Goal: Task Accomplishment & Management: Manage account settings

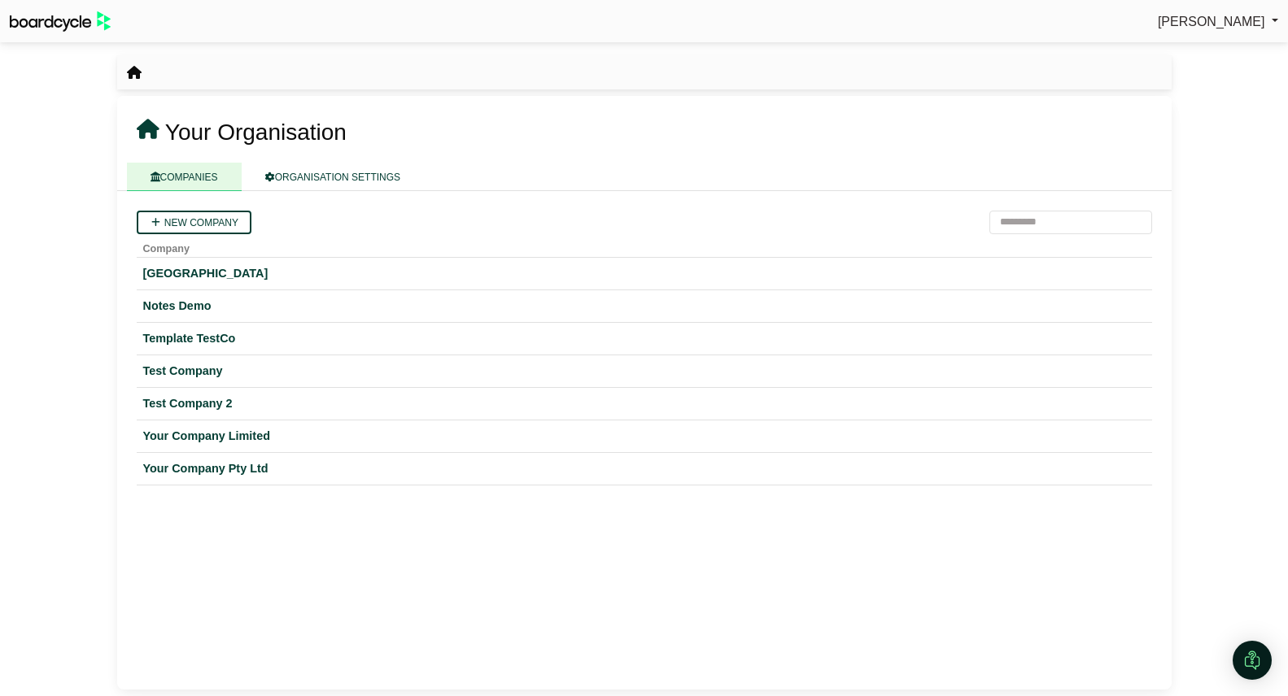
click at [1220, 23] on span "[PERSON_NAME]" at bounding box center [1211, 22] width 107 height 14
click at [1207, 42] on link "Sign Out" at bounding box center [1213, 48] width 130 height 31
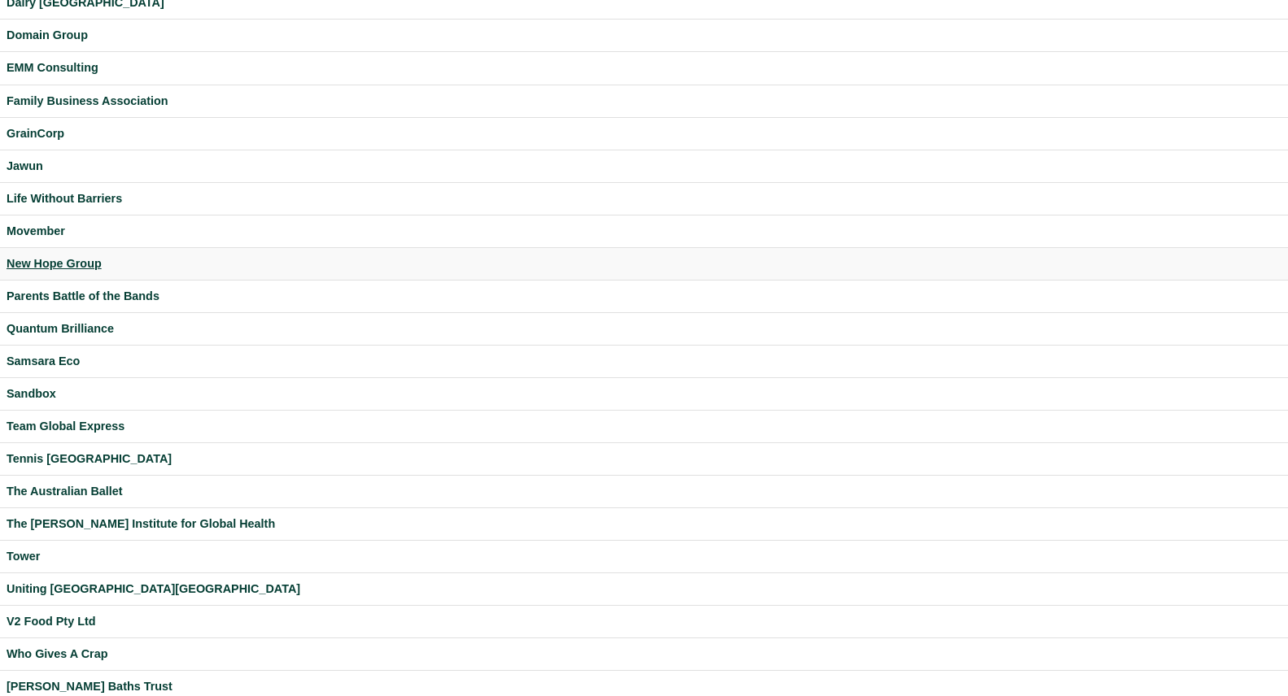
scroll to position [276, 0]
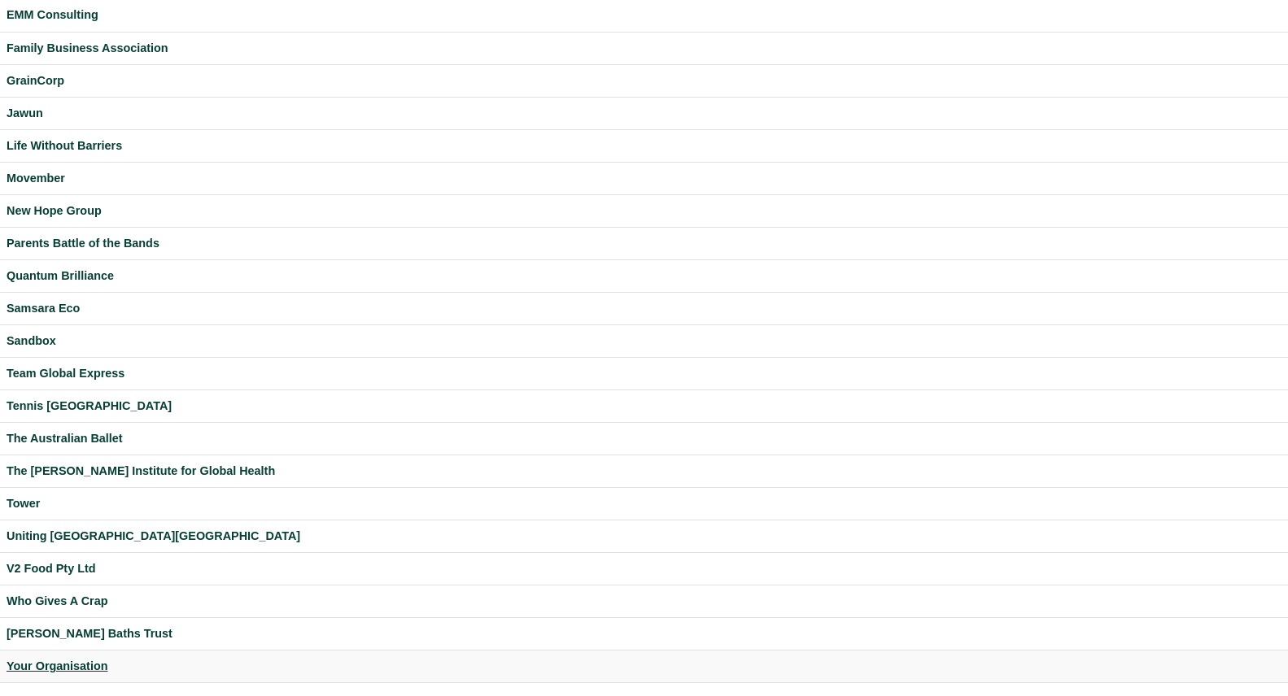
click at [76, 671] on div "Your Organisation" at bounding box center [644, 666] width 1275 height 19
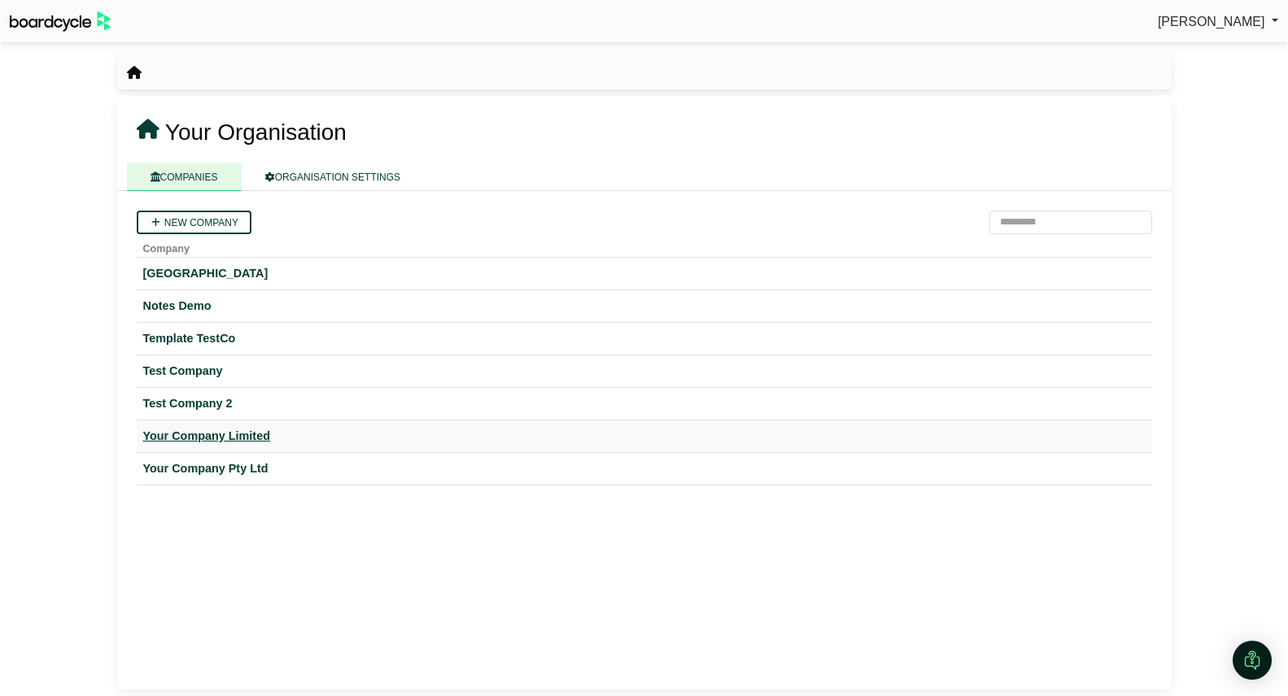
click at [252, 437] on div "Your Company Limited" at bounding box center [644, 436] width 1002 height 19
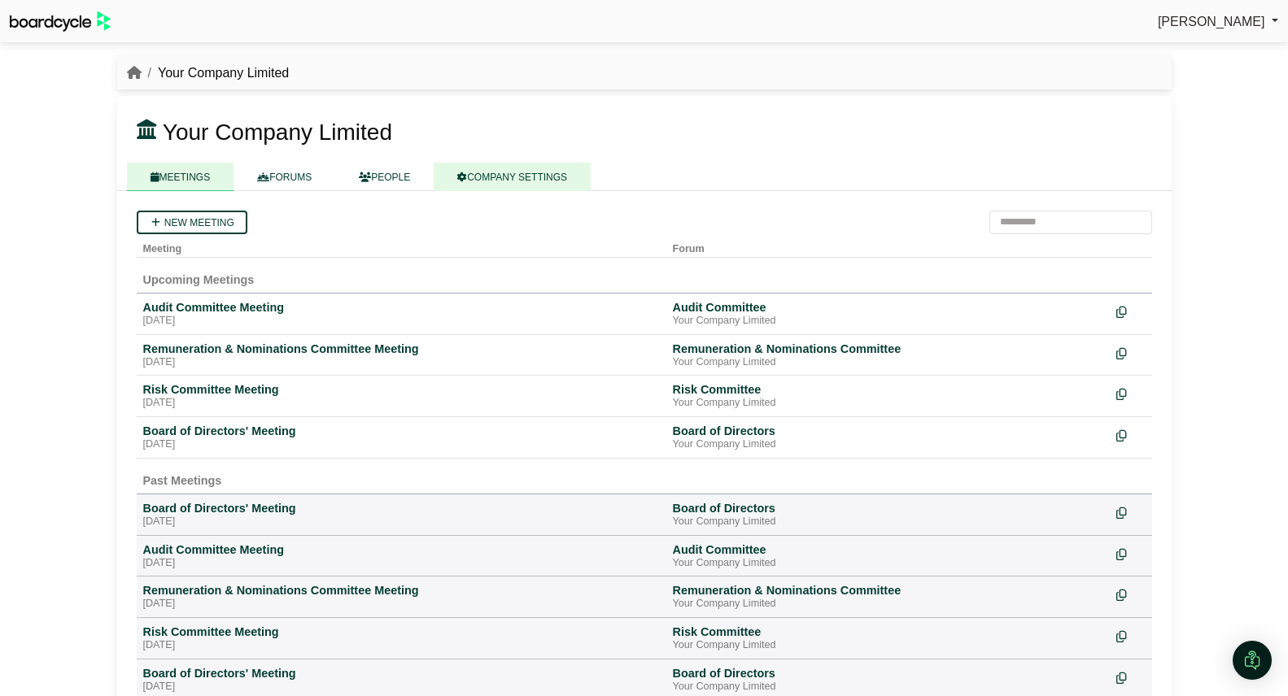
click at [529, 172] on link "COMPANY SETTINGS" at bounding box center [512, 177] width 157 height 28
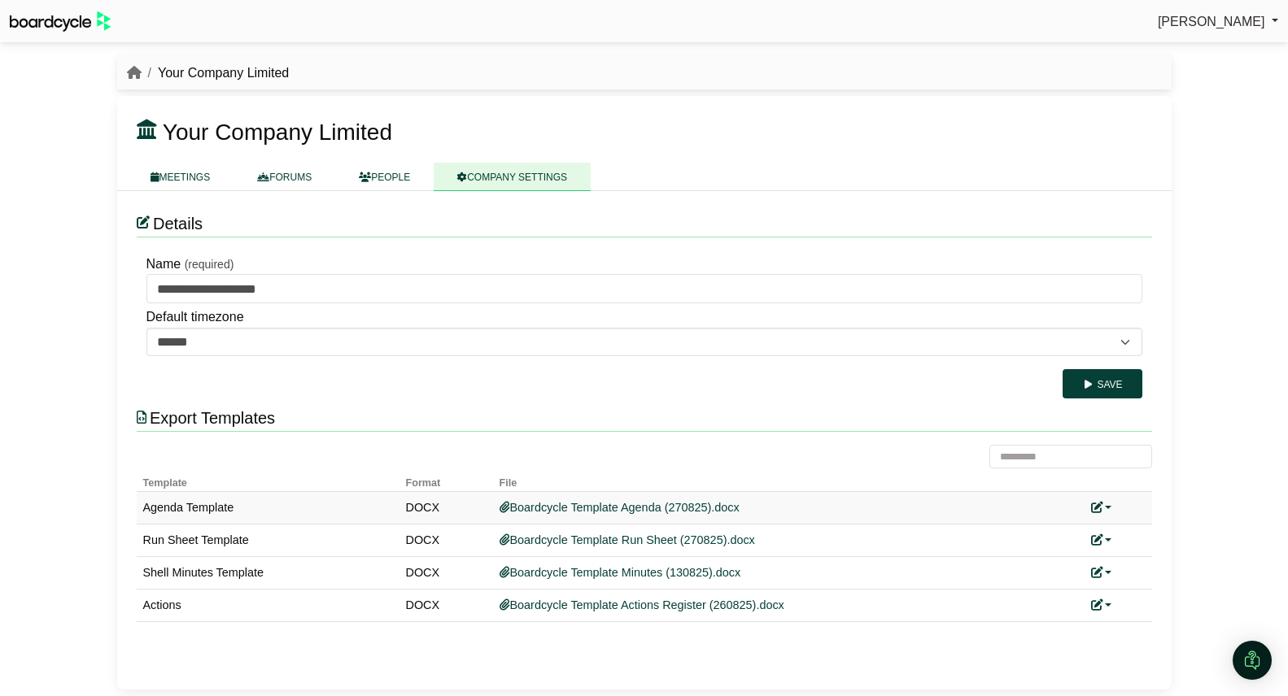
click at [1107, 505] on link at bounding box center [1101, 507] width 21 height 13
click at [1115, 530] on link "Replace custom template" at bounding box center [1174, 532] width 166 height 31
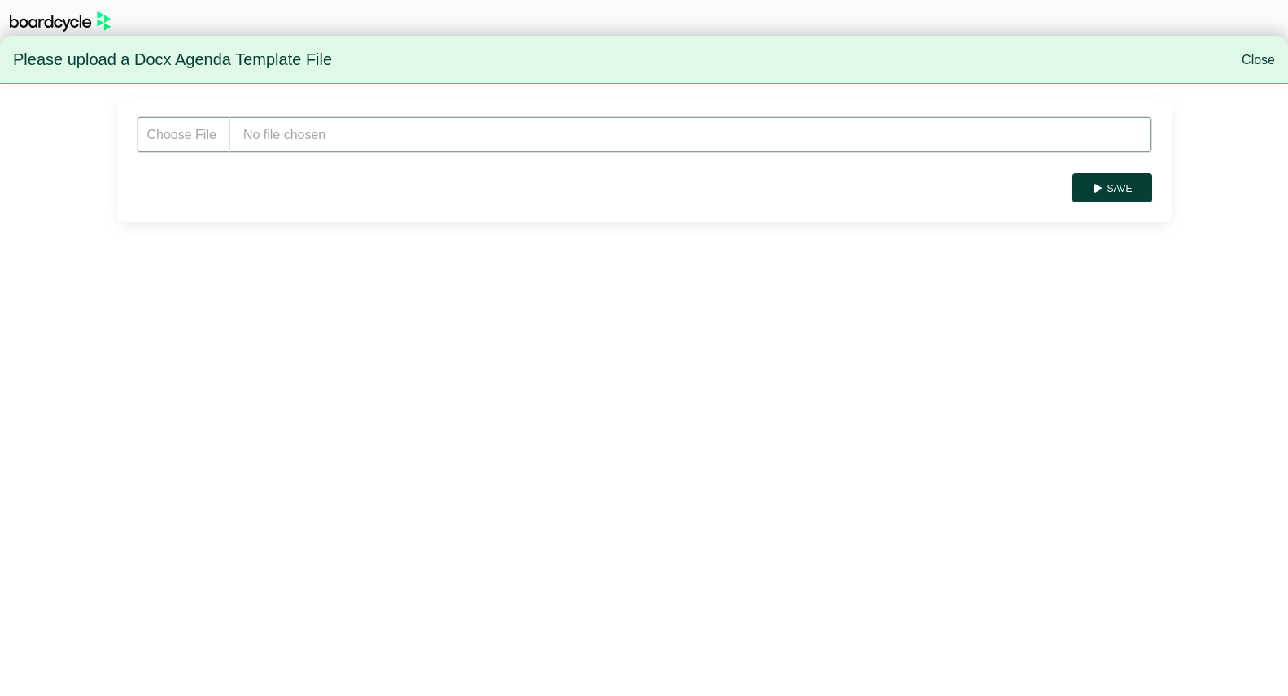
click at [424, 125] on input "file" at bounding box center [644, 134] width 1015 height 37
type input "**********"
click at [1121, 196] on button "Save" at bounding box center [1111, 187] width 79 height 29
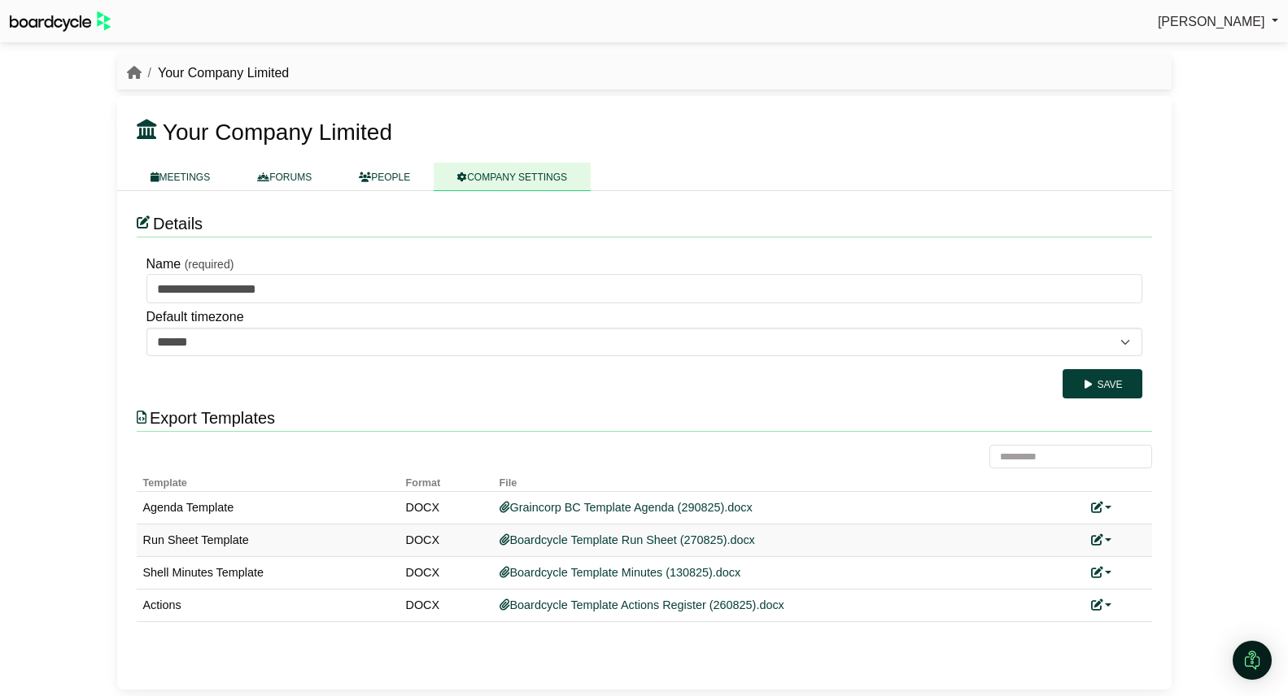
click at [1108, 538] on link at bounding box center [1101, 540] width 21 height 13
click at [1127, 559] on link "Replace custom template" at bounding box center [1174, 564] width 166 height 31
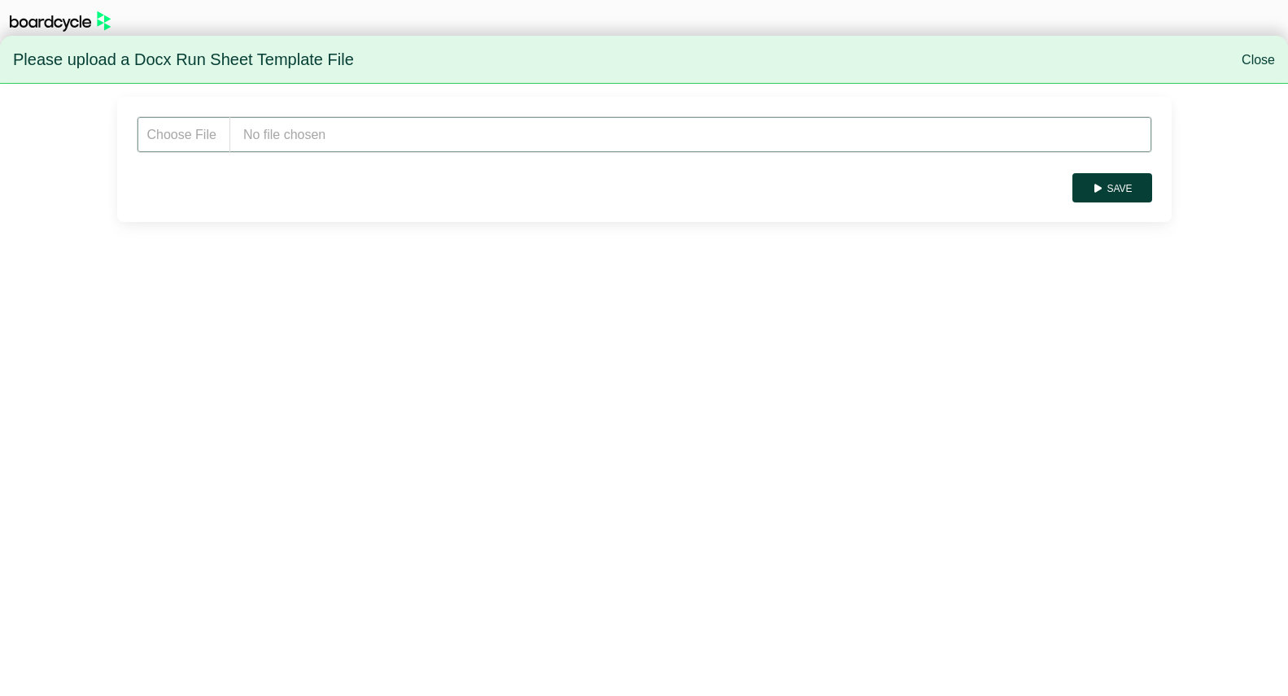
click at [402, 135] on input "file" at bounding box center [644, 134] width 1015 height 37
type input "**********"
click at [1123, 191] on button "Save" at bounding box center [1111, 187] width 79 height 29
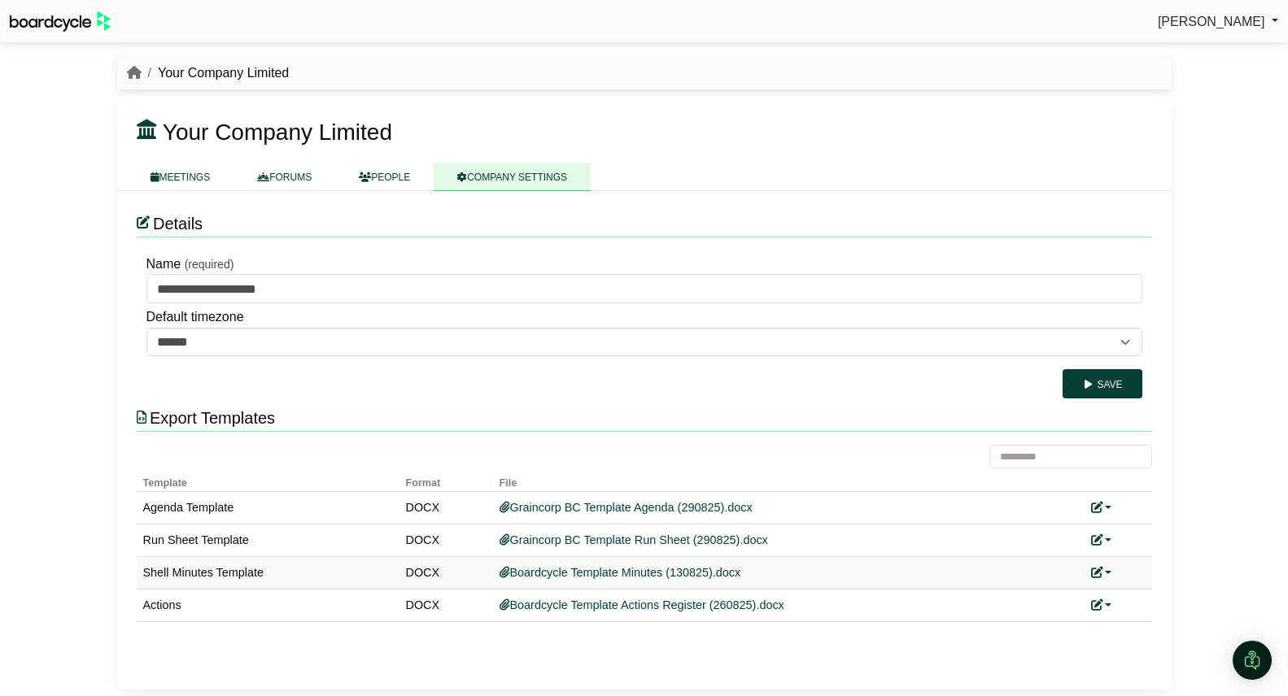
click at [1111, 573] on link at bounding box center [1101, 572] width 21 height 13
click at [1154, 598] on link "Replace custom template" at bounding box center [1174, 597] width 166 height 31
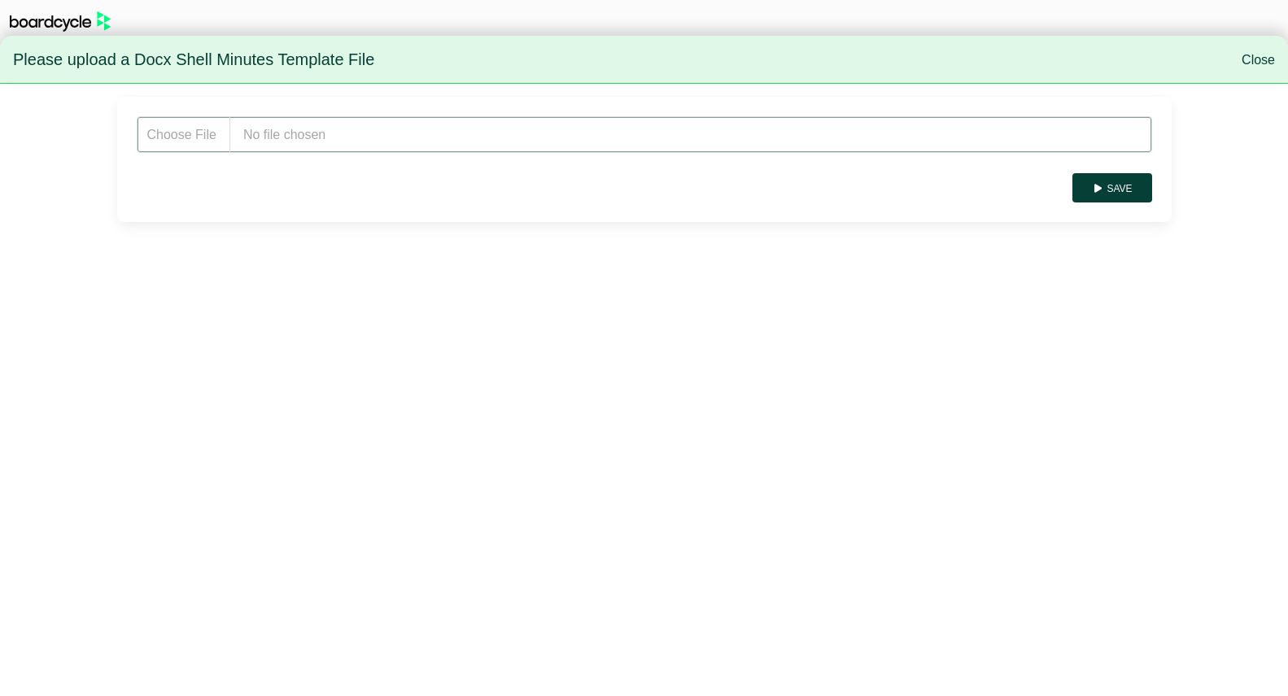
click at [331, 137] on input "file" at bounding box center [644, 134] width 1015 height 37
type input "**********"
click at [1125, 185] on button "Save" at bounding box center [1111, 187] width 79 height 29
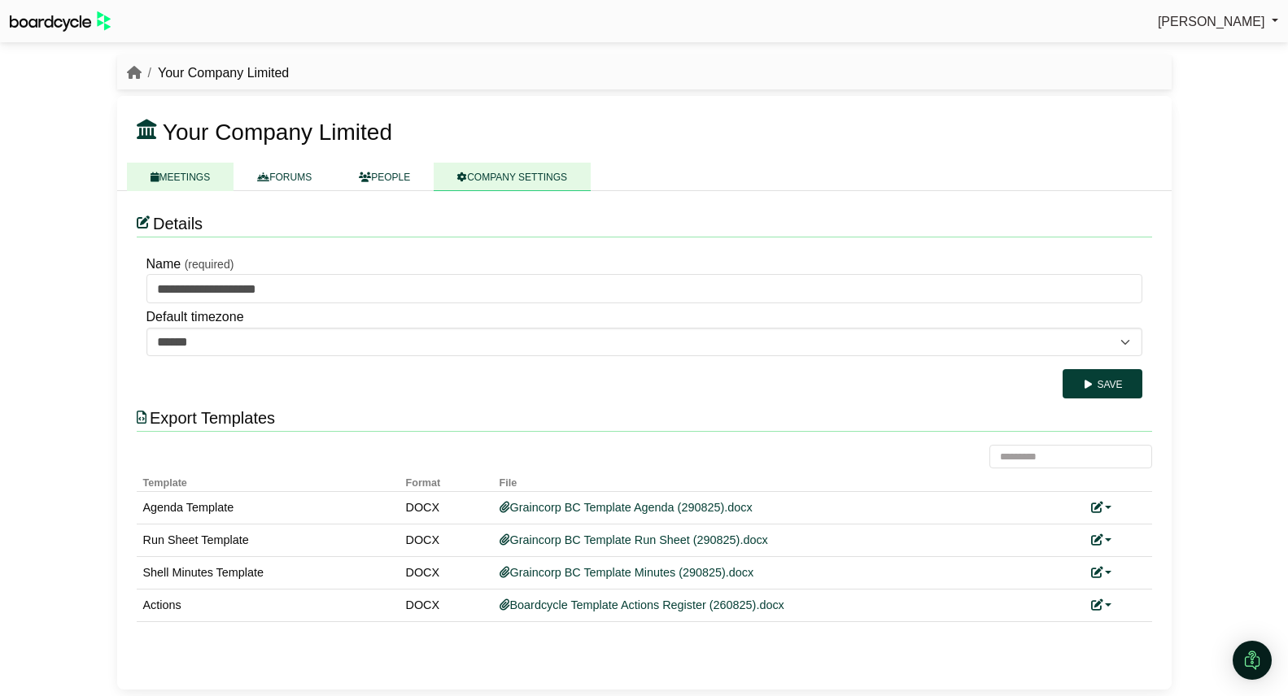
click at [198, 182] on link "MEETINGS" at bounding box center [180, 177] width 107 height 28
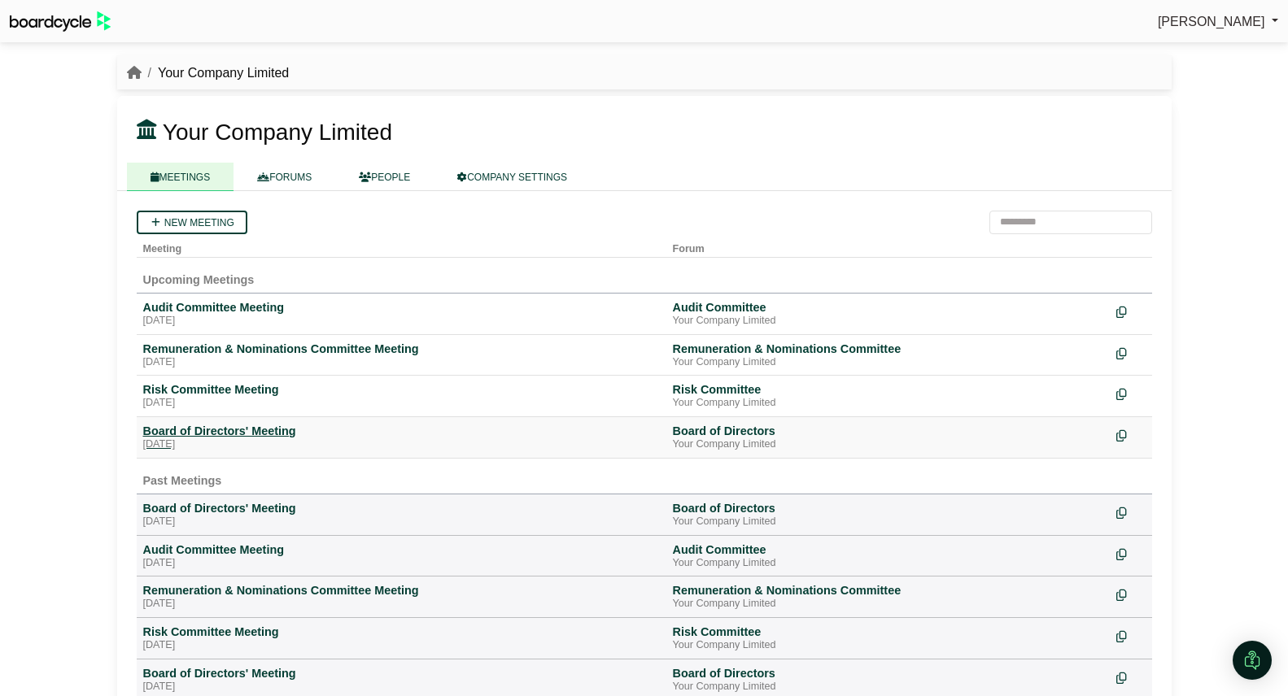
click at [230, 425] on div "Board of Directors' Meeting" at bounding box center [401, 431] width 517 height 15
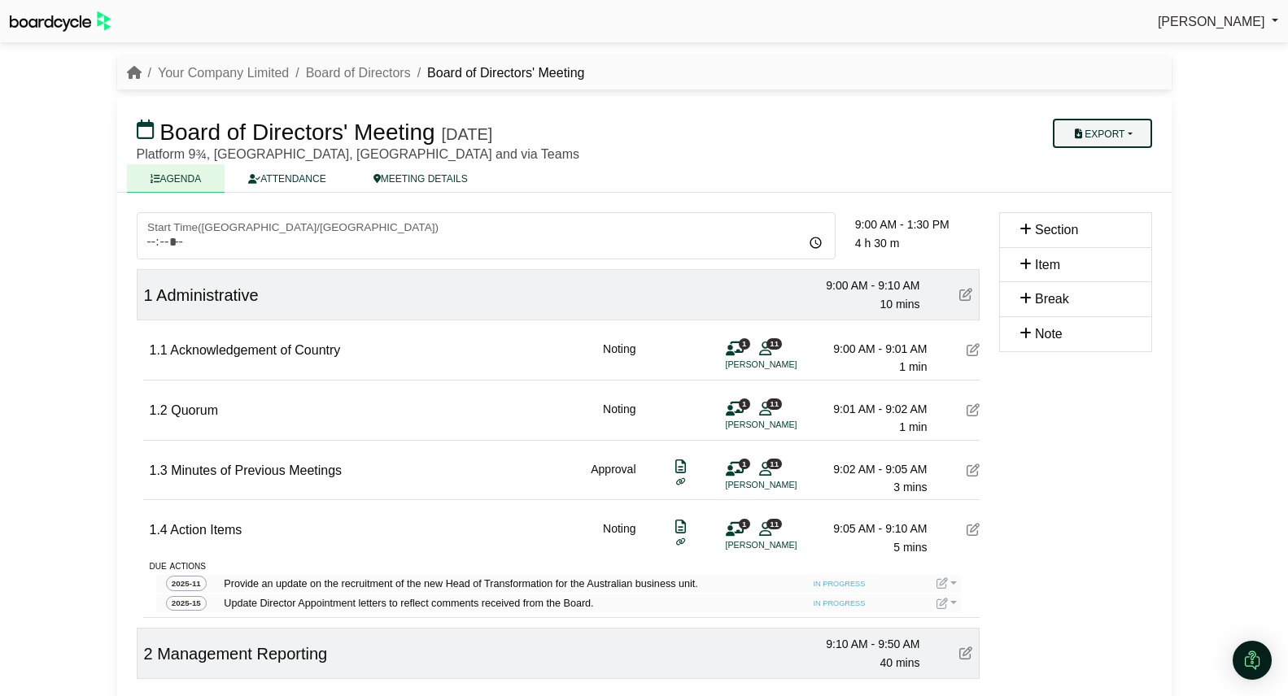
click at [1101, 128] on button "Export" at bounding box center [1102, 133] width 98 height 29
click at [1103, 159] on link "Agenda" at bounding box center [1118, 162] width 142 height 24
click at [1119, 135] on button "Export" at bounding box center [1102, 133] width 98 height 29
click at [1108, 186] on link "Run Sheet" at bounding box center [1118, 186] width 142 height 24
click at [221, 72] on link "Your Company Limited" at bounding box center [223, 73] width 131 height 14
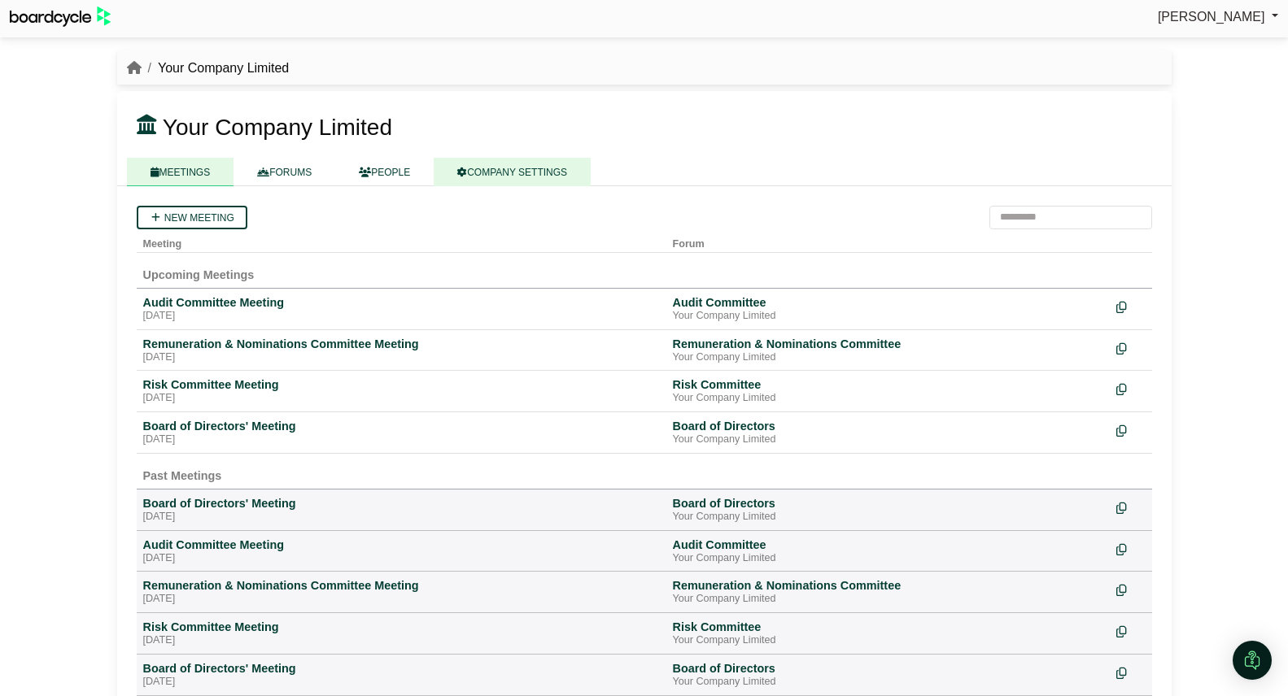
scroll to position [4, 0]
click at [522, 172] on link "COMPANY SETTINGS" at bounding box center [512, 173] width 157 height 28
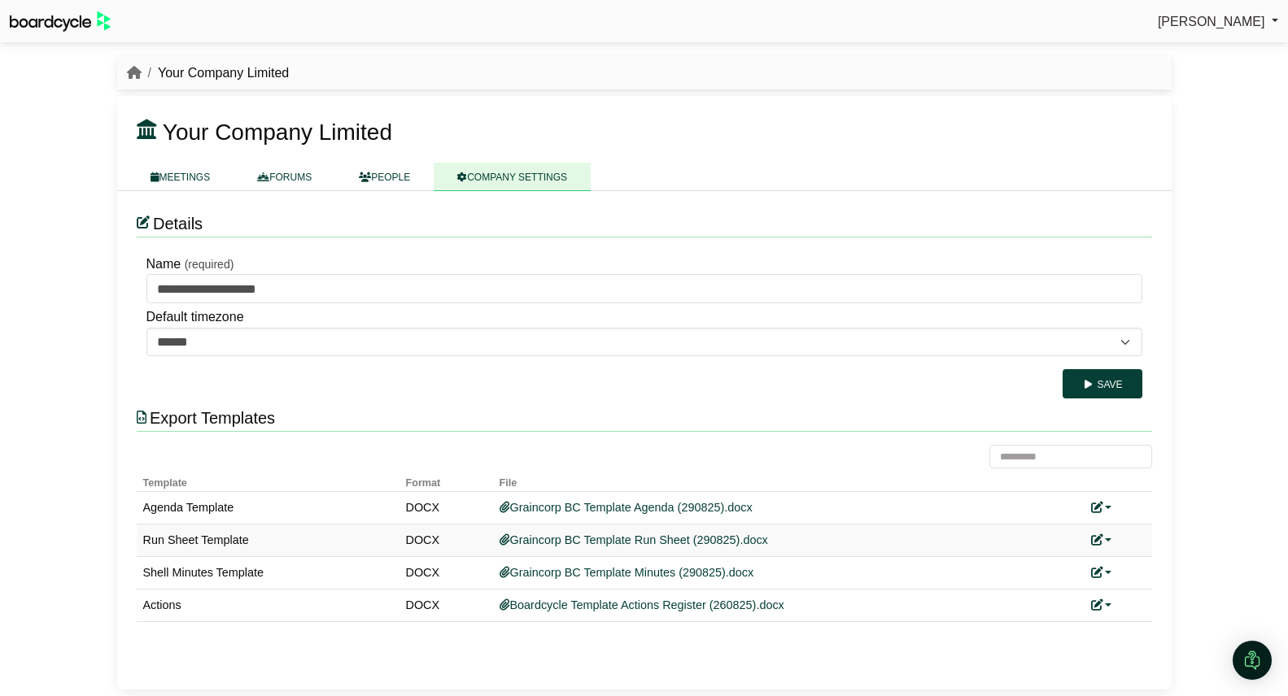
click at [1106, 536] on link at bounding box center [1101, 540] width 21 height 13
click at [1128, 561] on link "Replace custom template" at bounding box center [1174, 564] width 166 height 31
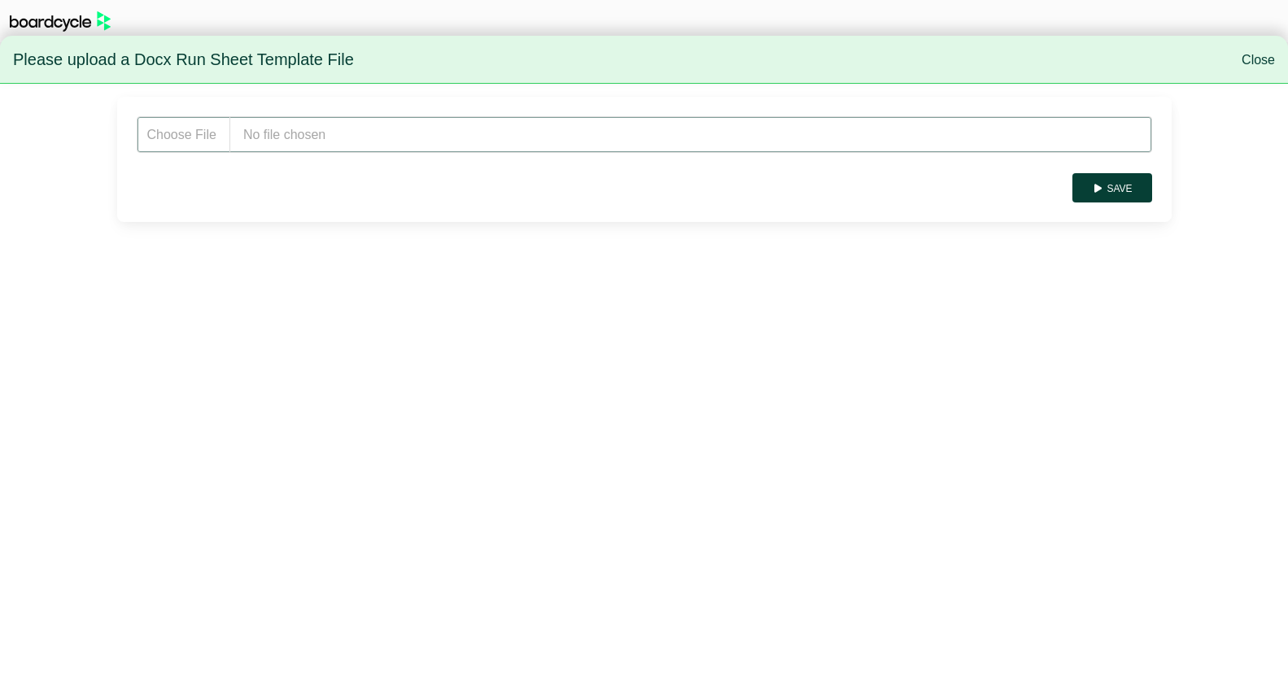
click at [389, 141] on input "file" at bounding box center [644, 134] width 1015 height 37
click at [272, 142] on input "file" at bounding box center [644, 134] width 1015 height 37
type input "**********"
click at [1133, 199] on button "Save" at bounding box center [1111, 187] width 79 height 29
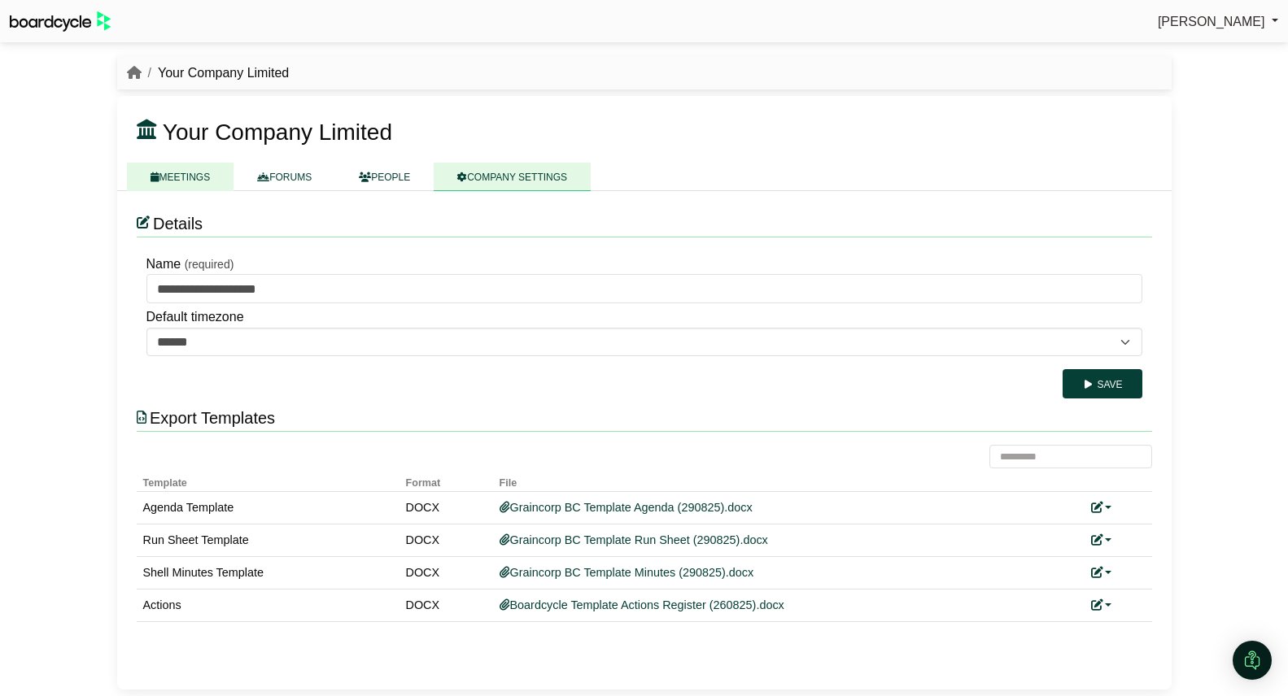
click at [206, 175] on link "MEETINGS" at bounding box center [180, 177] width 107 height 28
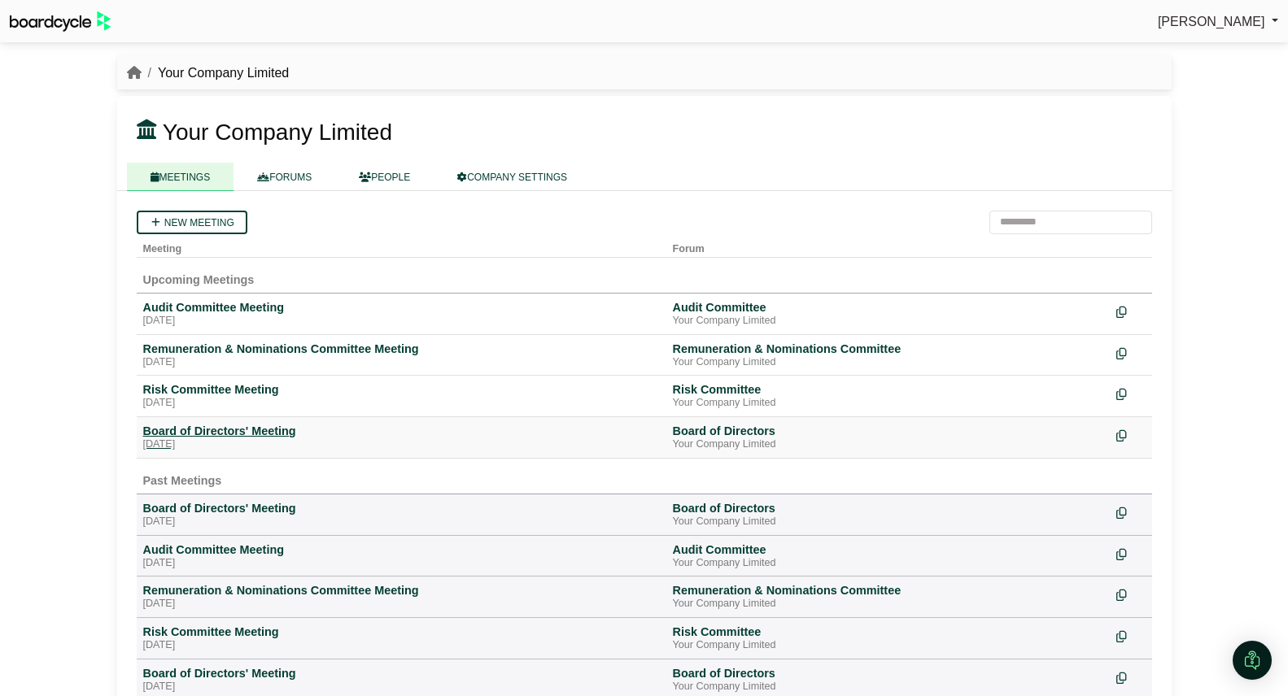
click at [244, 435] on div "Board of Directors' Meeting" at bounding box center [401, 431] width 517 height 15
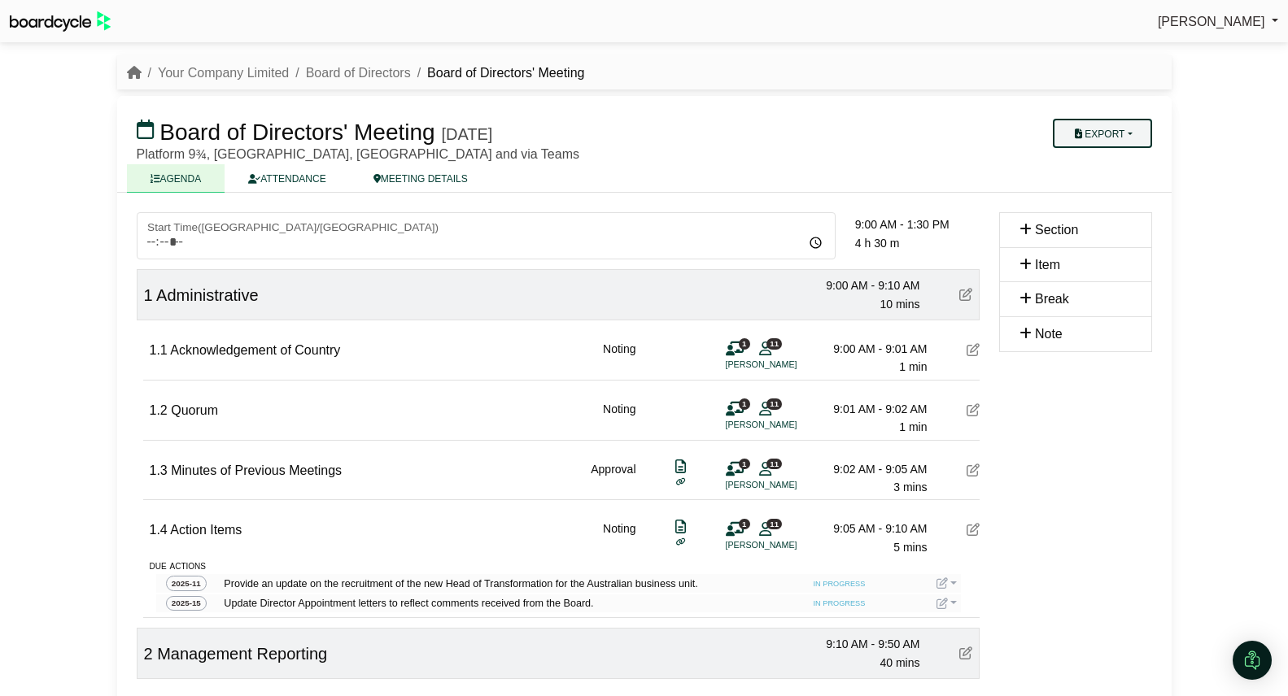
click at [1108, 138] on button "Export" at bounding box center [1102, 133] width 98 height 29
click at [1109, 183] on link "Run Sheet" at bounding box center [1118, 186] width 142 height 24
click at [277, 76] on link "Your Company Limited" at bounding box center [223, 73] width 131 height 14
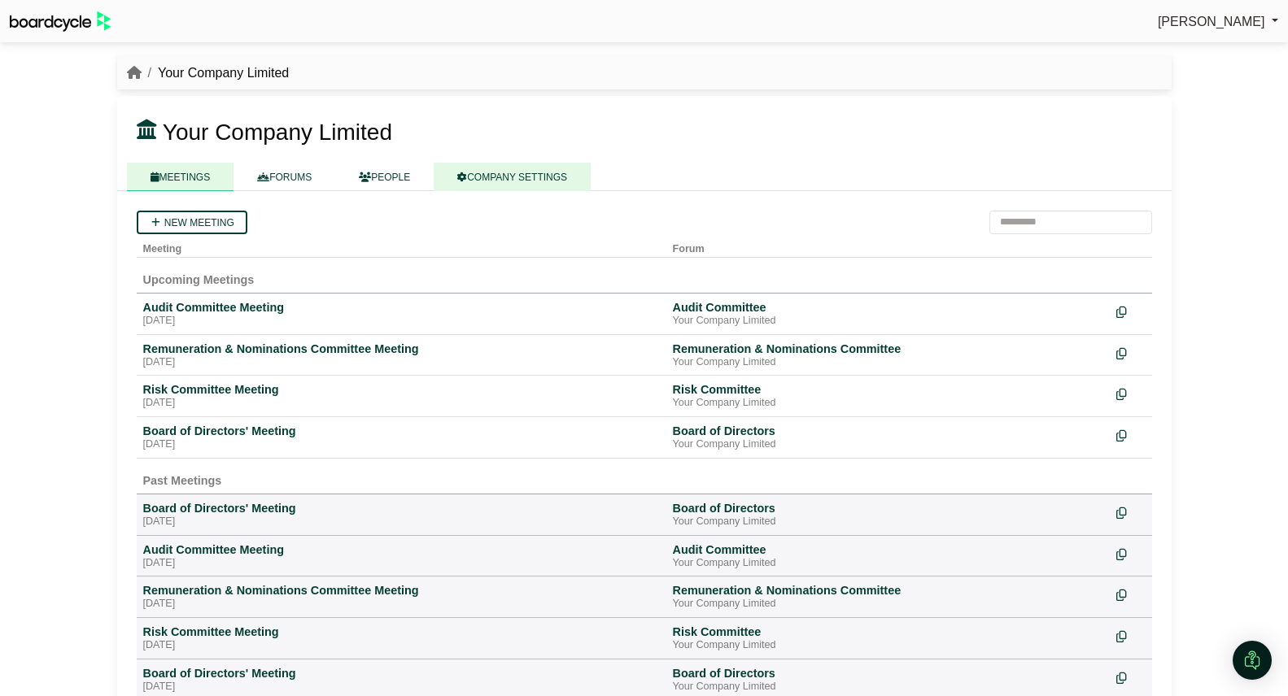
click at [501, 186] on link "COMPANY SETTINGS" at bounding box center [512, 177] width 157 height 28
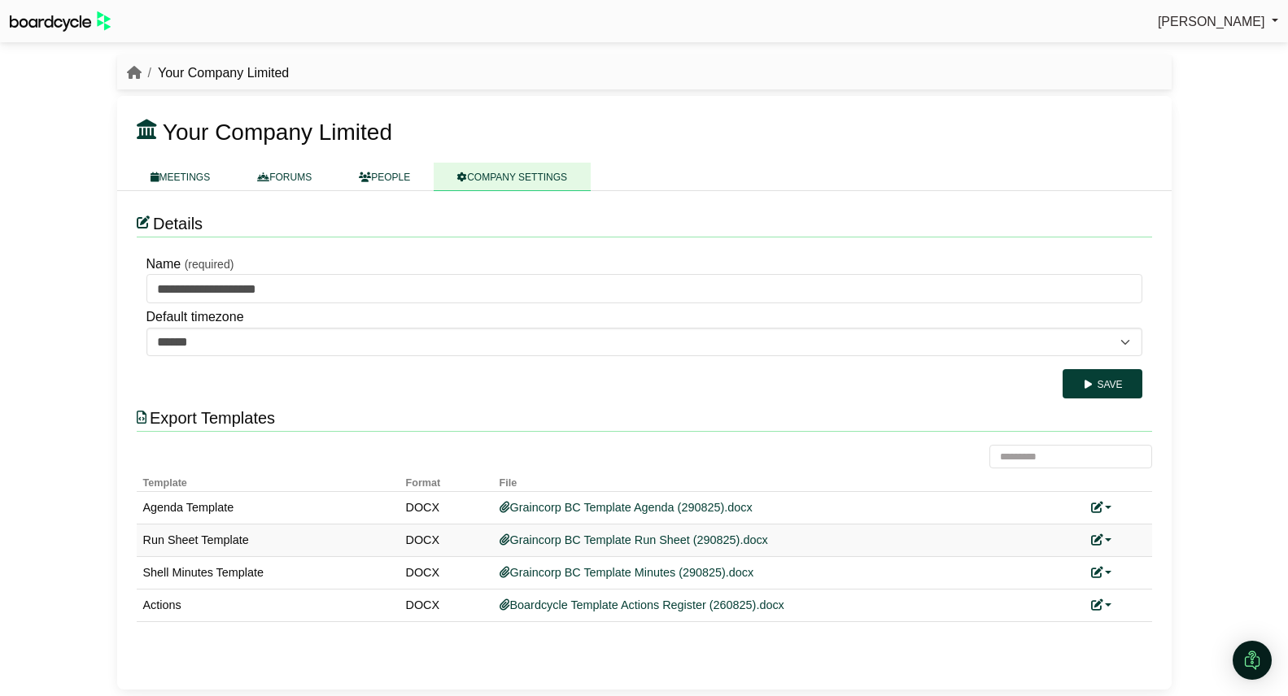
click at [1111, 539] on link at bounding box center [1101, 540] width 21 height 13
click at [1123, 556] on link "Replace custom template" at bounding box center [1174, 564] width 166 height 31
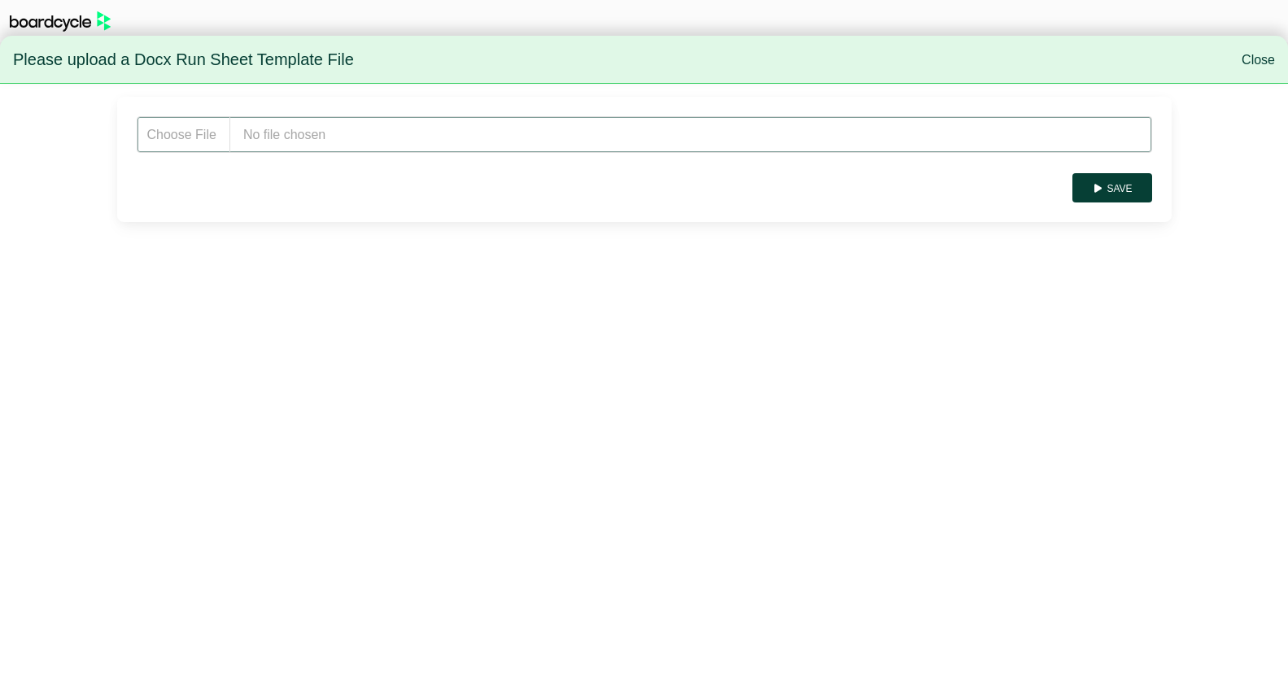
click at [356, 131] on input "file" at bounding box center [644, 134] width 1015 height 37
click at [280, 136] on input "file" at bounding box center [644, 134] width 1015 height 37
type input "**********"
click at [1105, 187] on button "Save" at bounding box center [1111, 187] width 79 height 29
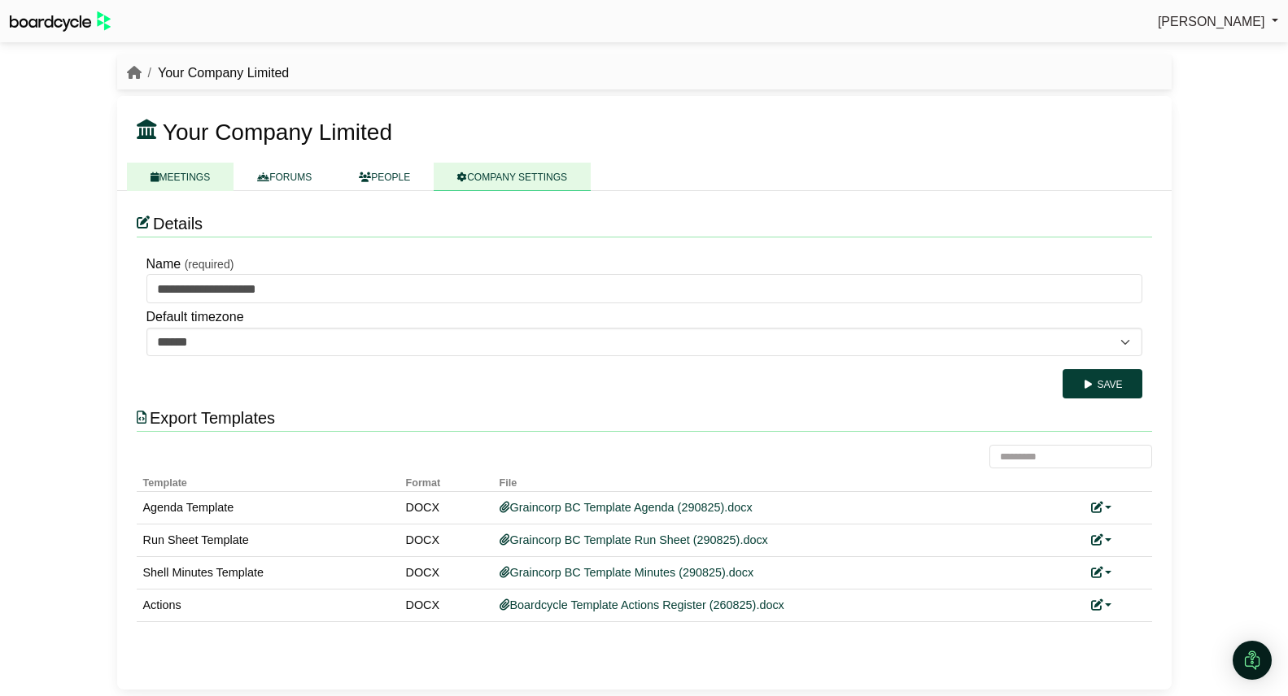
click at [185, 183] on link "MEETINGS" at bounding box center [180, 177] width 107 height 28
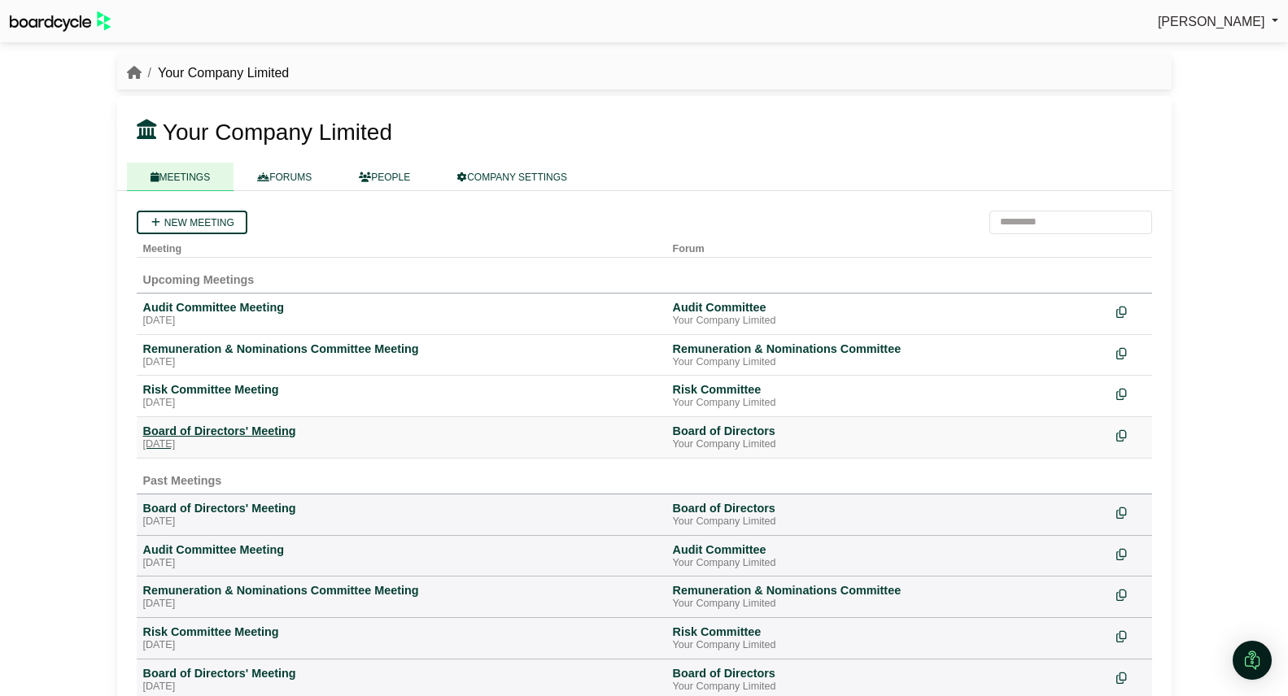
click at [218, 430] on div "Board of Directors' Meeting" at bounding box center [401, 431] width 517 height 15
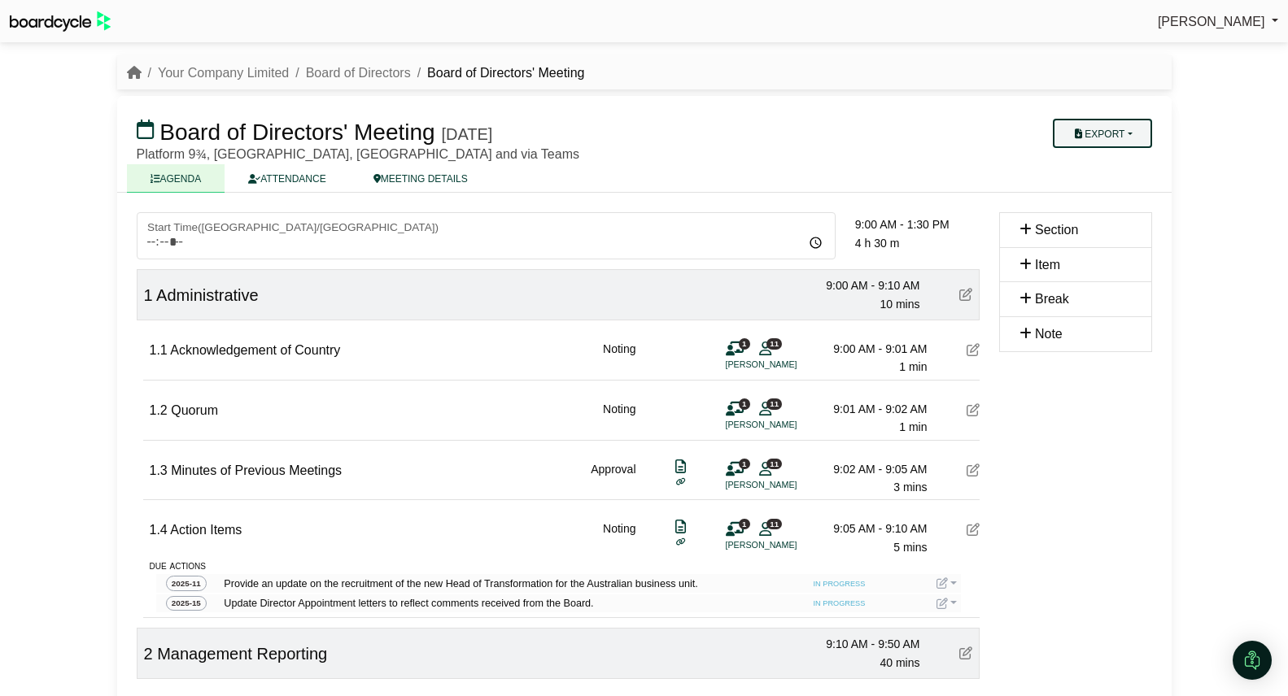
click at [1081, 136] on button "Export" at bounding box center [1102, 133] width 98 height 29
click at [1102, 183] on link "Run Sheet" at bounding box center [1118, 186] width 142 height 24
click at [229, 76] on link "Your Company Limited" at bounding box center [223, 73] width 131 height 14
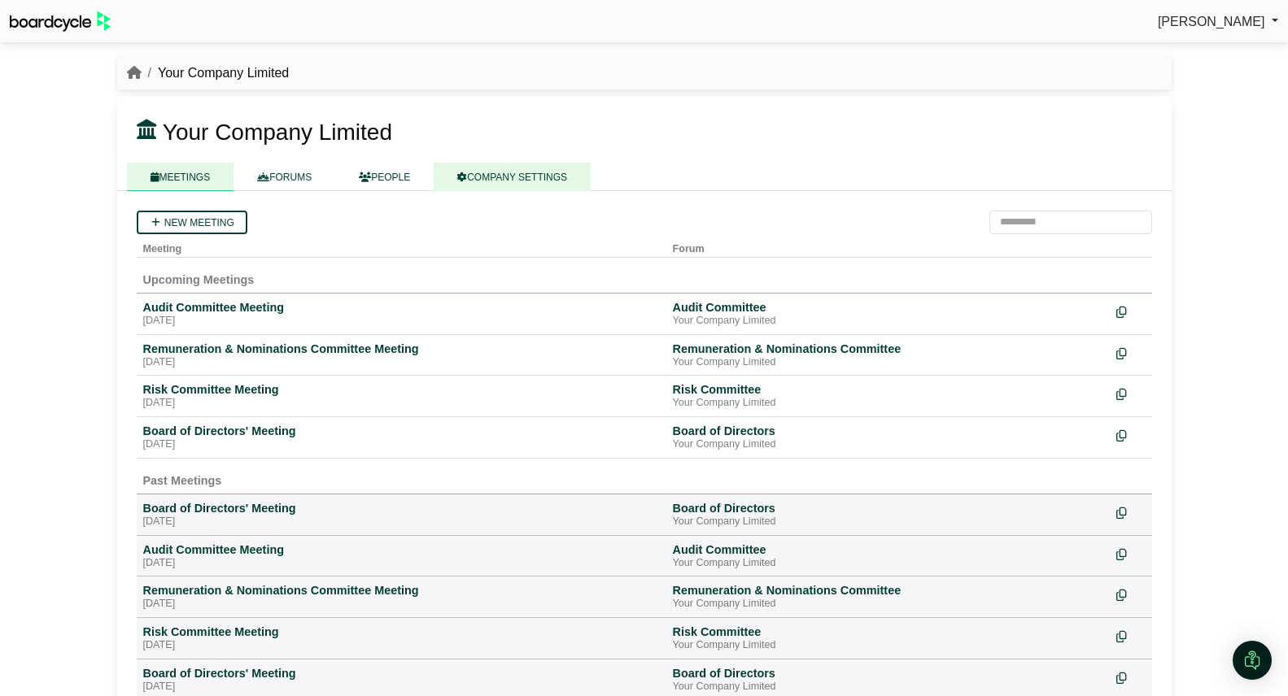
scroll to position [1, 0]
click at [528, 175] on link "COMPANY SETTINGS" at bounding box center [512, 176] width 157 height 28
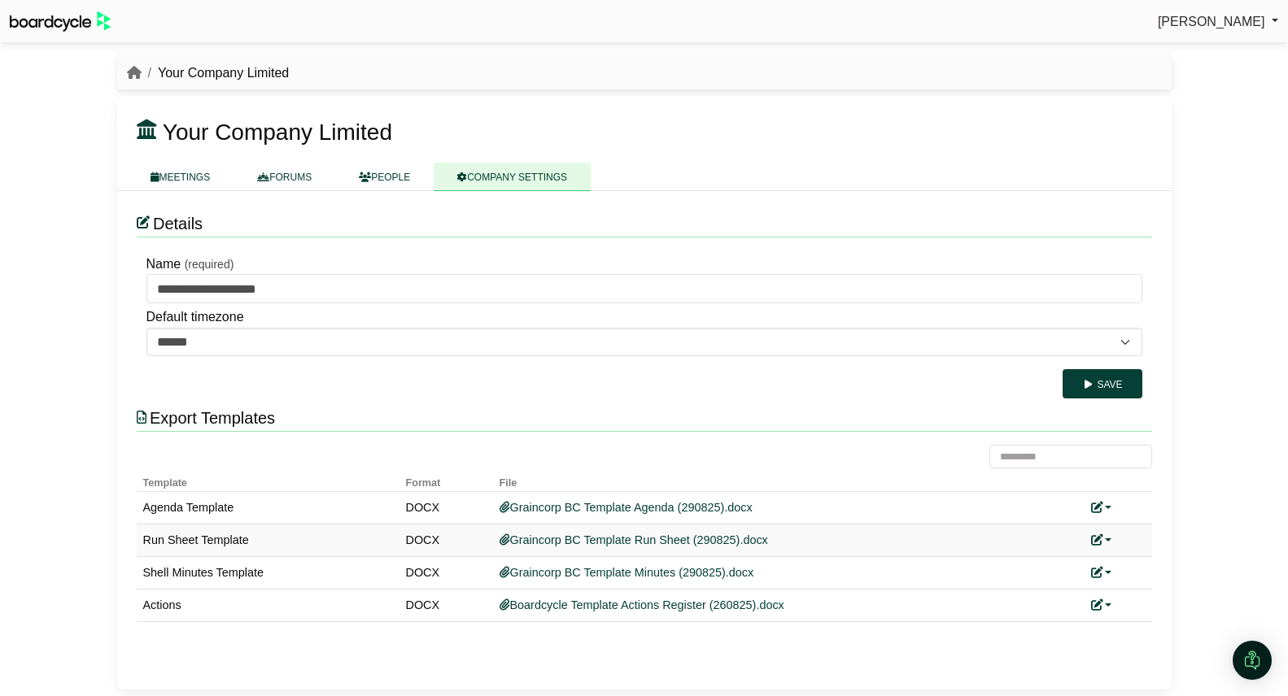
click at [1104, 543] on link at bounding box center [1101, 540] width 21 height 13
click at [1130, 559] on link "Replace custom template" at bounding box center [1174, 564] width 166 height 31
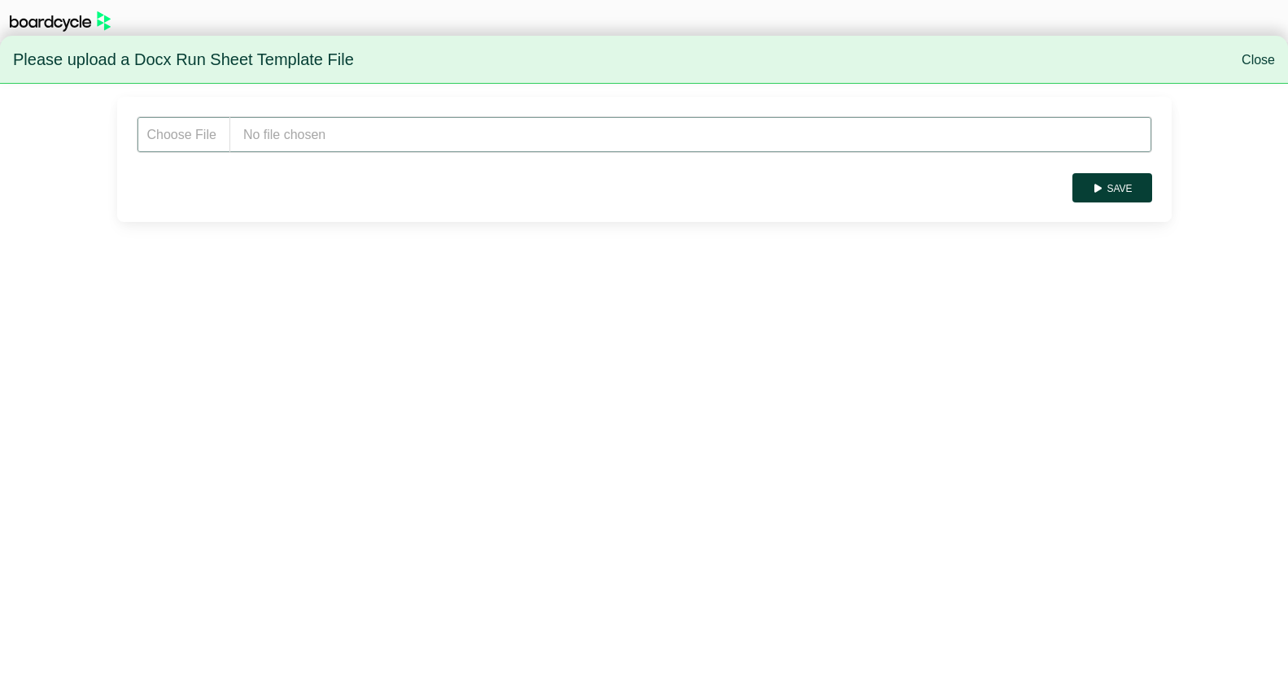
click at [544, 140] on input "file" at bounding box center [644, 134] width 1015 height 37
click at [318, 133] on input "file" at bounding box center [644, 134] width 1015 height 37
type input "**********"
click at [1134, 191] on button "Save" at bounding box center [1111, 187] width 79 height 29
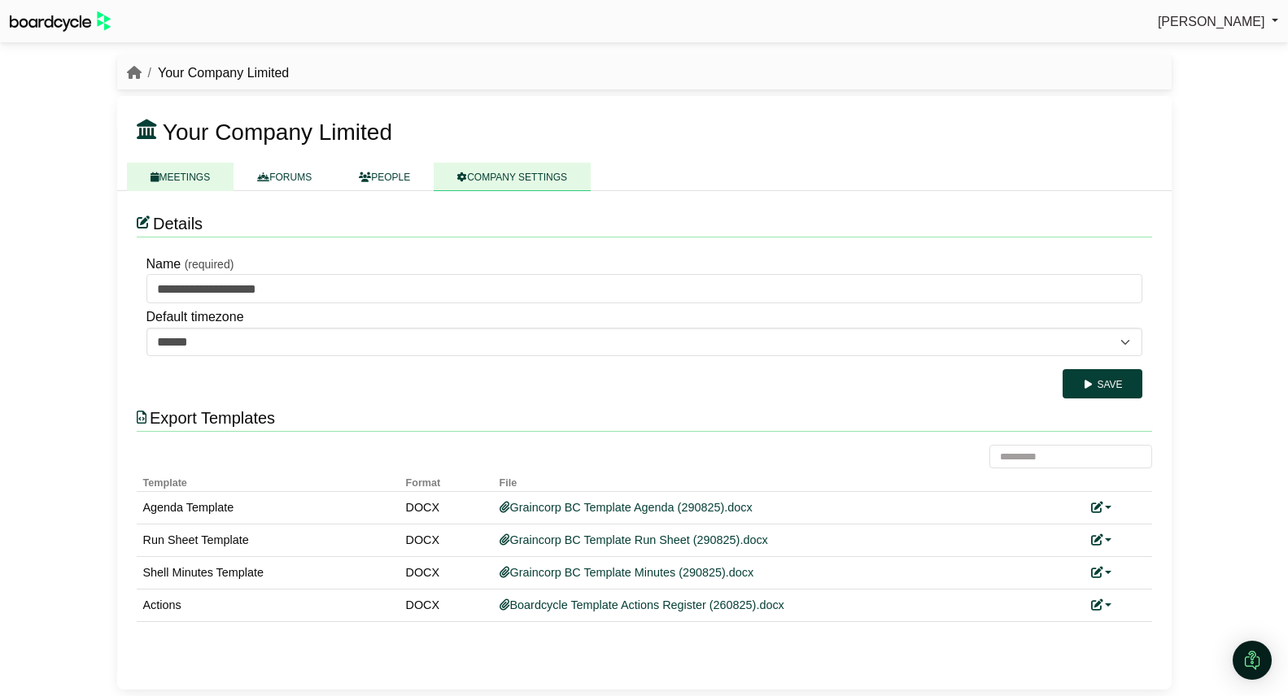
click at [174, 177] on link "MEETINGS" at bounding box center [180, 177] width 107 height 28
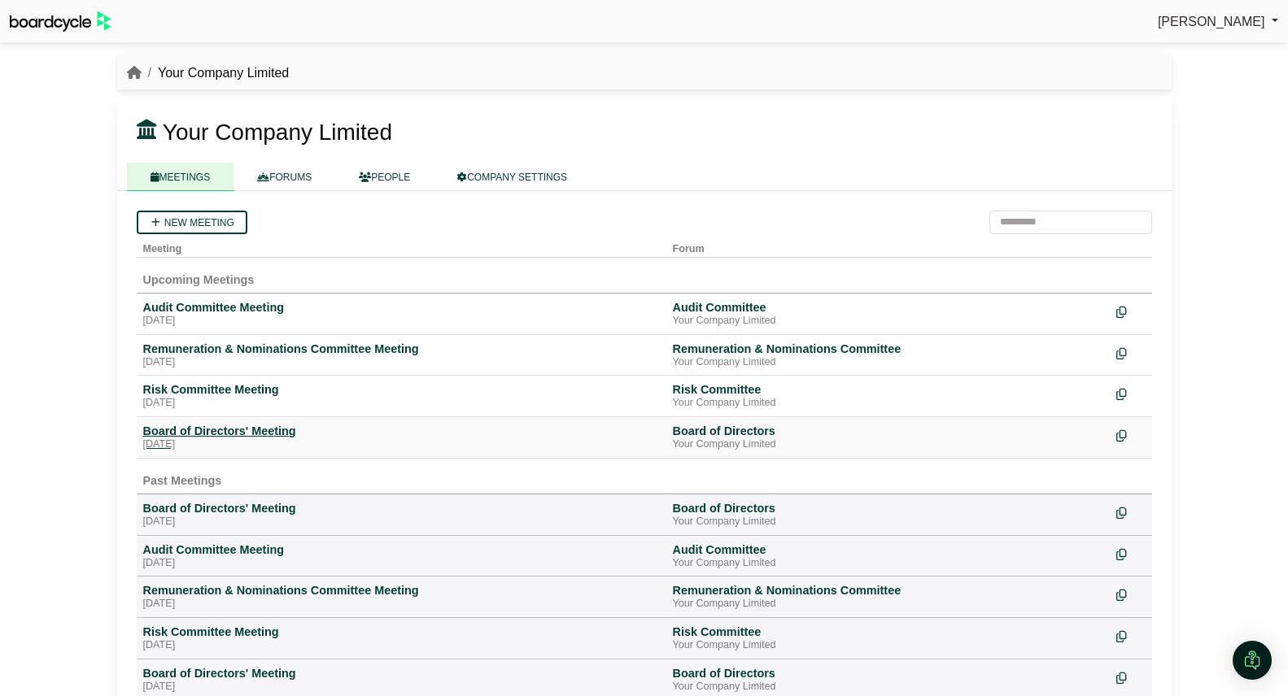
click at [194, 429] on div "Board of Directors' Meeting" at bounding box center [401, 431] width 517 height 15
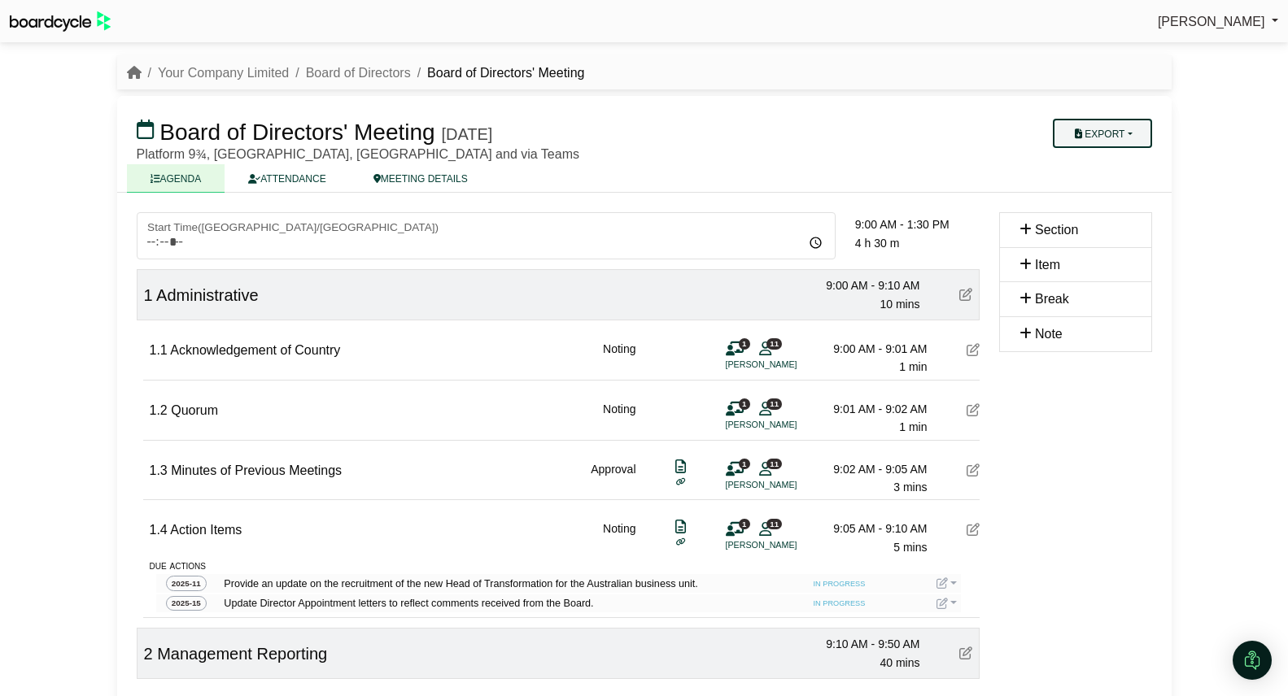
click at [1120, 141] on button "Export" at bounding box center [1102, 133] width 98 height 29
click at [1133, 185] on link "Run Sheet" at bounding box center [1118, 186] width 142 height 24
click at [214, 76] on link "Your Company Limited" at bounding box center [223, 73] width 131 height 14
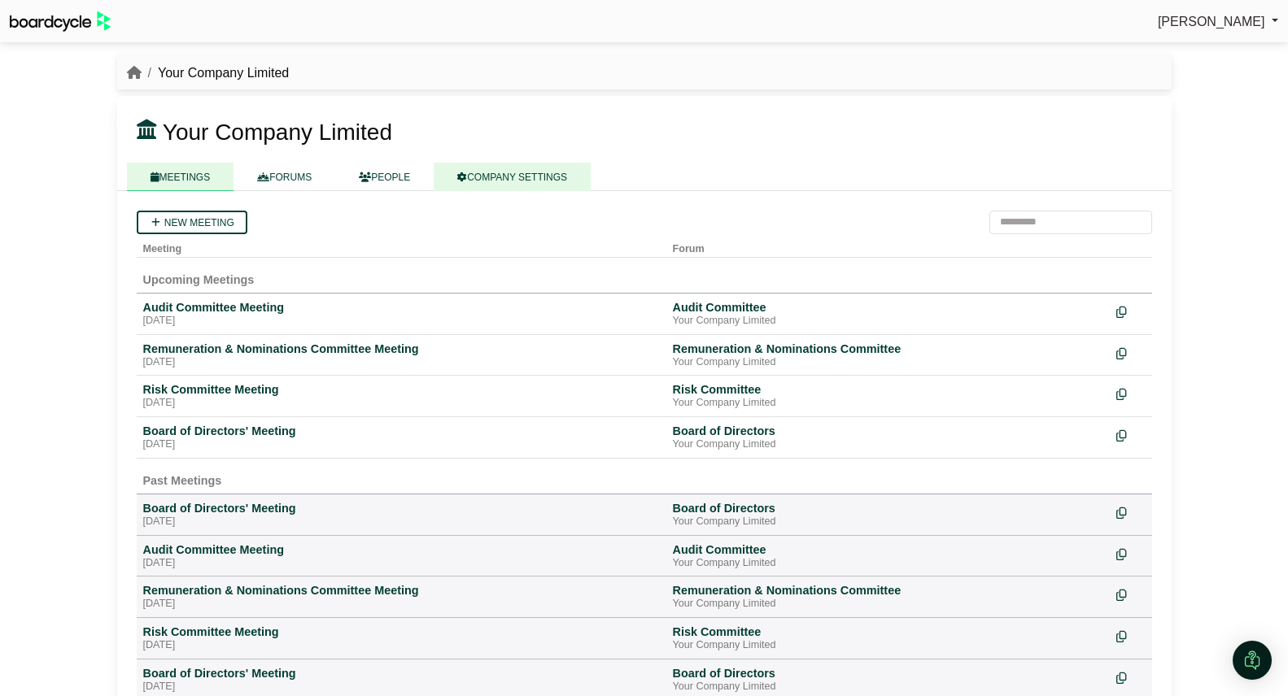
click at [513, 177] on link "COMPANY SETTINGS" at bounding box center [512, 177] width 157 height 28
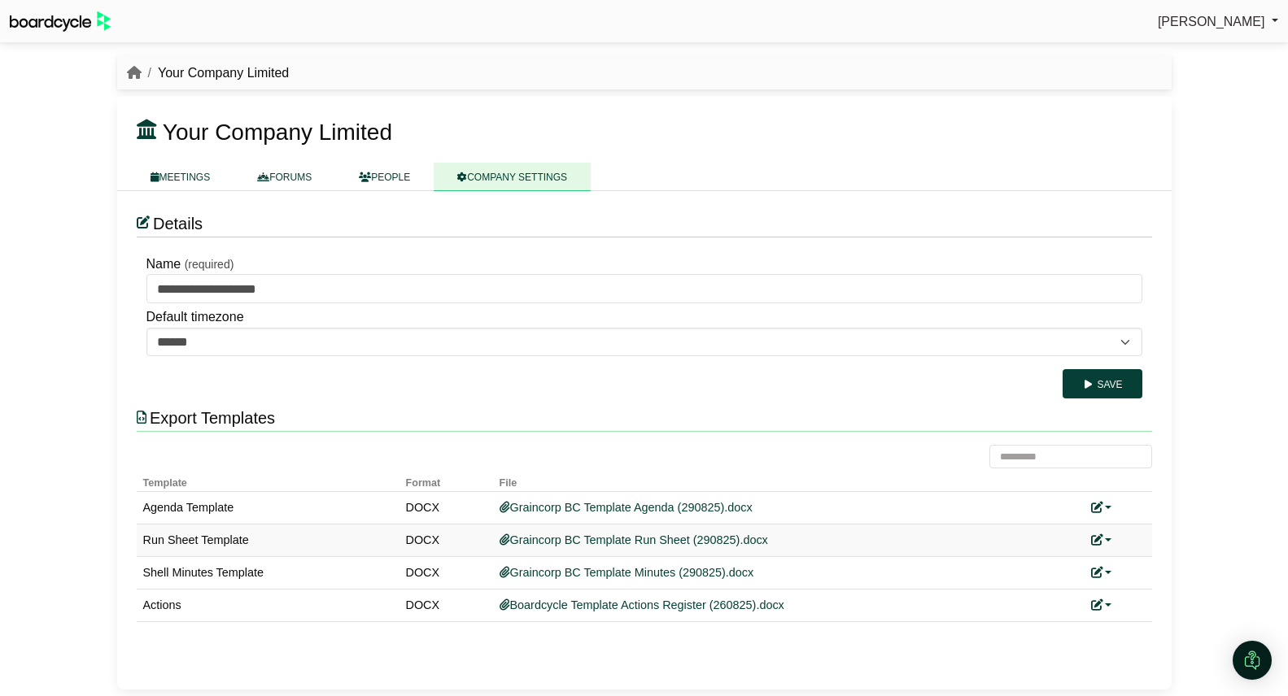
click at [1111, 535] on link at bounding box center [1101, 540] width 21 height 13
click at [1121, 565] on link "Replace custom template" at bounding box center [1174, 564] width 166 height 31
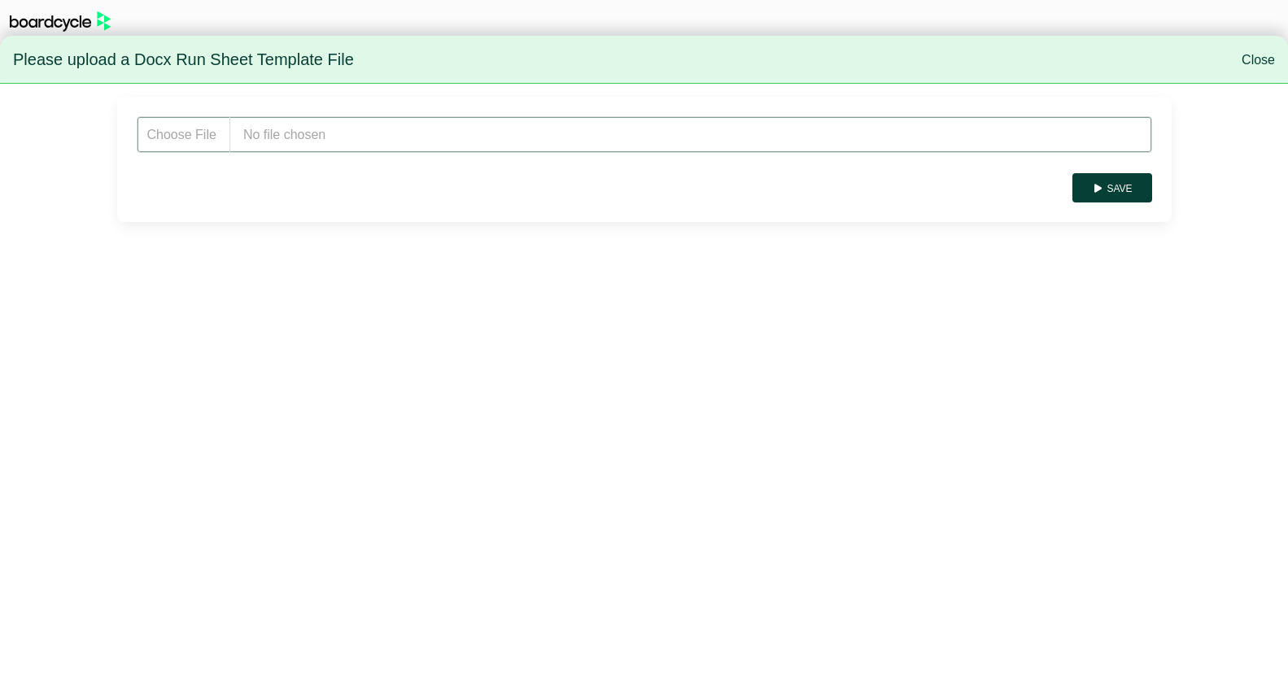
click at [337, 137] on input "file" at bounding box center [644, 134] width 1015 height 37
click at [285, 135] on input "file" at bounding box center [644, 134] width 1015 height 37
type input "**********"
click at [1114, 183] on button "Save" at bounding box center [1111, 187] width 79 height 29
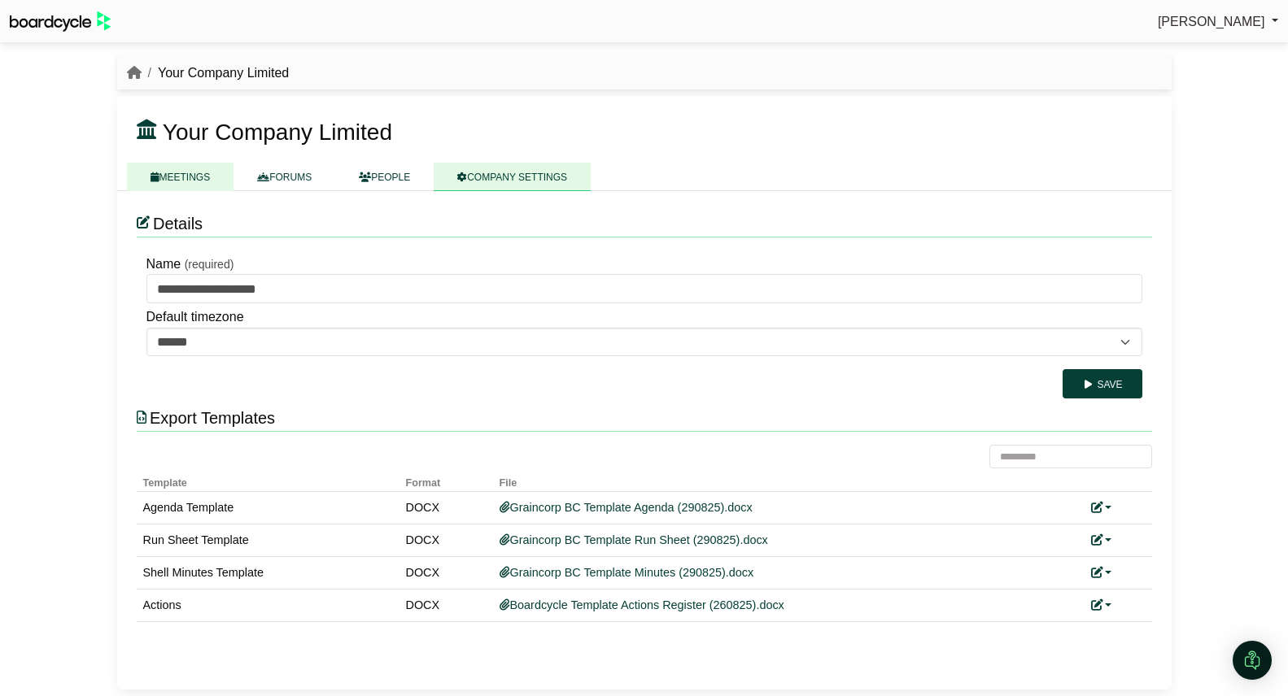
click at [197, 173] on link "MEETINGS" at bounding box center [180, 177] width 107 height 28
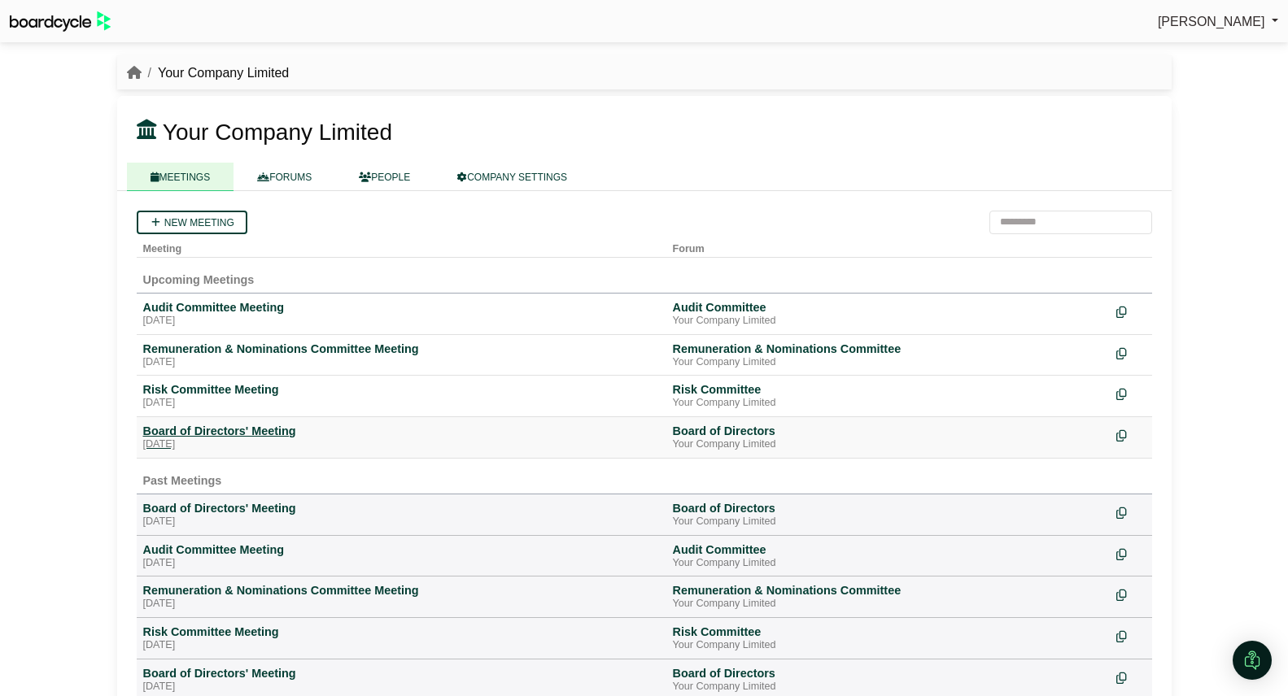
click at [231, 427] on div "Board of Directors' Meeting" at bounding box center [401, 431] width 517 height 15
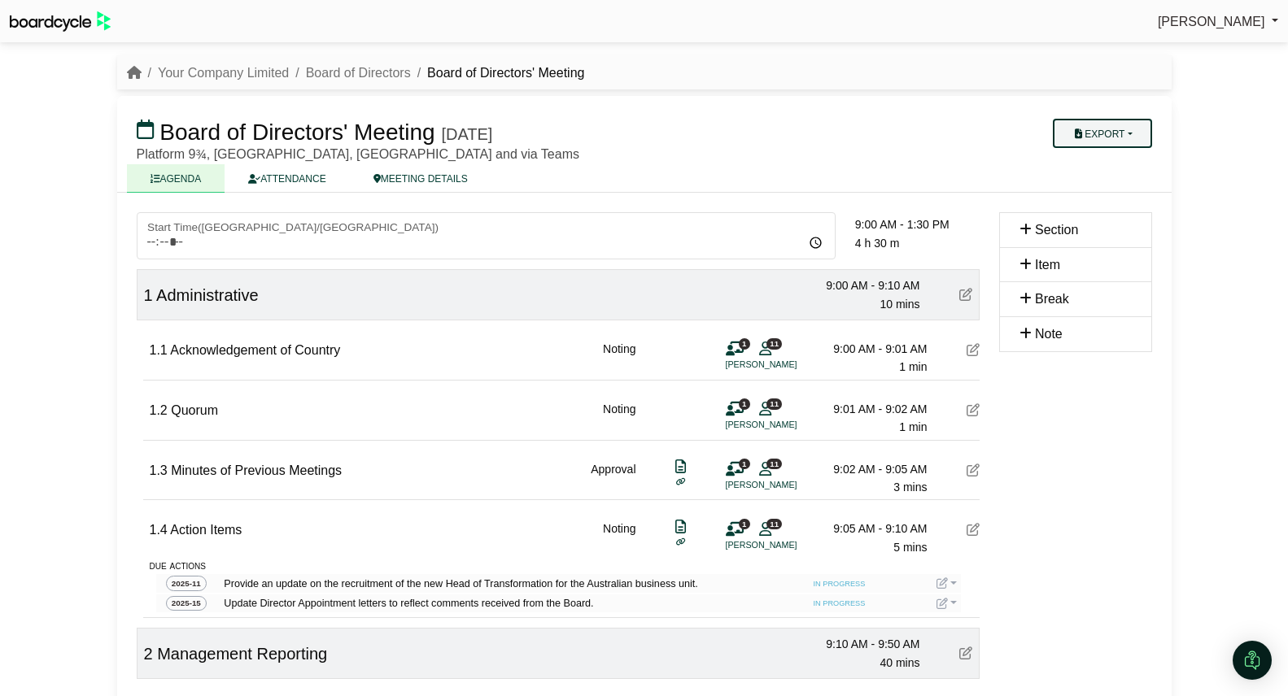
click at [1107, 133] on button "Export" at bounding box center [1102, 133] width 98 height 29
click at [1115, 184] on link "Run Sheet" at bounding box center [1118, 186] width 142 height 24
click at [197, 69] on link "Your Company Limited" at bounding box center [223, 73] width 131 height 14
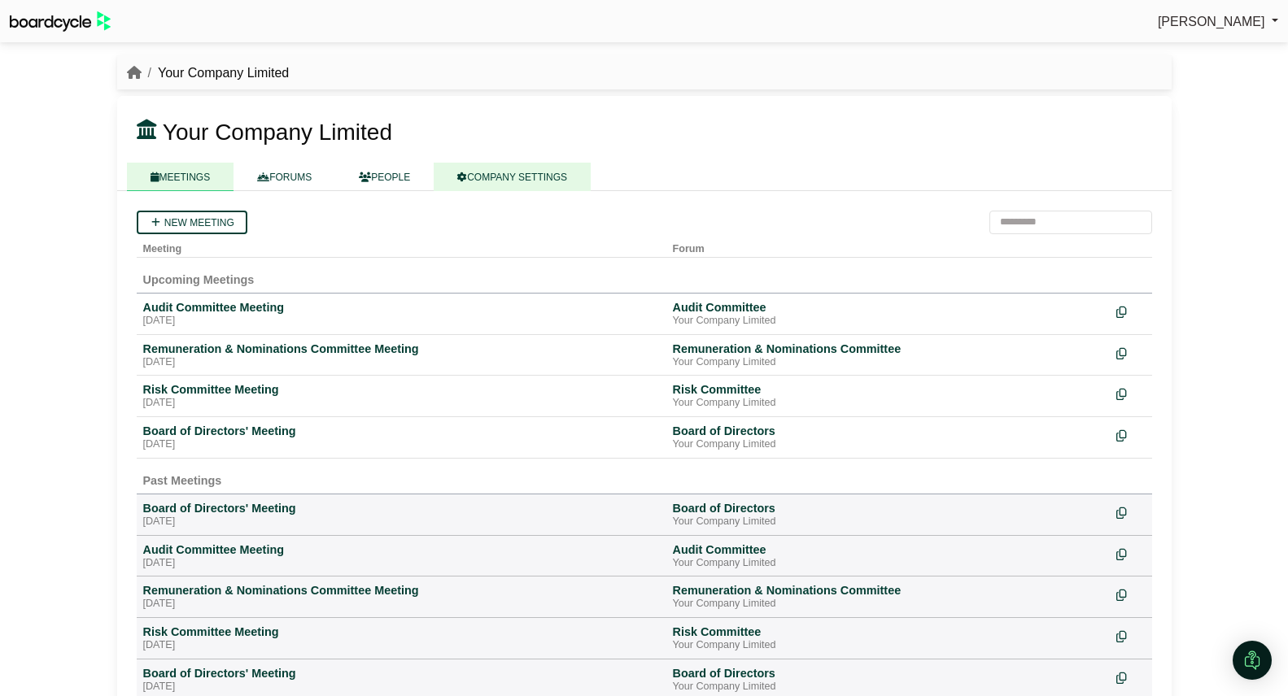
click at [539, 177] on link "COMPANY SETTINGS" at bounding box center [512, 177] width 157 height 28
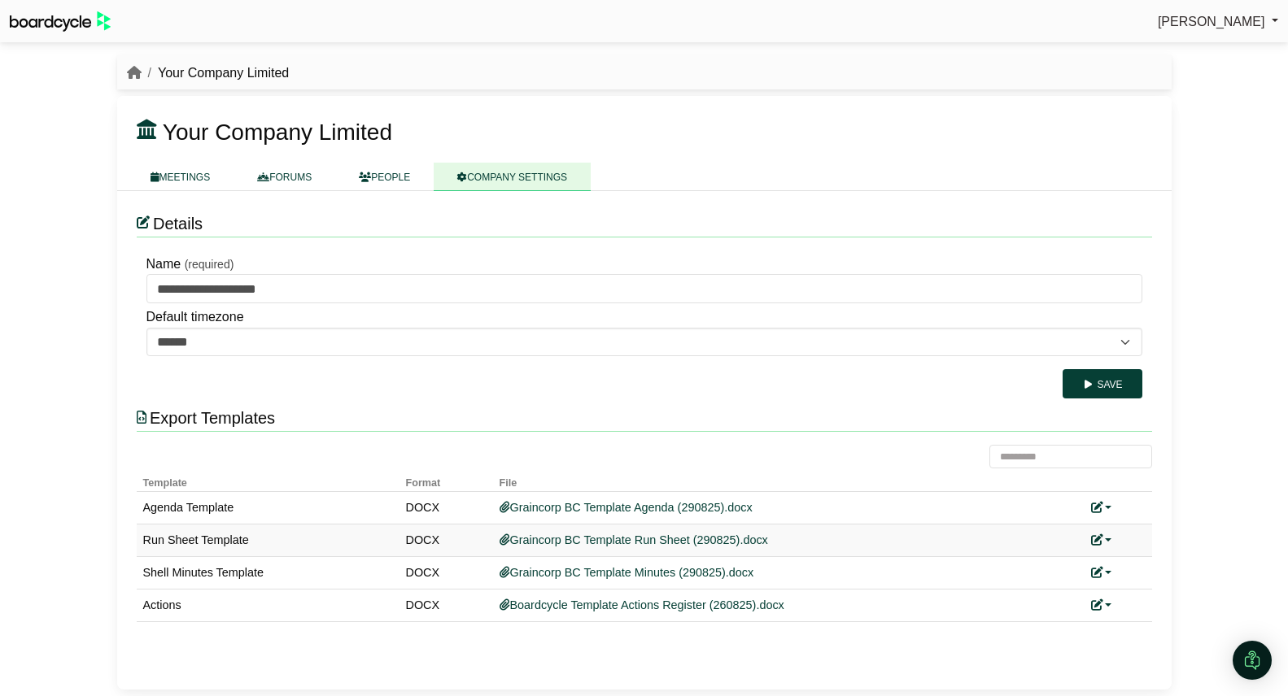
click at [1106, 539] on link at bounding box center [1101, 540] width 21 height 13
click at [1127, 556] on link "Replace custom template" at bounding box center [1174, 564] width 166 height 31
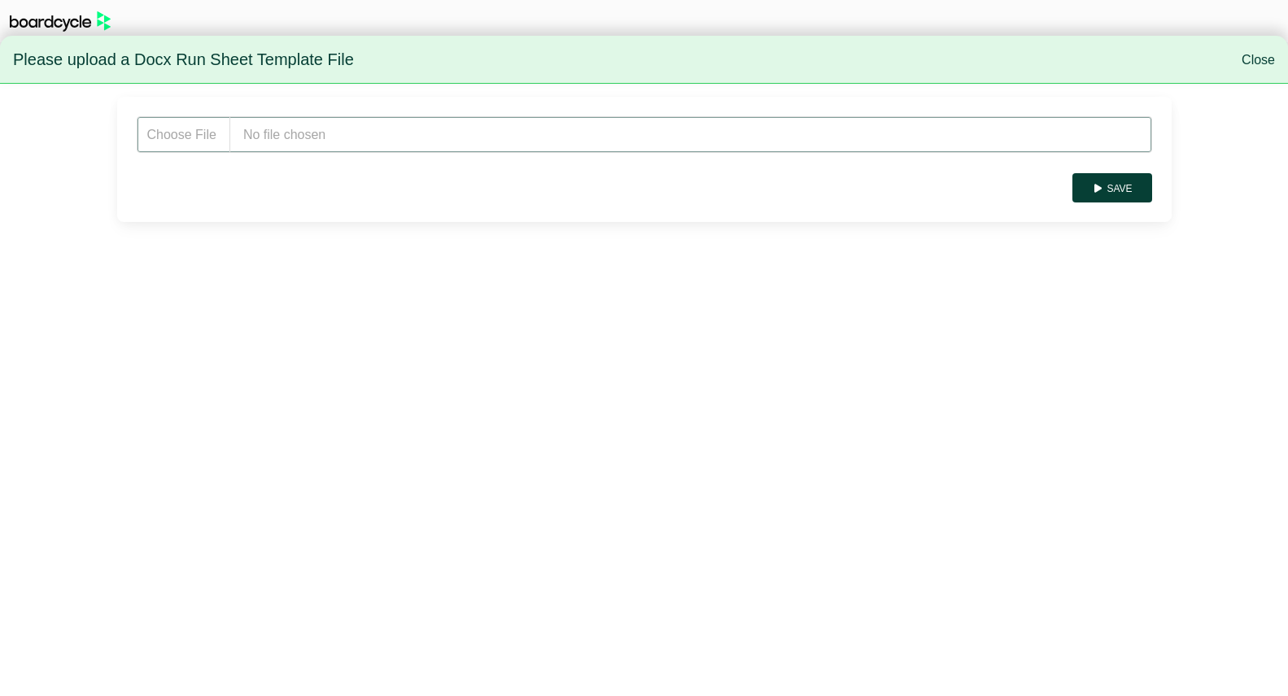
click at [394, 140] on input "file" at bounding box center [644, 134] width 1015 height 37
click at [293, 138] on input "file" at bounding box center [644, 134] width 1015 height 37
type input "**********"
click at [1123, 184] on button "Save" at bounding box center [1111, 187] width 79 height 29
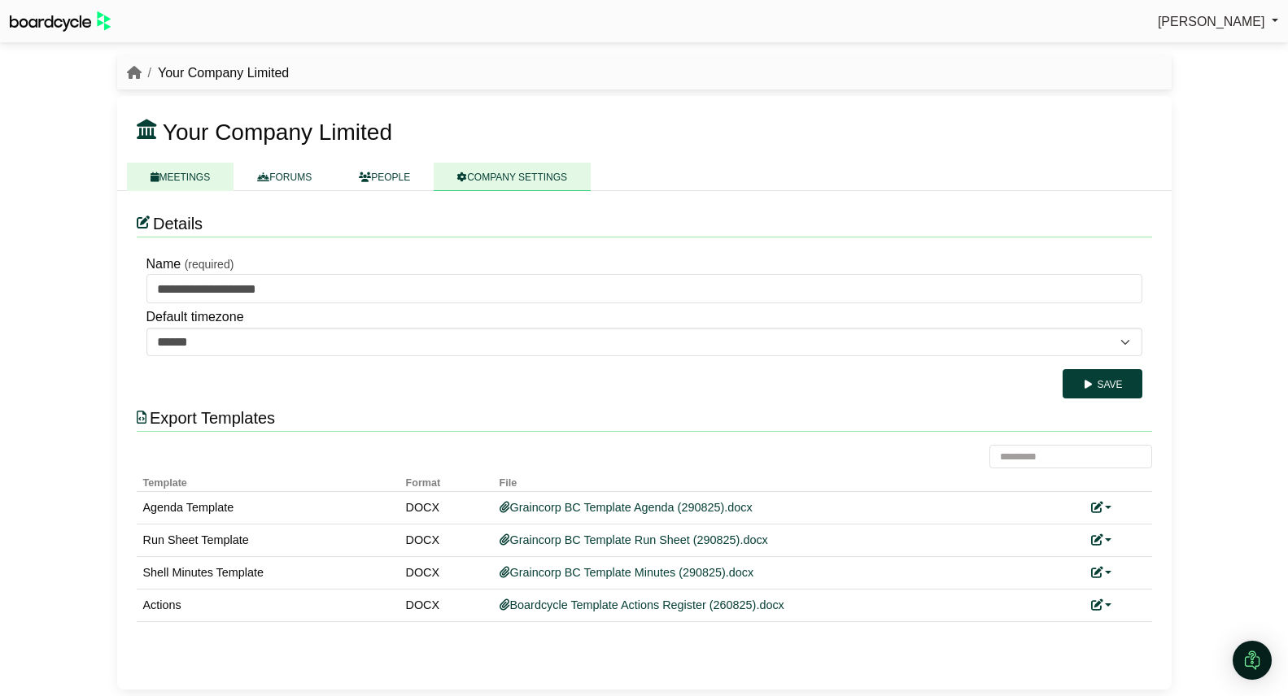
click at [169, 173] on link "MEETINGS" at bounding box center [180, 177] width 107 height 28
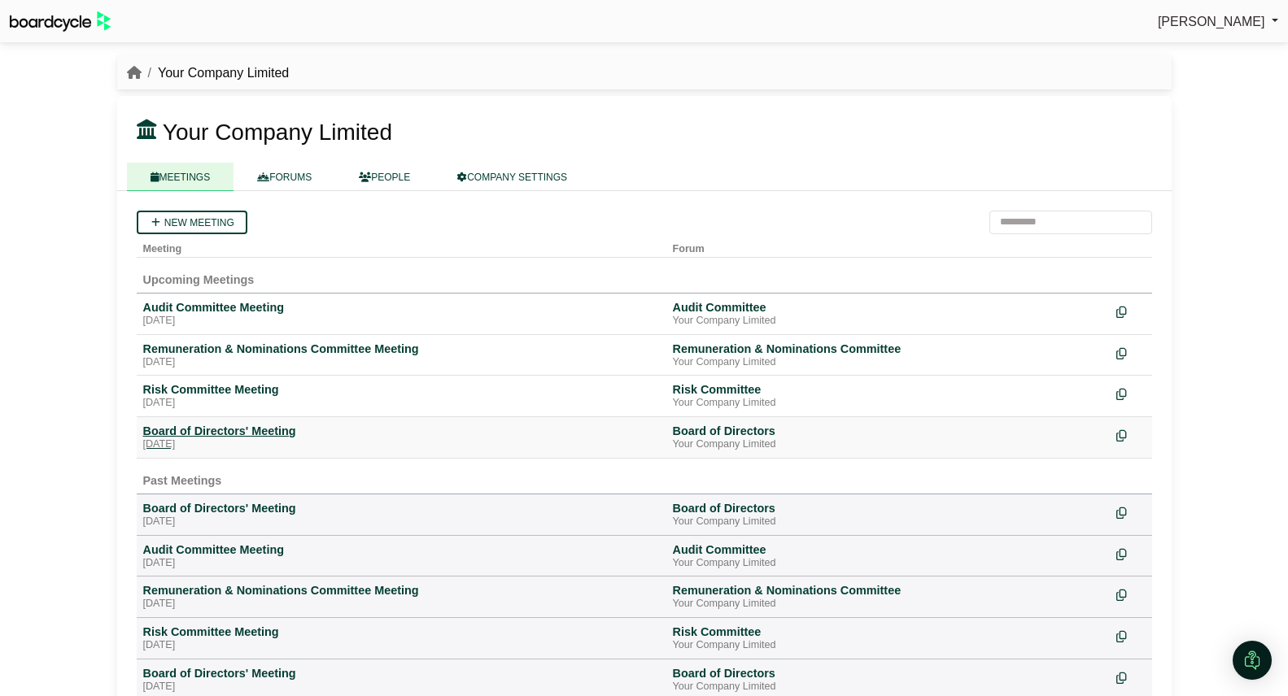
click at [232, 430] on div "Board of Directors' Meeting" at bounding box center [401, 431] width 517 height 15
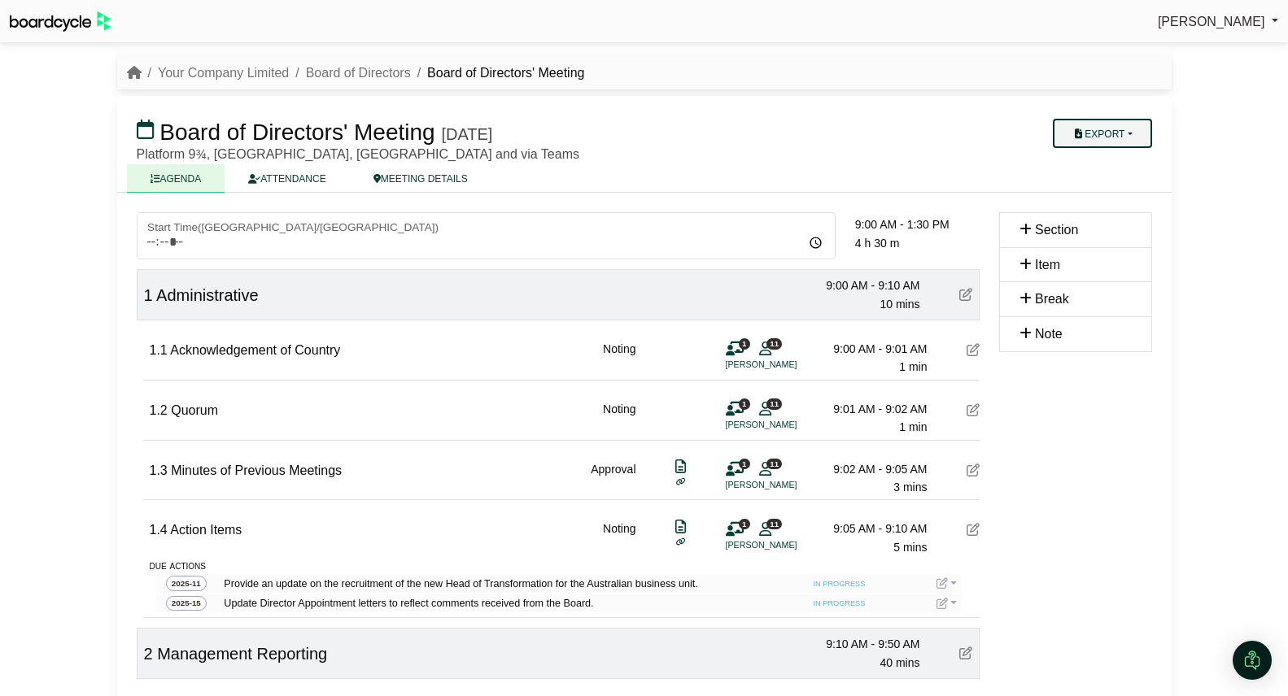
click at [1128, 142] on button "Export" at bounding box center [1102, 133] width 98 height 29
click at [1131, 191] on link "Run Sheet" at bounding box center [1118, 186] width 142 height 24
click at [210, 76] on link "Your Company Limited" at bounding box center [223, 73] width 131 height 14
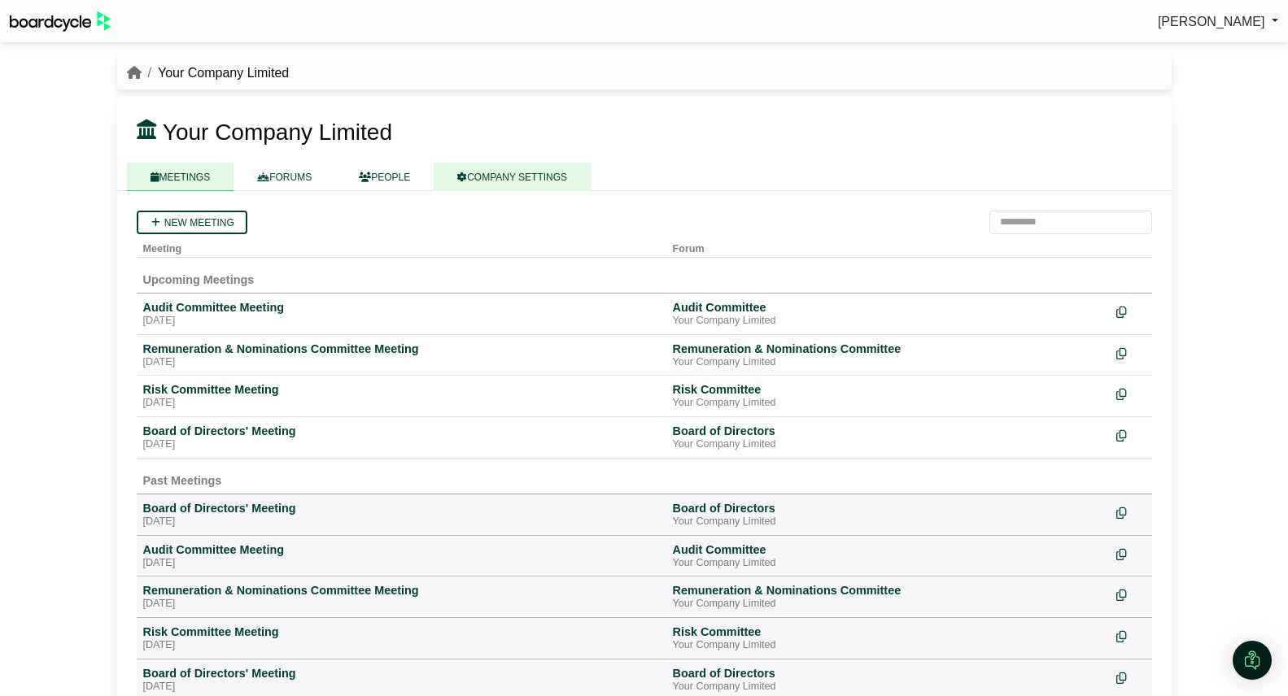
click at [566, 180] on link "COMPANY SETTINGS" at bounding box center [512, 177] width 157 height 28
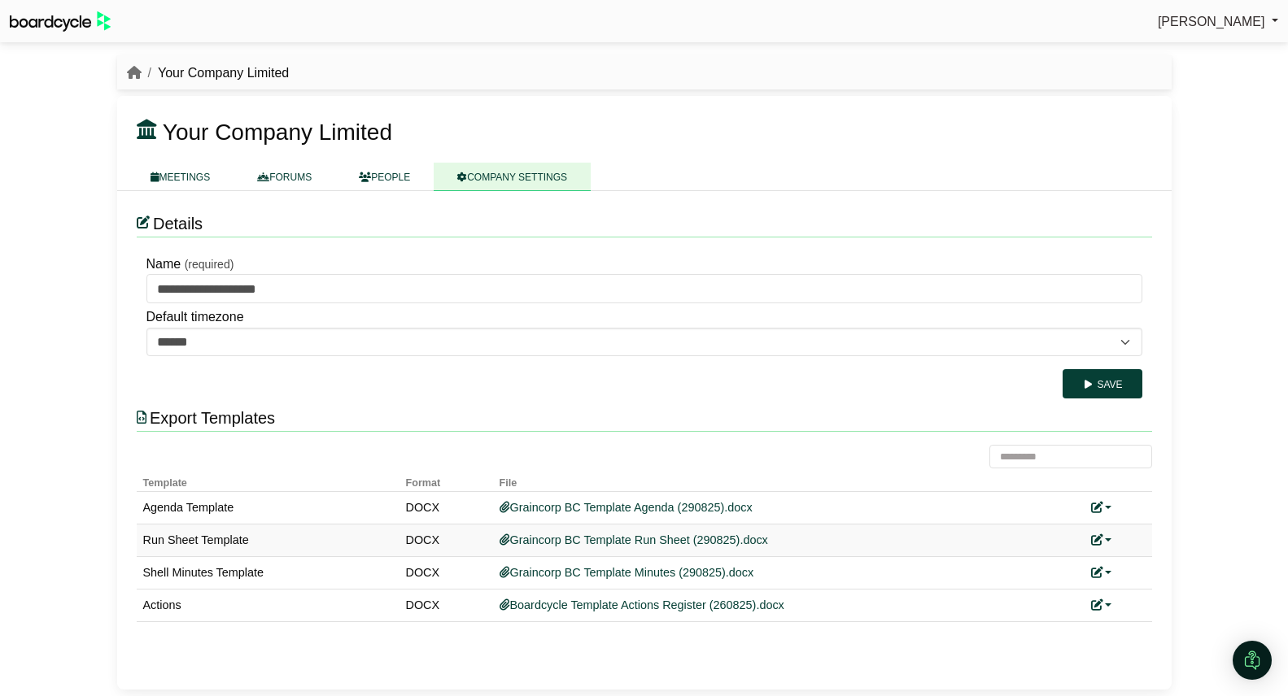
click at [1106, 540] on link at bounding box center [1101, 540] width 21 height 13
click at [1126, 560] on link "Replace custom template" at bounding box center [1174, 564] width 166 height 31
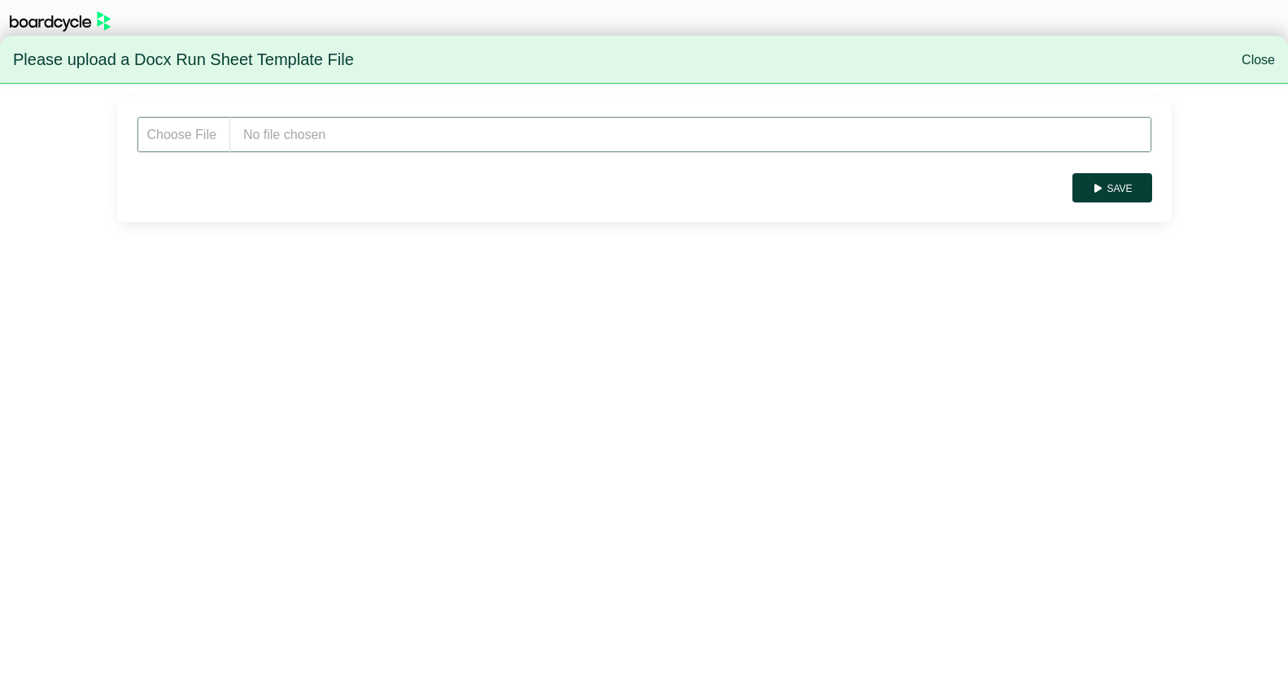
click at [350, 133] on input "file" at bounding box center [644, 134] width 1015 height 37
click at [380, 135] on input "file" at bounding box center [644, 134] width 1015 height 37
type input "**********"
click at [1110, 181] on button "Save" at bounding box center [1111, 187] width 79 height 29
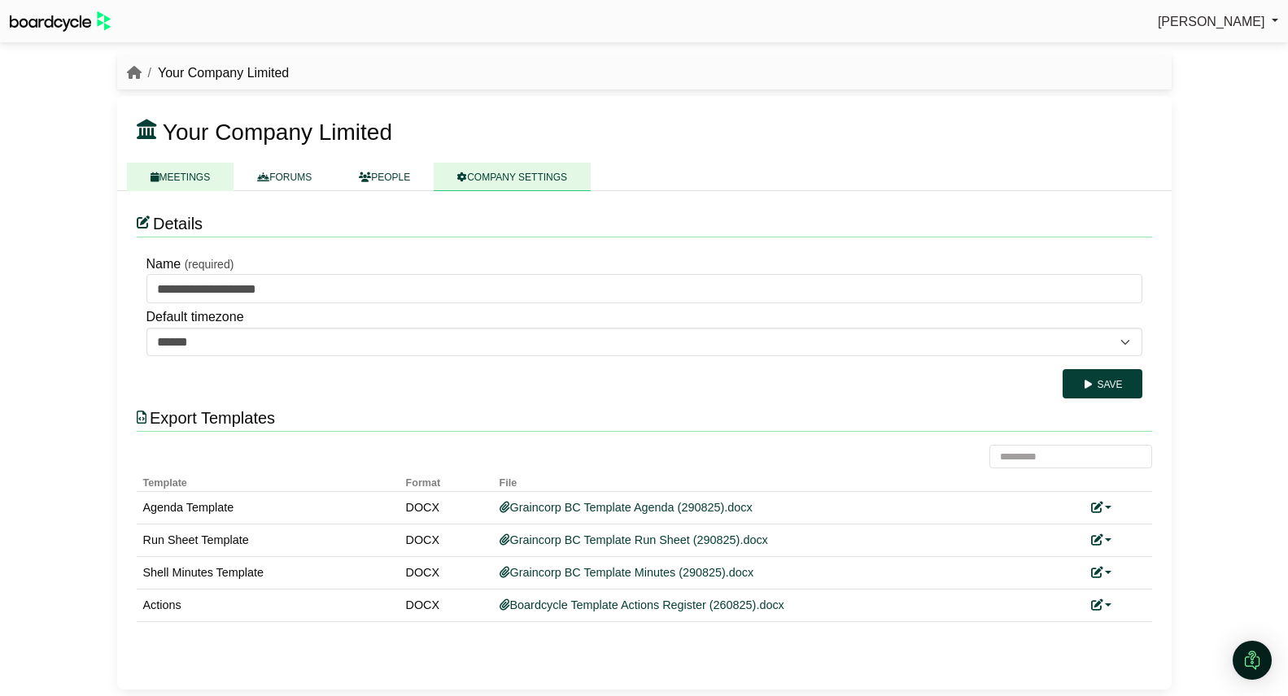
click at [198, 177] on link "MEETINGS" at bounding box center [180, 177] width 107 height 28
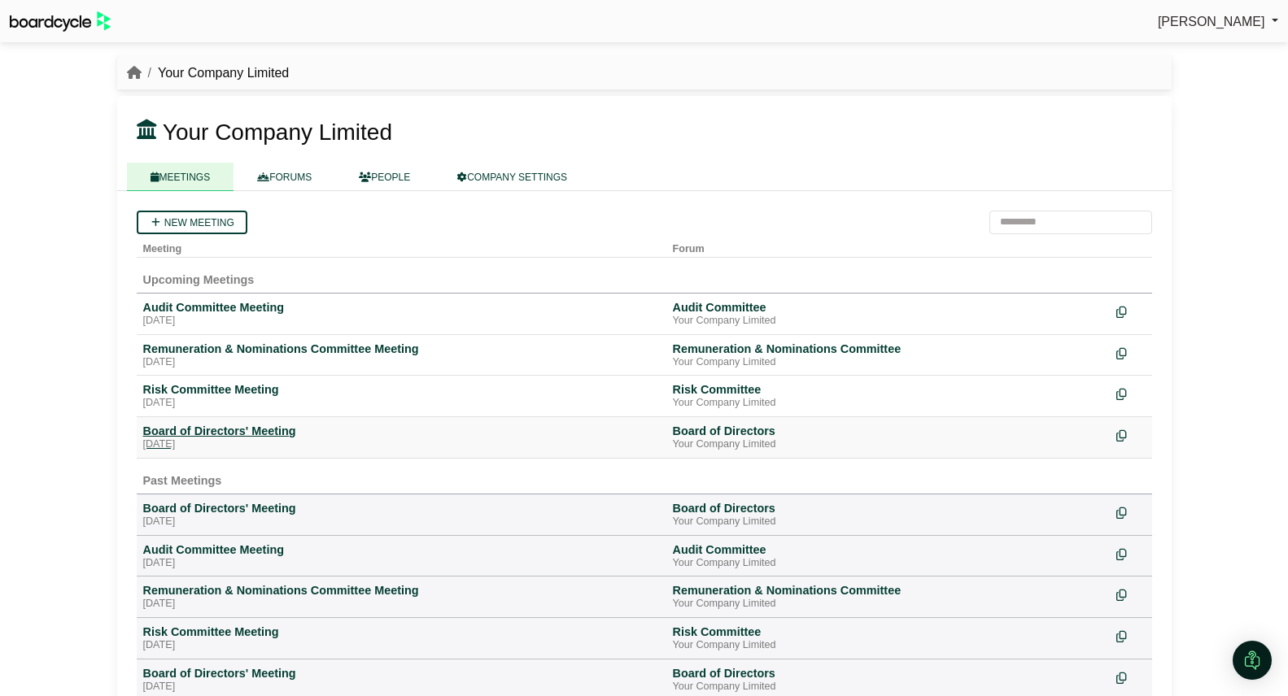
click at [216, 430] on div "Board of Directors' Meeting" at bounding box center [401, 431] width 517 height 15
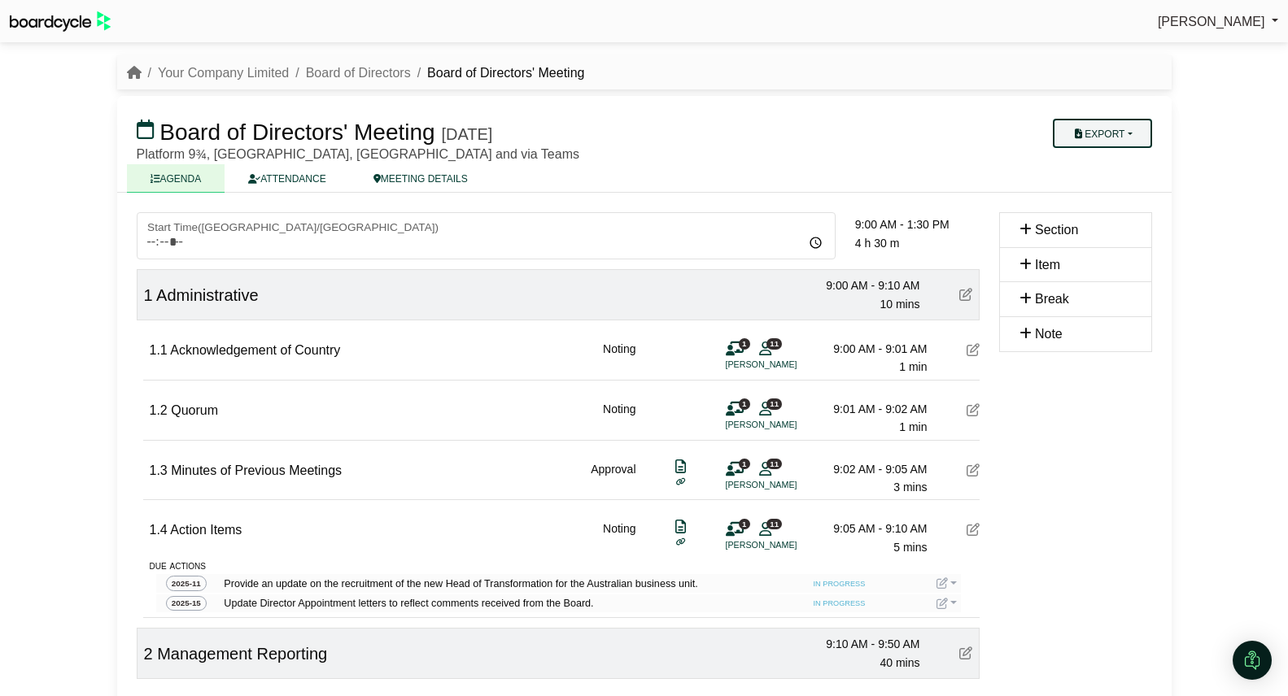
click at [1125, 126] on button "Export" at bounding box center [1102, 133] width 98 height 29
click at [1109, 188] on link "Run Sheet" at bounding box center [1118, 186] width 142 height 24
click at [280, 75] on link "Your Company Limited" at bounding box center [223, 73] width 131 height 14
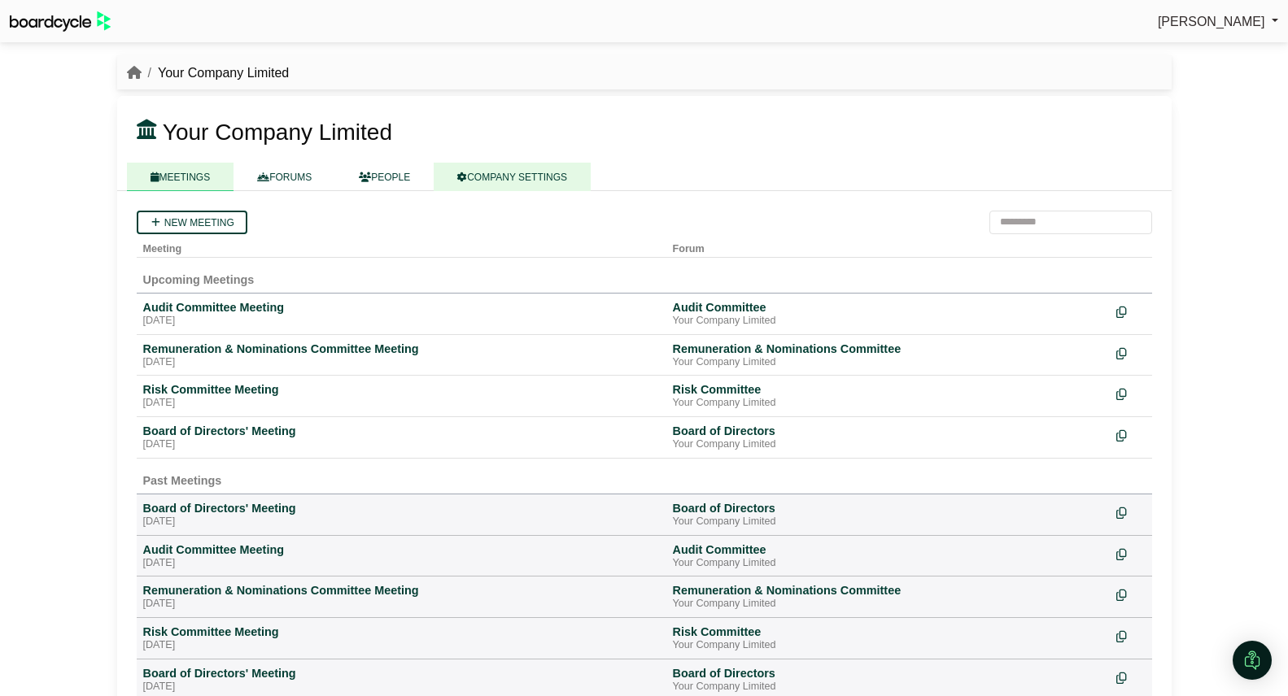
click at [504, 181] on link "COMPANY SETTINGS" at bounding box center [512, 177] width 157 height 28
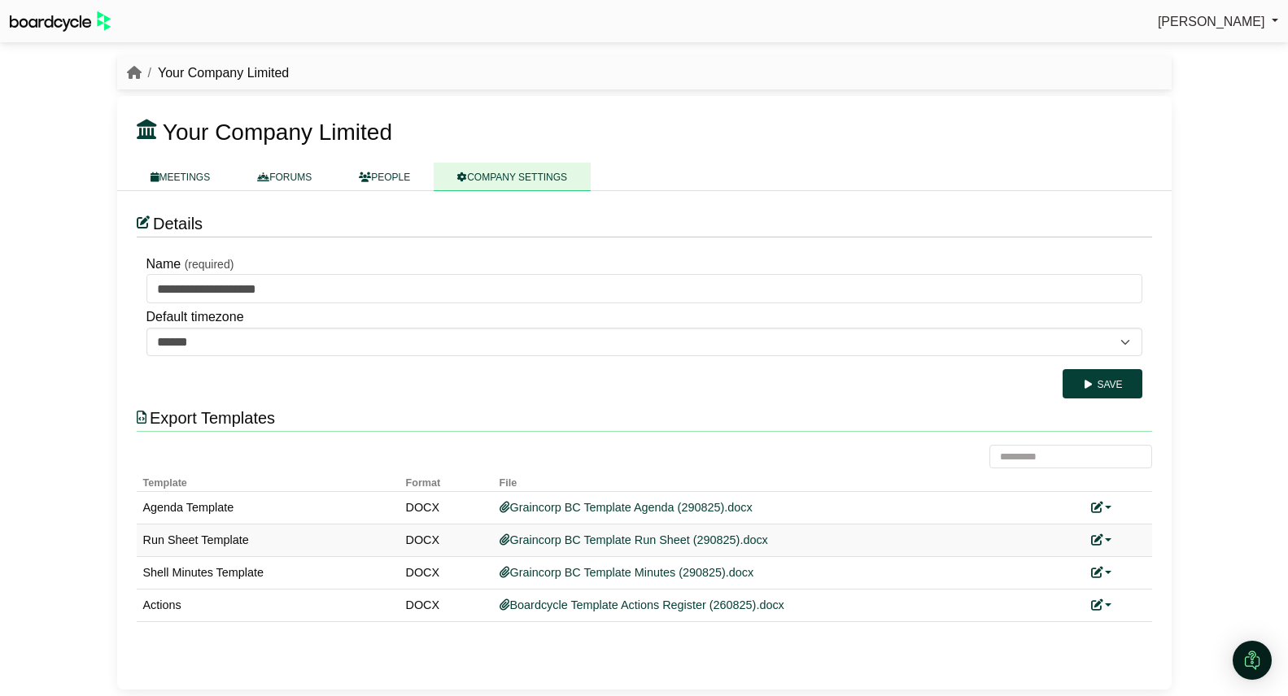
click at [1105, 539] on link at bounding box center [1101, 540] width 21 height 13
click at [1157, 572] on link "Replace custom template" at bounding box center [1174, 564] width 166 height 31
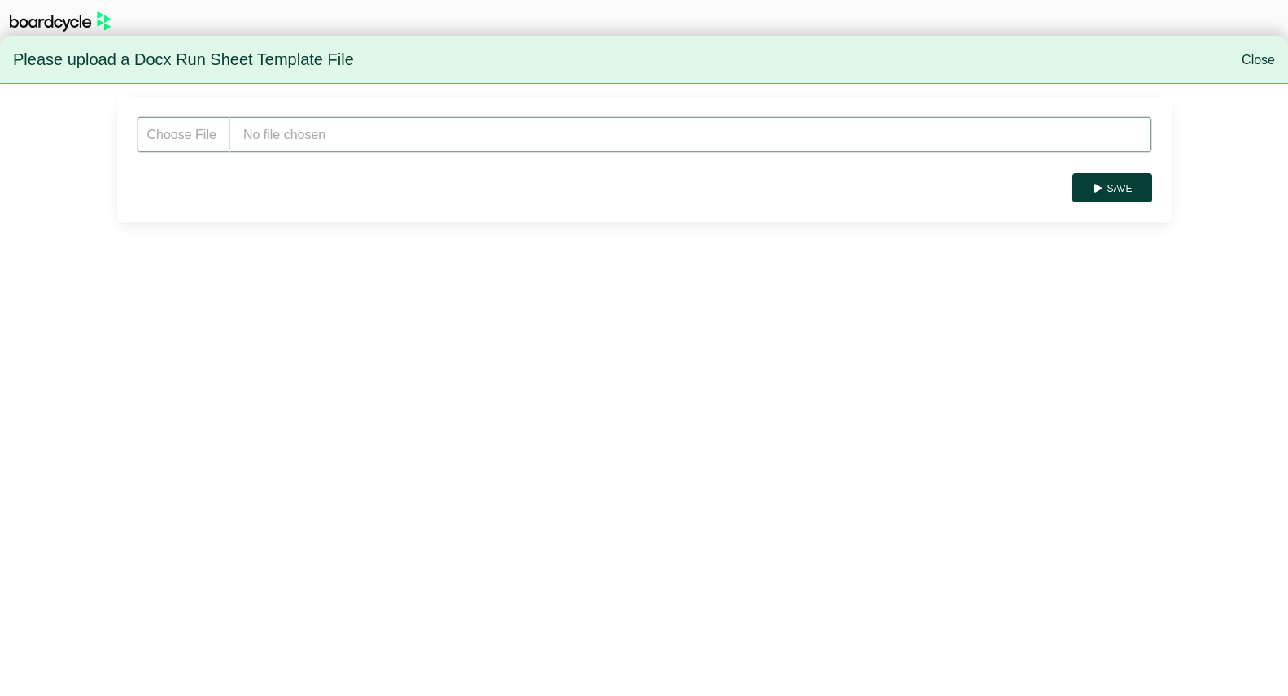
click at [302, 119] on input "file" at bounding box center [644, 134] width 1015 height 37
click at [369, 133] on input "file" at bounding box center [644, 134] width 1015 height 37
type input "**********"
click at [1112, 190] on button "Save" at bounding box center [1111, 187] width 79 height 29
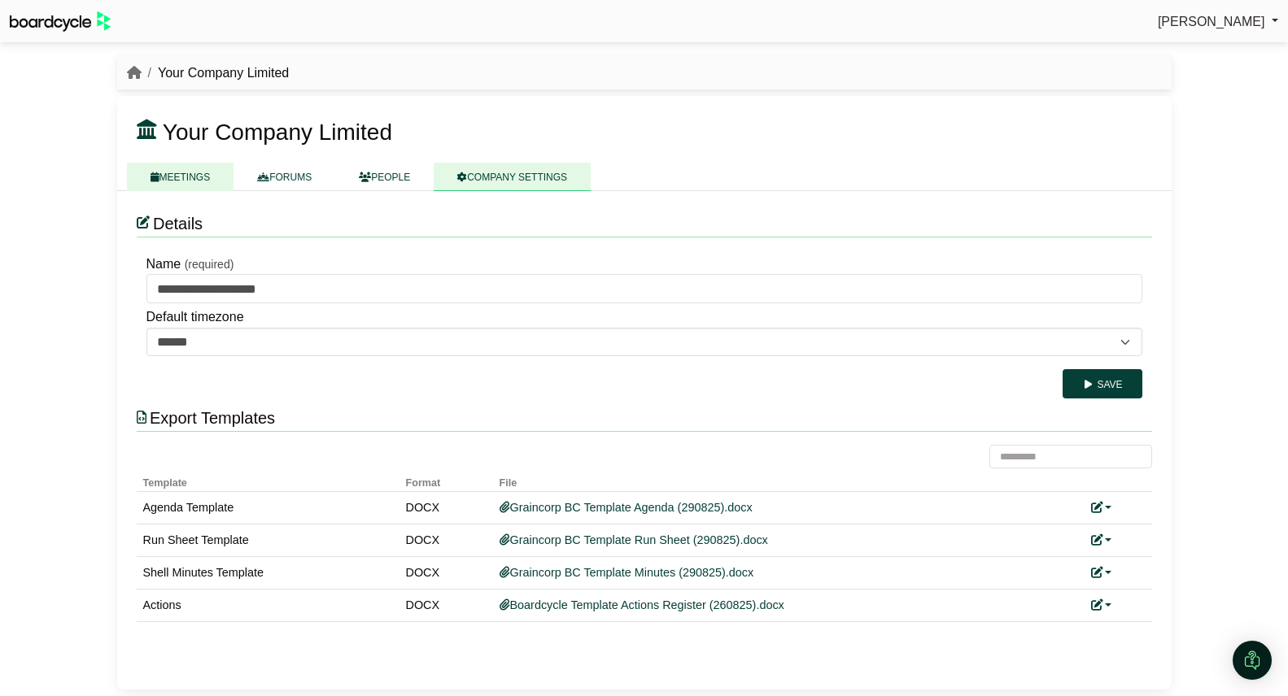
click at [190, 174] on link "MEETINGS" at bounding box center [180, 177] width 107 height 28
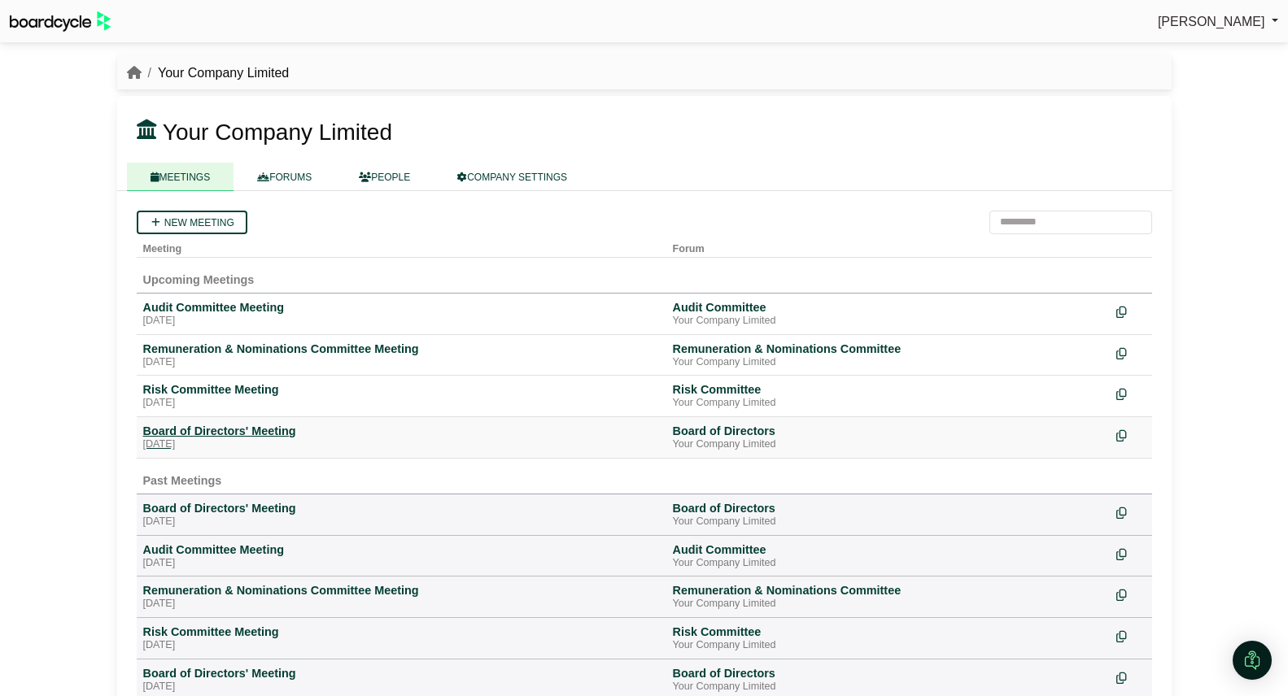
click at [224, 440] on div "[DATE]" at bounding box center [401, 445] width 517 height 13
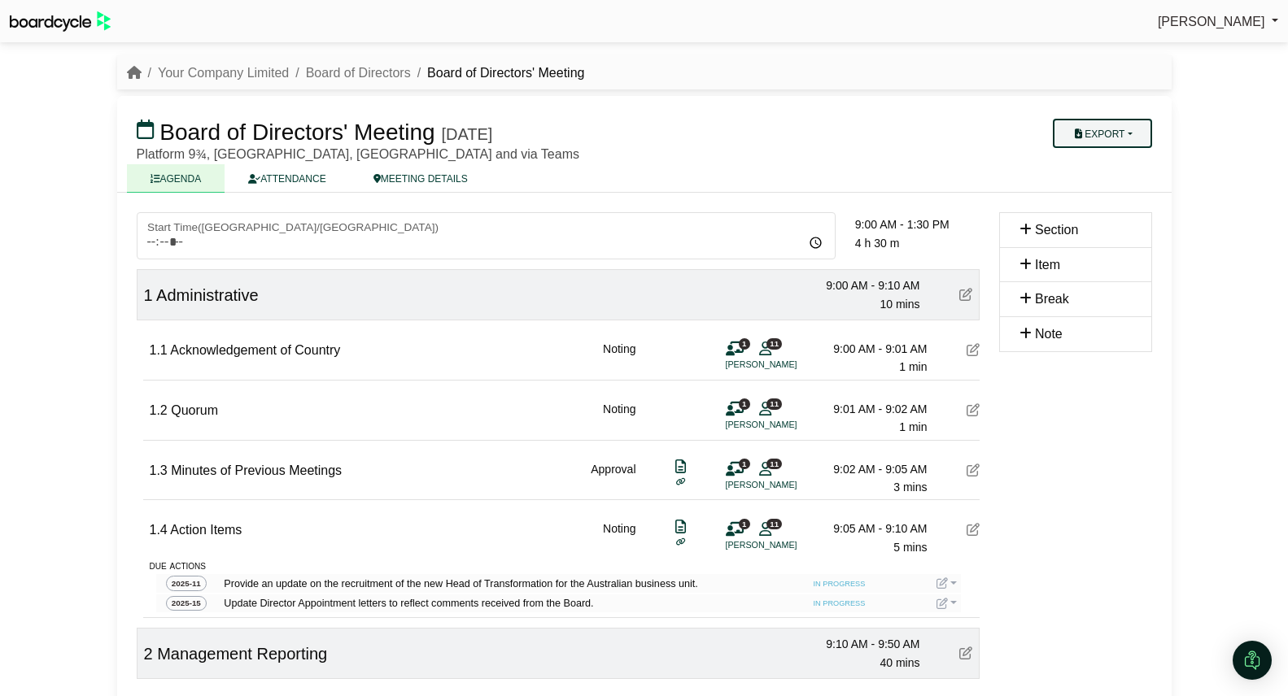
click at [1120, 135] on button "Export" at bounding box center [1102, 133] width 98 height 29
click at [1119, 189] on link "Run Sheet" at bounding box center [1118, 186] width 142 height 24
click at [211, 76] on link "Your Company Limited" at bounding box center [223, 73] width 131 height 14
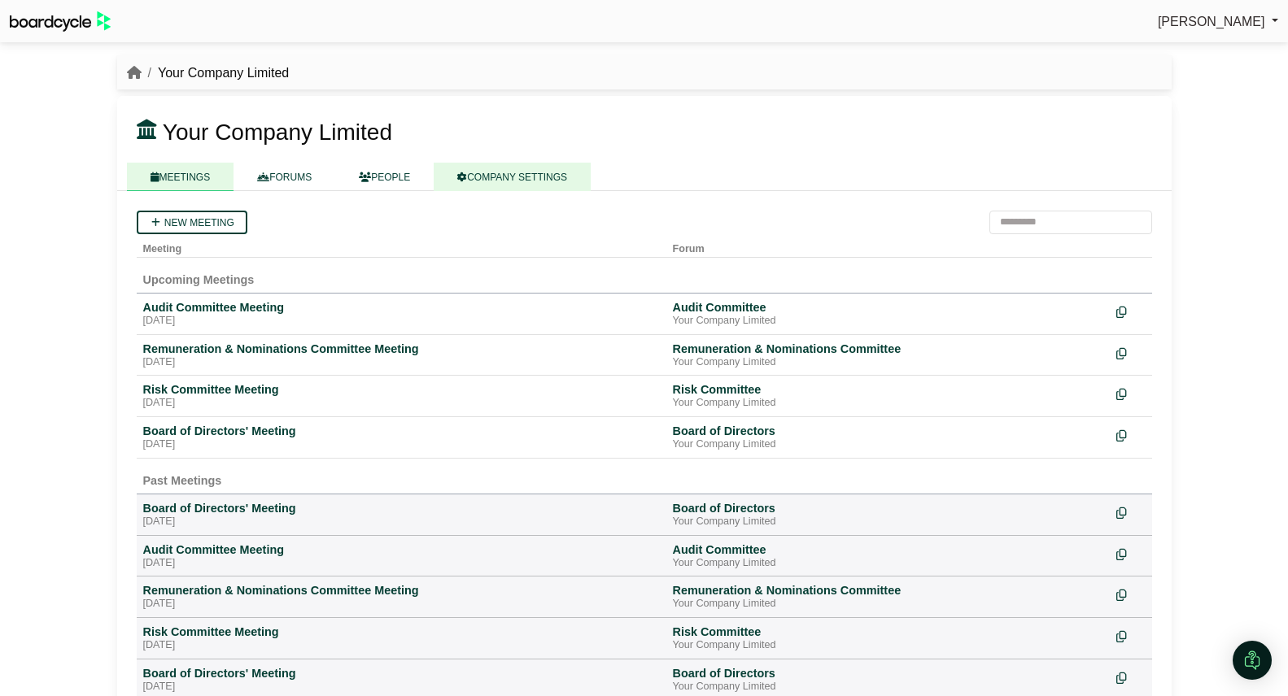
click at [551, 181] on link "COMPANY SETTINGS" at bounding box center [512, 177] width 157 height 28
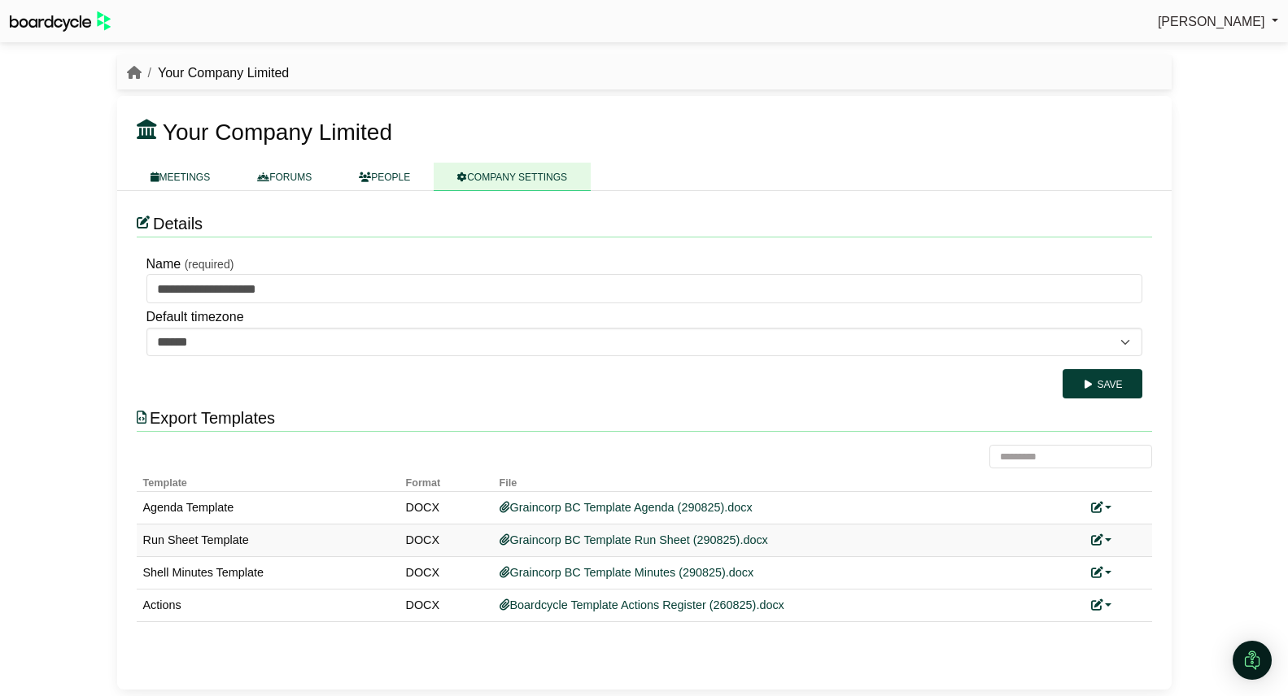
click at [1103, 543] on link at bounding box center [1101, 540] width 21 height 13
click at [1153, 564] on link "Replace custom template" at bounding box center [1174, 564] width 166 height 31
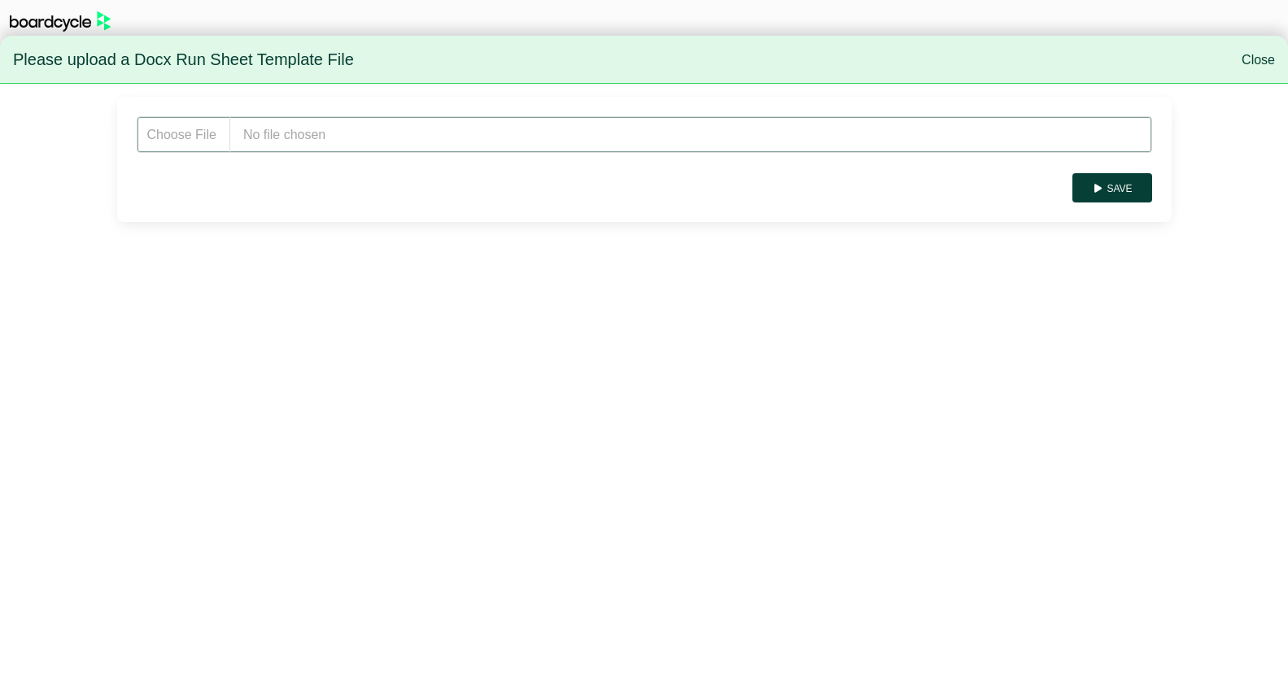
click at [416, 140] on input "file" at bounding box center [644, 134] width 1015 height 37
click at [305, 139] on input "file" at bounding box center [644, 134] width 1015 height 37
type input "**********"
click at [1119, 194] on button "Save" at bounding box center [1111, 187] width 79 height 29
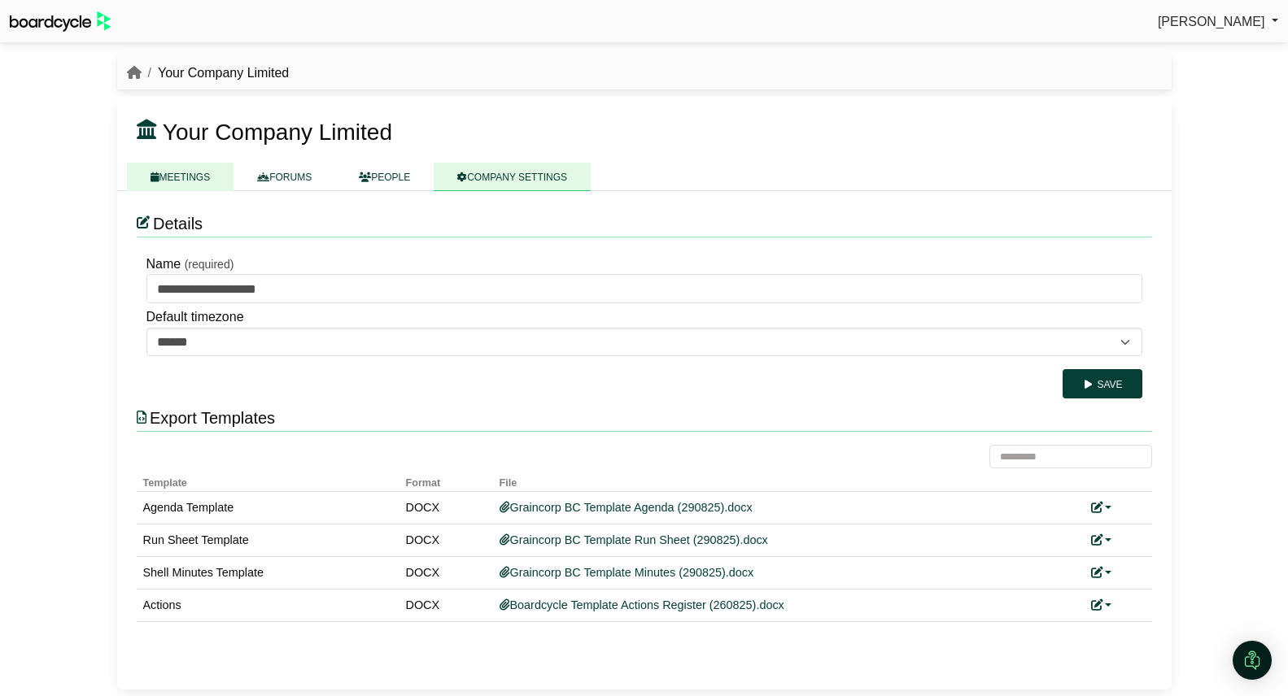
drag, startPoint x: 185, startPoint y: 176, endPoint x: 194, endPoint y: 184, distance: 12.1
click at [184, 176] on link "MEETINGS" at bounding box center [180, 177] width 107 height 28
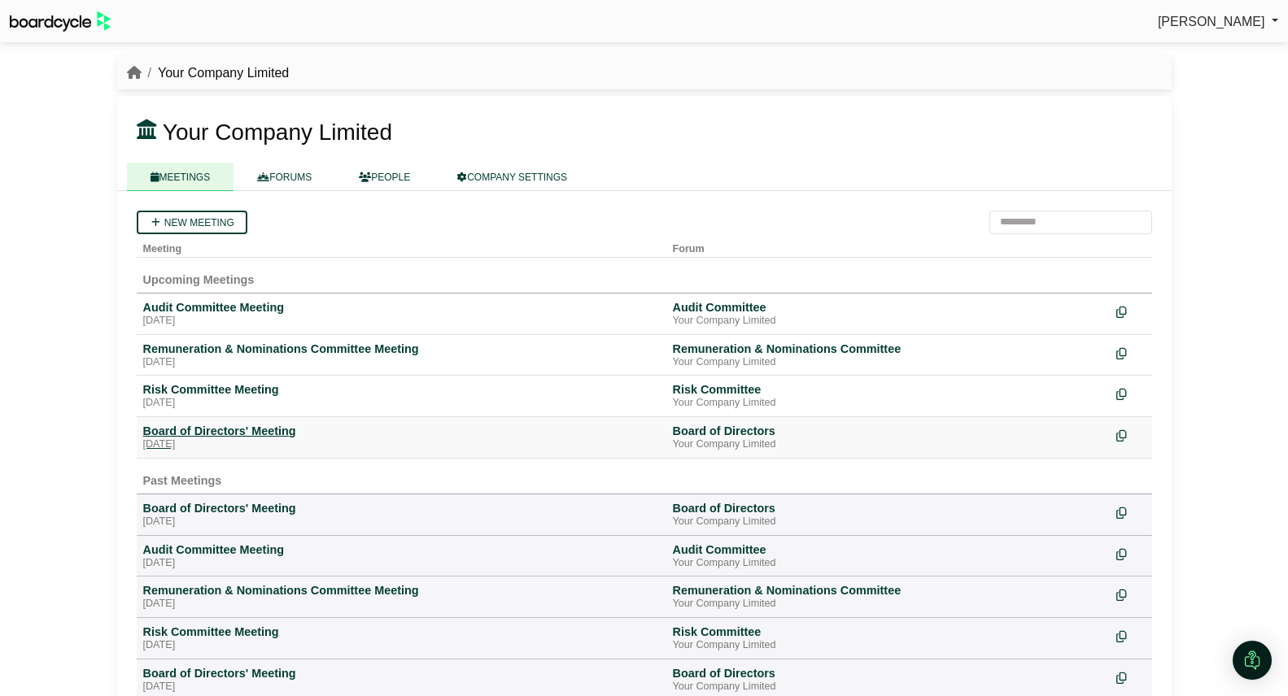
click at [269, 442] on div "[DATE]" at bounding box center [401, 445] width 517 height 13
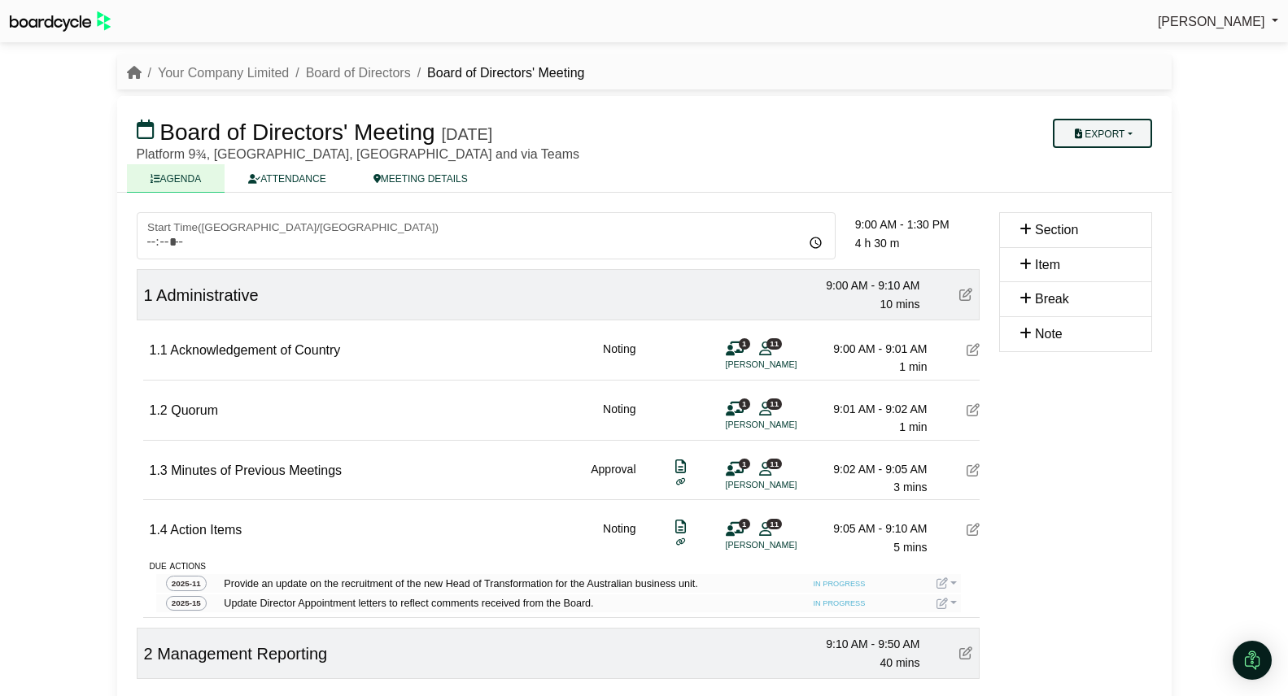
click at [1116, 140] on button "Export" at bounding box center [1102, 133] width 98 height 29
click at [1114, 190] on link "Run Sheet" at bounding box center [1118, 186] width 142 height 24
click at [234, 69] on link "Your Company Limited" at bounding box center [223, 73] width 131 height 14
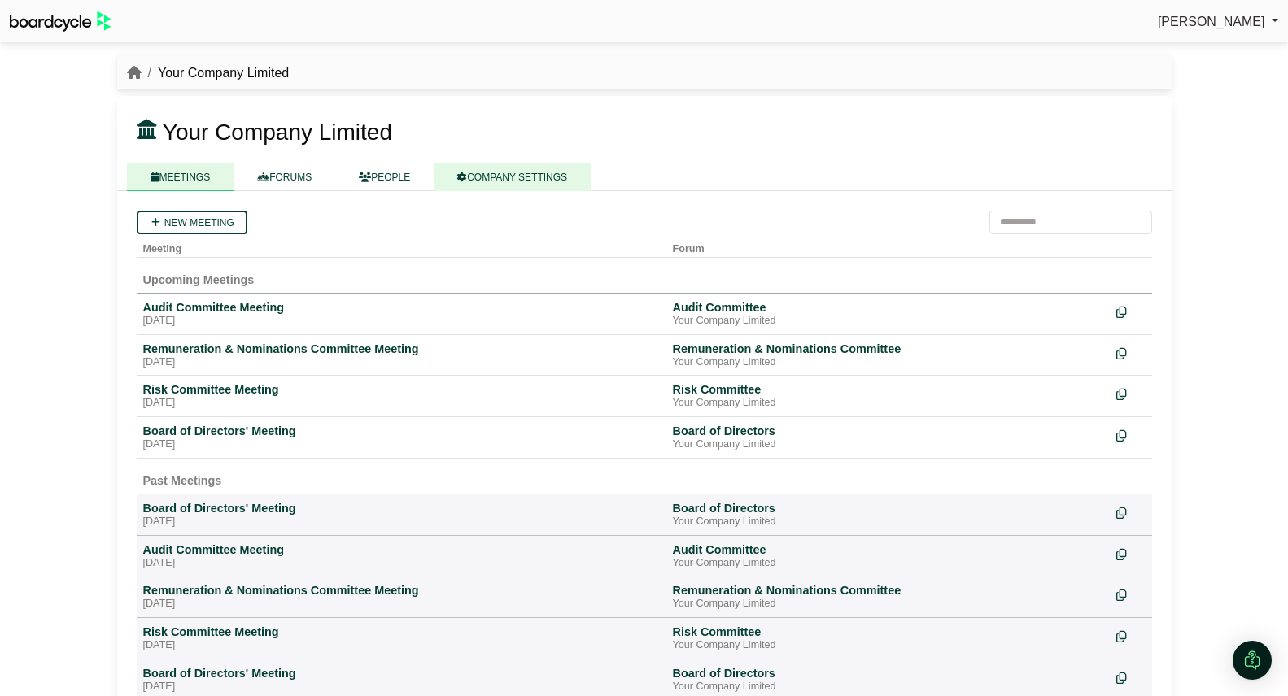
click at [524, 180] on link "COMPANY SETTINGS" at bounding box center [512, 177] width 157 height 28
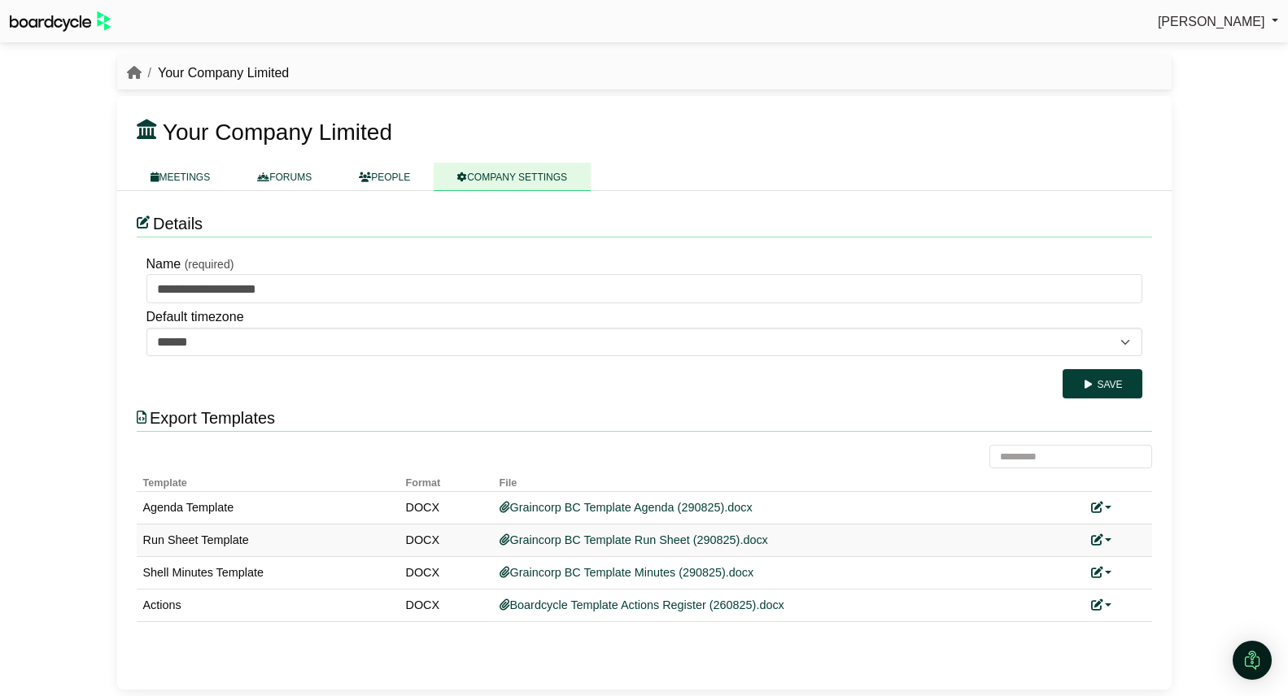
click at [1108, 539] on link at bounding box center [1101, 540] width 21 height 13
click at [1139, 565] on link "Replace custom template" at bounding box center [1174, 564] width 166 height 31
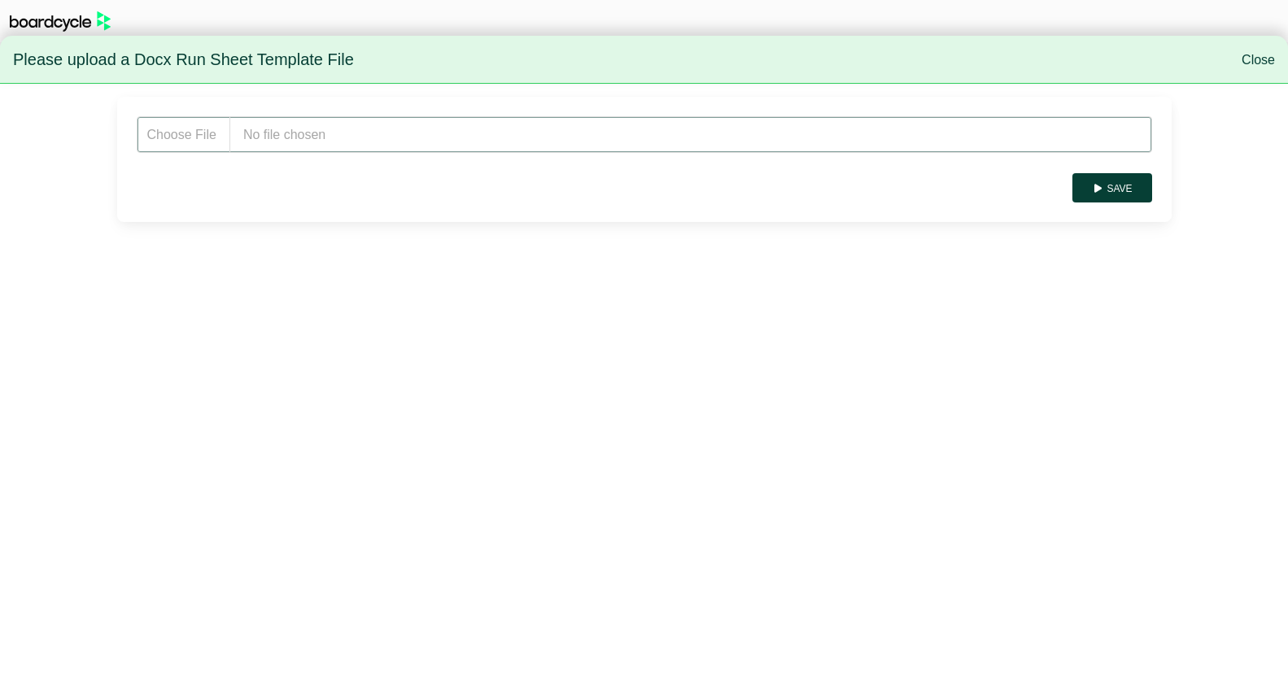
click at [339, 133] on input "file" at bounding box center [644, 134] width 1015 height 37
click at [401, 138] on input "file" at bounding box center [644, 134] width 1015 height 37
type input "**********"
click at [1126, 191] on button "Save" at bounding box center [1111, 187] width 79 height 29
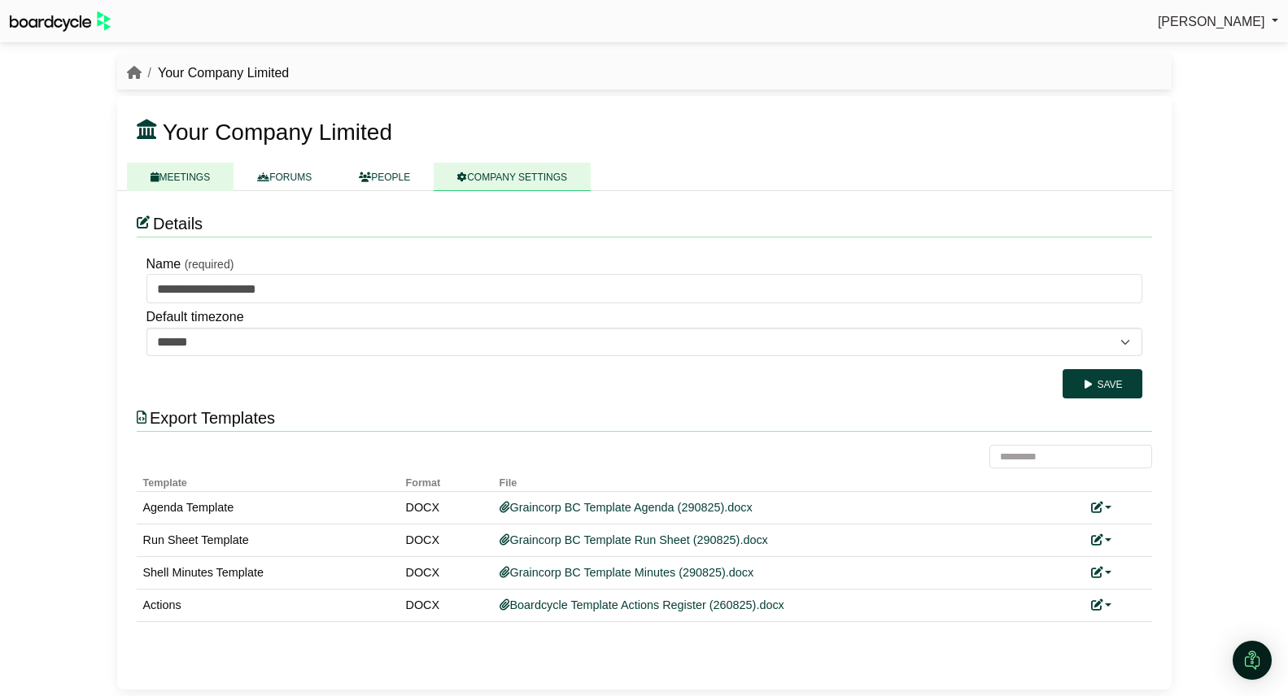
click at [177, 176] on link "MEETINGS" at bounding box center [180, 177] width 107 height 28
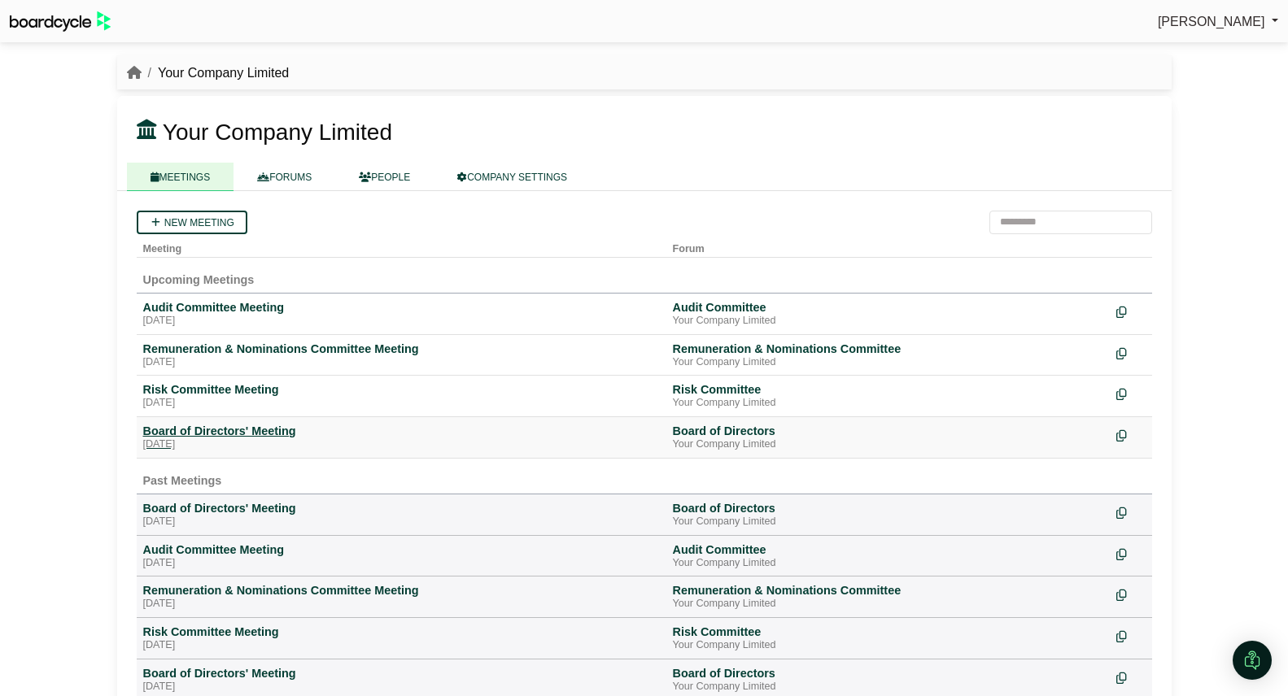
click at [271, 436] on div "Board of Directors' Meeting" at bounding box center [401, 431] width 517 height 15
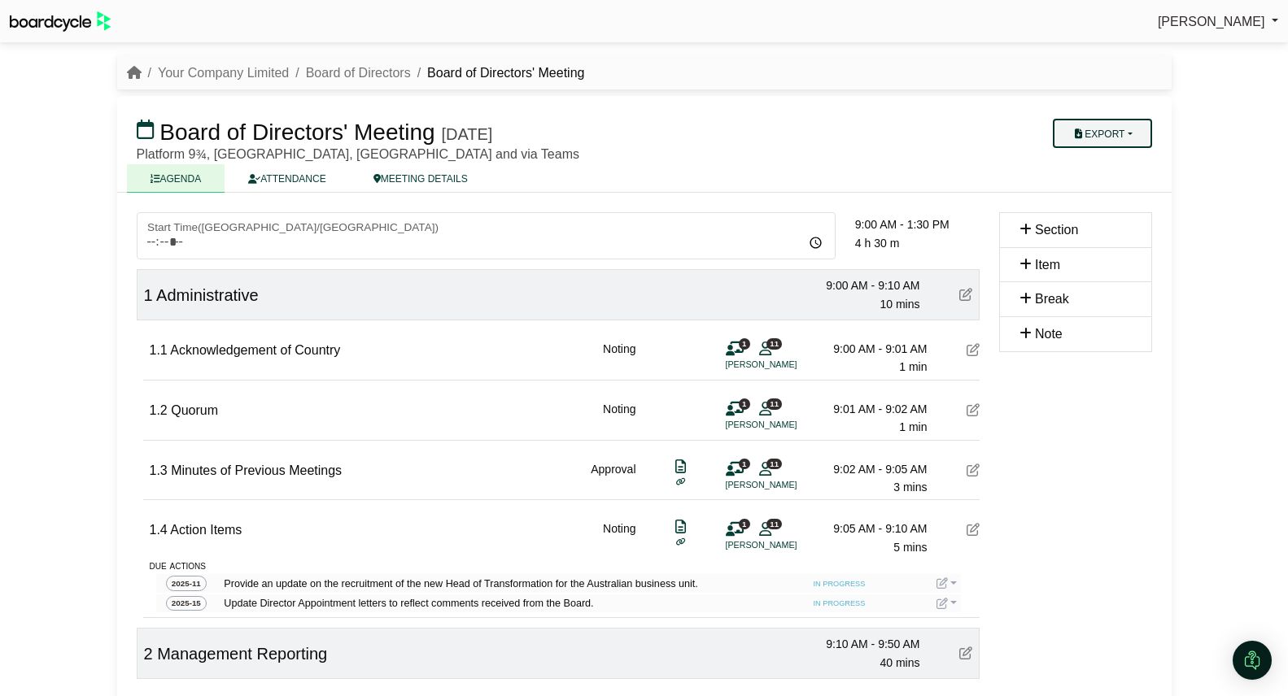
click at [1137, 133] on button "Export" at bounding box center [1102, 133] width 98 height 29
click at [1127, 189] on link "Run Sheet" at bounding box center [1118, 186] width 142 height 24
click at [220, 75] on link "Your Company Limited" at bounding box center [223, 73] width 131 height 14
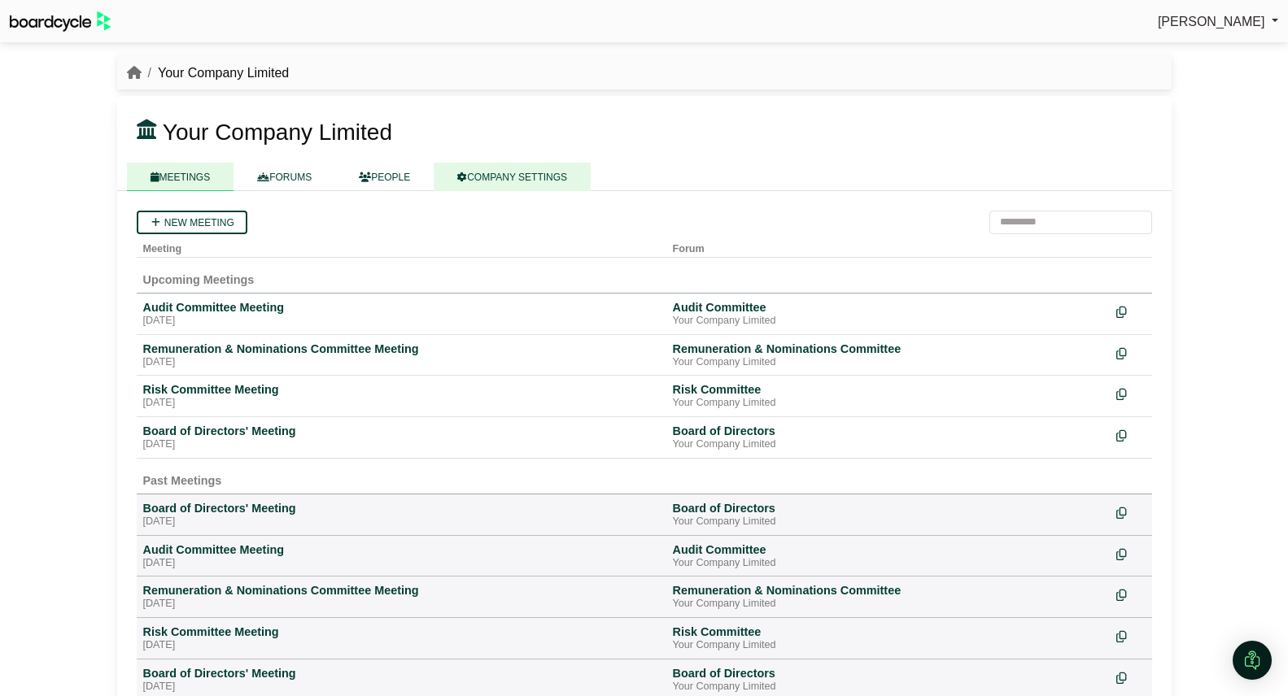
click at [496, 181] on link "COMPANY SETTINGS" at bounding box center [512, 177] width 157 height 28
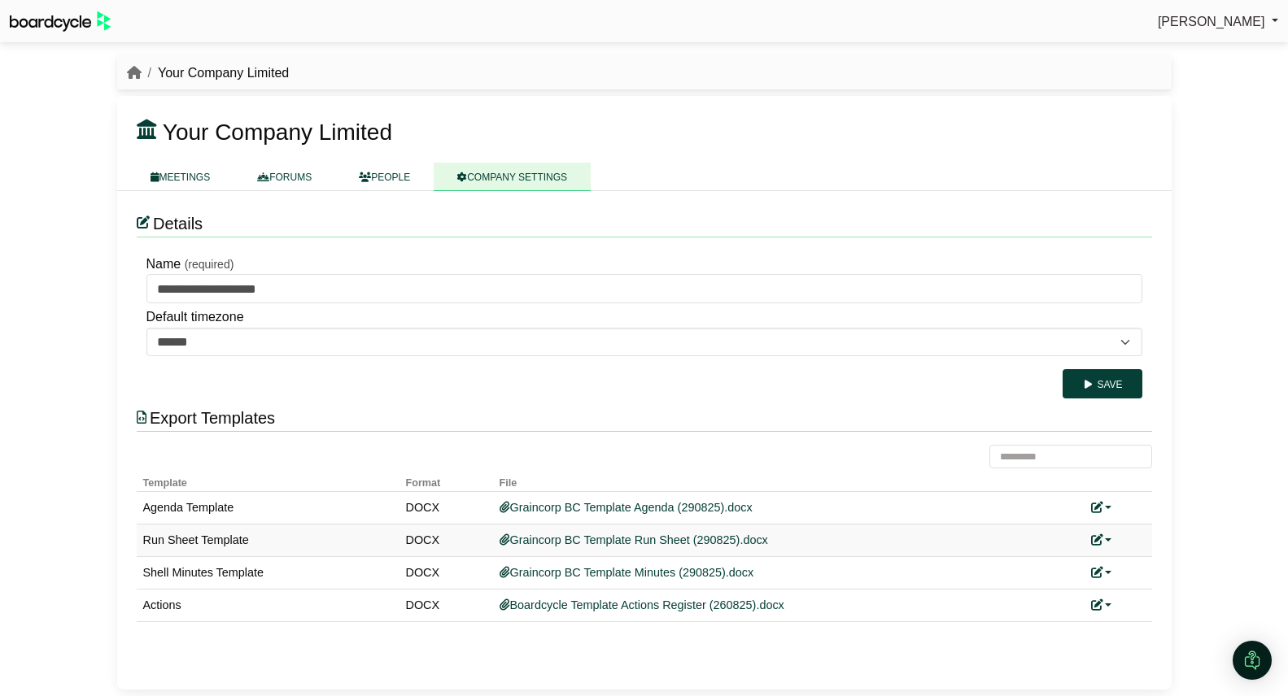
click at [1111, 537] on link at bounding box center [1101, 540] width 21 height 13
click at [1161, 567] on link "Replace custom template" at bounding box center [1174, 564] width 166 height 31
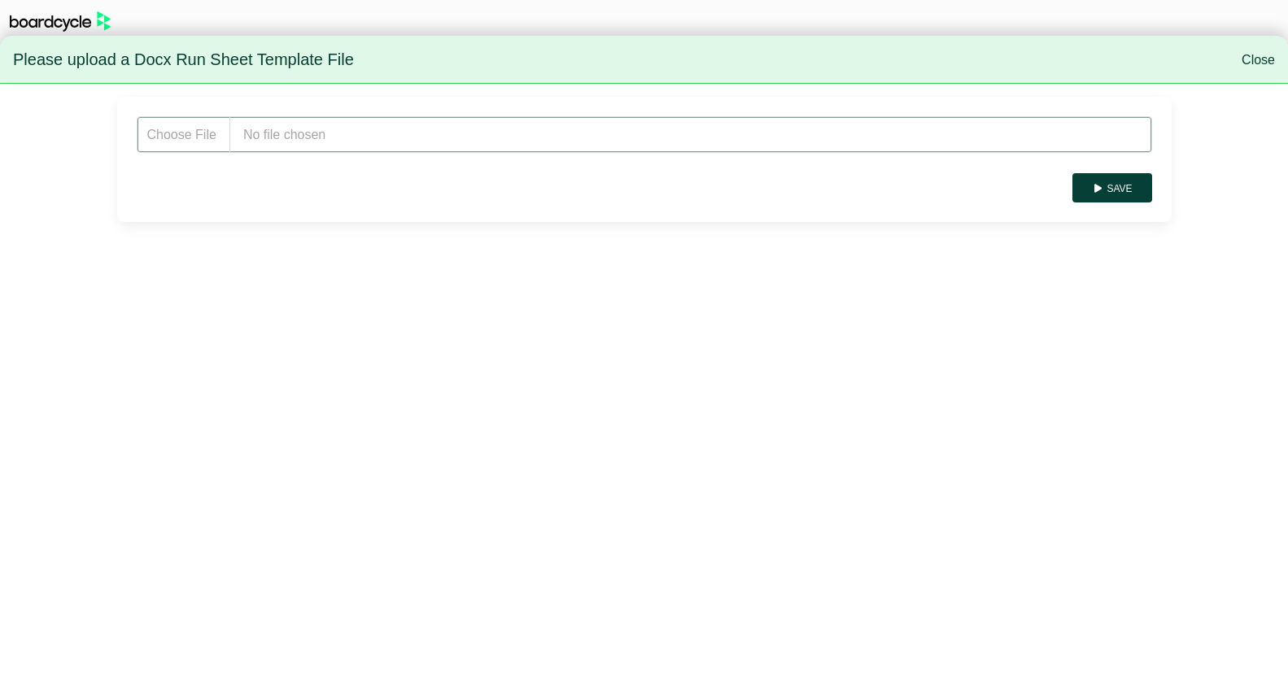
click at [412, 141] on input "file" at bounding box center [644, 134] width 1015 height 37
click at [303, 149] on input "file" at bounding box center [644, 134] width 1015 height 37
type input "**********"
click at [1112, 194] on button "Save" at bounding box center [1111, 187] width 79 height 29
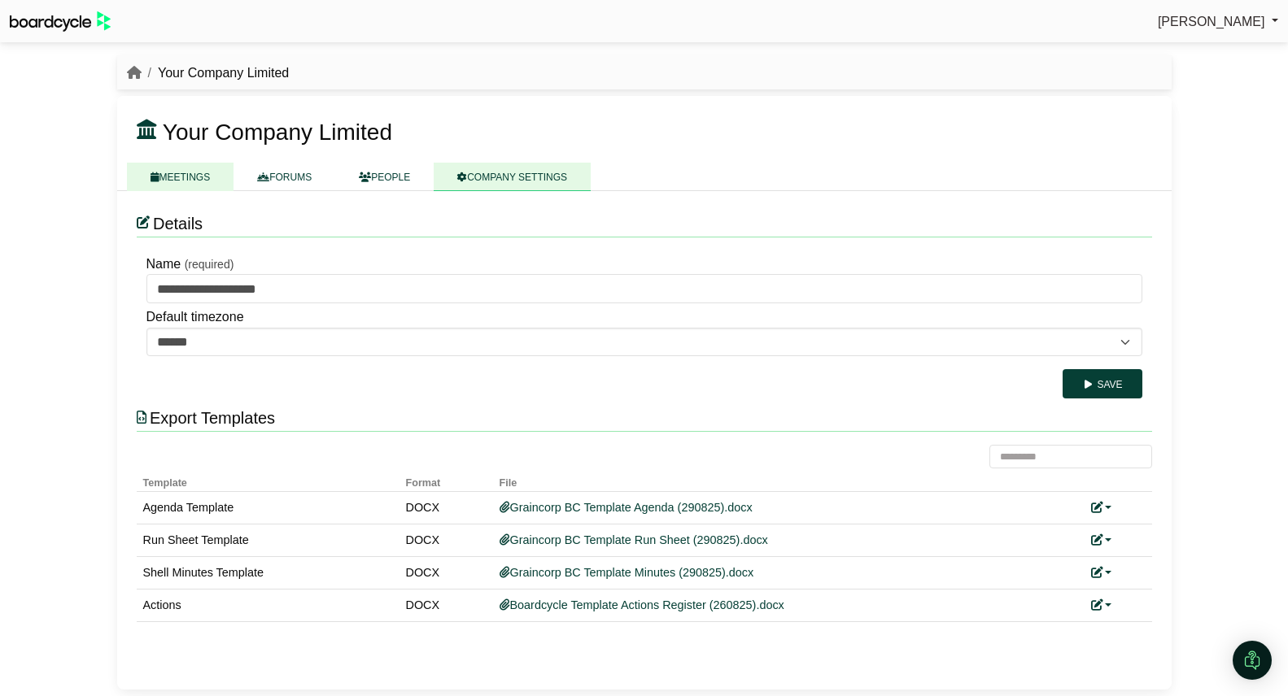
click at [183, 180] on link "MEETINGS" at bounding box center [180, 177] width 107 height 28
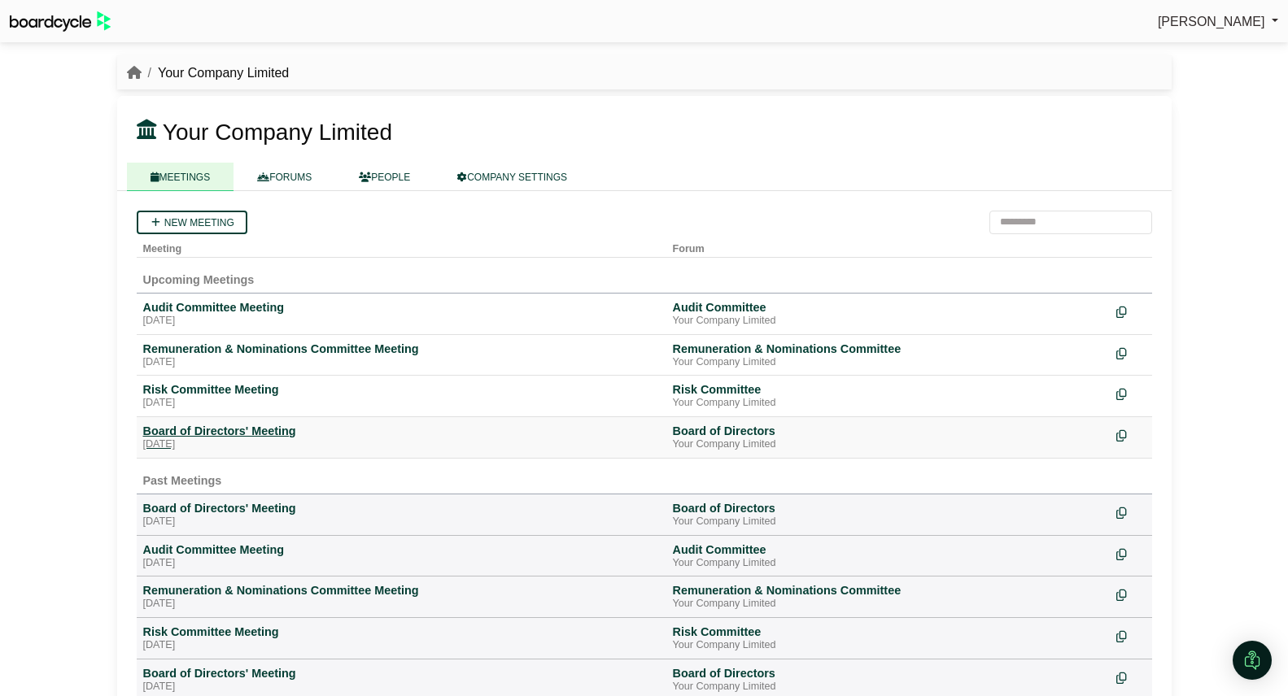
click at [248, 437] on div "Board of Directors' Meeting" at bounding box center [401, 431] width 517 height 15
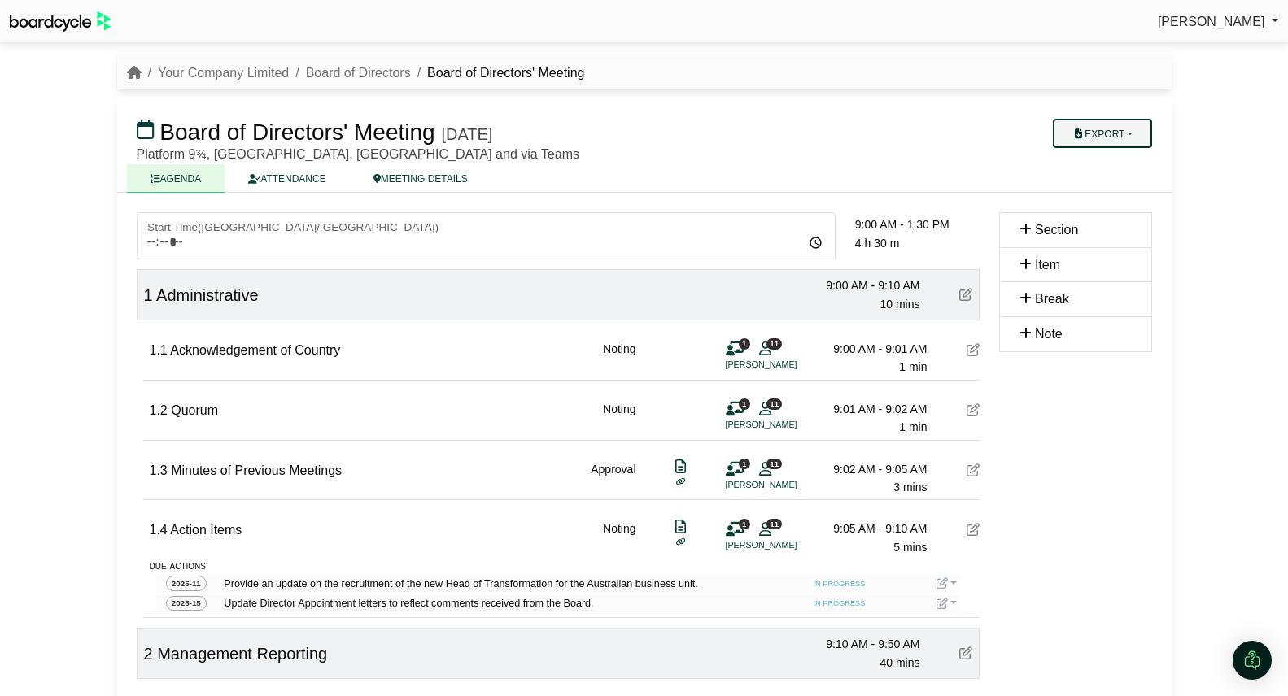
click at [1124, 140] on button "Export" at bounding box center [1102, 133] width 98 height 29
click at [1128, 189] on link "Run Sheet" at bounding box center [1118, 186] width 142 height 24
click at [242, 75] on link "Your Company Limited" at bounding box center [223, 73] width 131 height 14
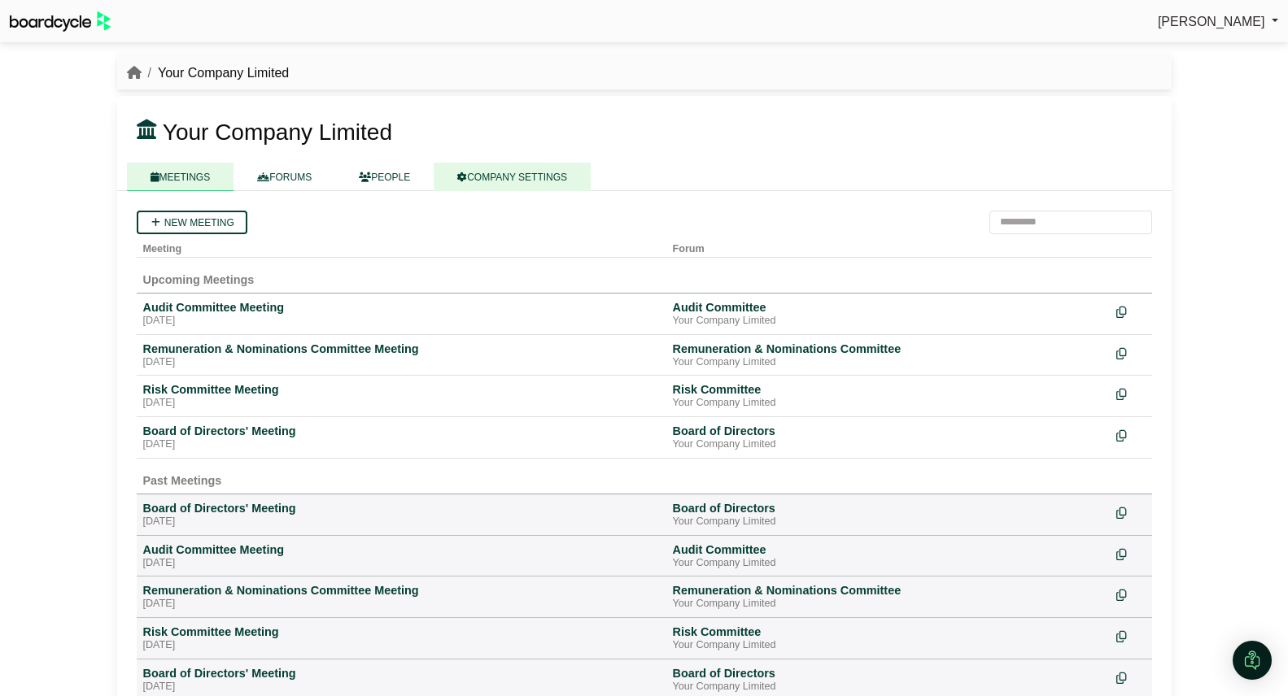
click at [524, 172] on link "COMPANY SETTINGS" at bounding box center [512, 177] width 157 height 28
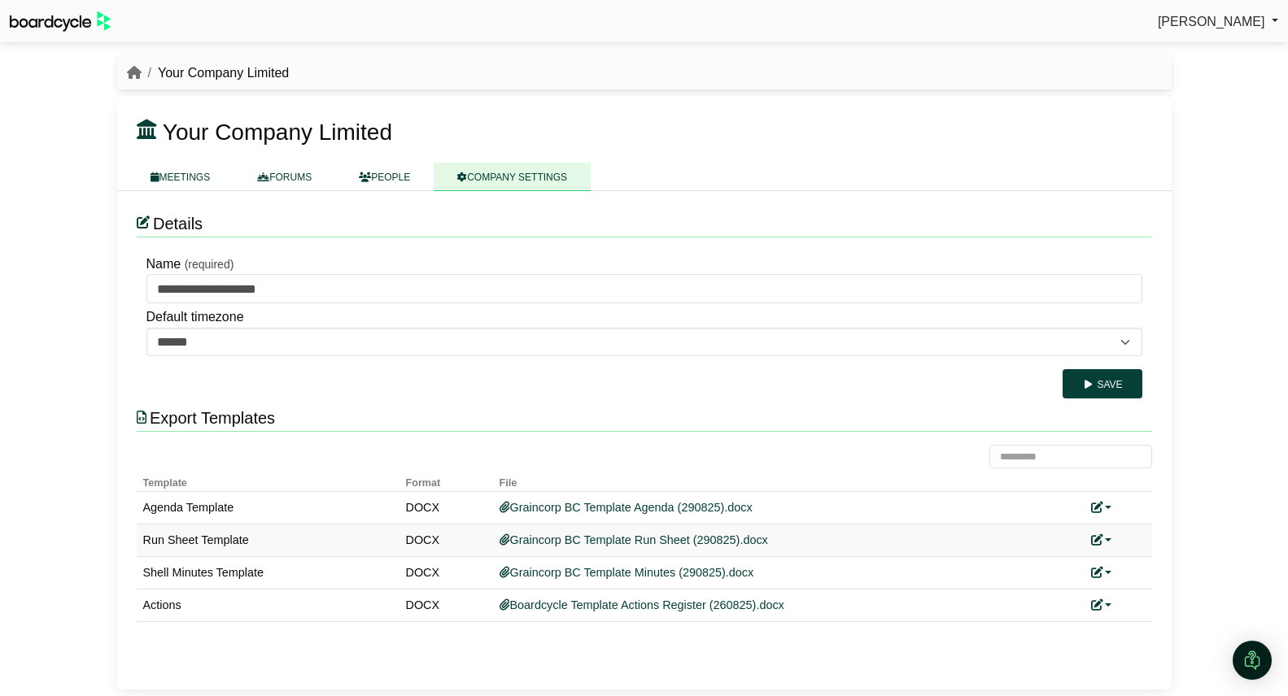
click at [1108, 538] on link at bounding box center [1101, 540] width 21 height 13
click at [1156, 557] on link "Replace custom template" at bounding box center [1174, 564] width 166 height 31
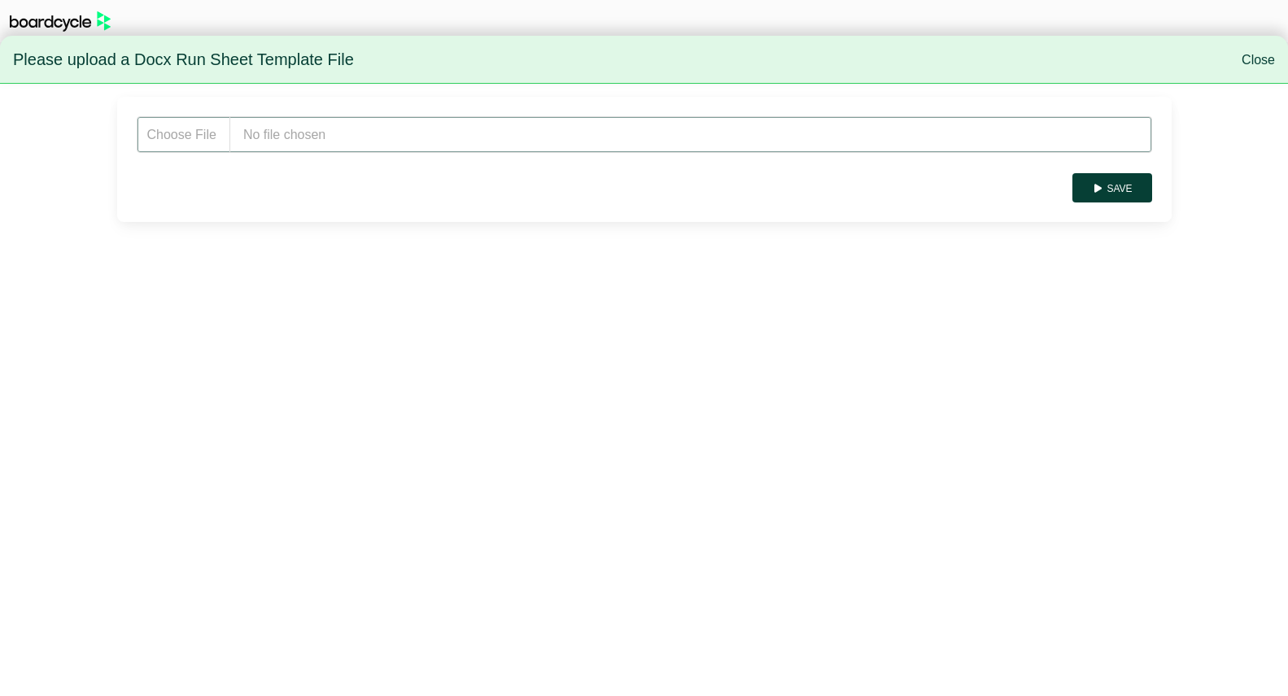
click at [389, 140] on input "file" at bounding box center [644, 134] width 1015 height 37
click at [332, 142] on input "file" at bounding box center [644, 134] width 1015 height 37
type input "**********"
click at [1126, 187] on button "Save" at bounding box center [1111, 187] width 79 height 29
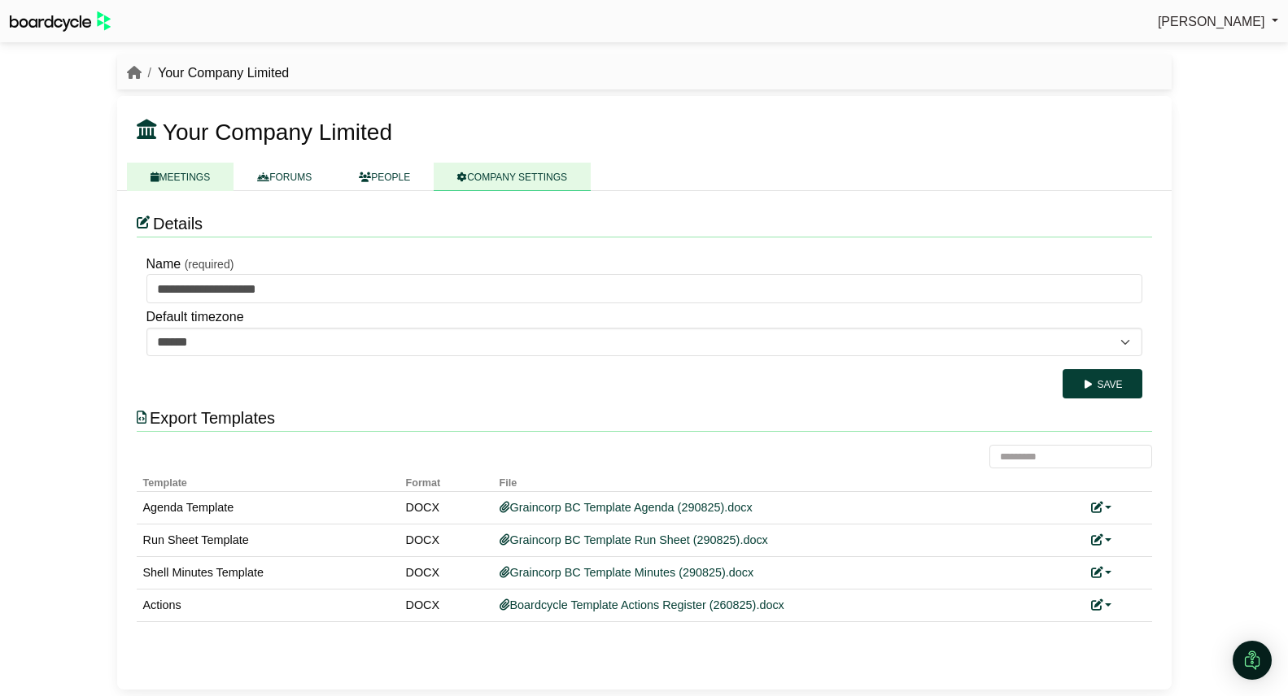
click at [190, 178] on link "MEETINGS" at bounding box center [180, 177] width 107 height 28
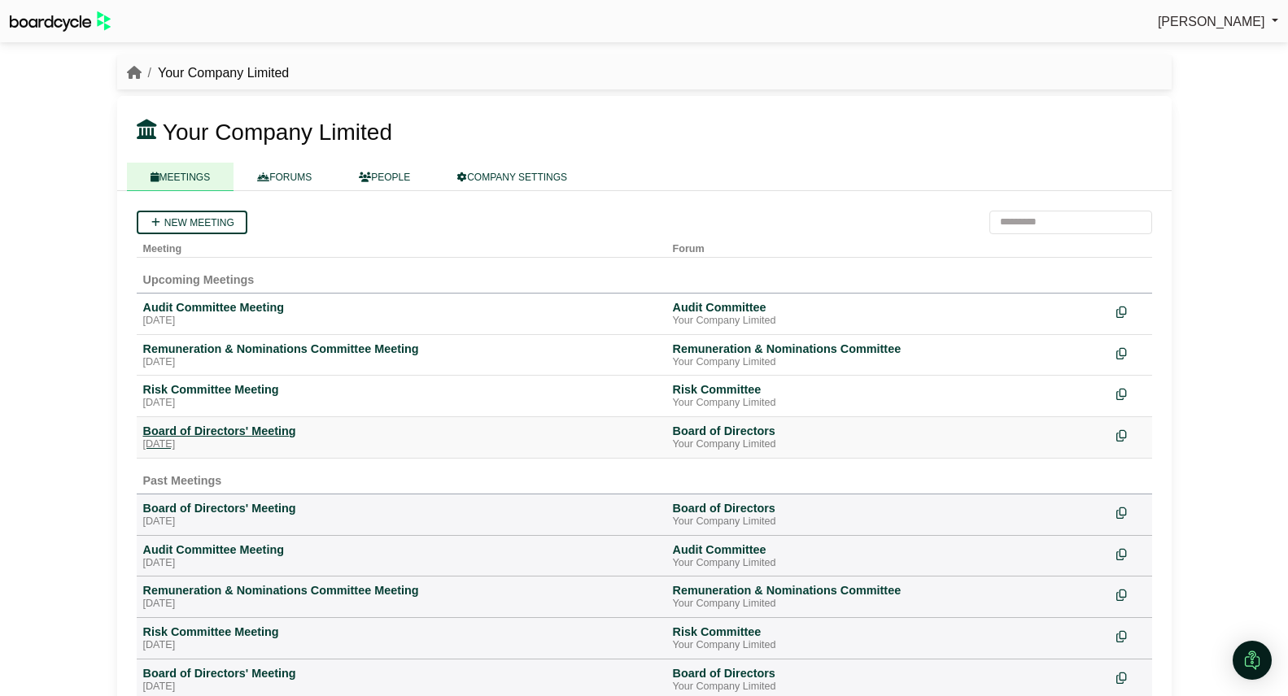
click at [255, 428] on div "Board of Directors' Meeting" at bounding box center [401, 431] width 517 height 15
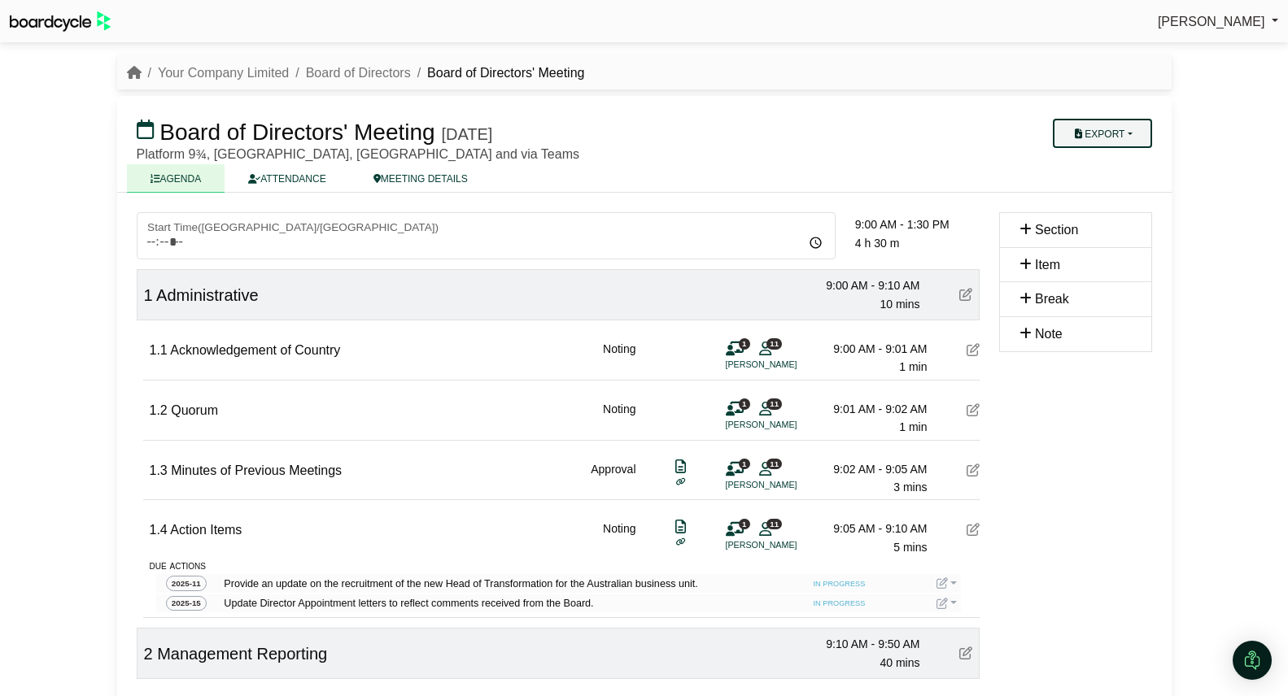
click at [1103, 137] on button "Export" at bounding box center [1102, 133] width 98 height 29
click at [1104, 193] on link "Run Sheet" at bounding box center [1118, 186] width 142 height 24
click at [221, 74] on link "Your Company Limited" at bounding box center [223, 73] width 131 height 14
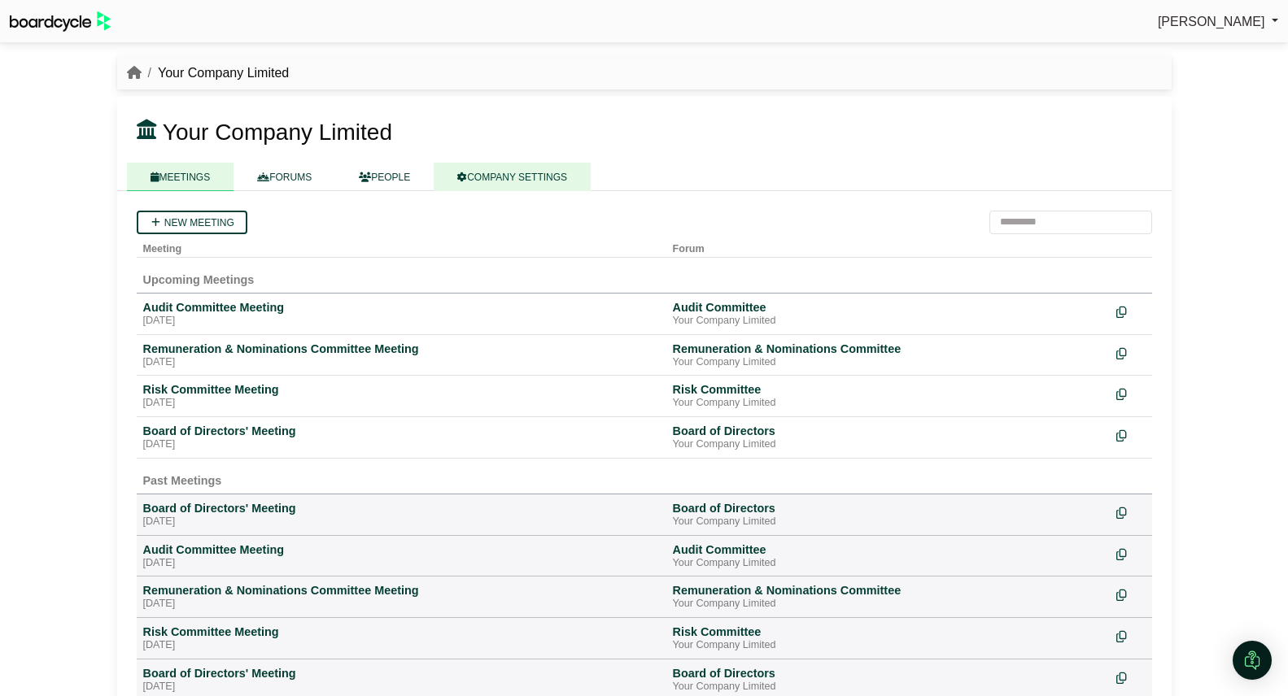
click at [525, 167] on link "COMPANY SETTINGS" at bounding box center [512, 177] width 157 height 28
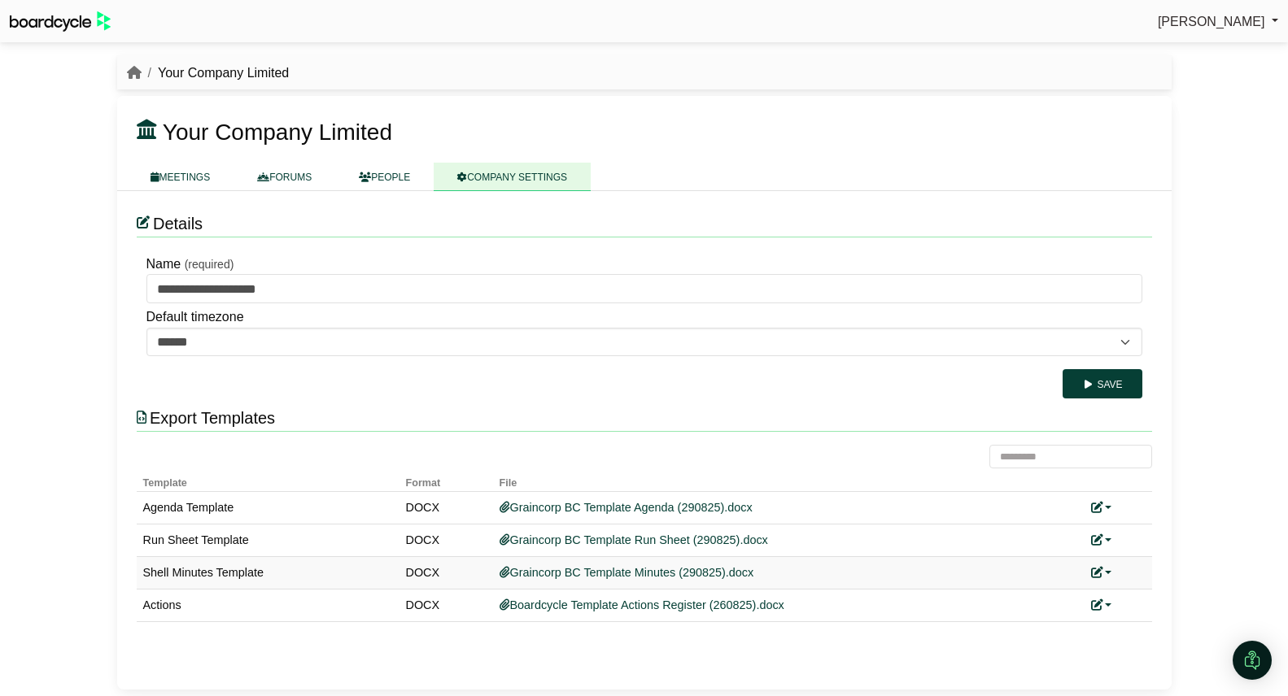
click at [1109, 570] on link at bounding box center [1101, 572] width 21 height 13
click at [1139, 591] on link "Replace custom template" at bounding box center [1174, 597] width 166 height 31
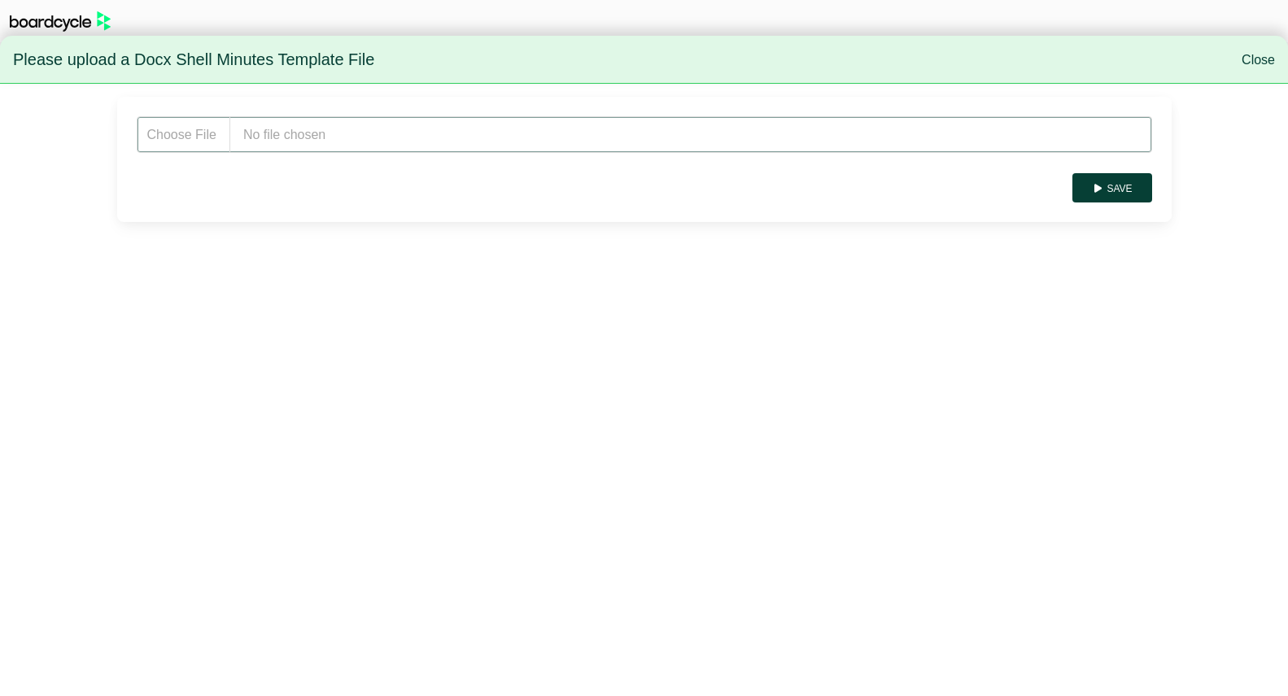
click at [281, 127] on input "file" at bounding box center [644, 134] width 1015 height 37
click at [364, 133] on input "file" at bounding box center [644, 134] width 1015 height 37
type input "**********"
click at [1121, 189] on button "Save" at bounding box center [1111, 187] width 79 height 29
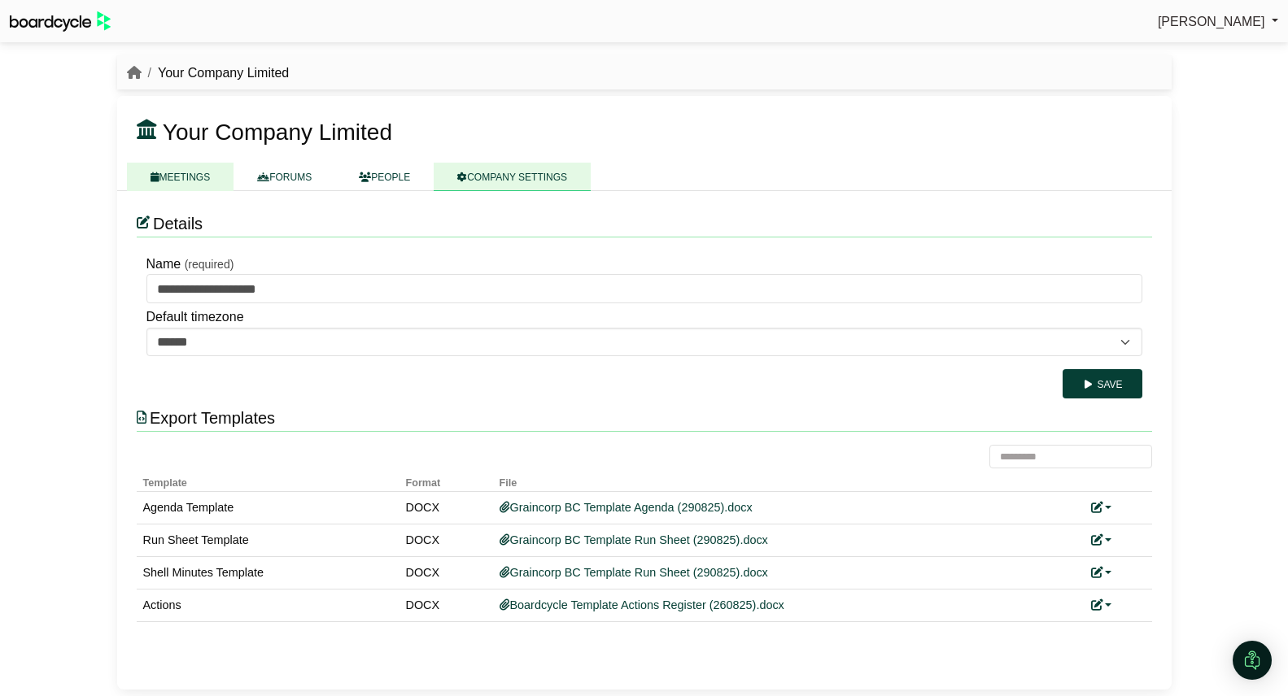
click at [183, 171] on link "MEETINGS" at bounding box center [180, 177] width 107 height 28
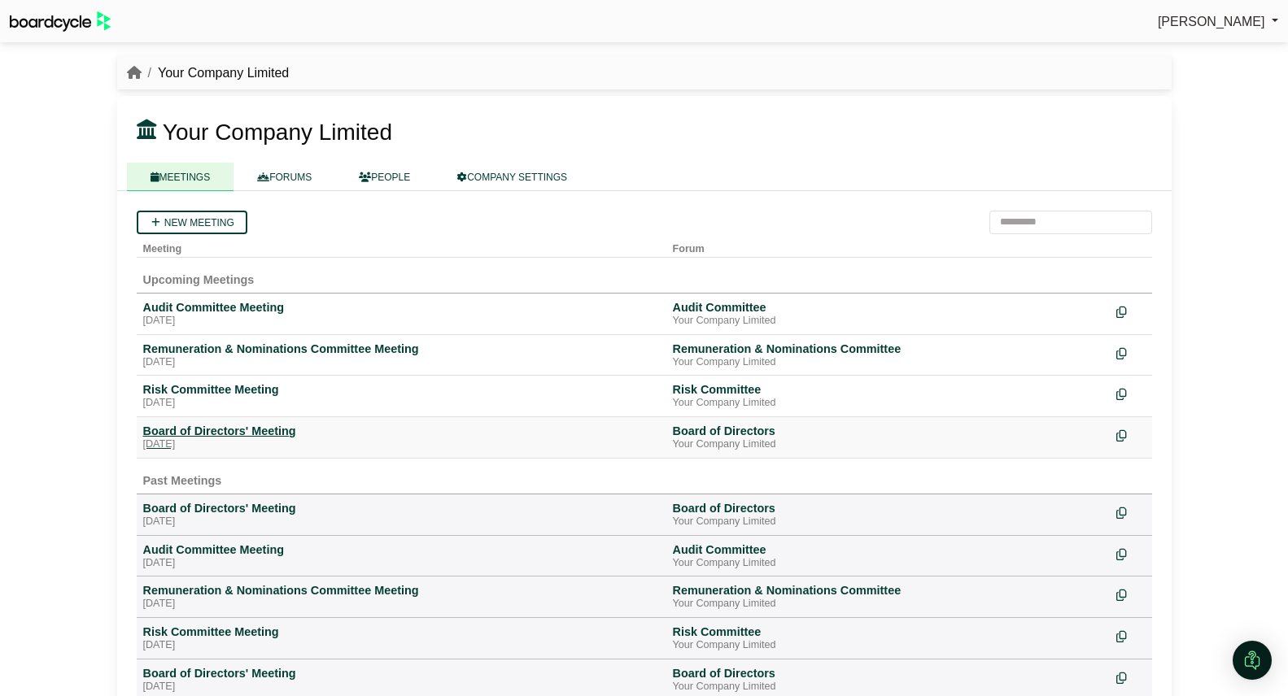
click at [256, 440] on div "[DATE]" at bounding box center [401, 445] width 517 height 13
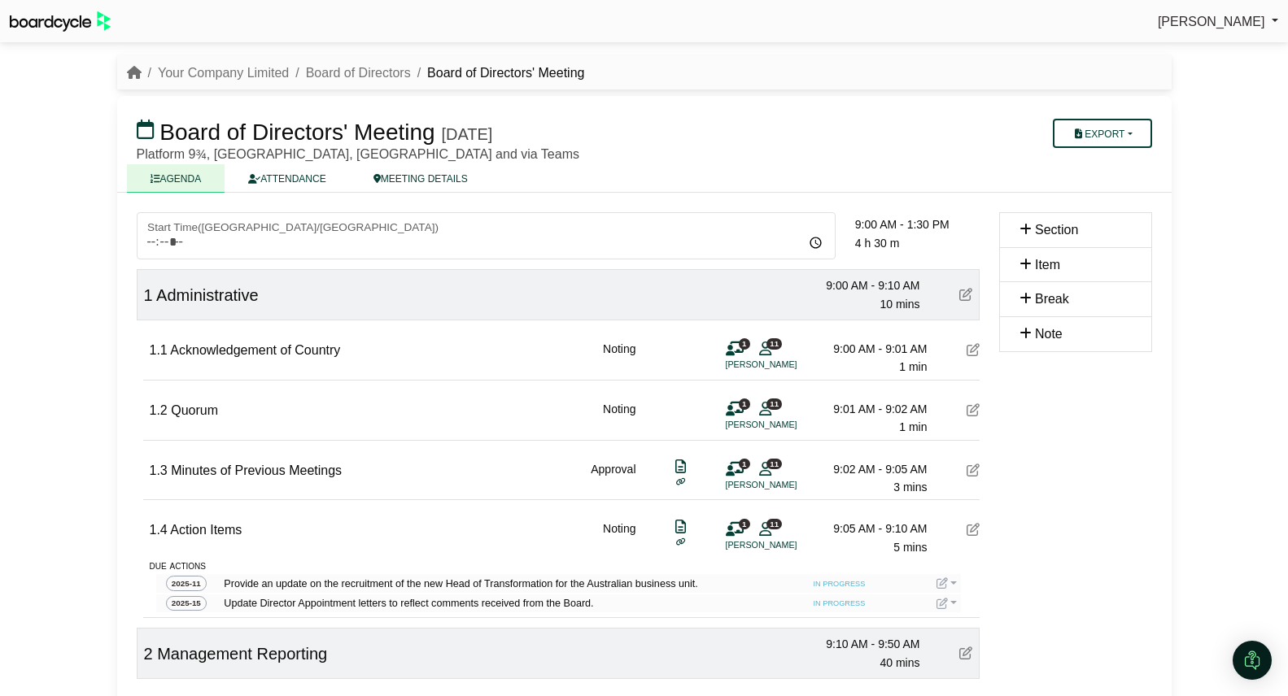
click at [1127, 150] on div "Board of Directors' Meeting Friday, 26 September 2025 Export Agenda Run Sheet S…" at bounding box center [644, 139] width 1015 height 46
click at [1127, 138] on button "Export" at bounding box center [1102, 133] width 98 height 29
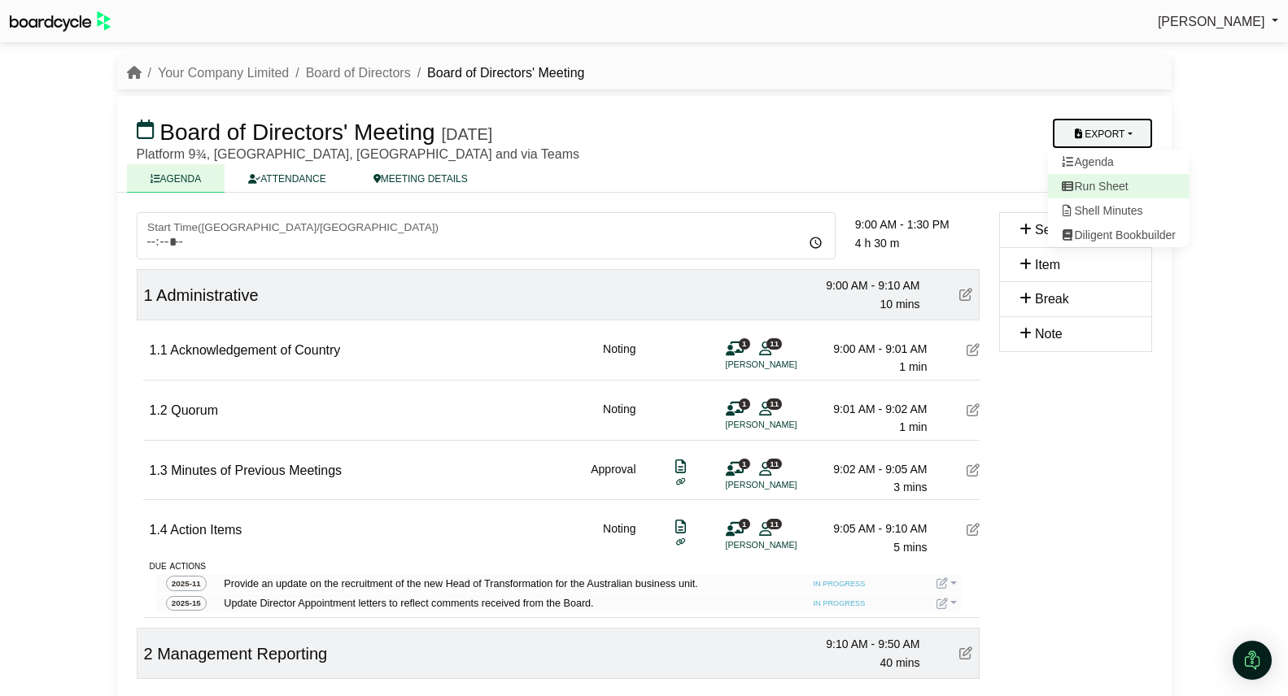
click at [1117, 185] on link "Run Sheet" at bounding box center [1118, 186] width 142 height 24
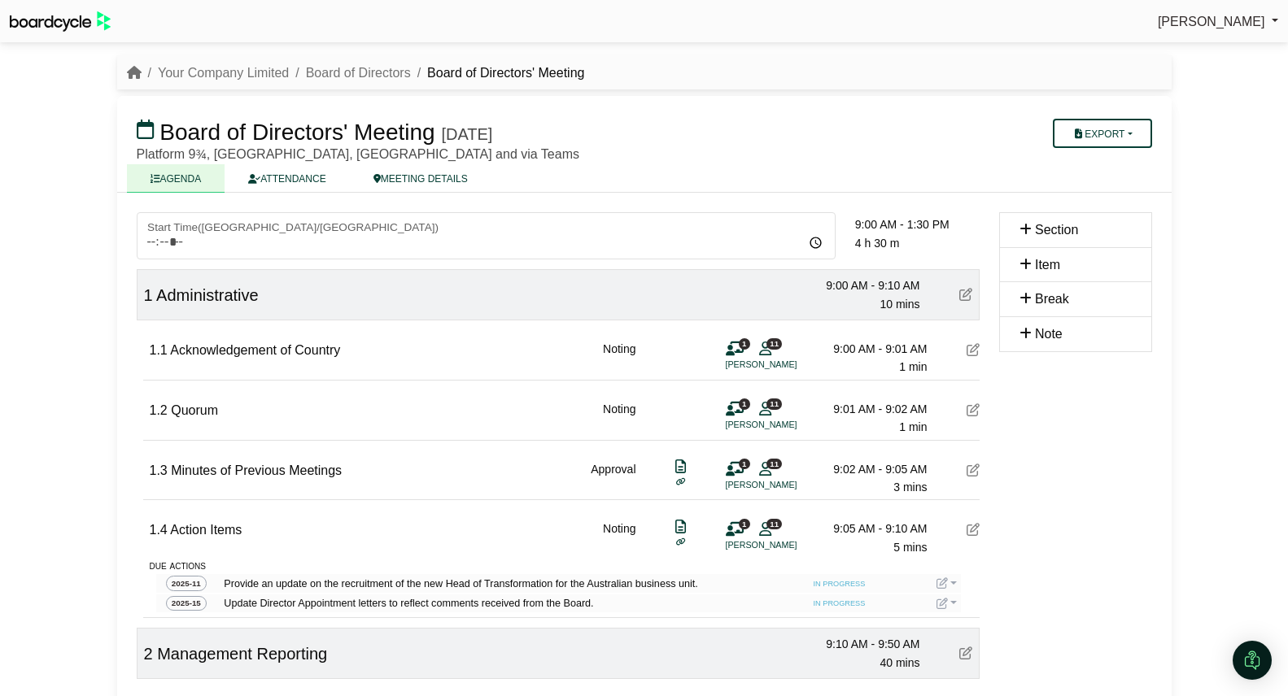
scroll to position [4, 0]
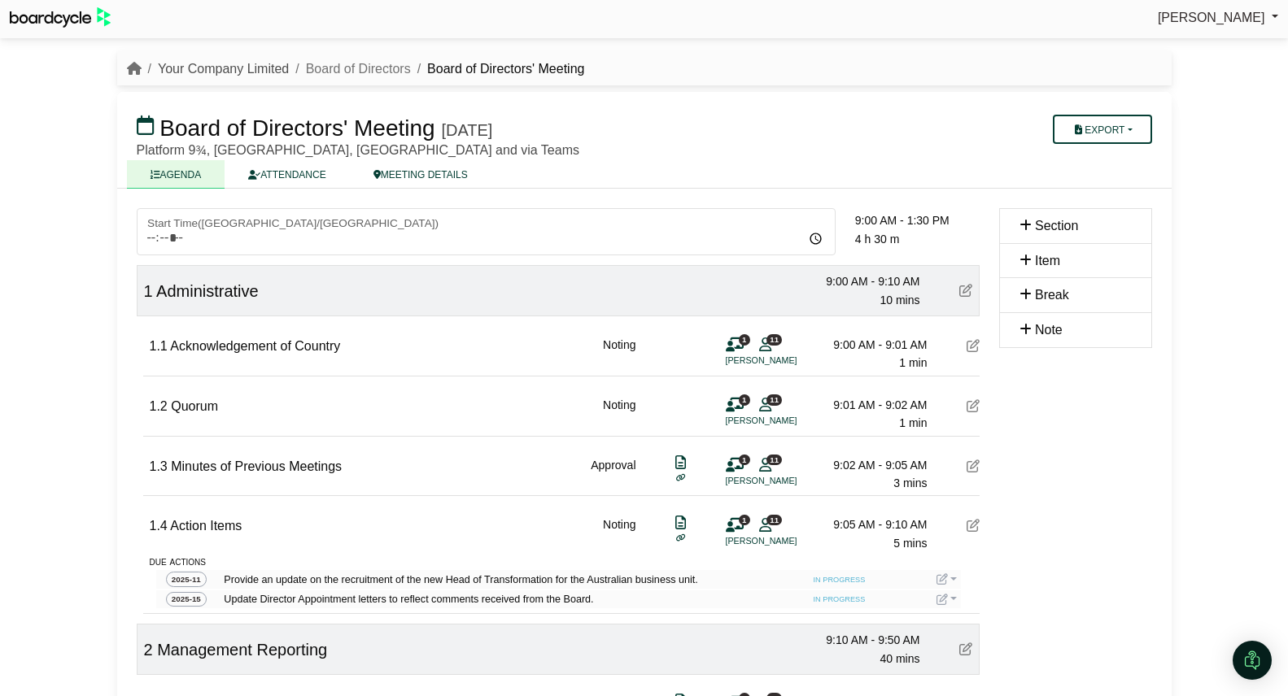
click at [199, 68] on link "Your Company Limited" at bounding box center [223, 69] width 131 height 14
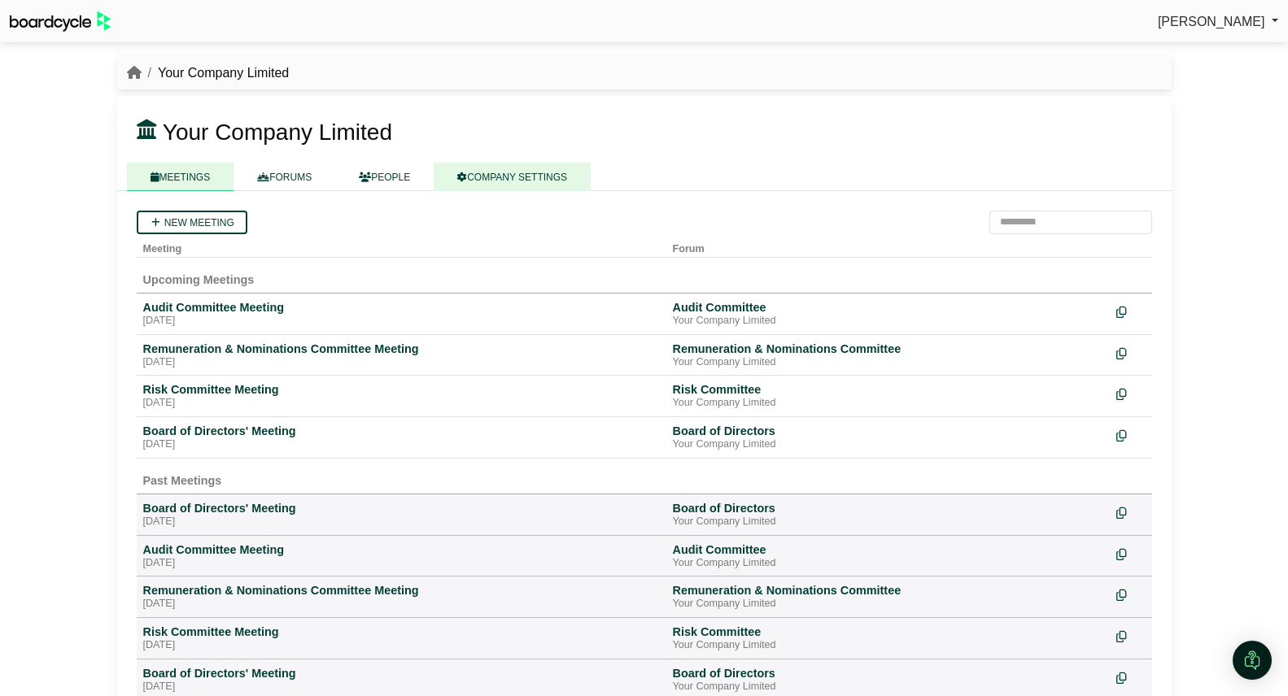
click at [529, 183] on link "COMPANY SETTINGS" at bounding box center [512, 177] width 157 height 28
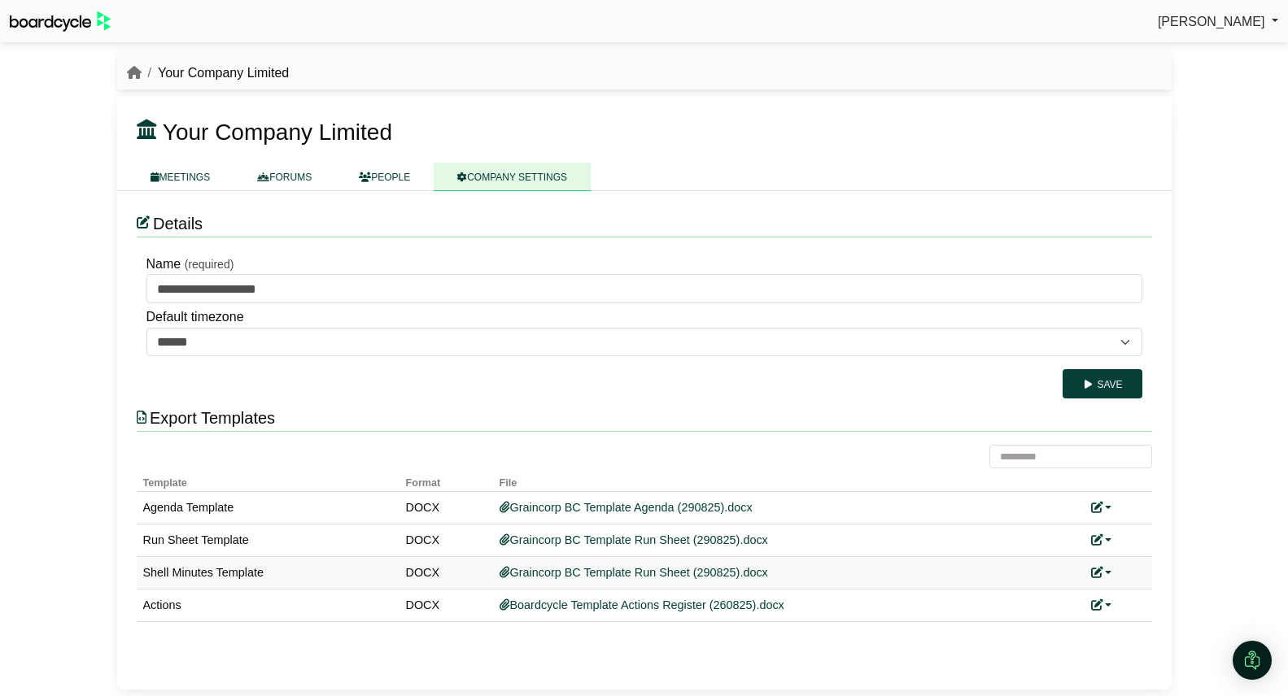
click at [1108, 572] on link at bounding box center [1101, 572] width 21 height 13
click at [1108, 535] on link at bounding box center [1101, 540] width 21 height 13
click at [1123, 573] on link "Replace custom template" at bounding box center [1174, 564] width 166 height 31
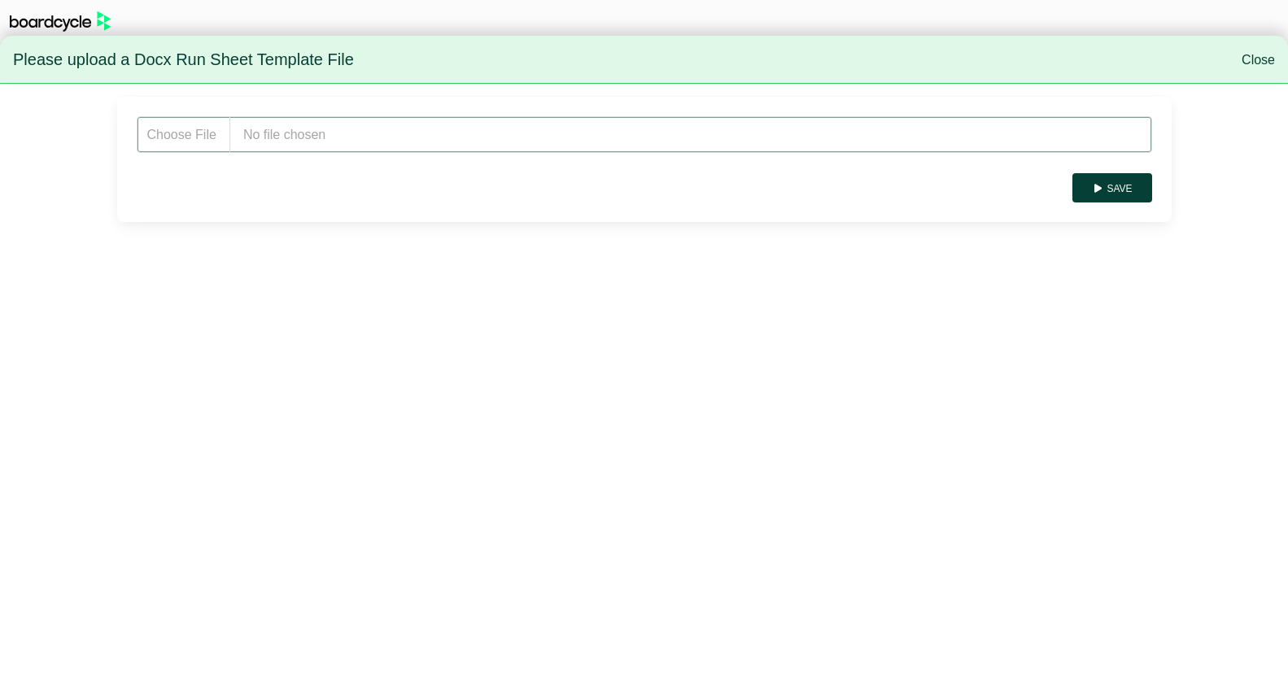
click at [384, 127] on input "file" at bounding box center [644, 134] width 1015 height 37
click at [279, 133] on input "file" at bounding box center [644, 134] width 1015 height 37
type input "**********"
click at [1139, 190] on button "Save" at bounding box center [1111, 187] width 79 height 29
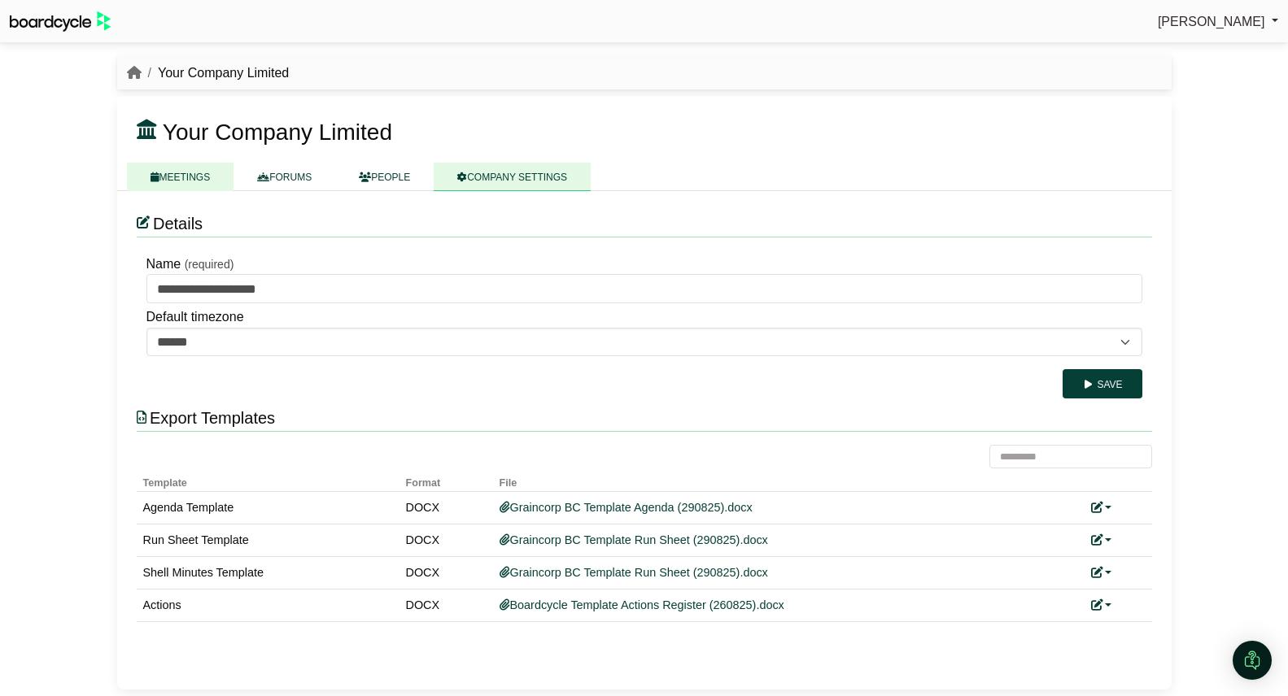
drag, startPoint x: 201, startPoint y: 173, endPoint x: 216, endPoint y: 184, distance: 18.1
click at [200, 173] on link "MEETINGS" at bounding box center [180, 177] width 107 height 28
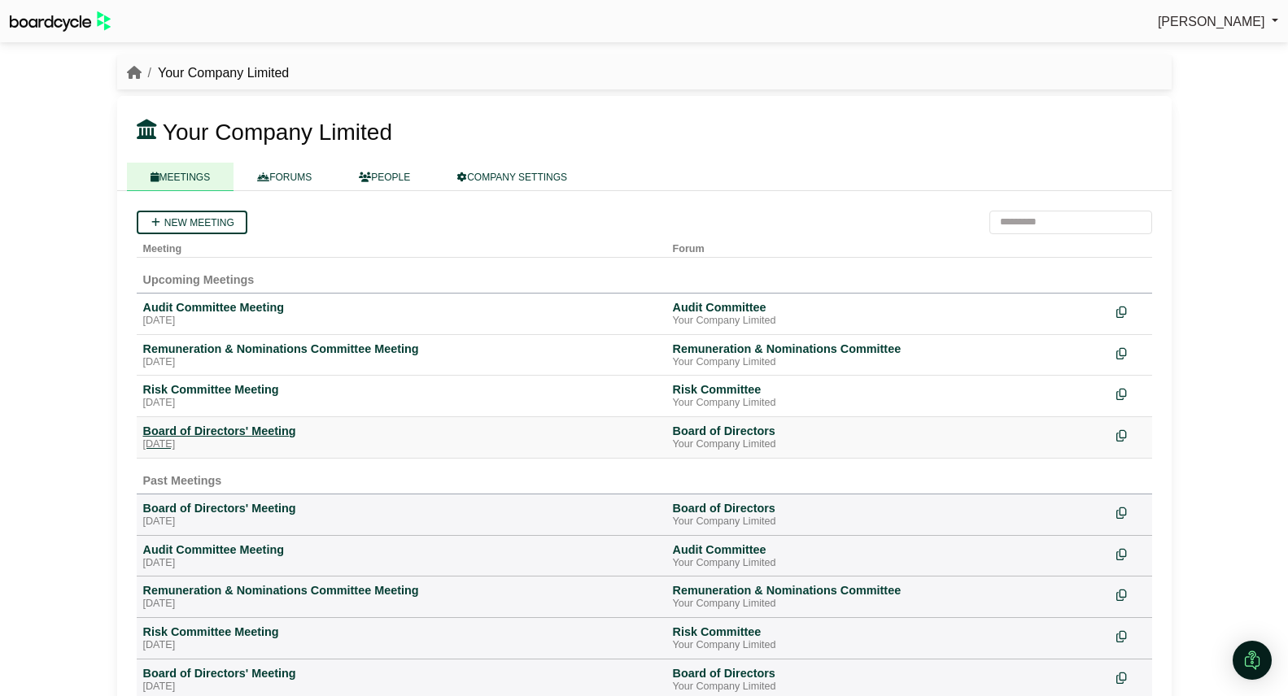
click at [268, 439] on div "Board of Directors' Meeting" at bounding box center [401, 431] width 517 height 15
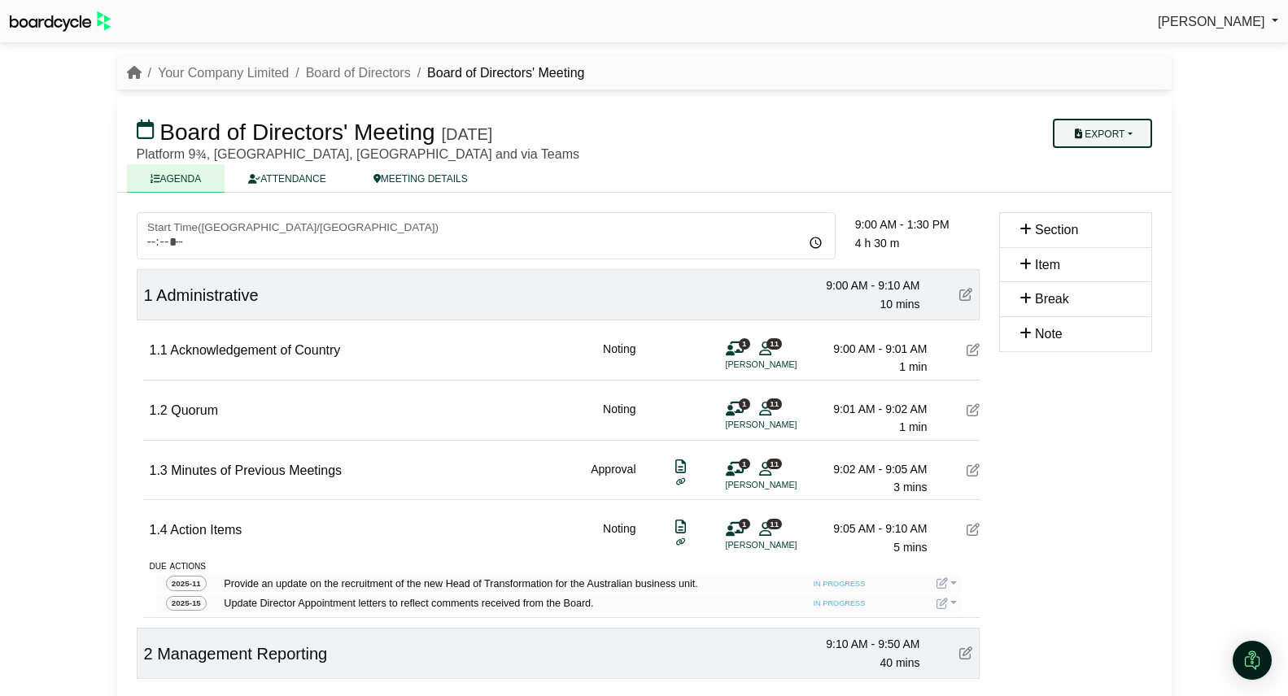
click at [1084, 137] on button "Export" at bounding box center [1102, 133] width 98 height 29
click at [1089, 179] on link "Run Sheet" at bounding box center [1118, 186] width 142 height 24
click at [233, 77] on link "Your Company Limited" at bounding box center [223, 73] width 131 height 14
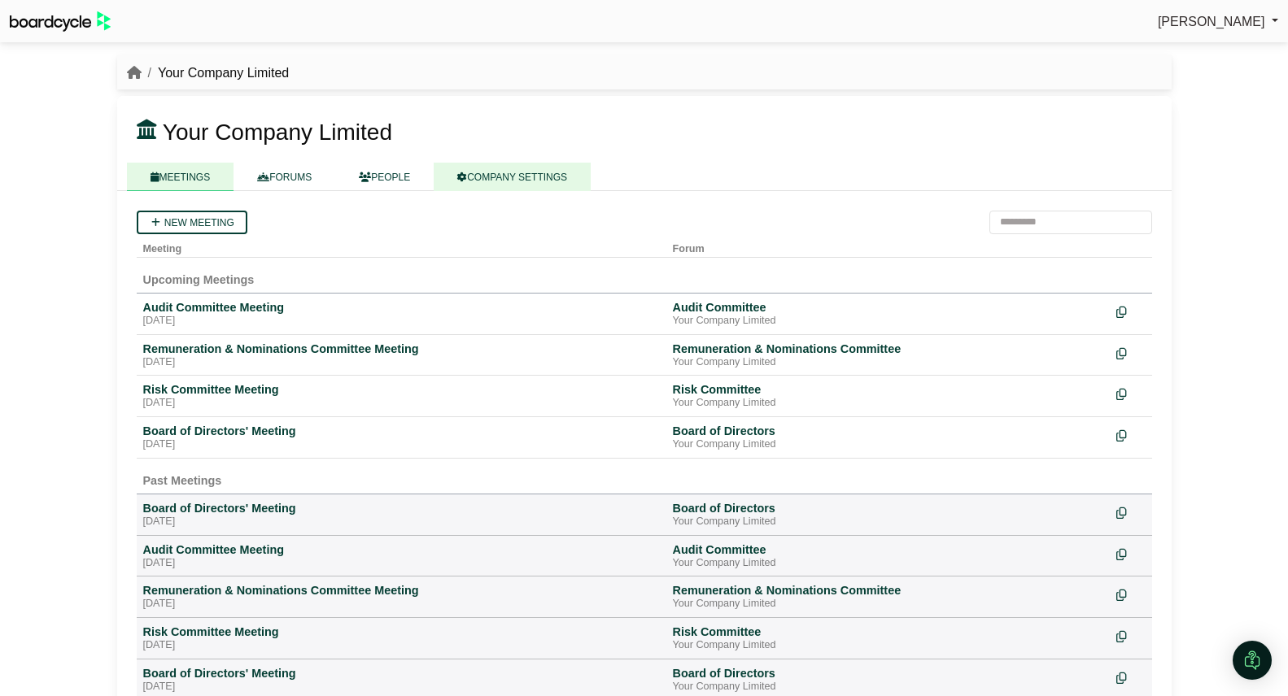
click at [538, 178] on link "COMPANY SETTINGS" at bounding box center [512, 177] width 157 height 28
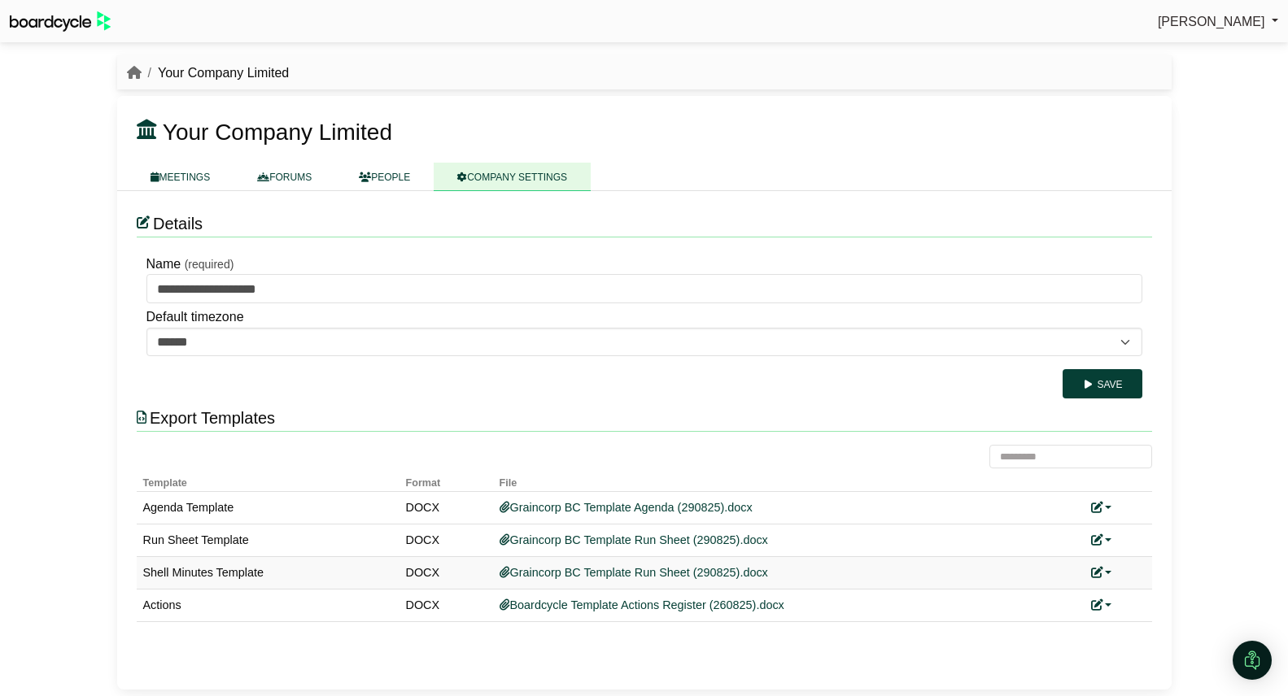
click at [1109, 571] on link at bounding box center [1101, 572] width 21 height 13
click at [1140, 632] on button "Remove custom template" at bounding box center [1174, 628] width 166 height 31
click at [1106, 536] on link at bounding box center [1101, 540] width 21 height 13
click at [1151, 565] on link "Replace custom template" at bounding box center [1174, 564] width 166 height 31
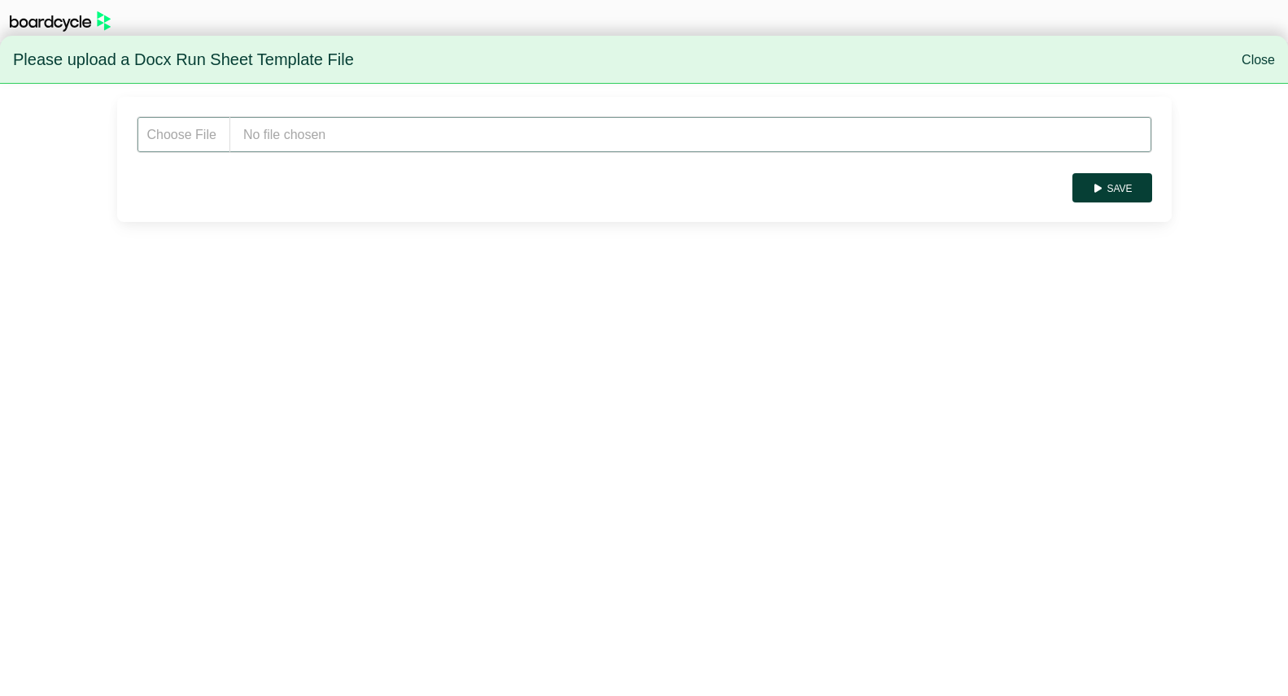
click at [319, 132] on input "file" at bounding box center [644, 134] width 1015 height 37
click at [268, 132] on input "file" at bounding box center [644, 134] width 1015 height 37
type input "**********"
click at [1127, 196] on button "Save" at bounding box center [1111, 187] width 79 height 29
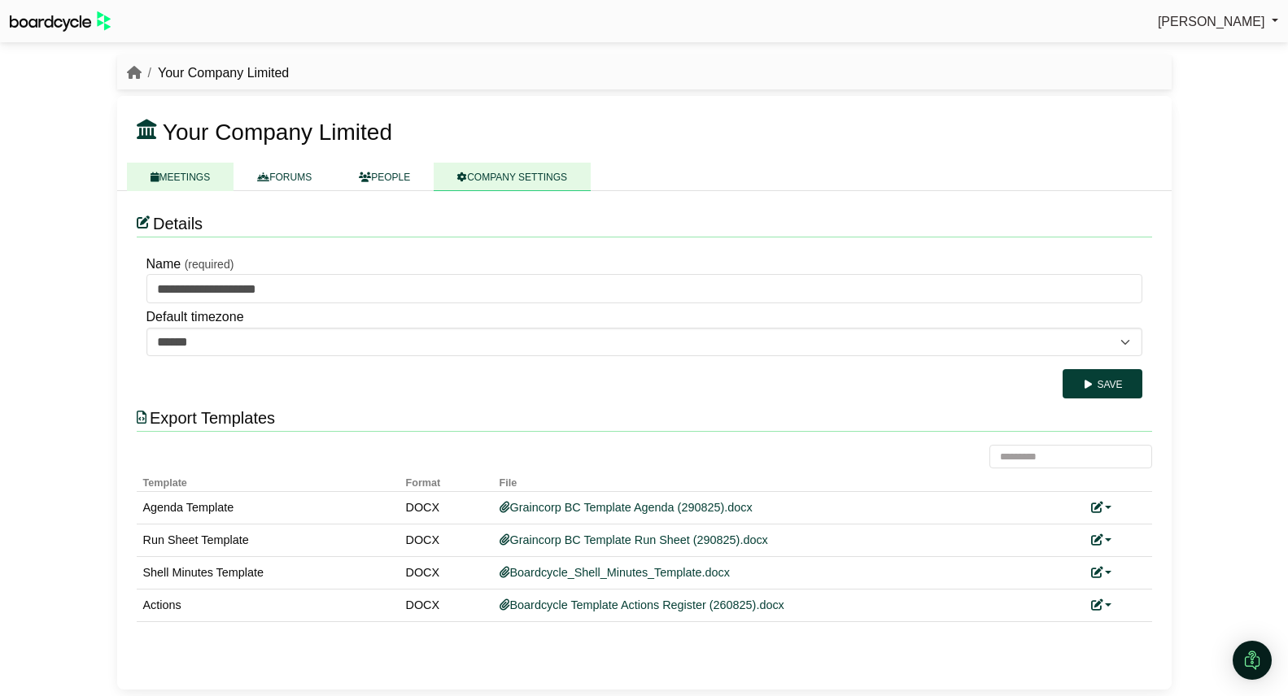
click at [194, 177] on link "MEETINGS" at bounding box center [180, 177] width 107 height 28
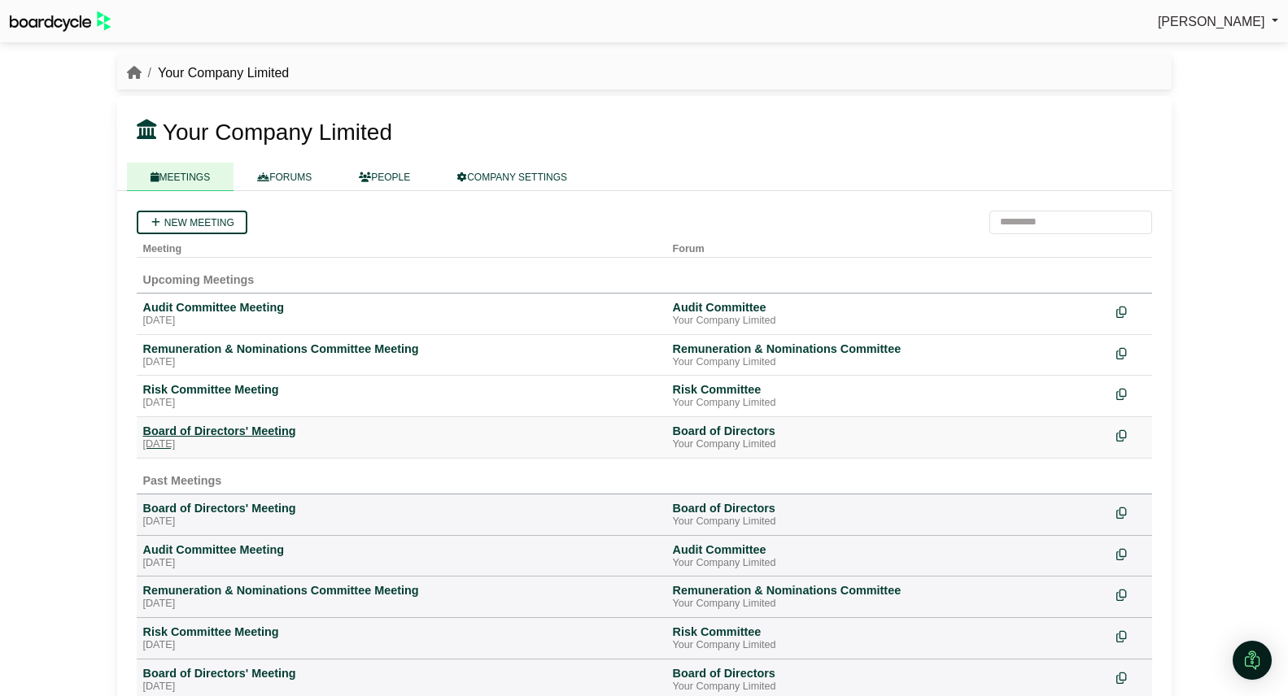
click at [213, 430] on div "Board of Directors' Meeting" at bounding box center [401, 431] width 517 height 15
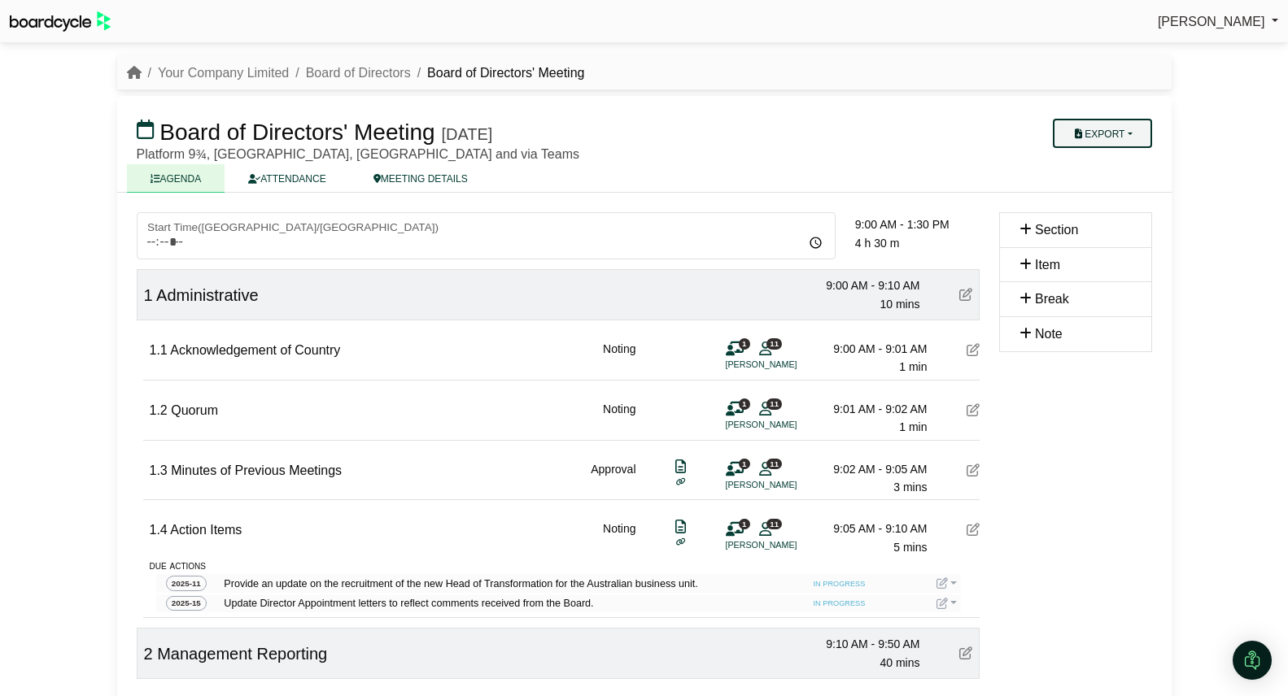
click at [1115, 141] on button "Export" at bounding box center [1102, 133] width 98 height 29
click at [1124, 187] on link "Run Sheet" at bounding box center [1118, 186] width 142 height 24
click at [243, 71] on link "Your Company Limited" at bounding box center [223, 73] width 131 height 14
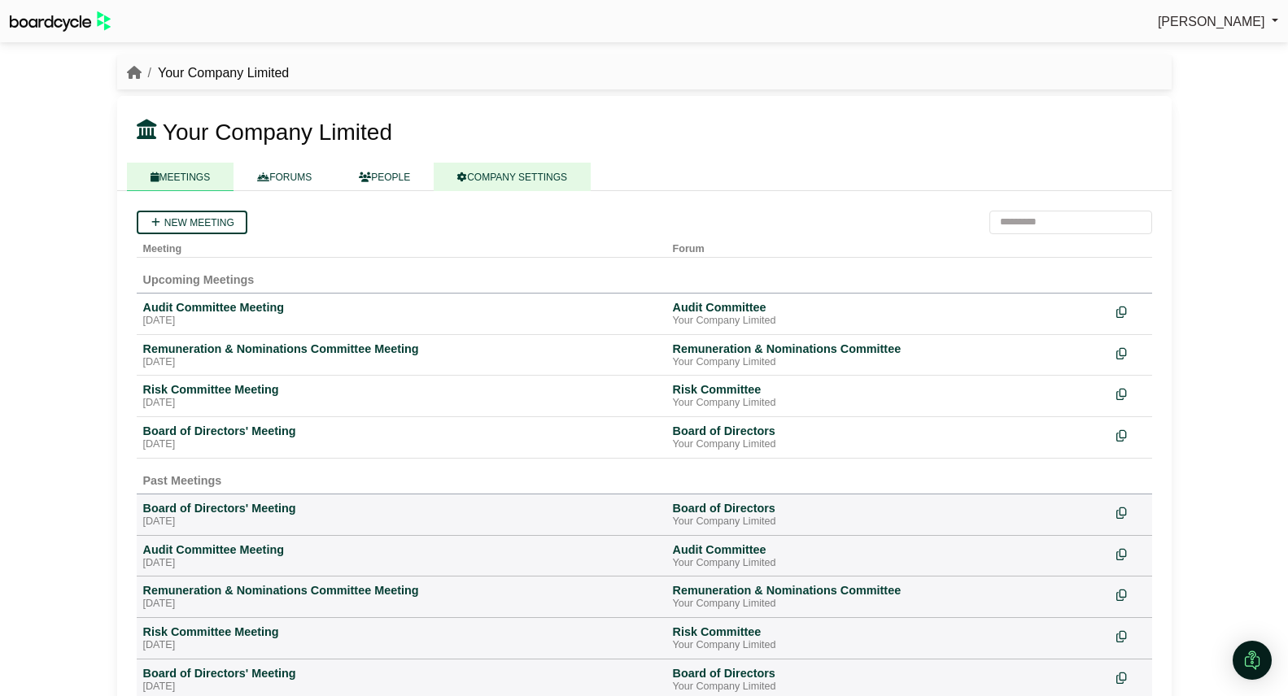
click at [550, 179] on link "COMPANY SETTINGS" at bounding box center [512, 177] width 157 height 28
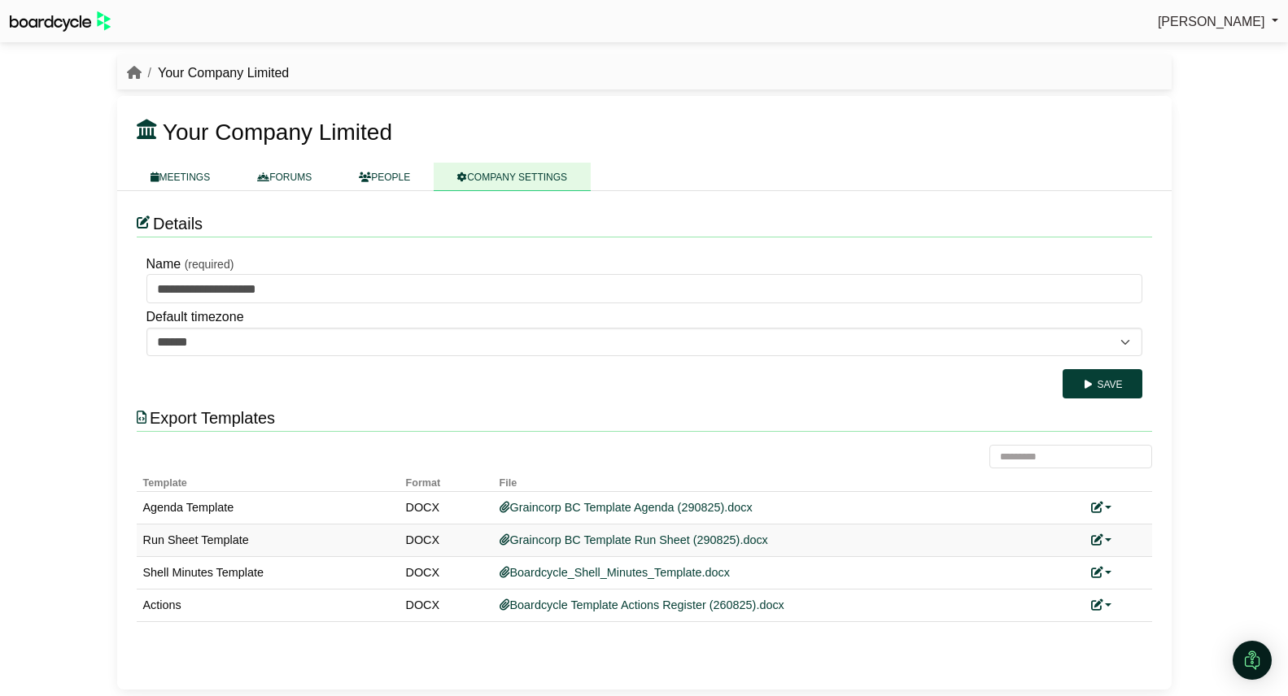
click at [1111, 542] on link at bounding box center [1101, 540] width 21 height 13
click at [1129, 562] on link "Replace custom template" at bounding box center [1174, 564] width 166 height 31
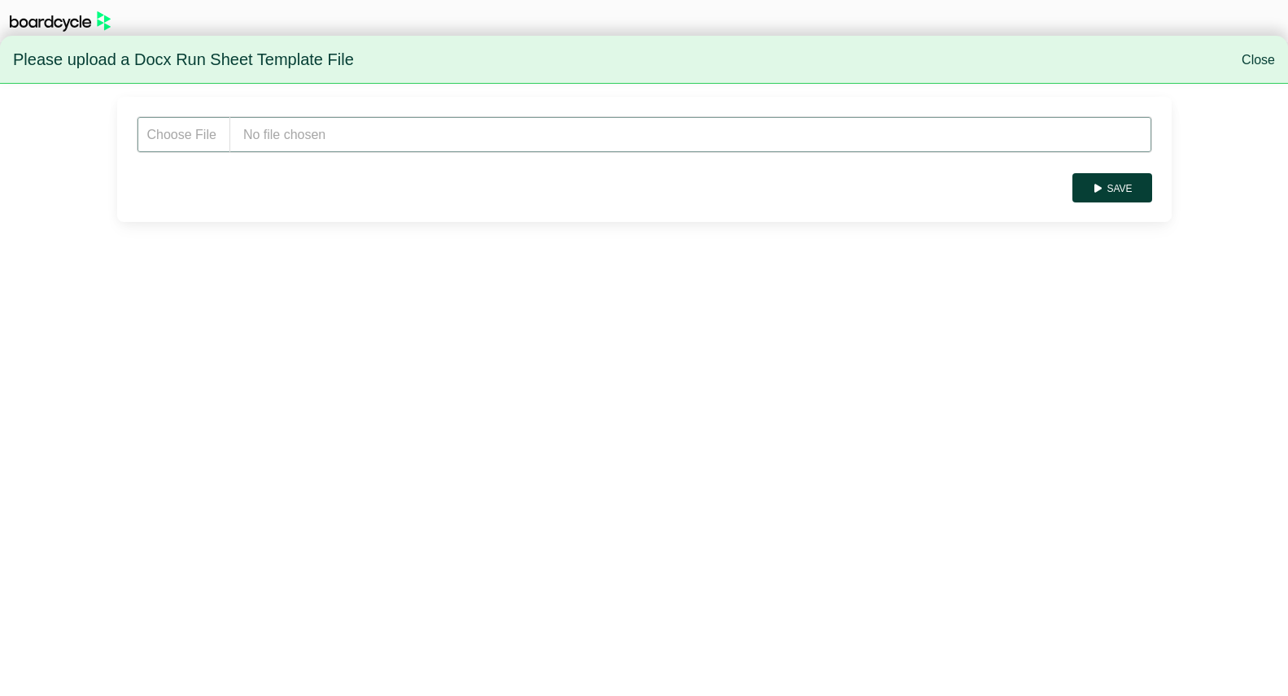
click at [347, 137] on input "file" at bounding box center [644, 134] width 1015 height 37
drag, startPoint x: 301, startPoint y: 152, endPoint x: 307, endPoint y: 145, distance: 9.3
click at [307, 145] on form "Save" at bounding box center [644, 159] width 1015 height 86
click at [308, 142] on input "file" at bounding box center [644, 134] width 1015 height 37
type input "**********"
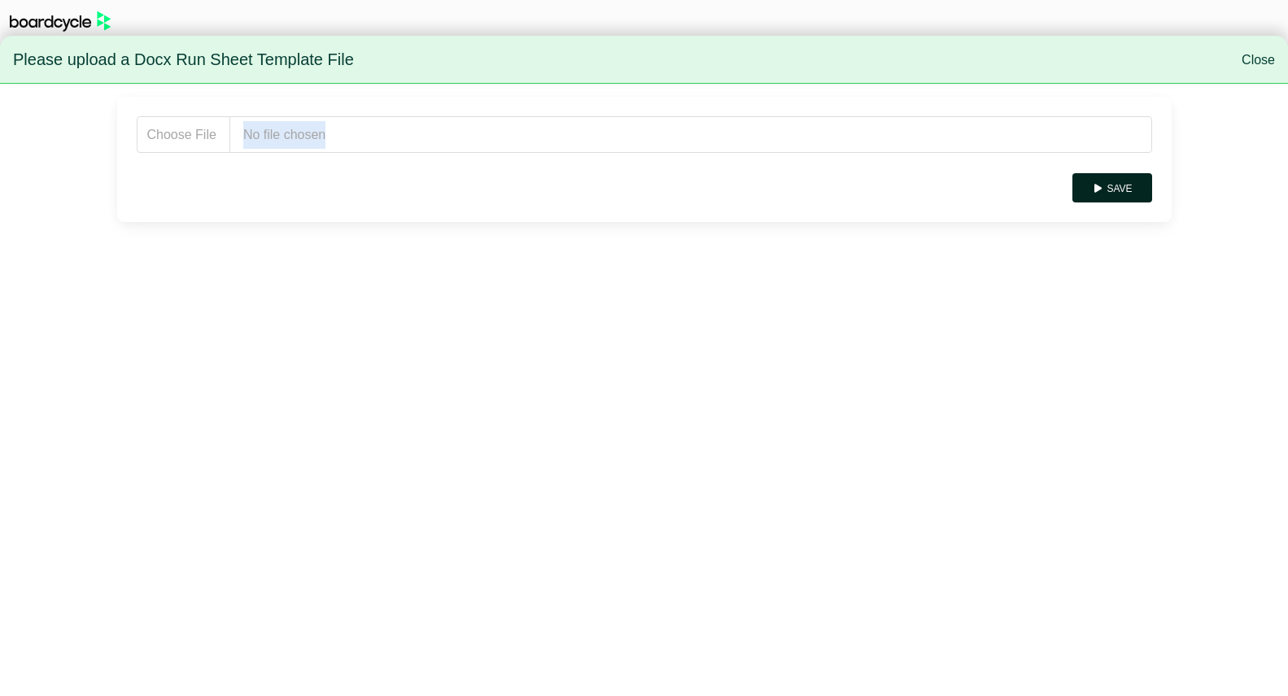
click at [1120, 194] on button "Save" at bounding box center [1111, 187] width 79 height 29
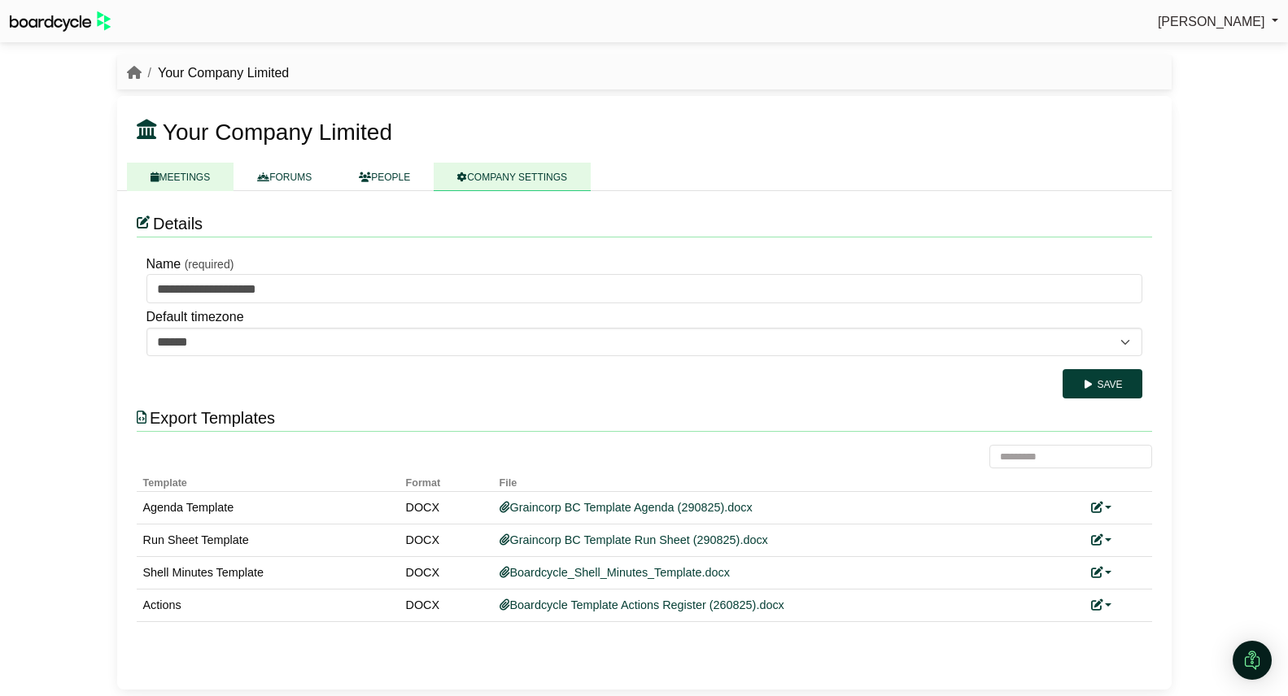
click at [190, 181] on link "MEETINGS" at bounding box center [180, 177] width 107 height 28
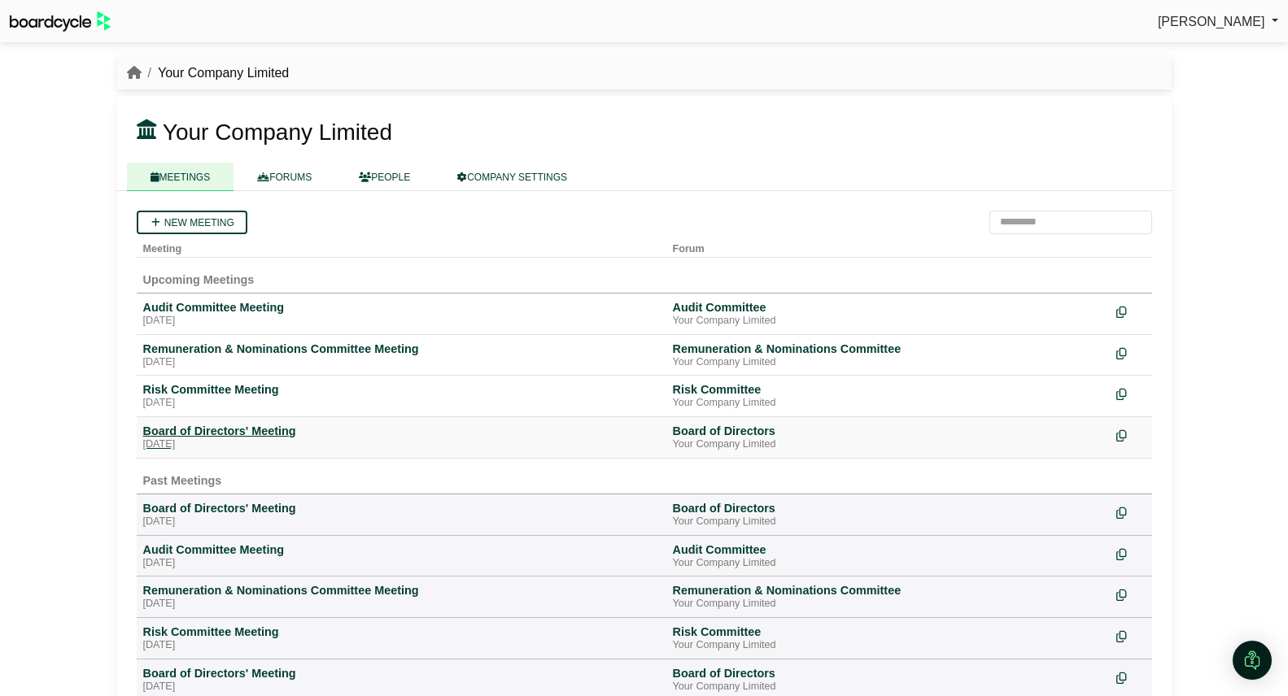
click at [216, 433] on div "Board of Directors' Meeting" at bounding box center [401, 431] width 517 height 15
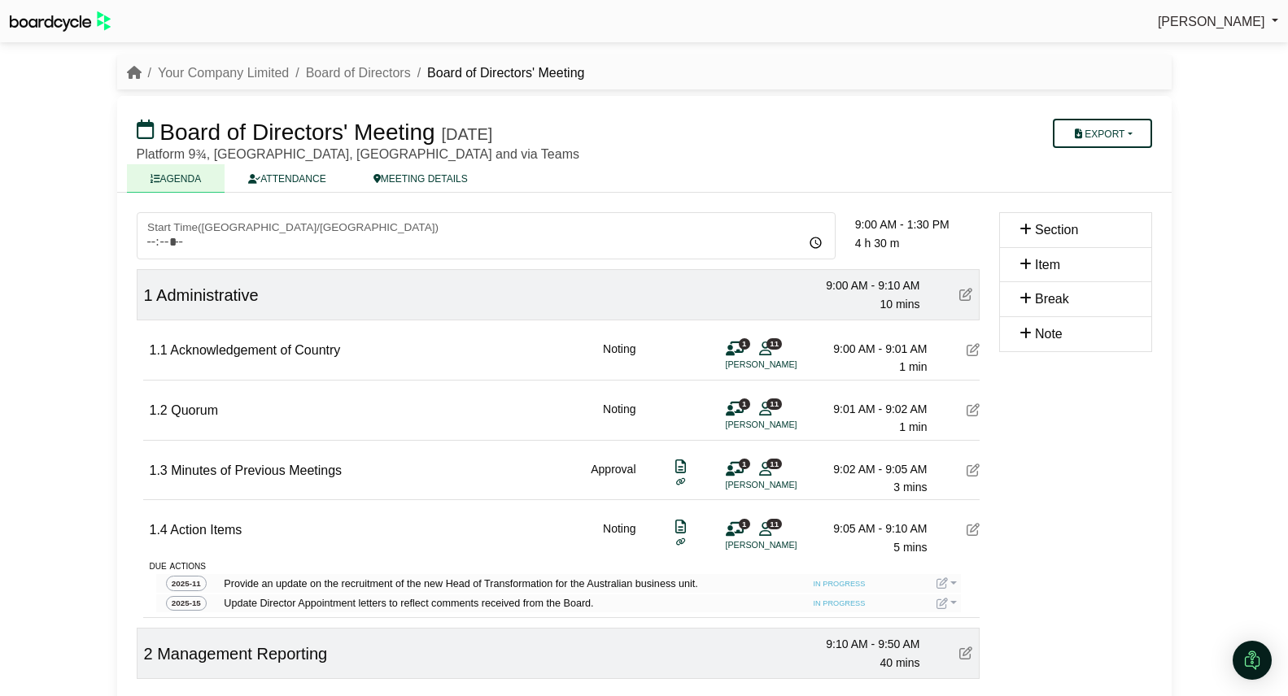
drag, startPoint x: 1129, startPoint y: 138, endPoint x: 1129, endPoint y: 148, distance: 9.8
click at [1129, 138] on button "Export" at bounding box center [1102, 133] width 98 height 29
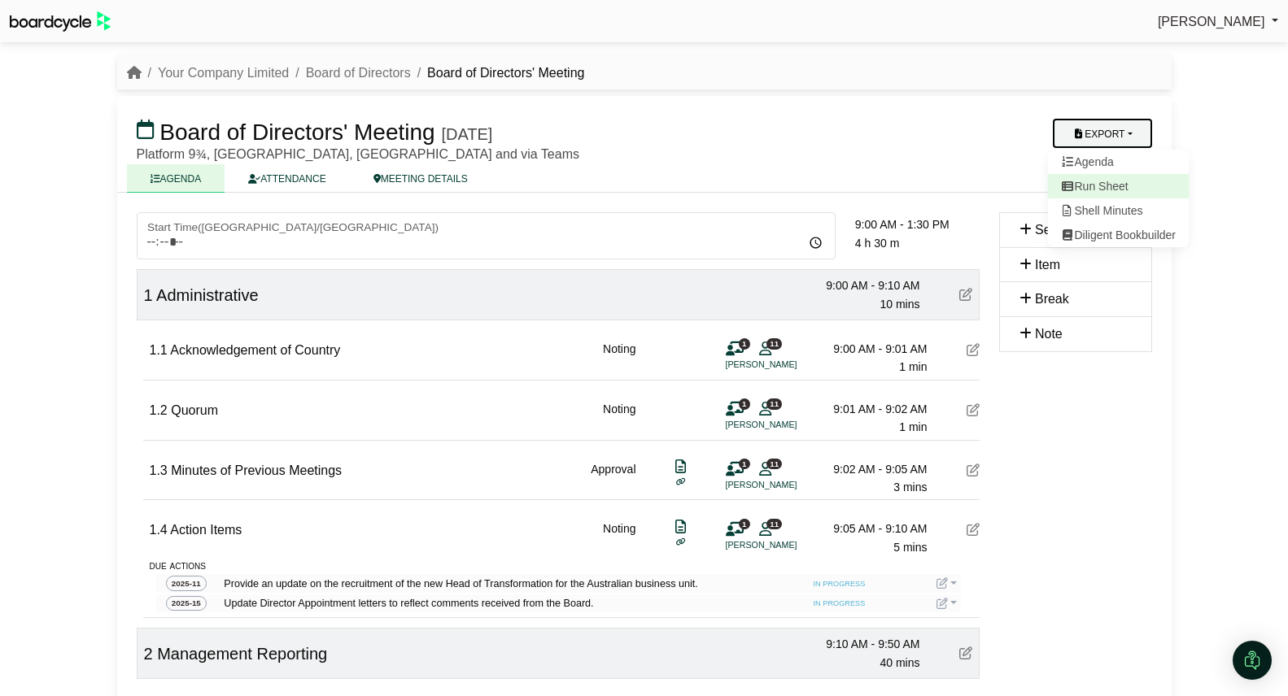
click at [1133, 190] on link "Run Sheet" at bounding box center [1118, 186] width 142 height 24
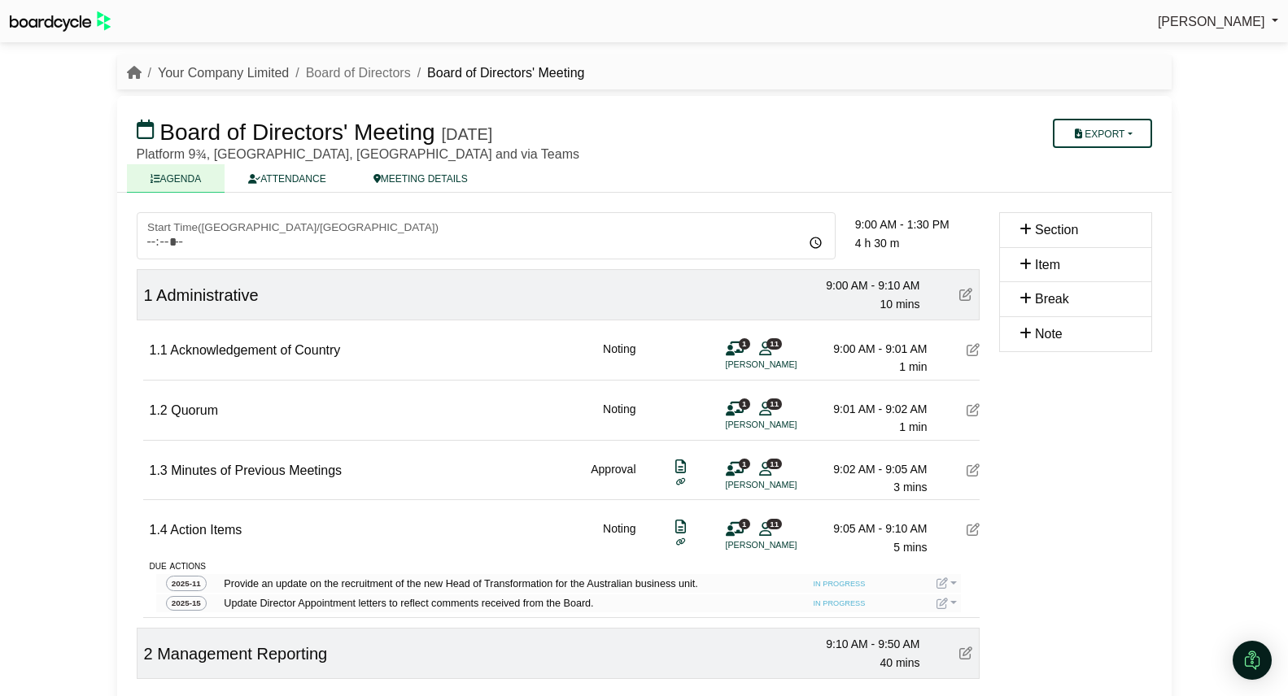
click at [278, 68] on link "Your Company Limited" at bounding box center [223, 73] width 131 height 14
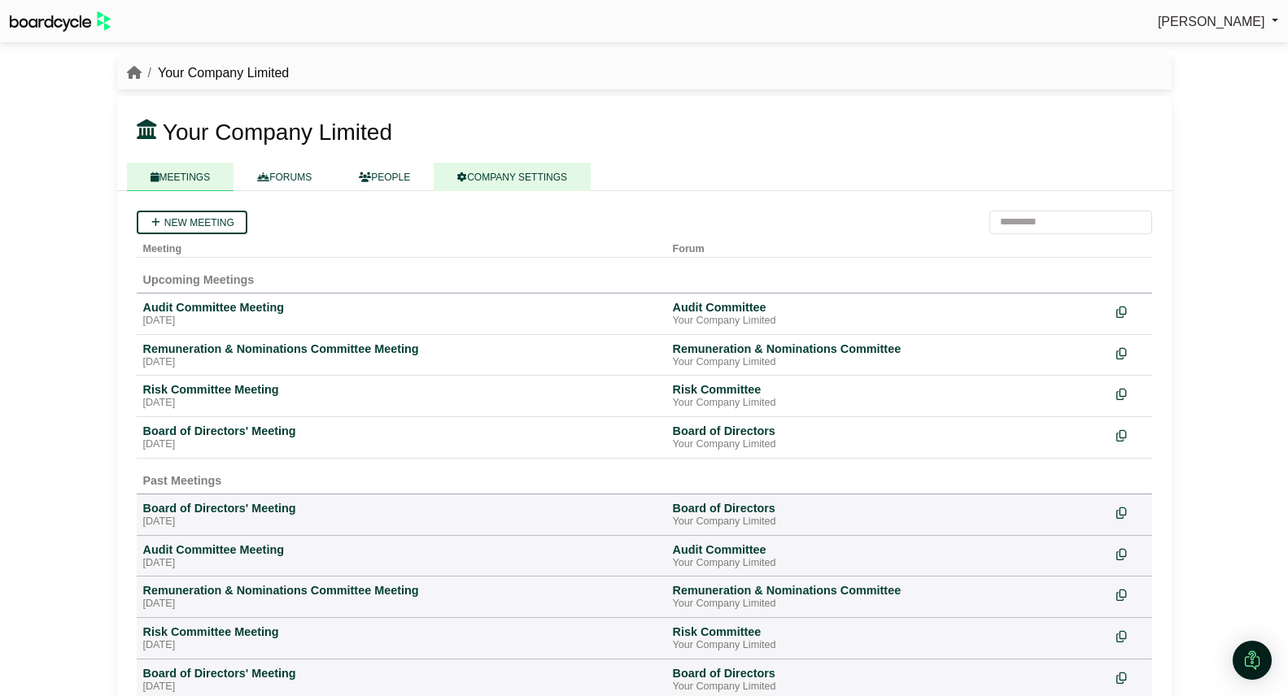
click at [564, 181] on link "COMPANY SETTINGS" at bounding box center [512, 177] width 157 height 28
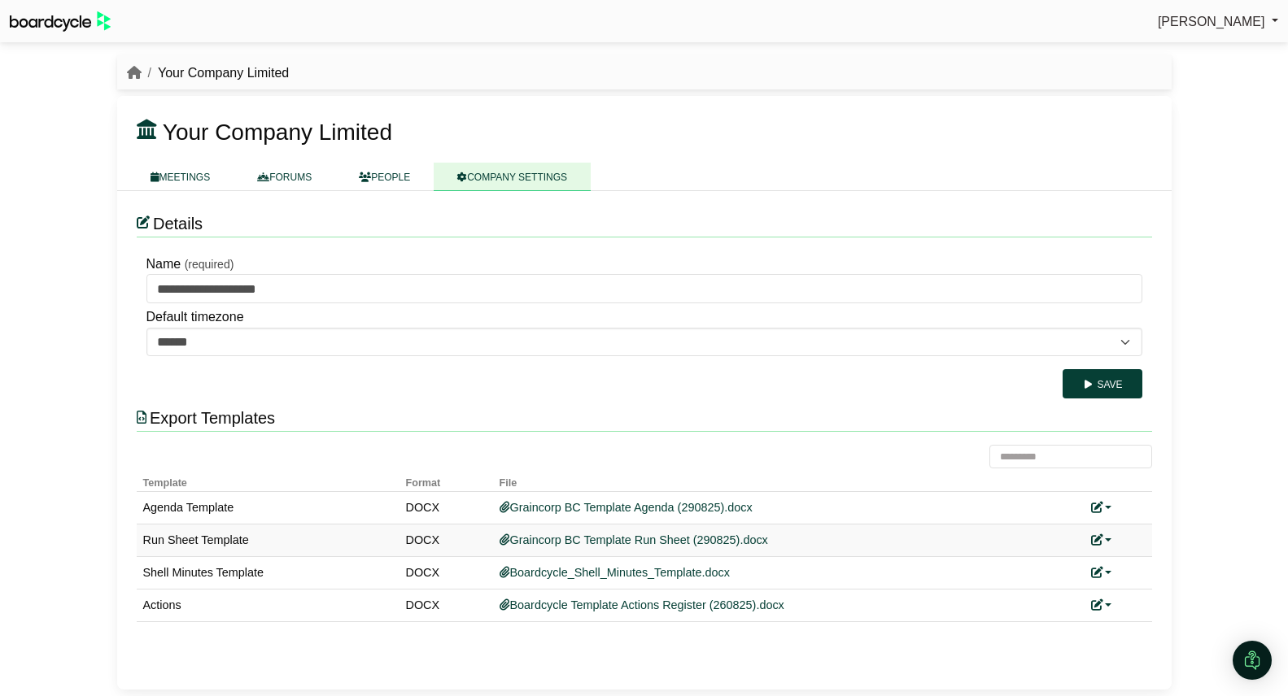
click at [1107, 539] on link at bounding box center [1101, 540] width 21 height 13
click at [1119, 561] on link "Replace custom template" at bounding box center [1174, 564] width 166 height 31
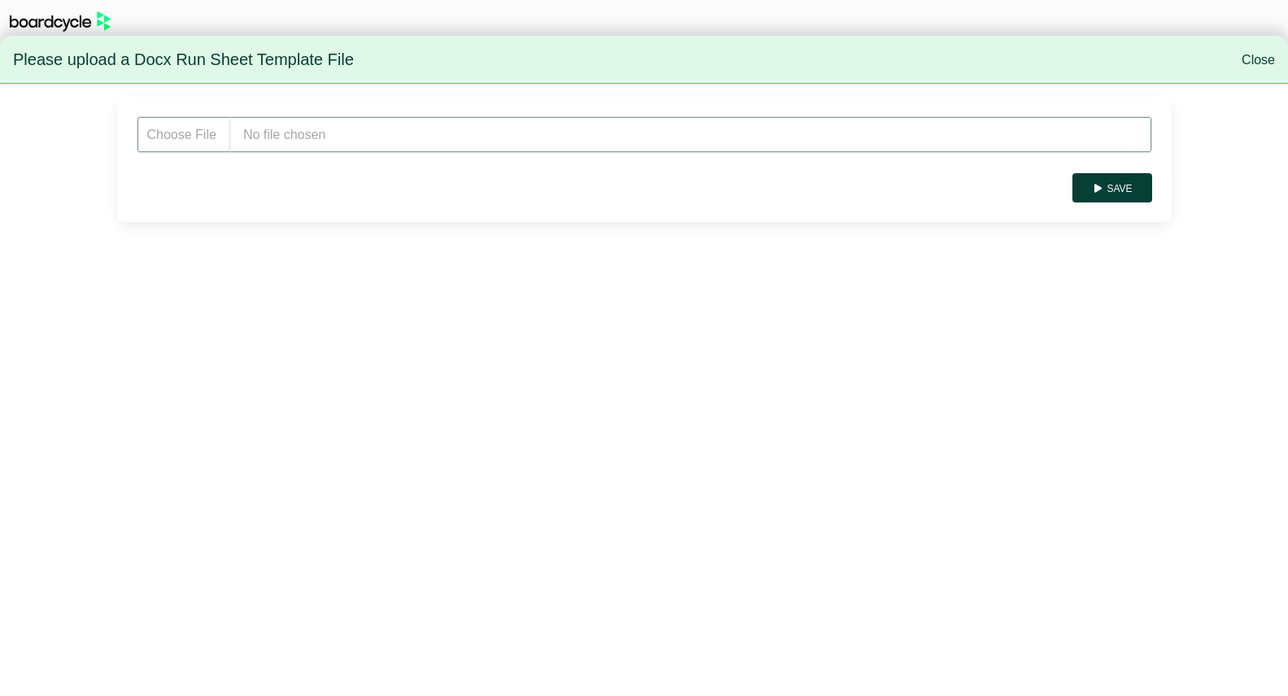
click at [401, 129] on input "file" at bounding box center [644, 134] width 1015 height 37
click at [310, 135] on input "file" at bounding box center [644, 134] width 1015 height 37
type input "**********"
click at [1128, 184] on button "Save" at bounding box center [1111, 187] width 79 height 29
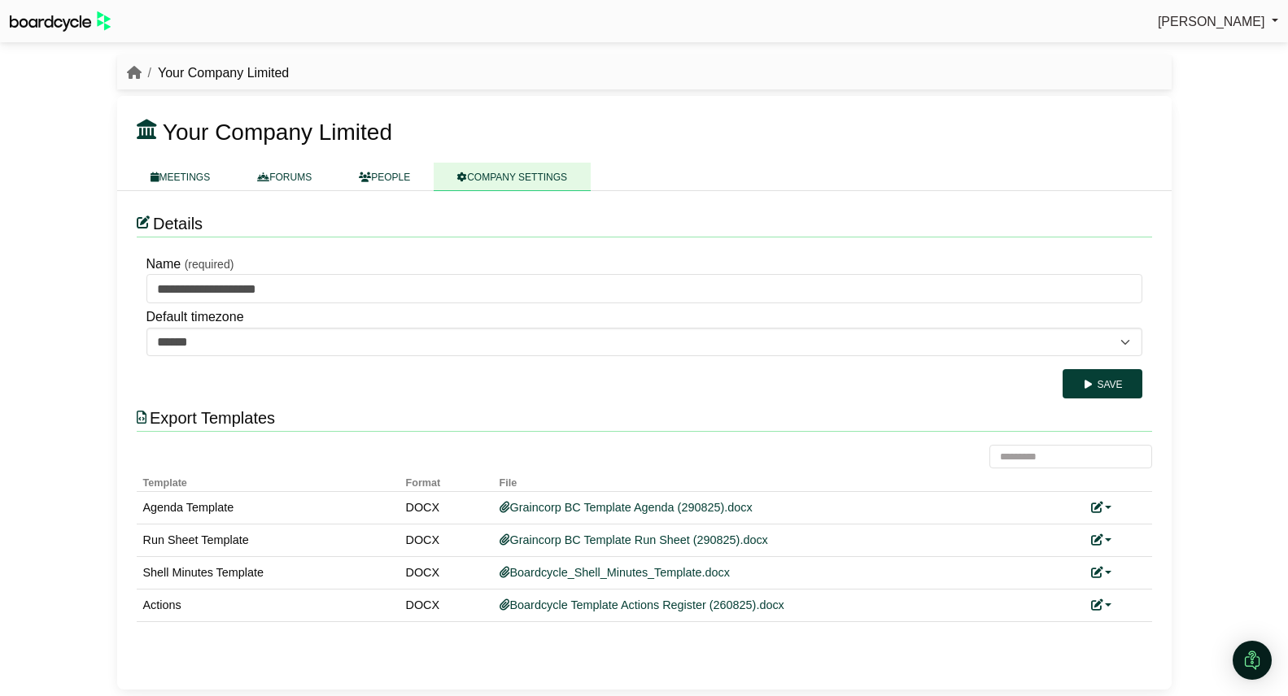
drag, startPoint x: 197, startPoint y: 177, endPoint x: 208, endPoint y: 207, distance: 32.9
click at [197, 177] on link "MEETINGS" at bounding box center [180, 177] width 107 height 28
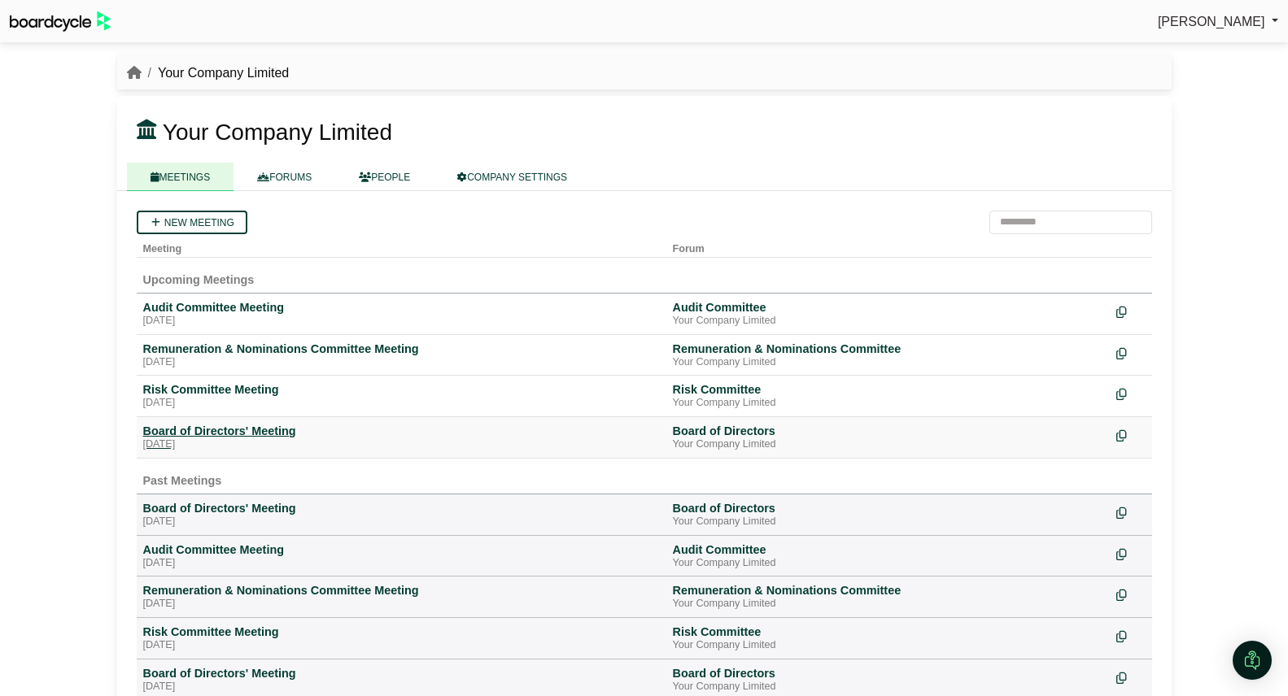
drag, startPoint x: 240, startPoint y: 438, endPoint x: 303, endPoint y: 446, distance: 64.0
click at [239, 438] on div "Board of Directors' Meeting" at bounding box center [401, 431] width 517 height 15
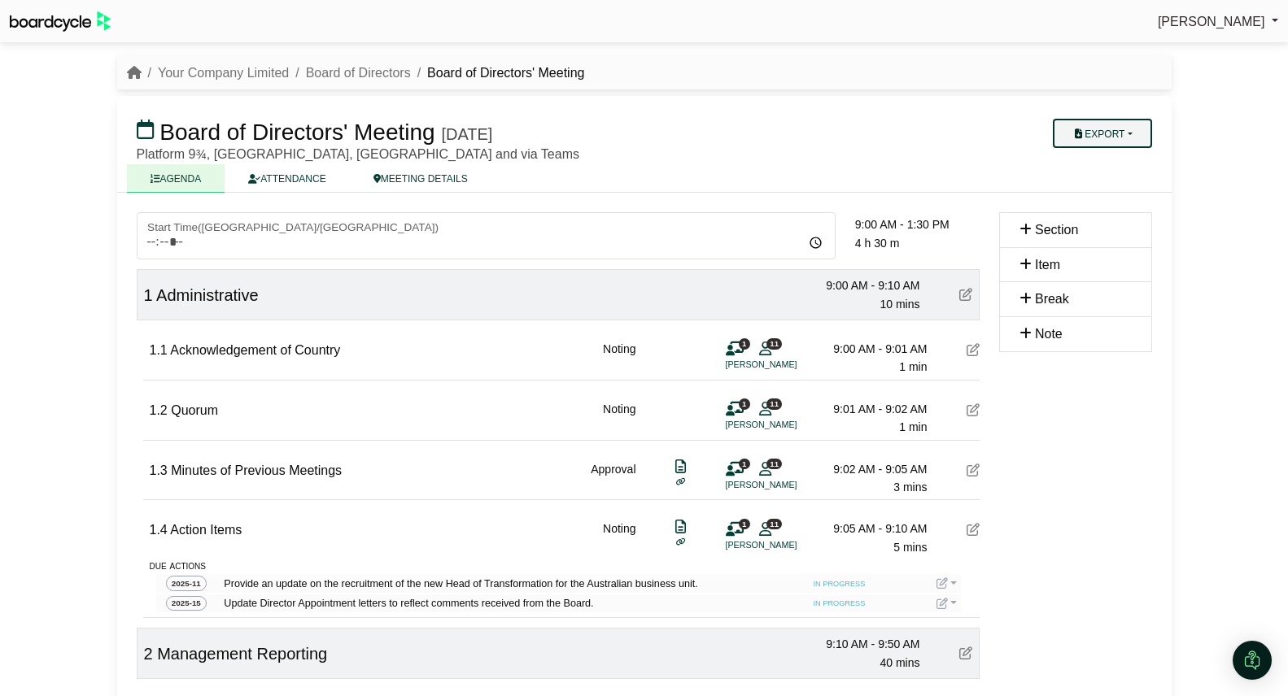
click at [1143, 139] on button "Export" at bounding box center [1102, 133] width 98 height 29
click at [1128, 190] on link "Run Sheet" at bounding box center [1118, 186] width 142 height 24
click at [237, 69] on link "Your Company Limited" at bounding box center [223, 73] width 131 height 14
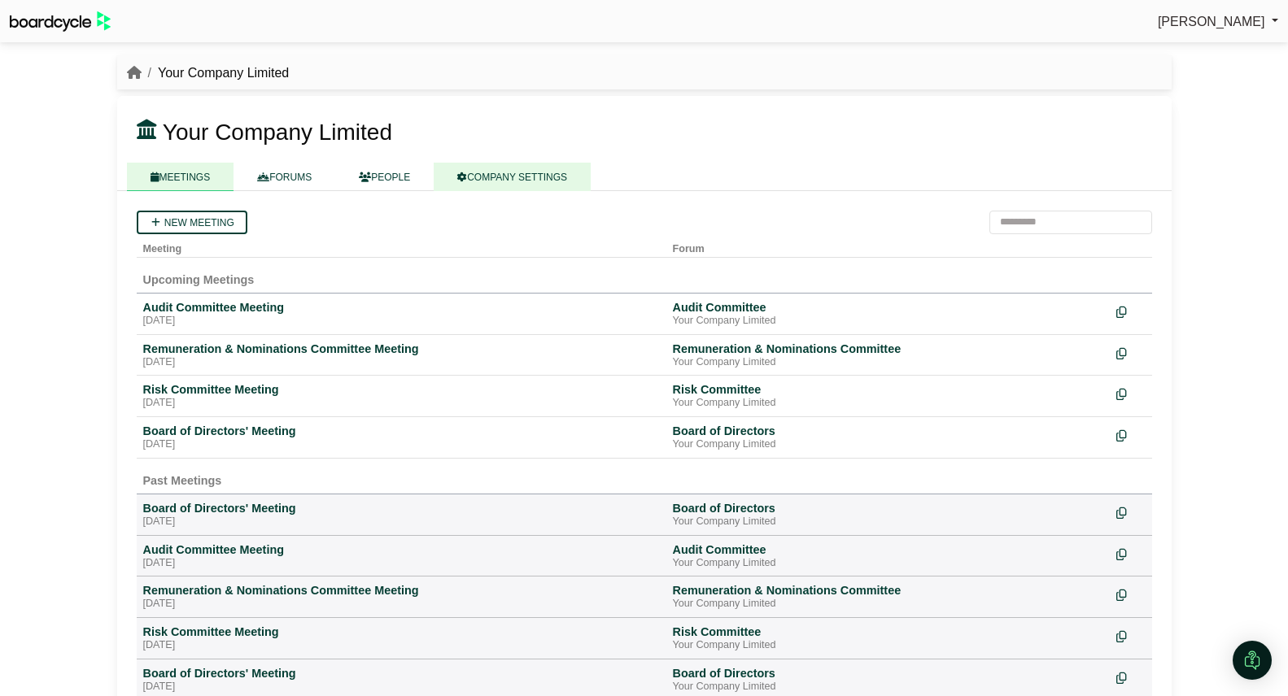
click at [528, 179] on link "COMPANY SETTINGS" at bounding box center [512, 177] width 157 height 28
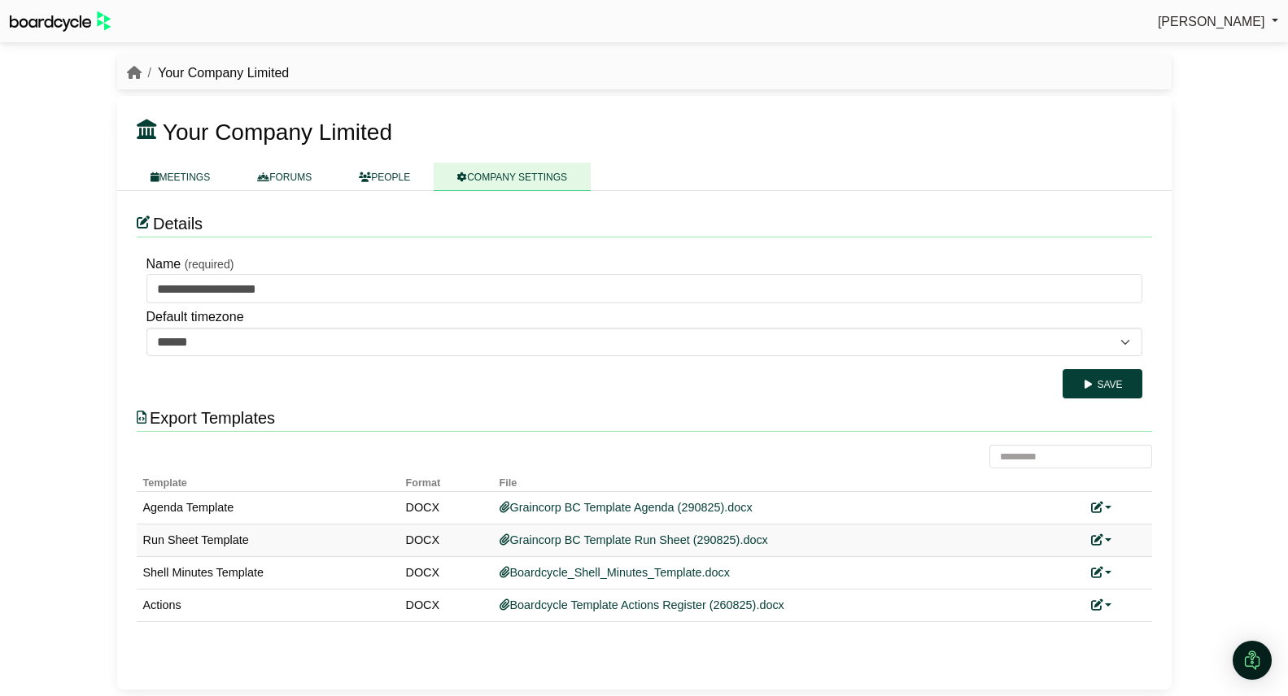
click at [1109, 539] on link at bounding box center [1101, 540] width 21 height 13
click at [1140, 560] on link "Replace custom template" at bounding box center [1174, 564] width 166 height 31
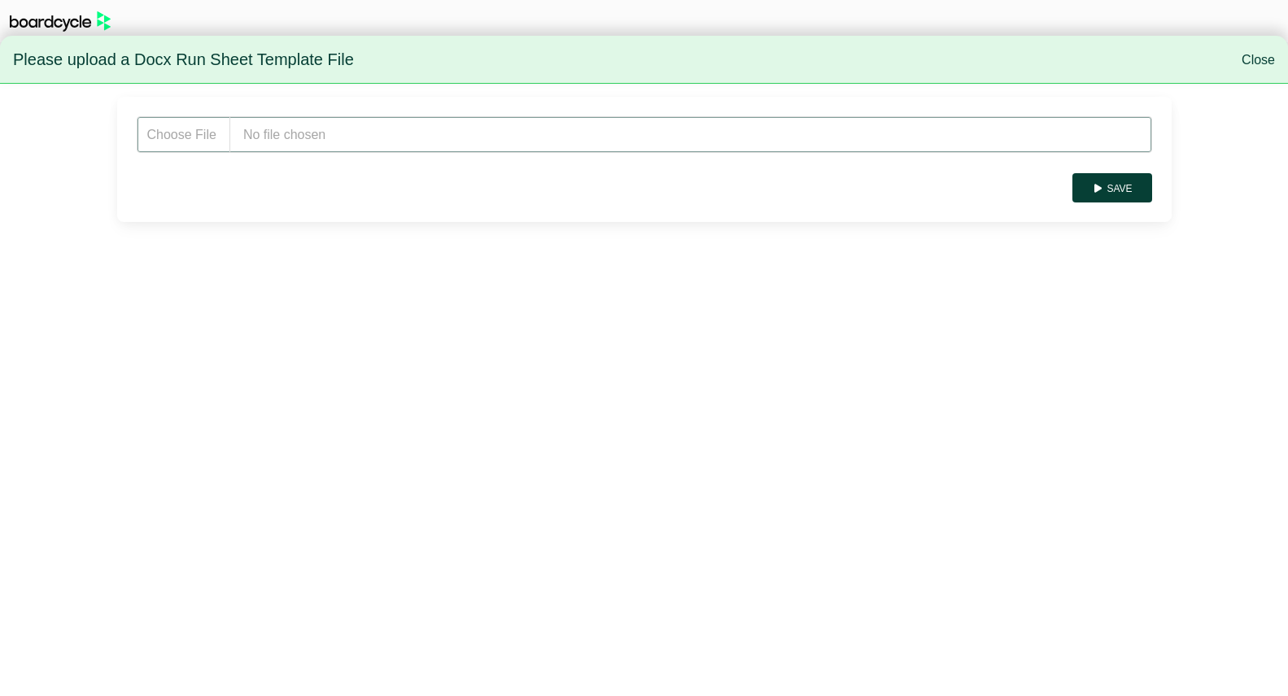
click at [415, 139] on input "file" at bounding box center [644, 134] width 1015 height 37
click at [304, 125] on input "file" at bounding box center [644, 134] width 1015 height 37
type input "**********"
click at [1117, 191] on button "Save" at bounding box center [1111, 187] width 79 height 29
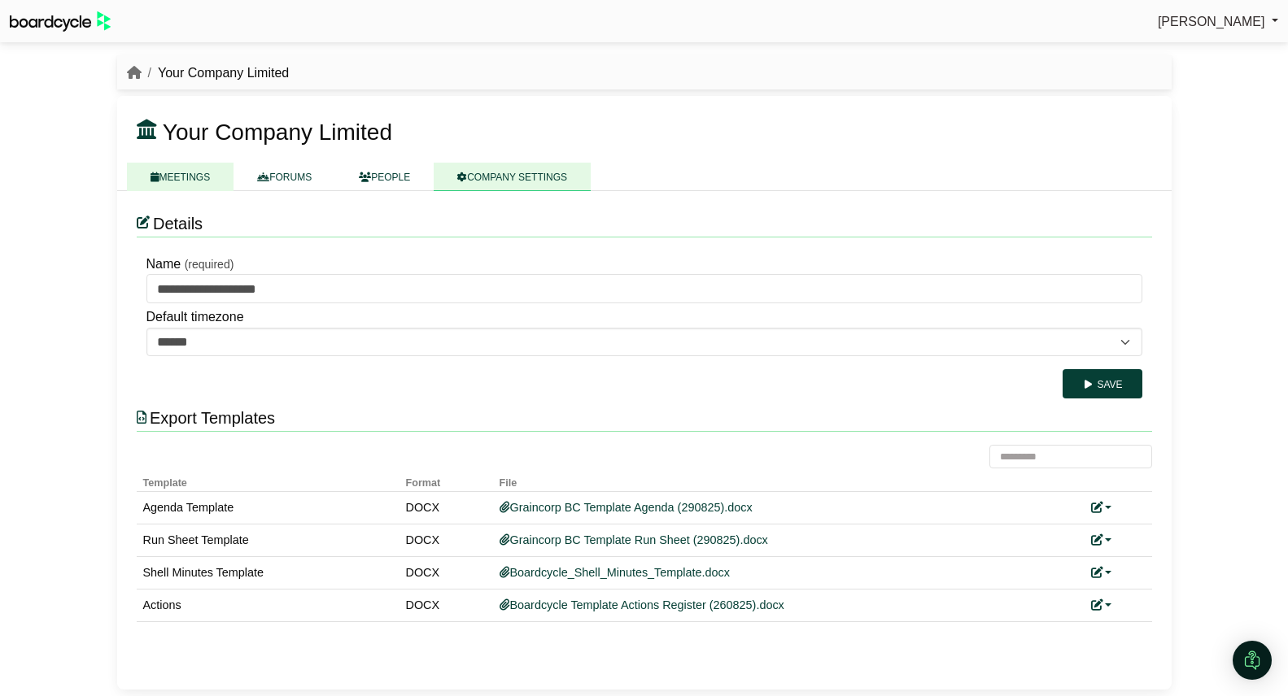
click at [165, 178] on link "MEETINGS" at bounding box center [180, 177] width 107 height 28
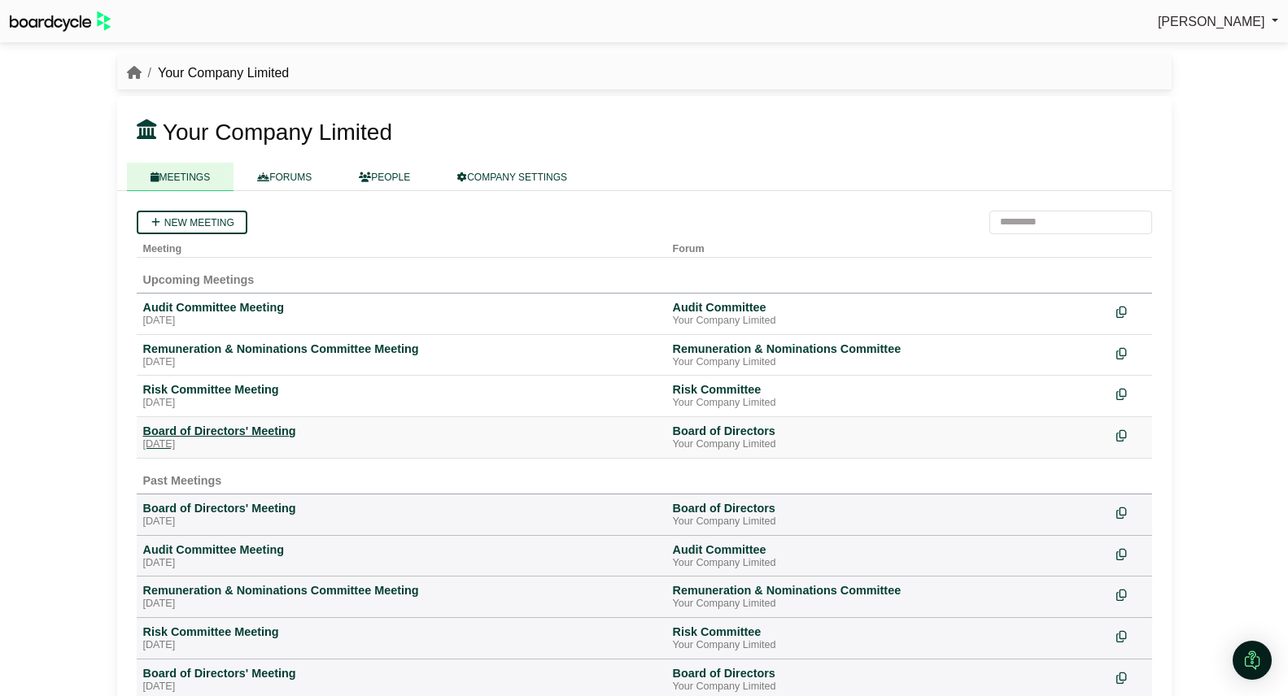
click at [223, 439] on div "[DATE]" at bounding box center [401, 445] width 517 height 13
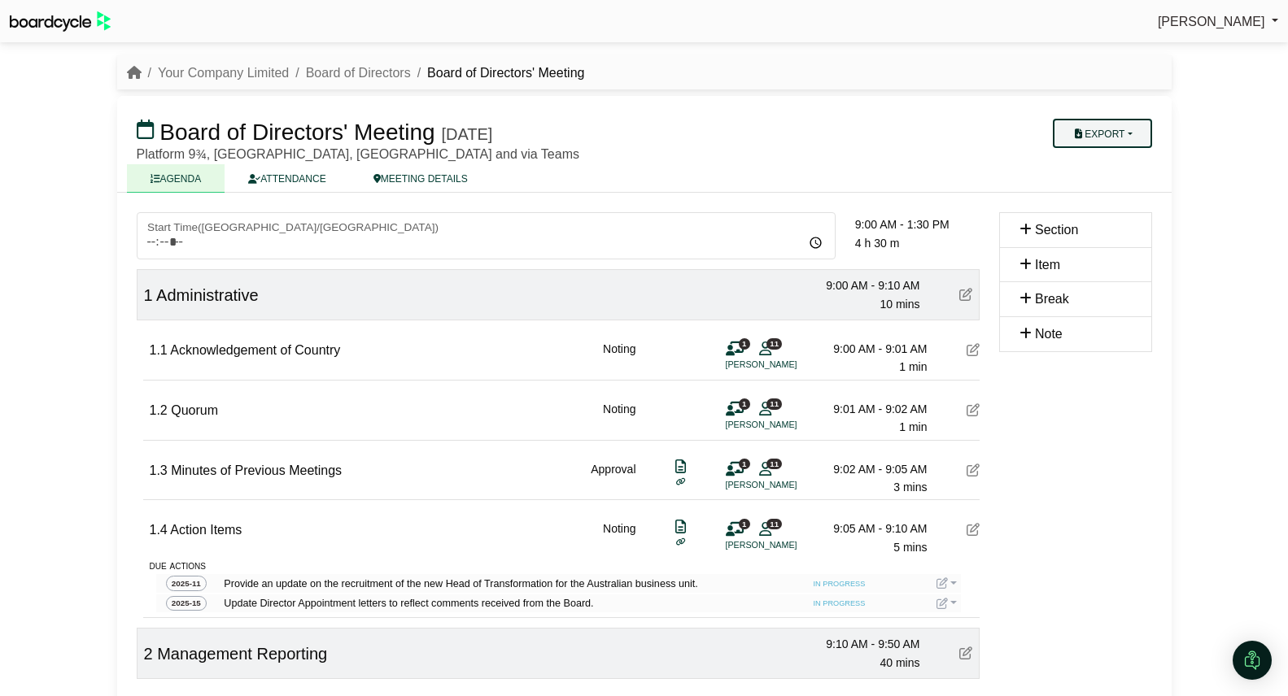
click at [1114, 137] on button "Export" at bounding box center [1102, 133] width 98 height 29
click at [1111, 186] on link "Run Sheet" at bounding box center [1118, 186] width 142 height 24
click at [242, 77] on link "Your Company Limited" at bounding box center [223, 73] width 131 height 14
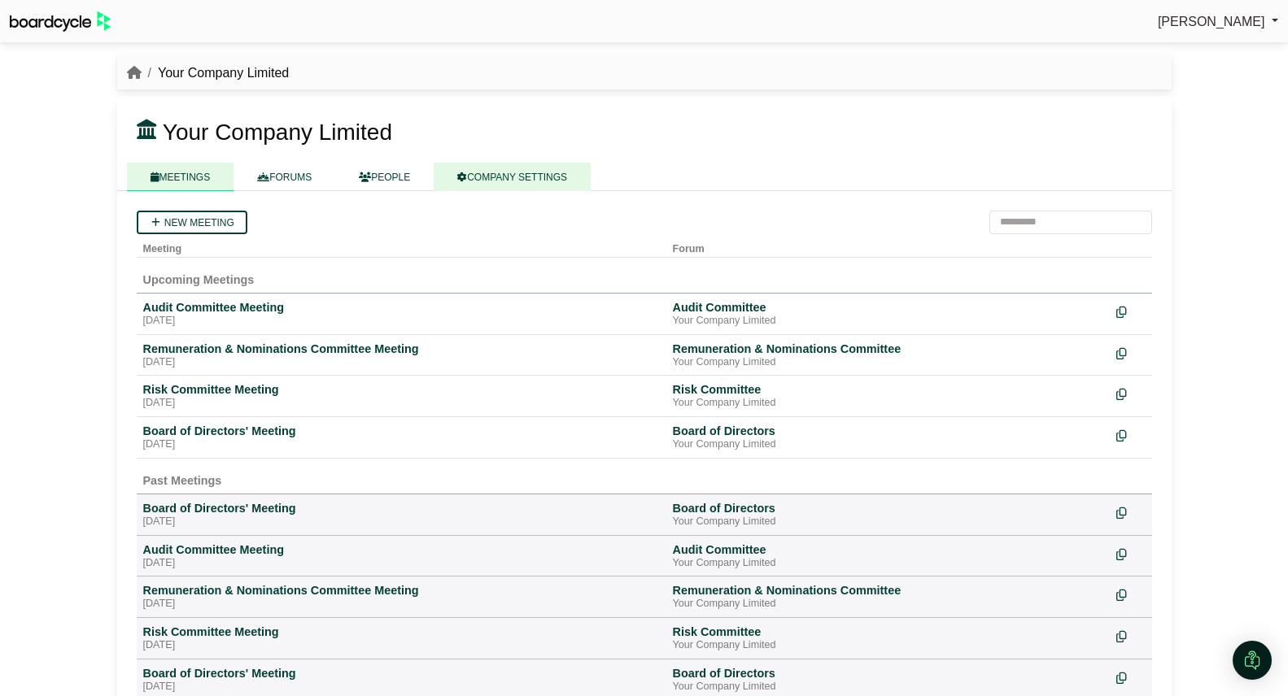
click at [549, 184] on link "COMPANY SETTINGS" at bounding box center [512, 177] width 157 height 28
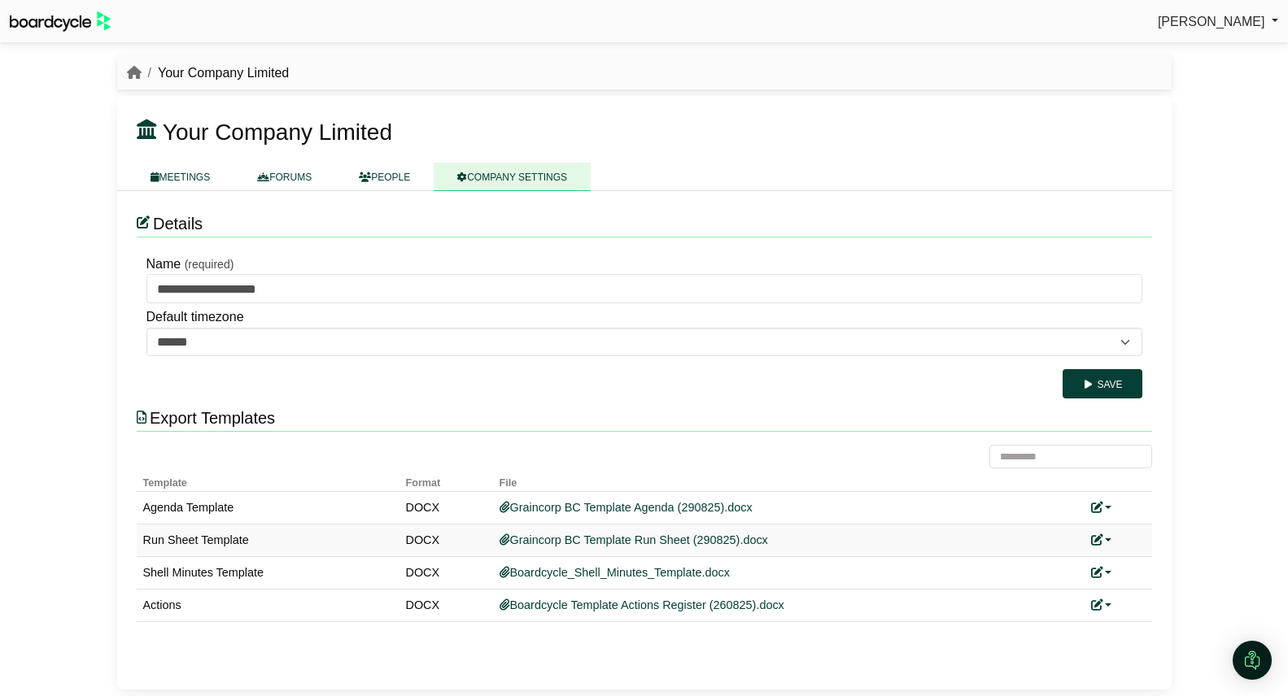
click at [1102, 539] on icon at bounding box center [1096, 540] width 11 height 11
click at [1150, 567] on link "Replace custom template" at bounding box center [1174, 564] width 166 height 31
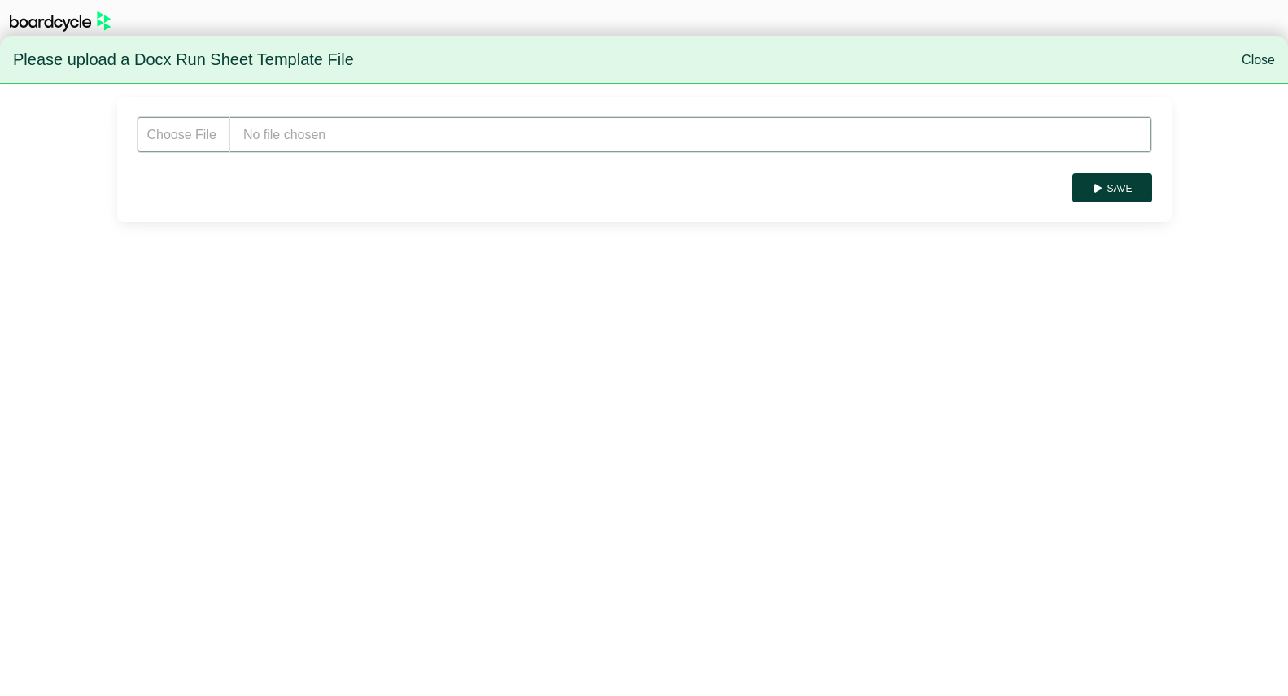
click at [308, 123] on input "file" at bounding box center [644, 134] width 1015 height 37
click at [365, 142] on input "file" at bounding box center [644, 134] width 1015 height 37
type input "**********"
click at [1115, 191] on button "Save" at bounding box center [1111, 187] width 79 height 29
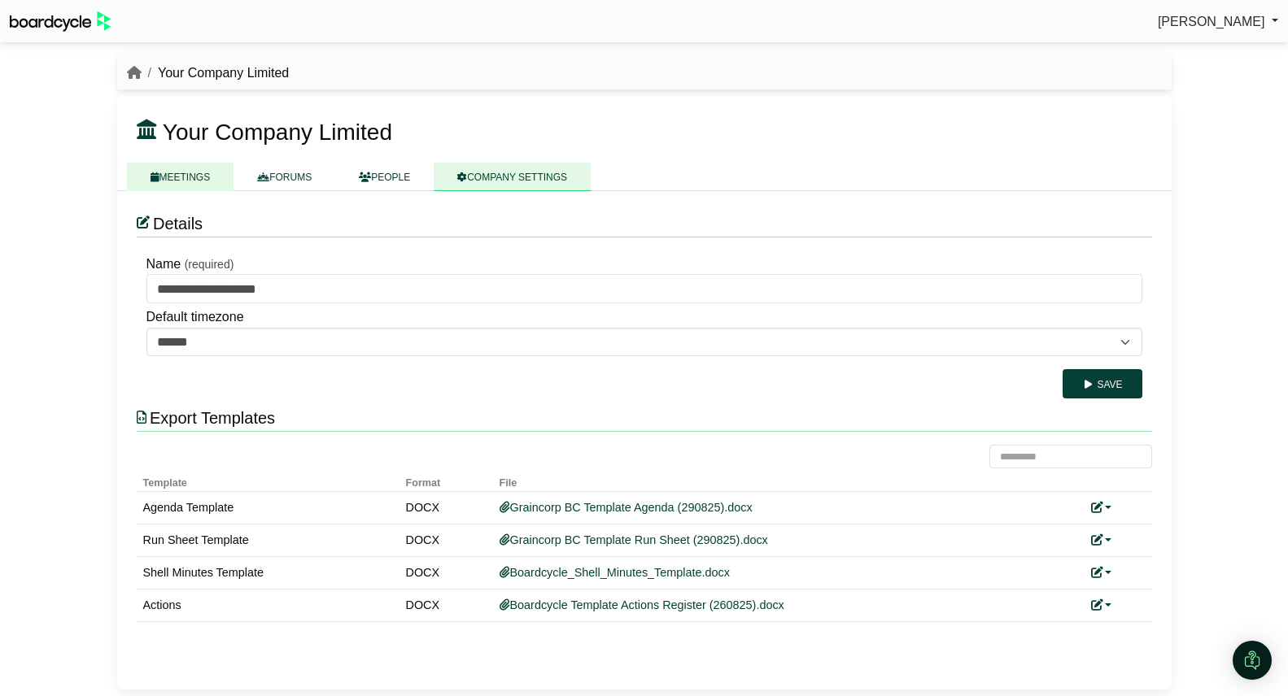
click at [186, 174] on link "MEETINGS" at bounding box center [180, 177] width 107 height 28
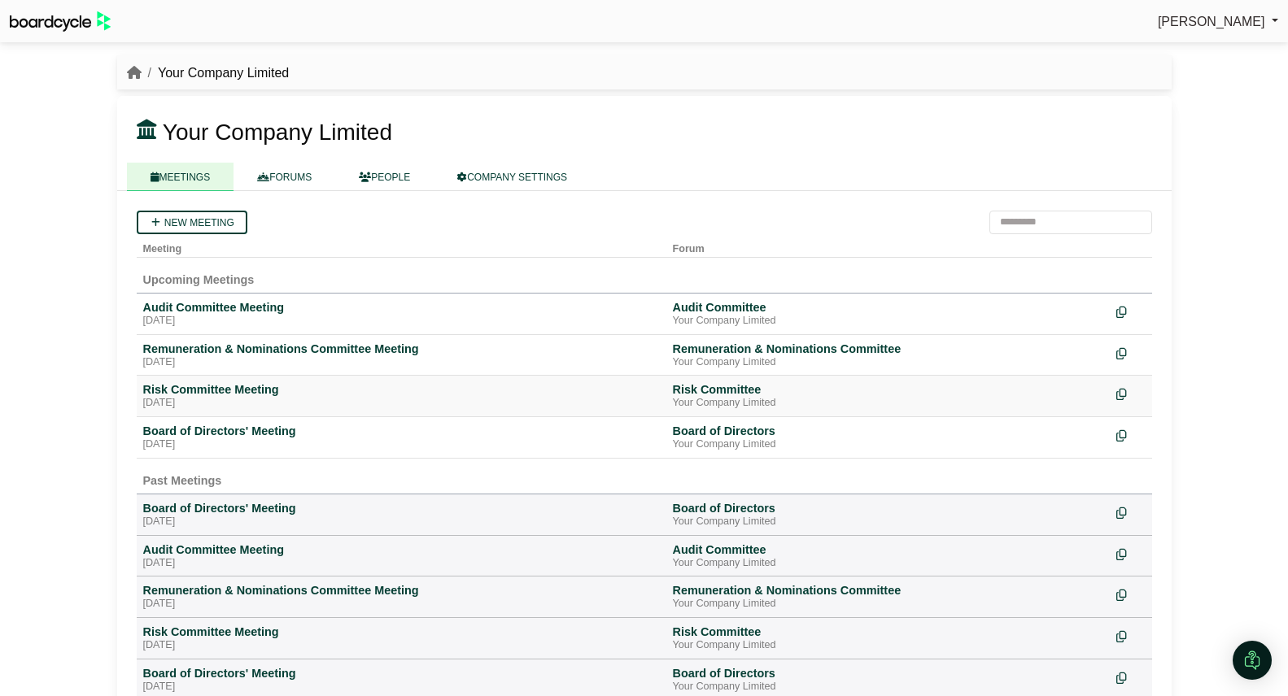
drag, startPoint x: 262, startPoint y: 430, endPoint x: 484, endPoint y: 416, distance: 222.5
click at [261, 430] on div "Board of Directors' Meeting" at bounding box center [401, 431] width 517 height 15
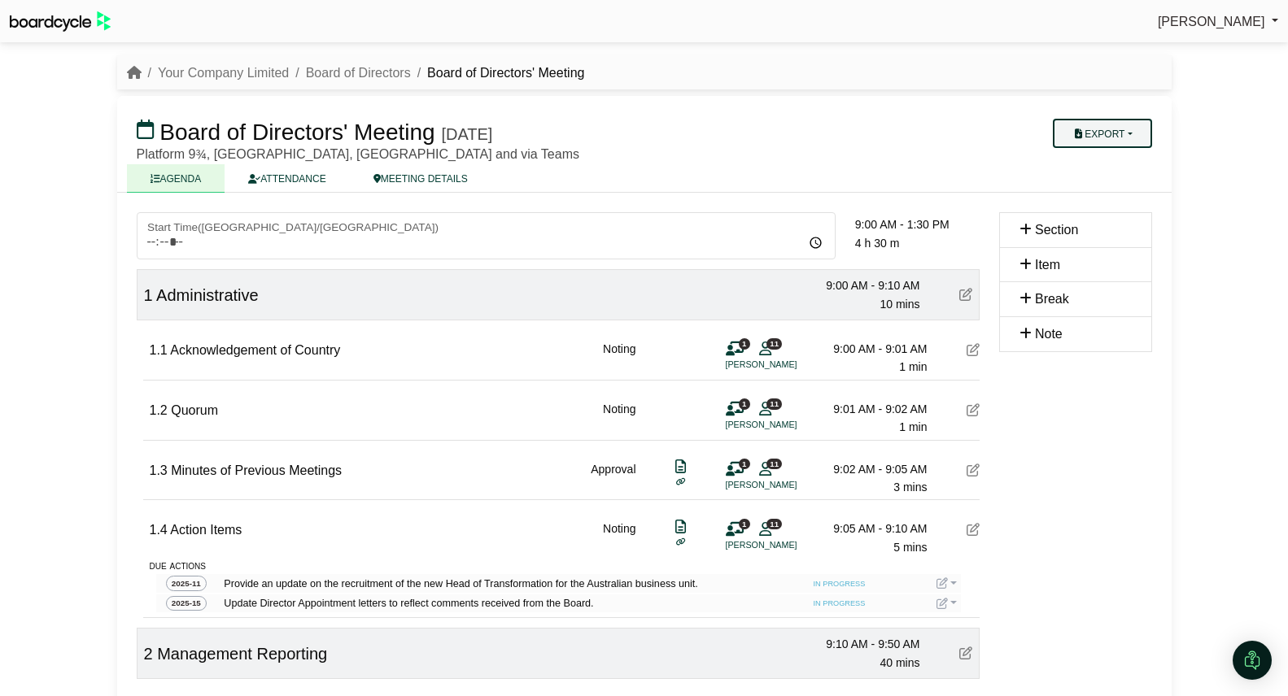
click at [1130, 134] on button "Export" at bounding box center [1102, 133] width 98 height 29
click at [1130, 188] on link "Run Sheet" at bounding box center [1118, 186] width 142 height 24
click at [224, 73] on link "Your Company Limited" at bounding box center [223, 73] width 131 height 14
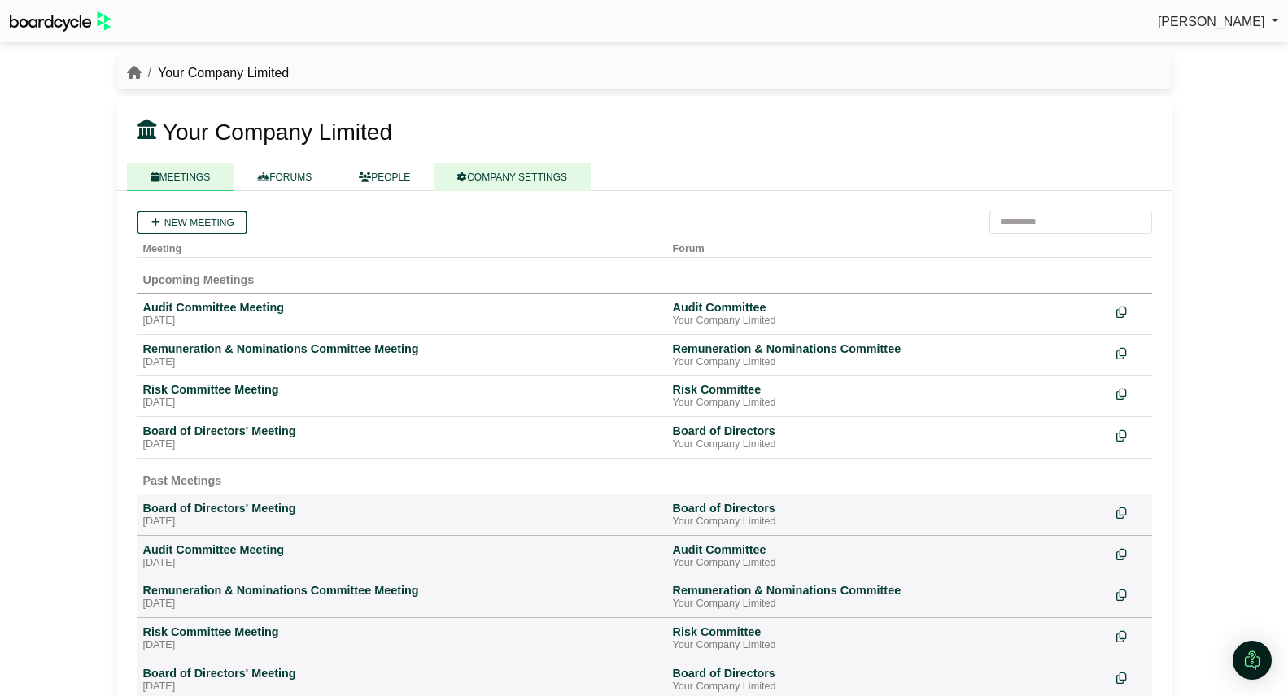
click at [549, 181] on link "COMPANY SETTINGS" at bounding box center [512, 177] width 157 height 28
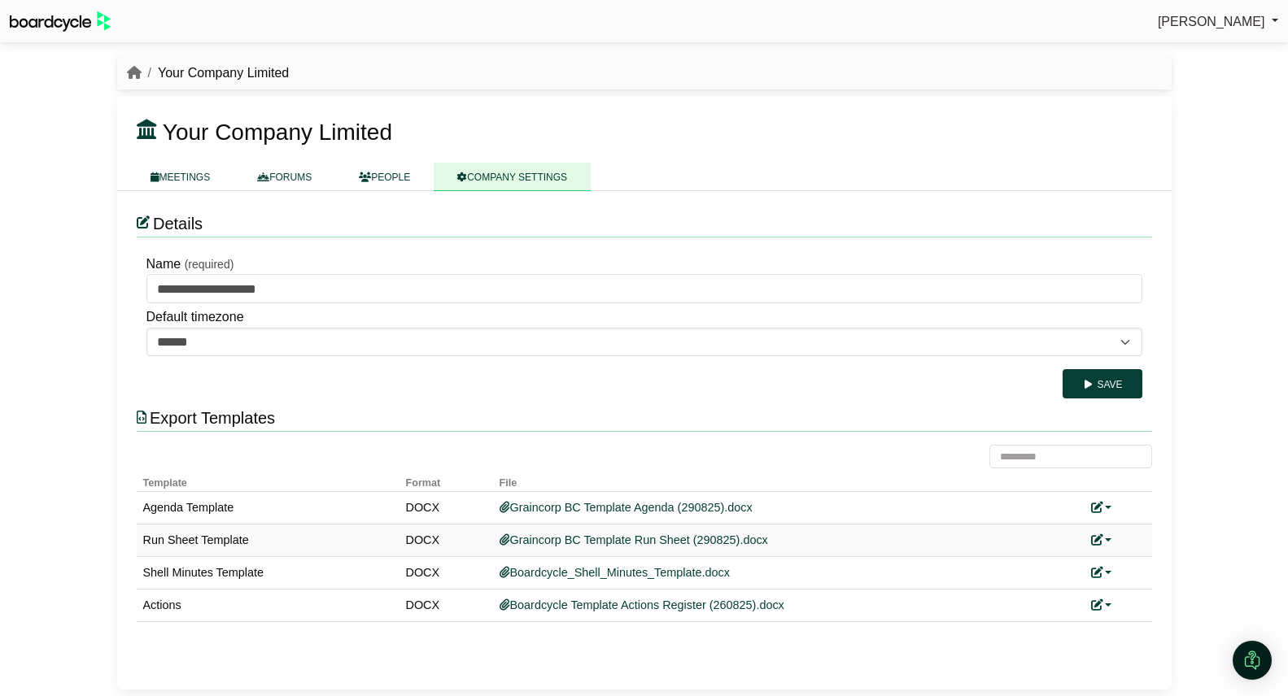
click at [1110, 543] on link at bounding box center [1101, 540] width 21 height 13
click at [1128, 559] on link "Replace custom template" at bounding box center [1174, 564] width 166 height 31
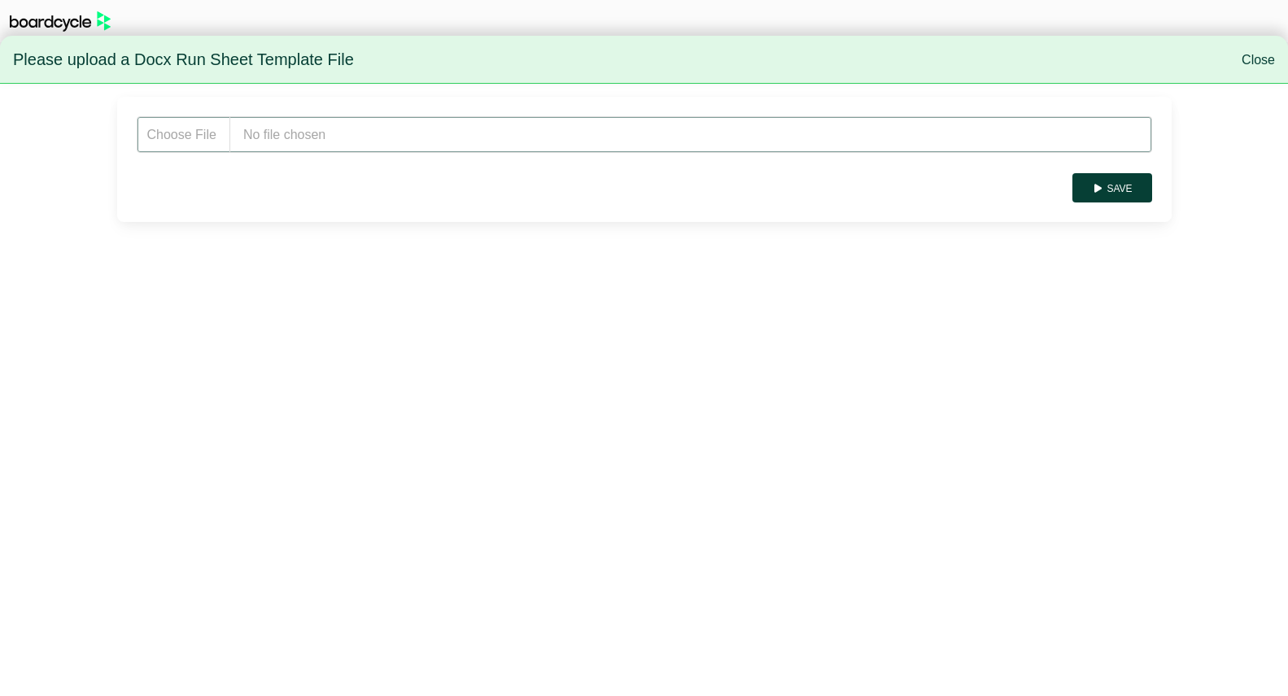
click at [397, 137] on input "file" at bounding box center [644, 134] width 1015 height 37
click at [328, 137] on input "file" at bounding box center [644, 134] width 1015 height 37
type input "**********"
click at [1123, 186] on button "Save" at bounding box center [1111, 187] width 79 height 29
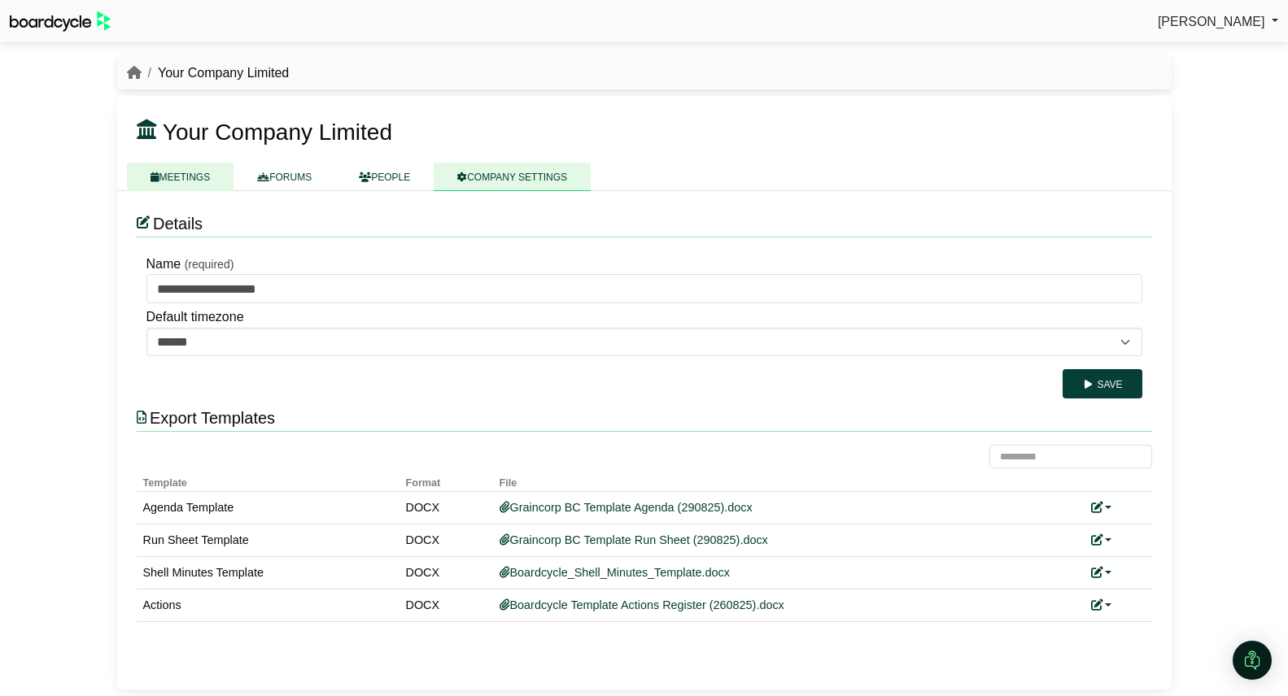
click at [192, 174] on link "MEETINGS" at bounding box center [180, 177] width 107 height 28
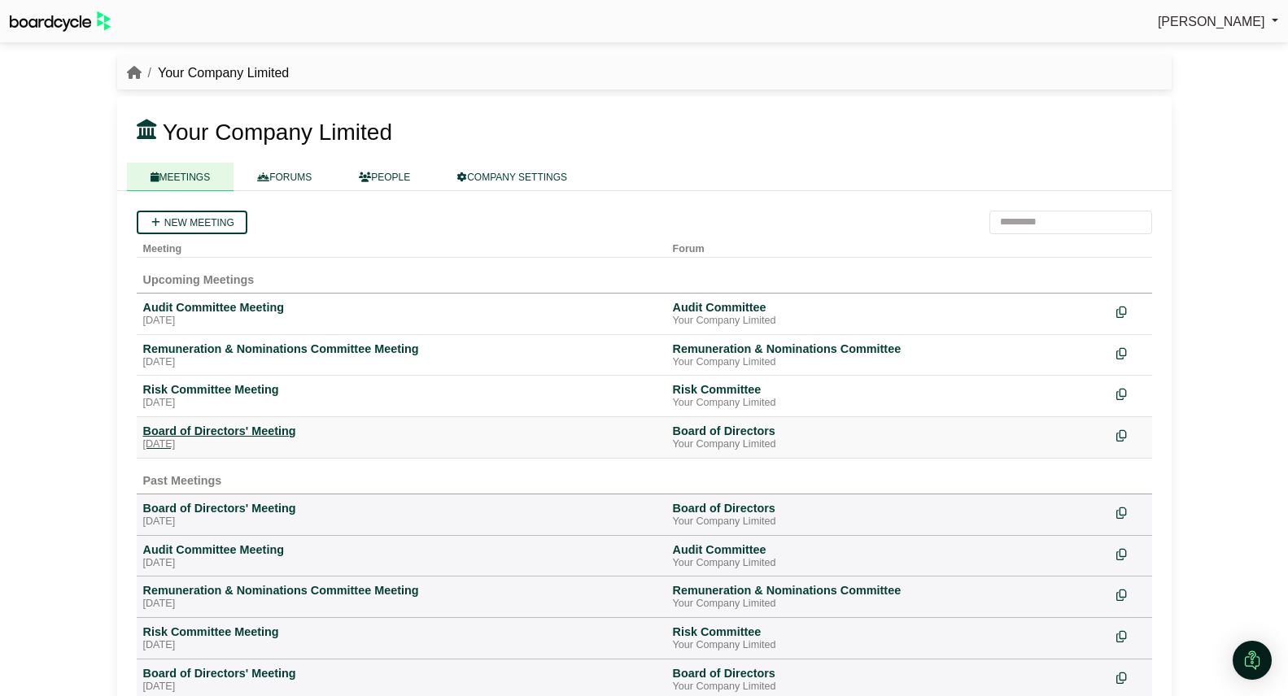
drag, startPoint x: 243, startPoint y: 434, endPoint x: 341, endPoint y: 442, distance: 97.9
click at [243, 434] on div "Board of Directors' Meeting" at bounding box center [401, 431] width 517 height 15
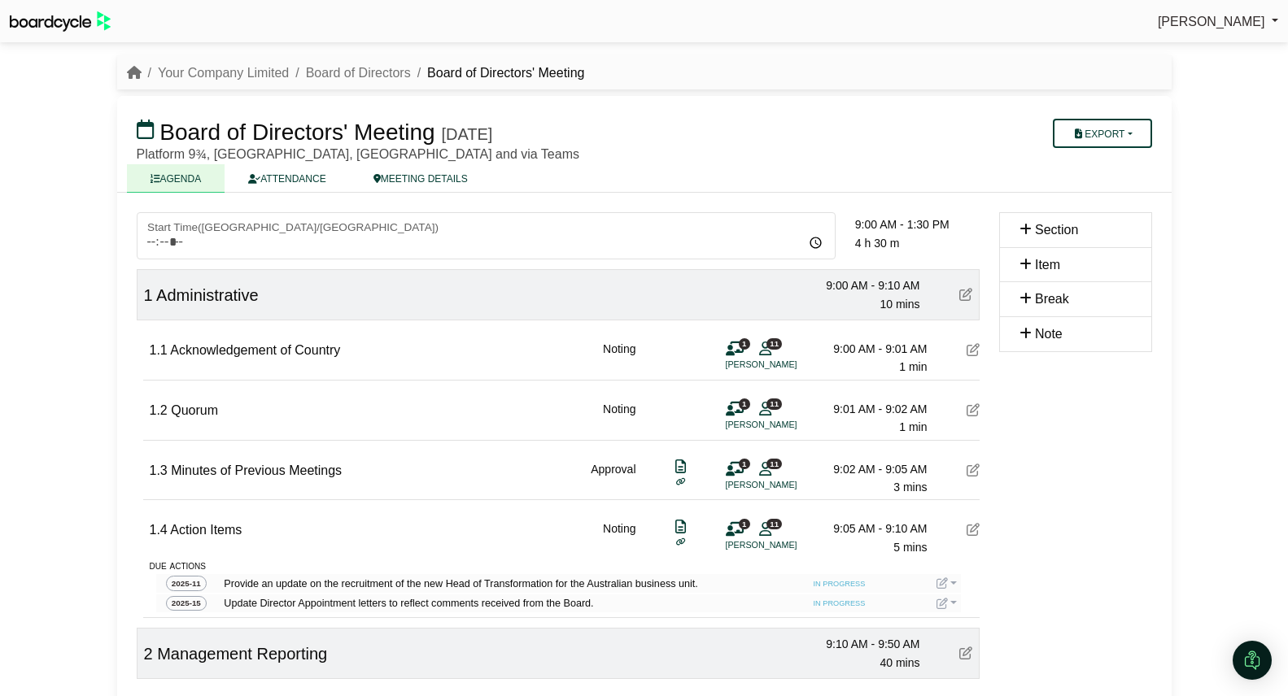
scroll to position [1, 0]
click at [1111, 138] on button "Export" at bounding box center [1102, 132] width 98 height 29
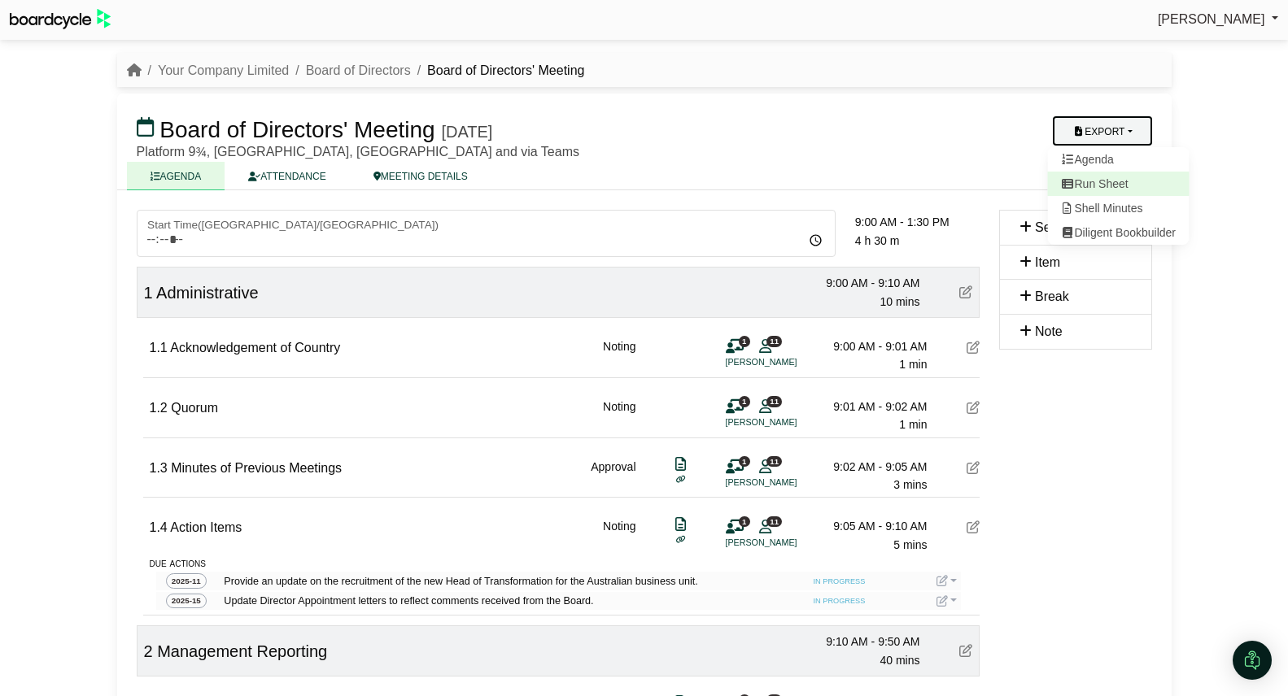
click at [1114, 182] on link "Run Sheet" at bounding box center [1118, 184] width 142 height 24
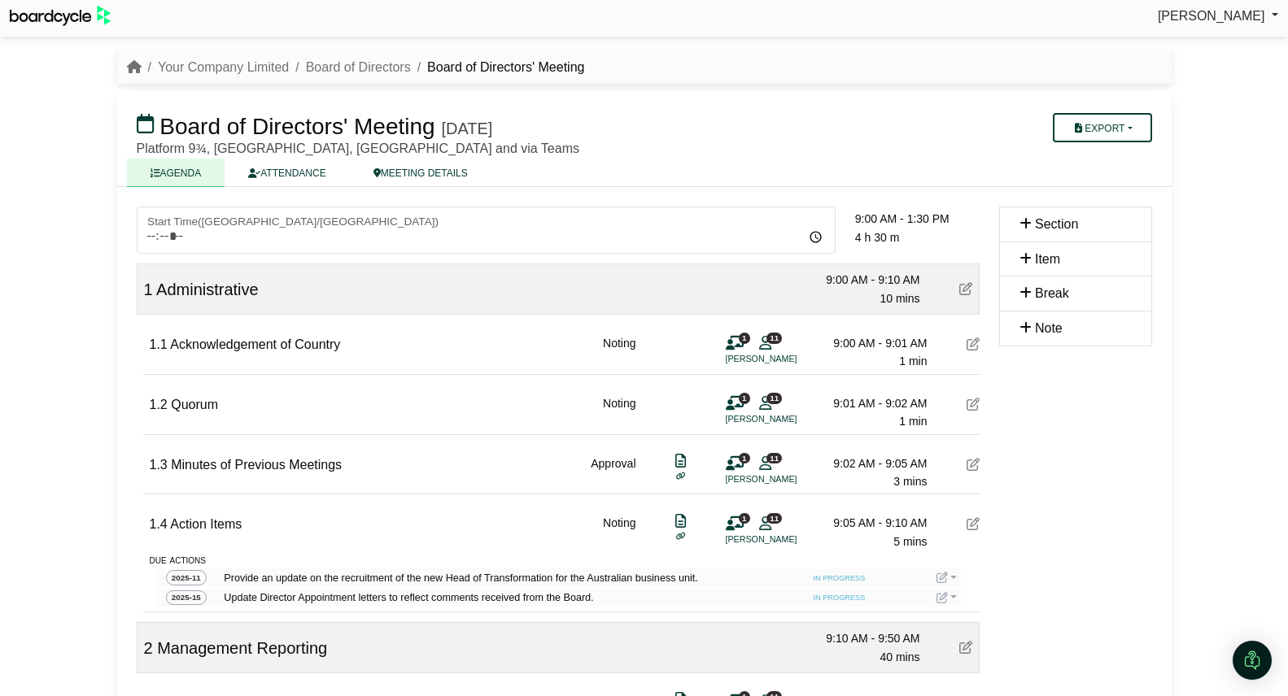
scroll to position [8, 0]
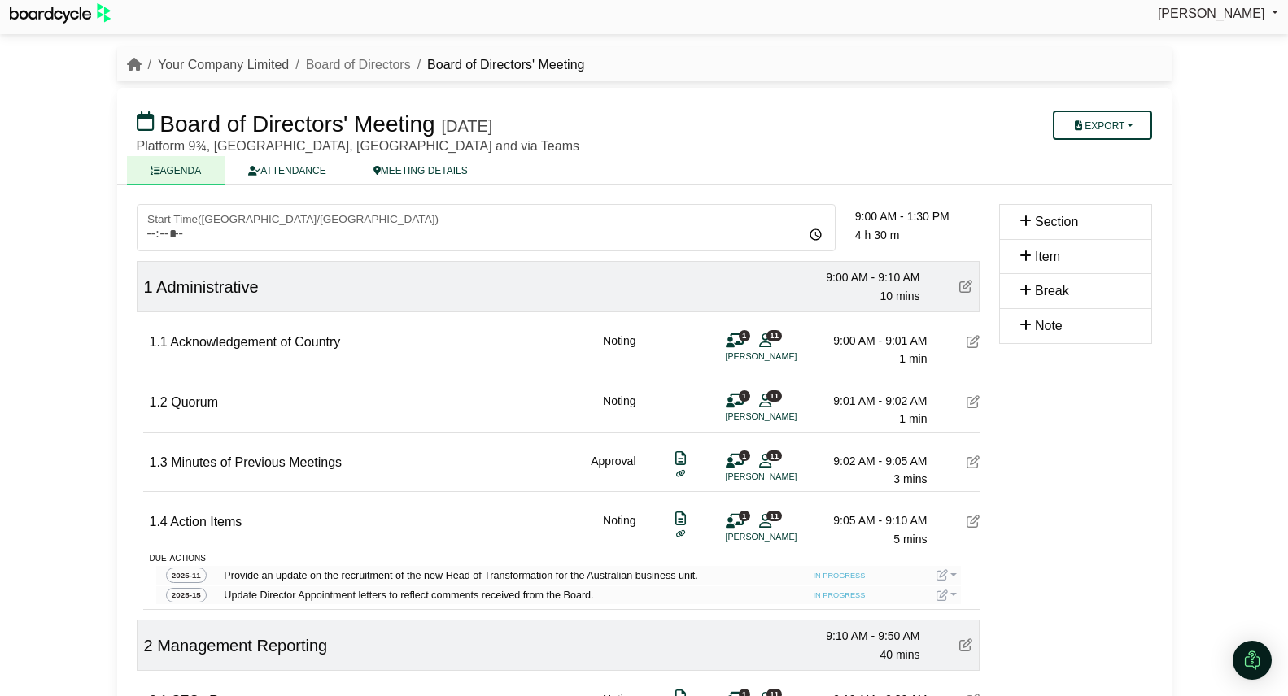
click at [260, 66] on link "Your Company Limited" at bounding box center [223, 65] width 131 height 14
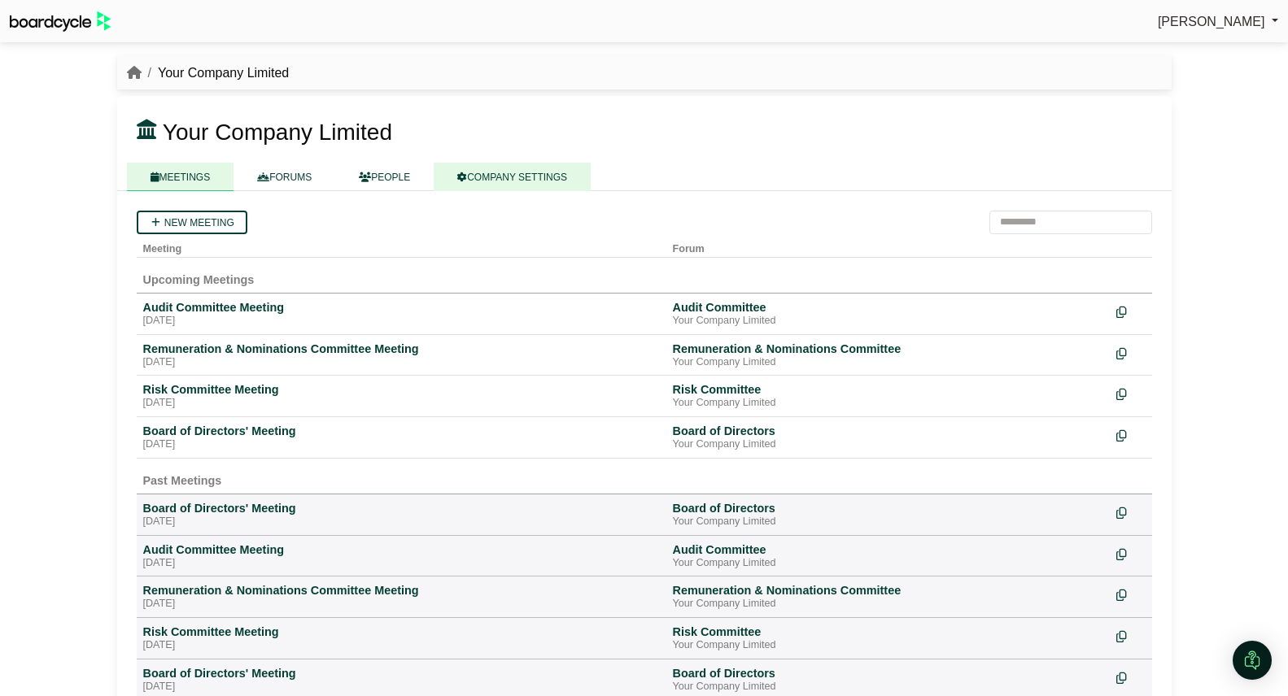
click at [539, 174] on link "COMPANY SETTINGS" at bounding box center [512, 177] width 157 height 28
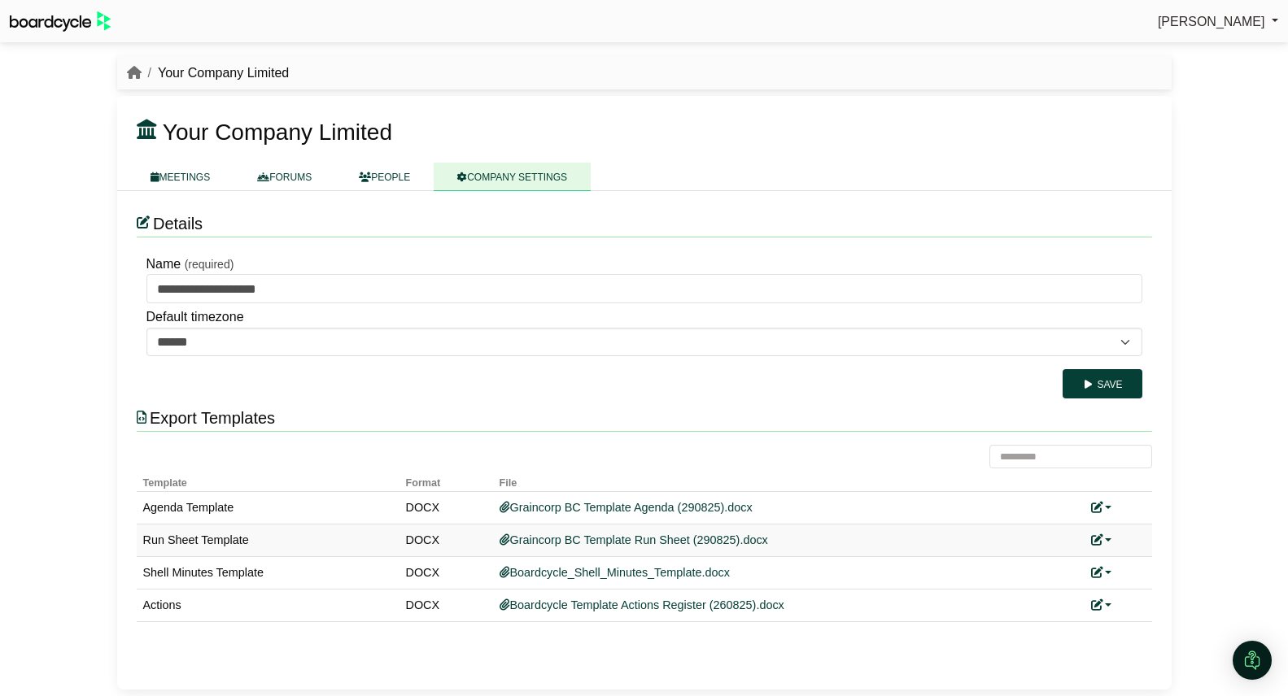
click at [1105, 537] on link at bounding box center [1101, 540] width 21 height 13
click at [1144, 565] on link "Replace custom template" at bounding box center [1174, 564] width 166 height 31
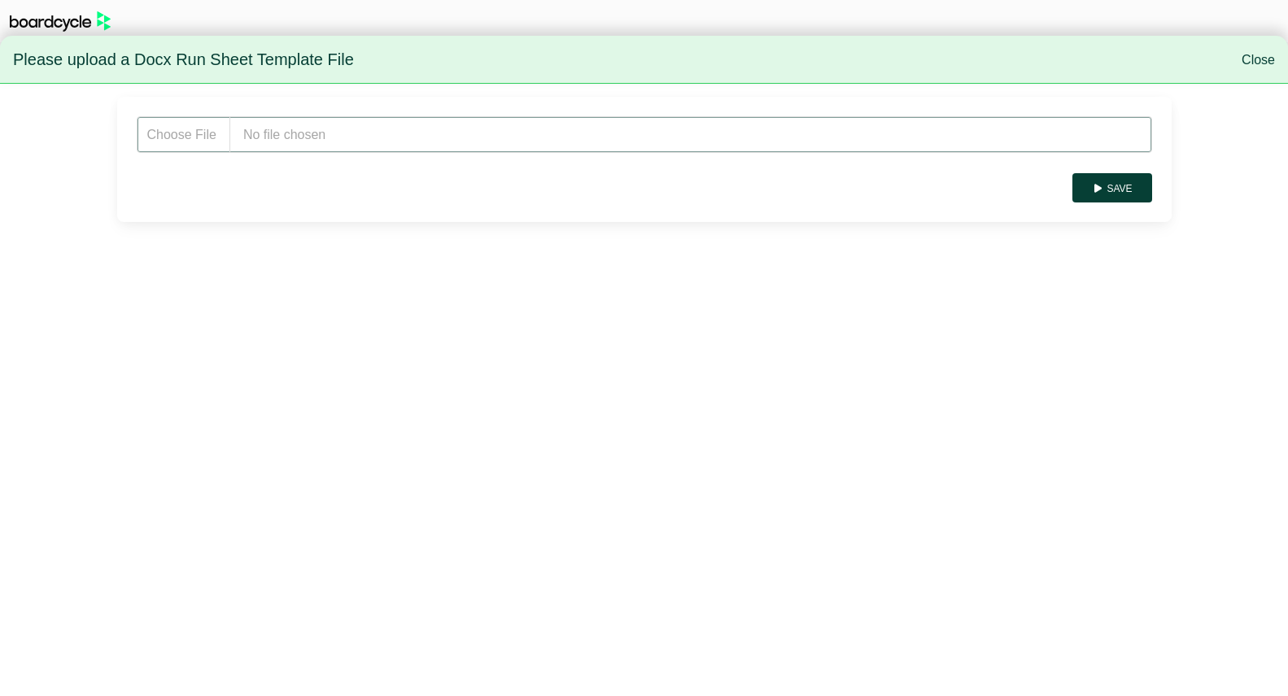
click at [295, 144] on input "file" at bounding box center [644, 134] width 1015 height 37
click at [409, 144] on input "file" at bounding box center [644, 134] width 1015 height 37
type input "**********"
click at [1123, 181] on button "Save" at bounding box center [1111, 187] width 79 height 29
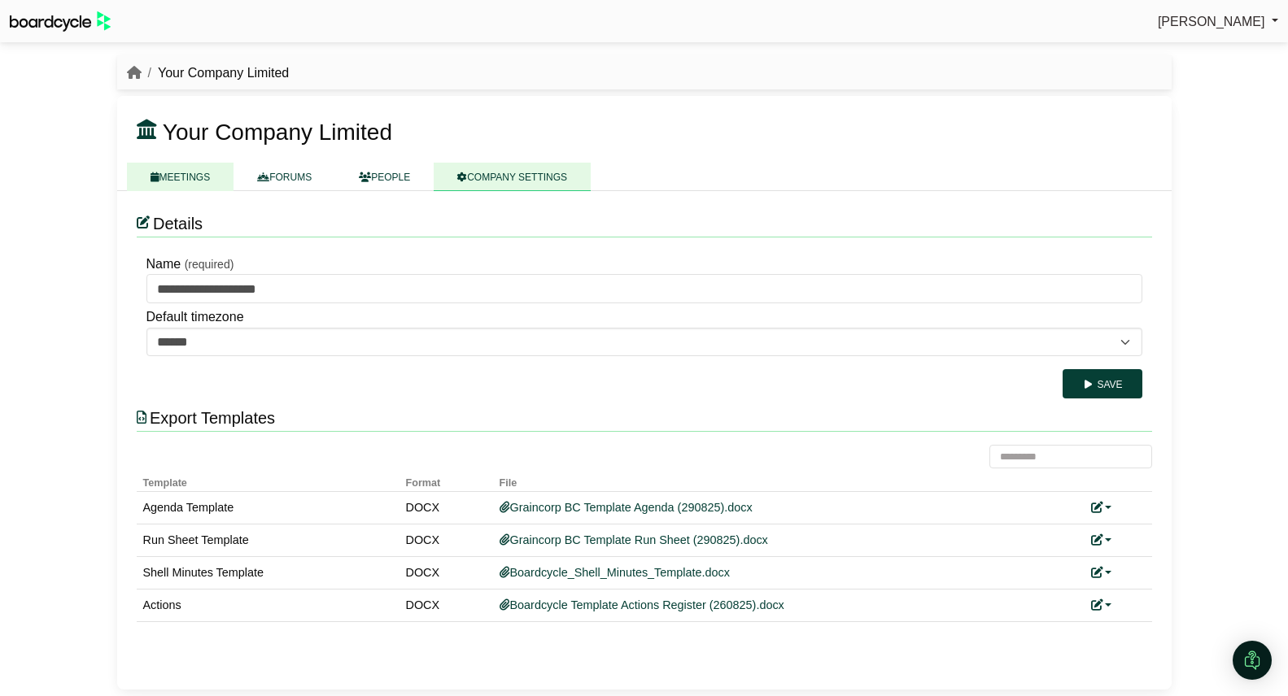
click at [180, 175] on link "MEETINGS" at bounding box center [180, 177] width 107 height 28
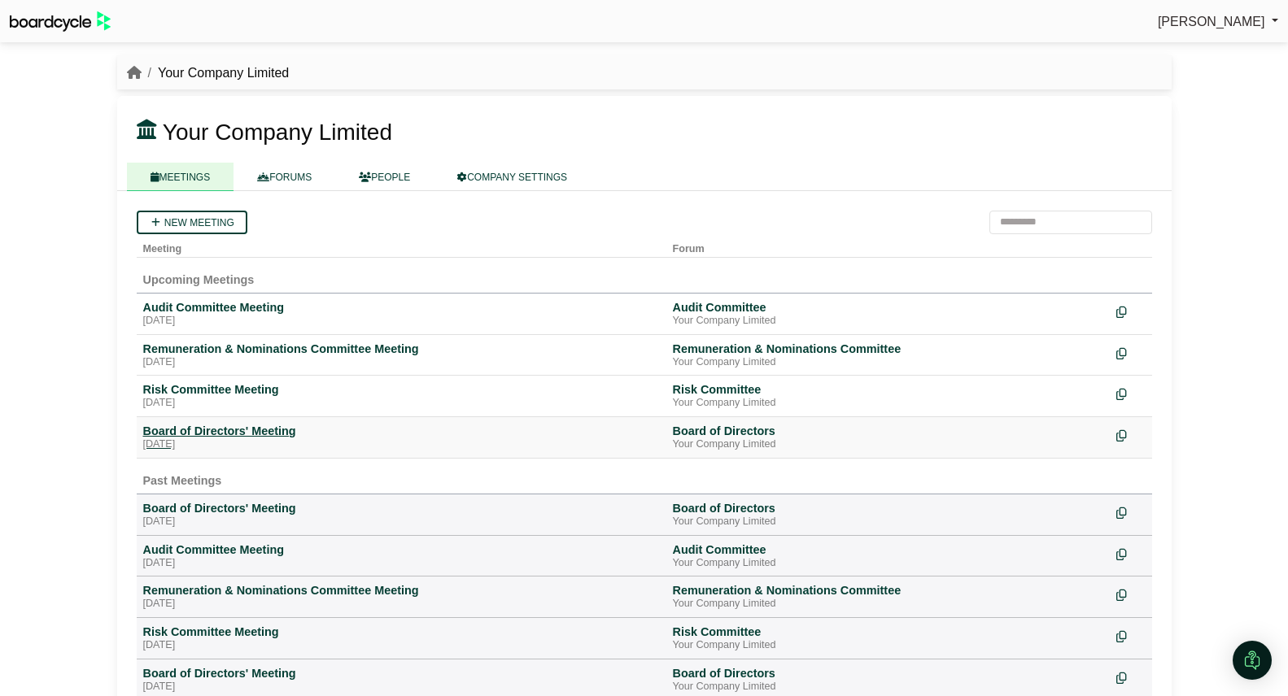
click at [269, 434] on div "Board of Directors' Meeting" at bounding box center [401, 431] width 517 height 15
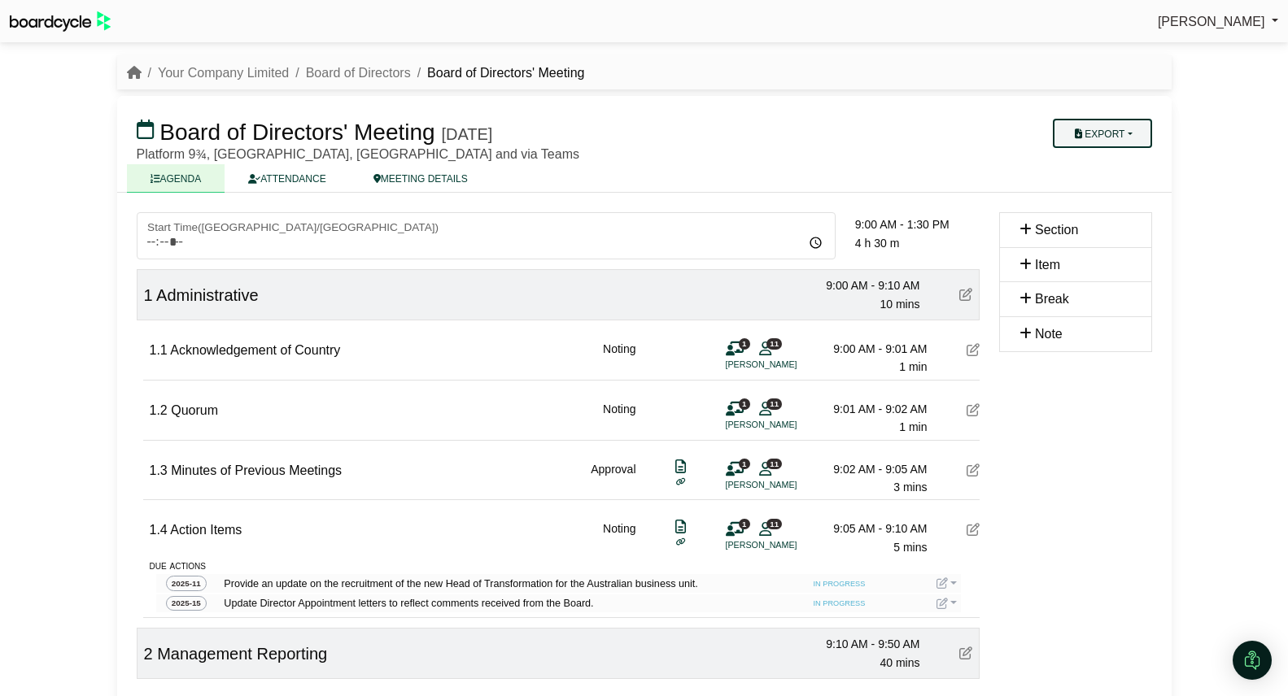
click at [1129, 133] on button "Export" at bounding box center [1102, 133] width 98 height 29
click at [1126, 178] on link "Run Sheet" at bounding box center [1118, 186] width 142 height 24
click at [232, 76] on link "Your Company Limited" at bounding box center [223, 73] width 131 height 14
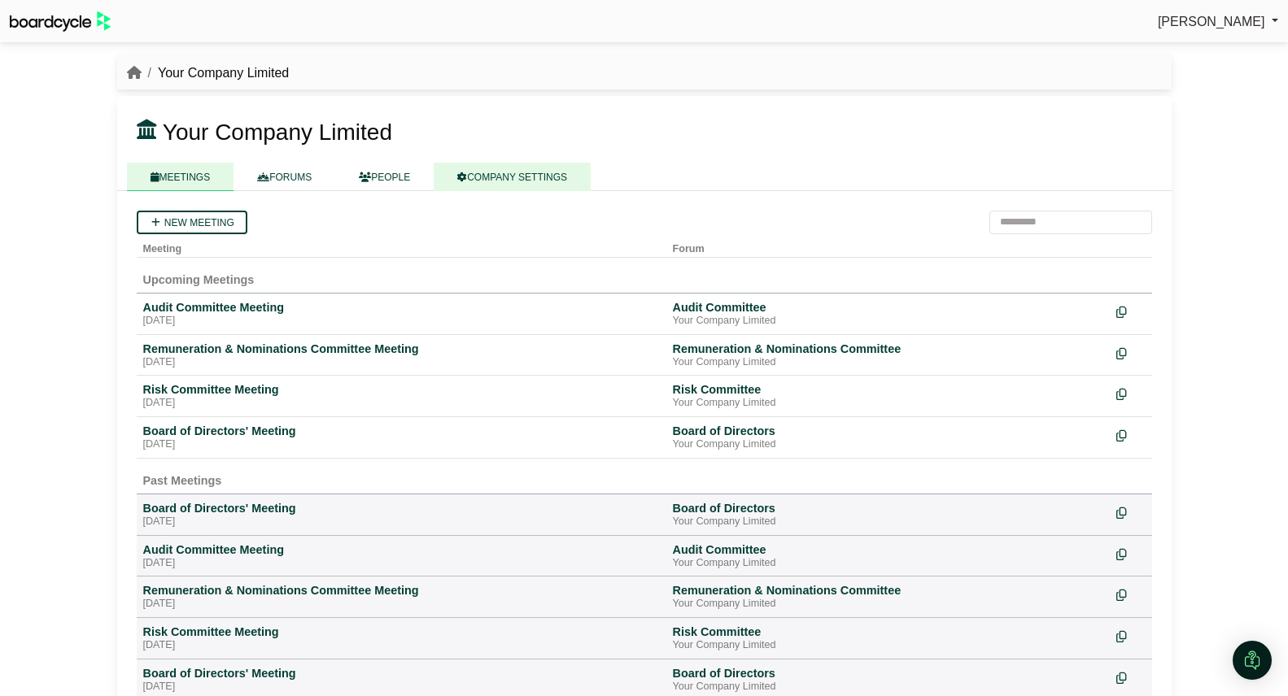
click at [509, 168] on link "COMPANY SETTINGS" at bounding box center [512, 177] width 157 height 28
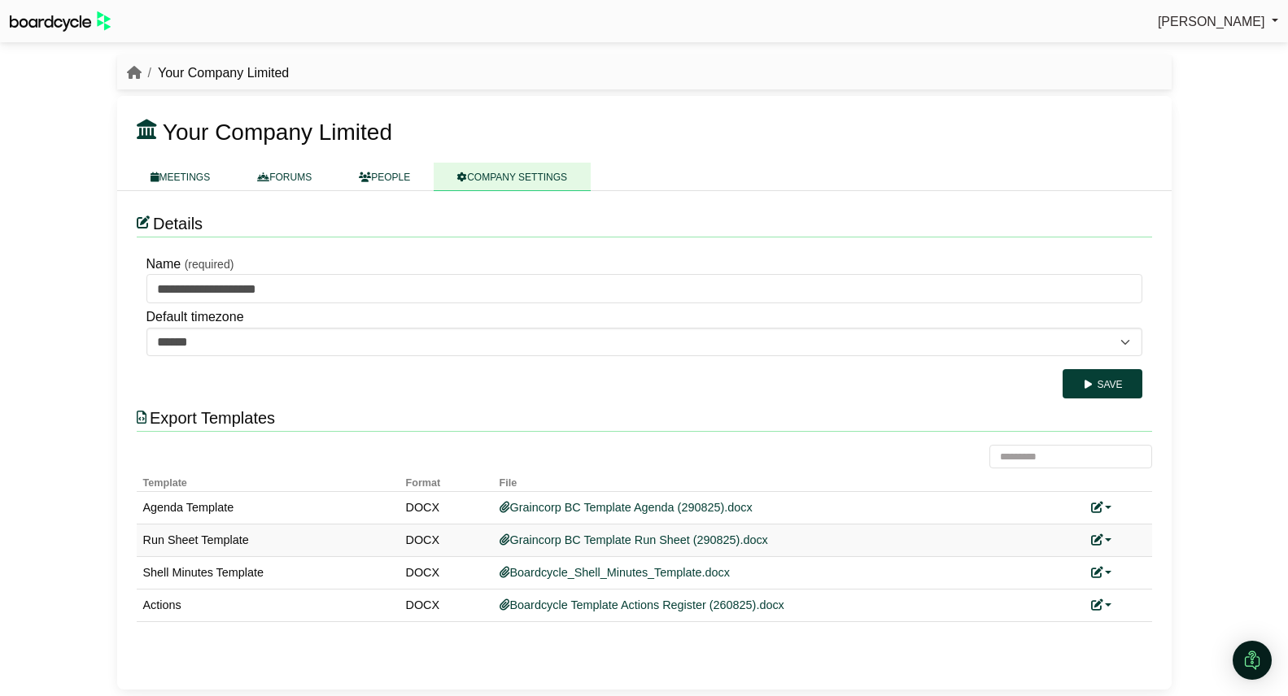
click at [1108, 539] on link at bounding box center [1101, 540] width 21 height 13
click at [1119, 556] on link "Replace custom template" at bounding box center [1174, 564] width 166 height 31
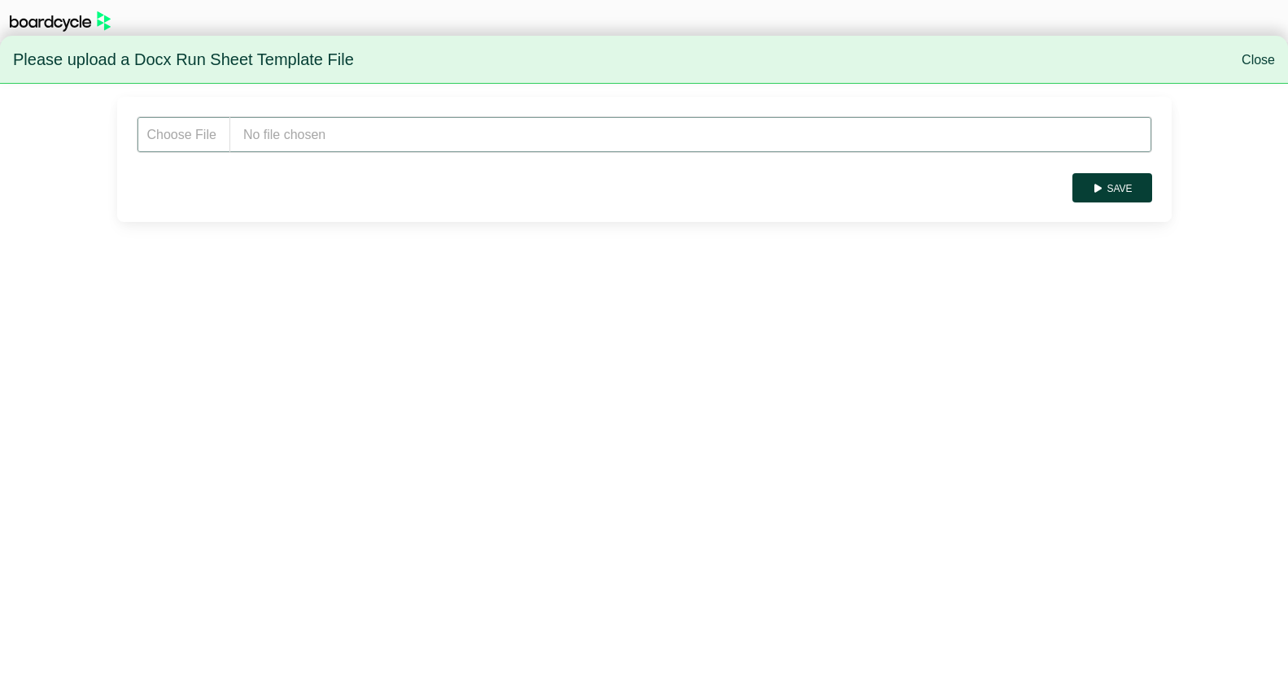
click at [323, 141] on input "file" at bounding box center [644, 134] width 1015 height 37
click at [347, 137] on input "file" at bounding box center [644, 134] width 1015 height 37
type input "**********"
click at [1106, 200] on button "Save" at bounding box center [1111, 187] width 79 height 29
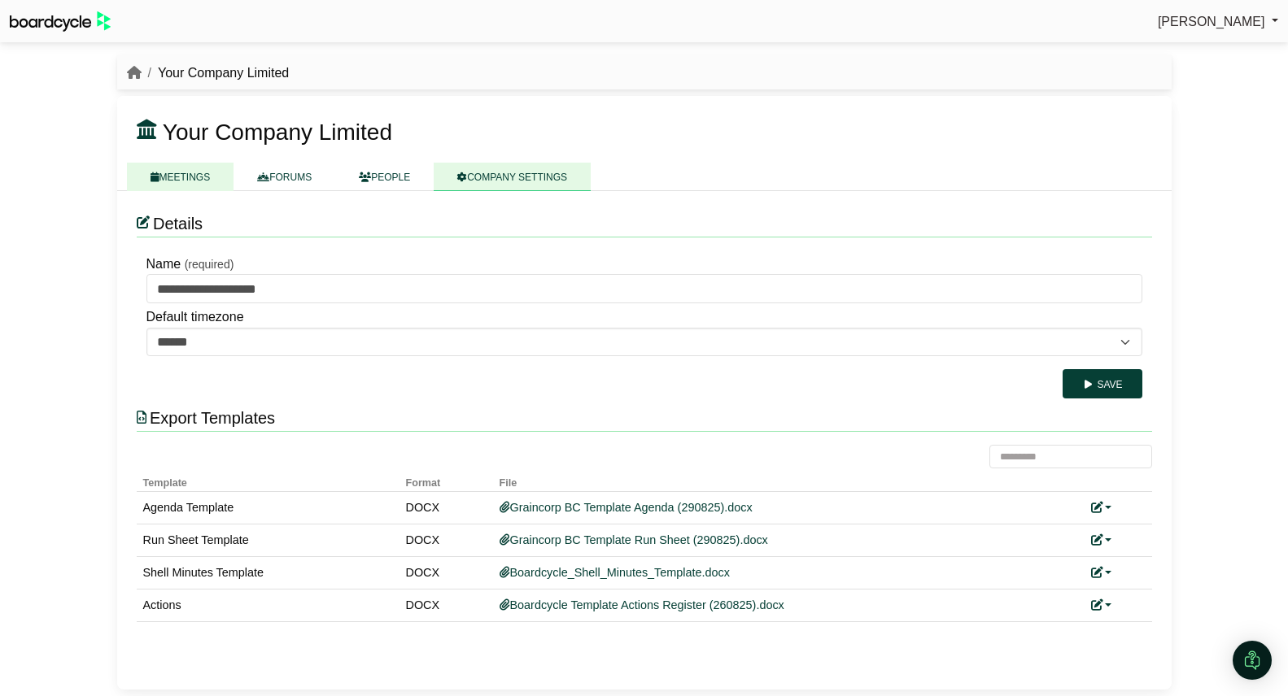
click at [172, 182] on link "MEETINGS" at bounding box center [180, 177] width 107 height 28
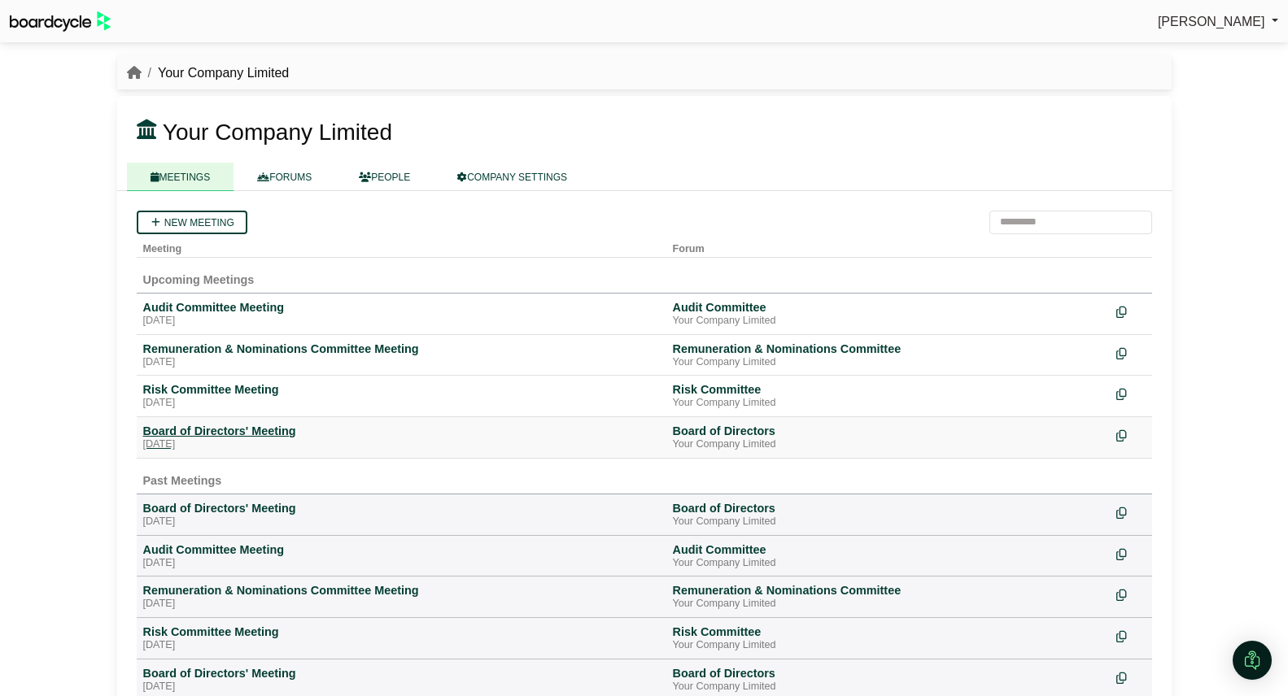
click at [229, 440] on div "[DATE]" at bounding box center [401, 445] width 517 height 13
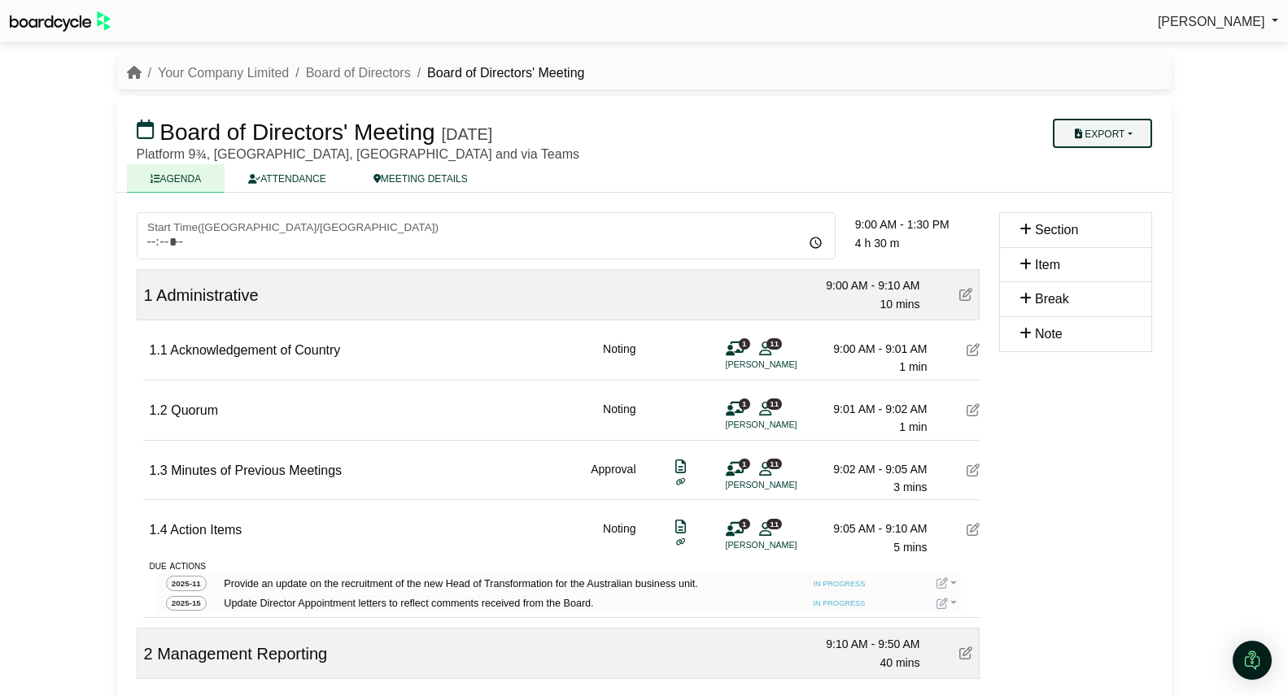
click at [1121, 124] on button "Export" at bounding box center [1102, 133] width 98 height 29
click at [1120, 181] on link "Run Sheet" at bounding box center [1118, 186] width 142 height 24
click at [215, 66] on link "Your Company Limited" at bounding box center [223, 73] width 131 height 14
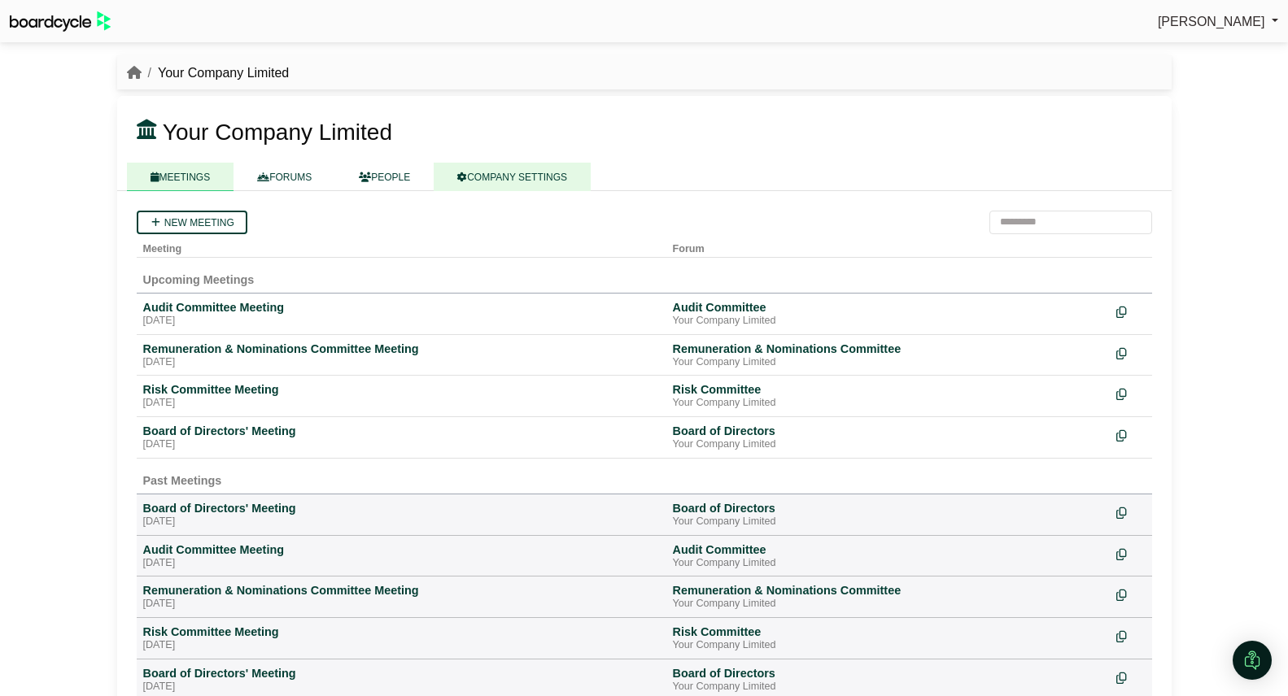
click at [552, 177] on link "COMPANY SETTINGS" at bounding box center [512, 177] width 157 height 28
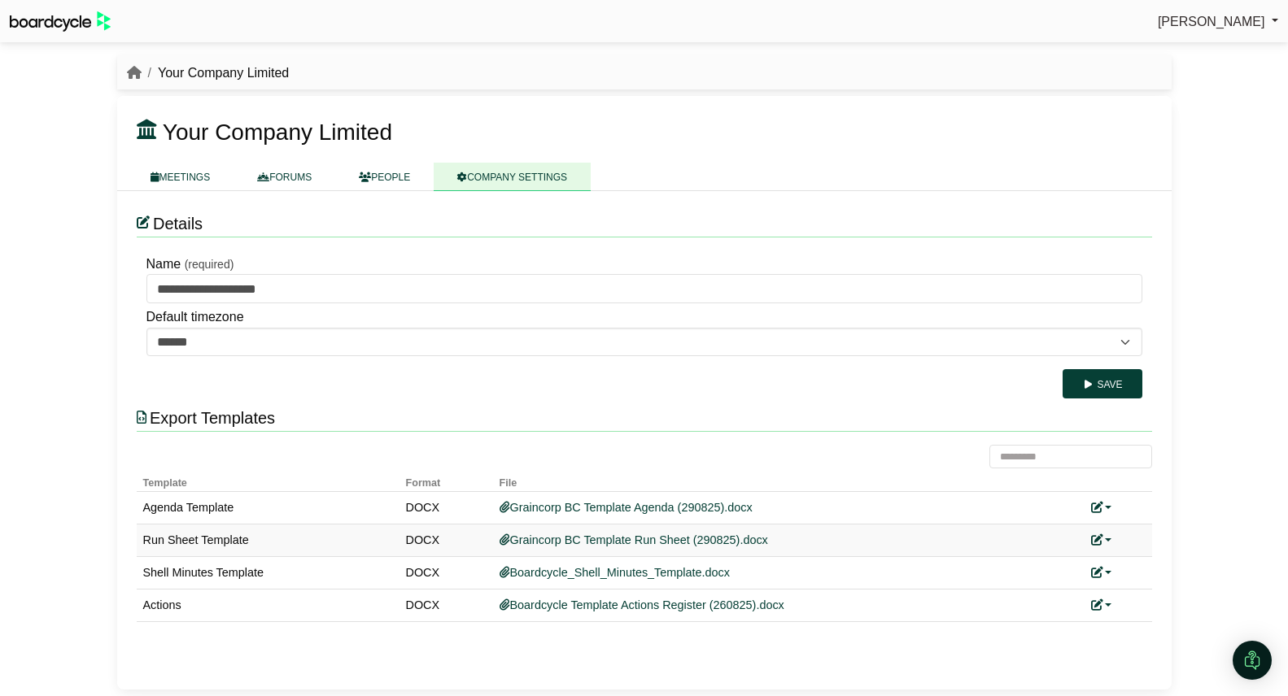
click at [1111, 542] on link at bounding box center [1101, 540] width 21 height 13
click at [1125, 556] on link "Replace custom template" at bounding box center [1174, 564] width 166 height 31
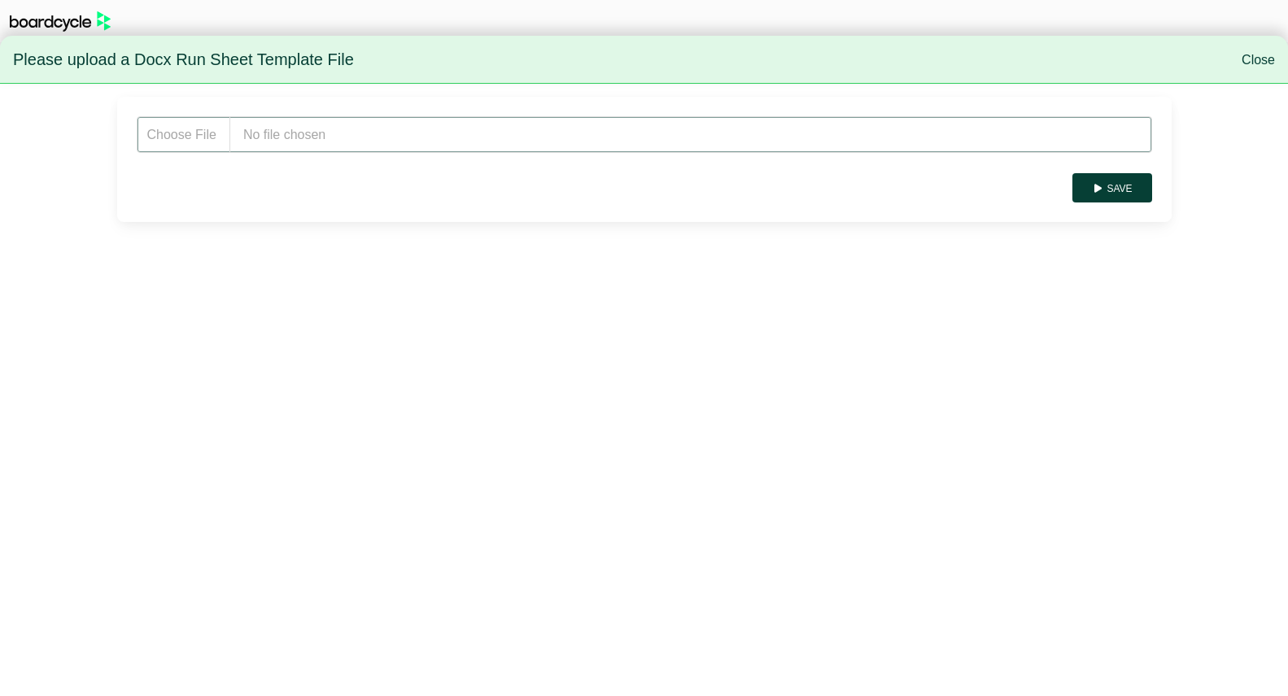
click at [290, 147] on input "file" at bounding box center [644, 134] width 1015 height 37
click at [356, 137] on input "file" at bounding box center [644, 134] width 1015 height 37
type input "**********"
click at [1114, 185] on button "Save" at bounding box center [1111, 187] width 79 height 29
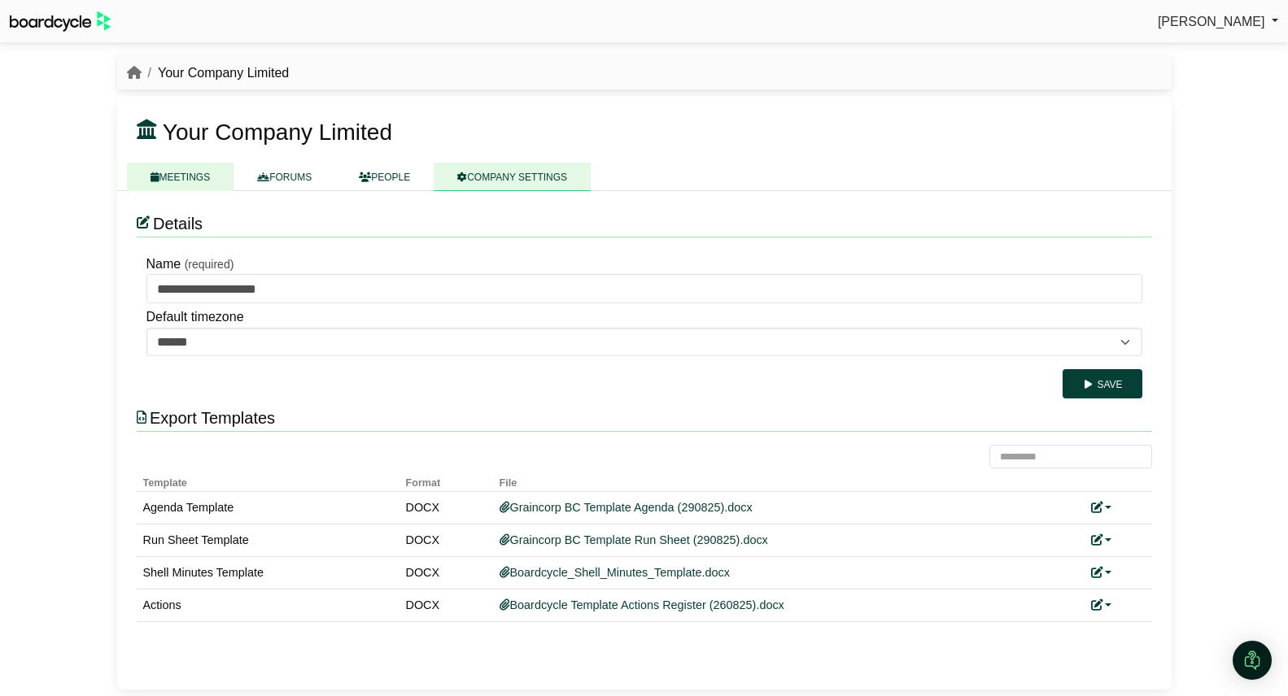
click at [177, 177] on link "MEETINGS" at bounding box center [180, 177] width 107 height 28
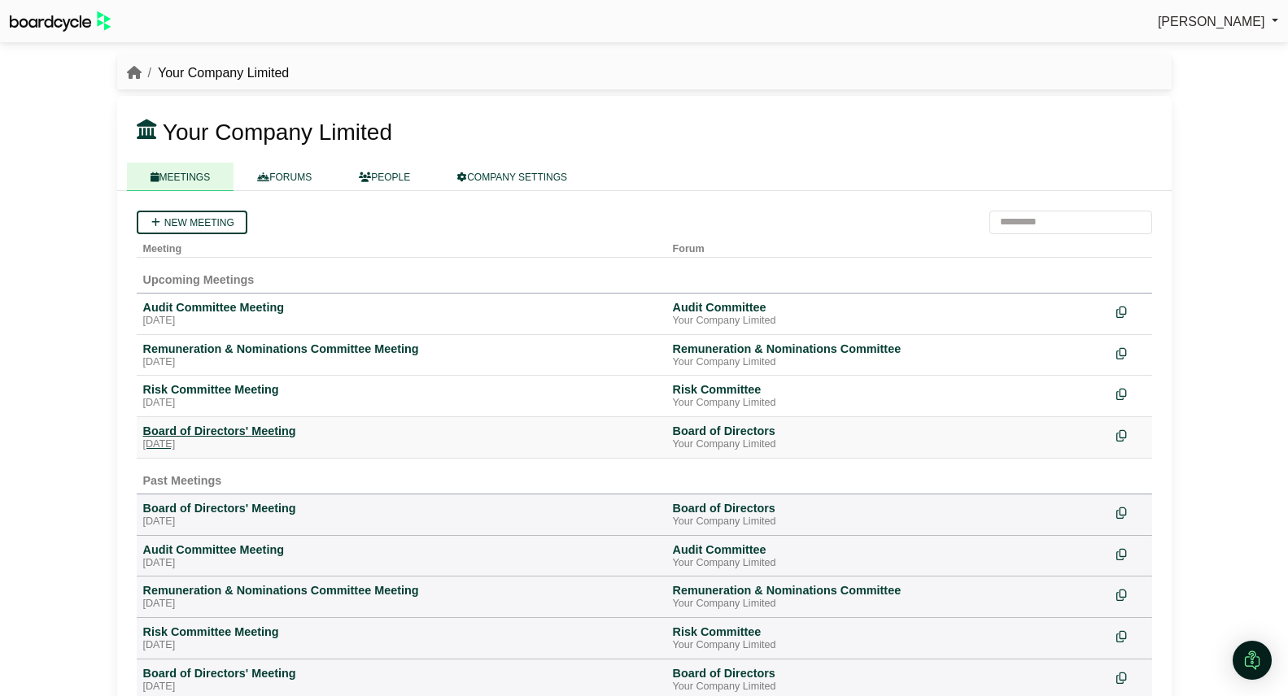
click at [222, 429] on div "Board of Directors' Meeting" at bounding box center [401, 431] width 517 height 15
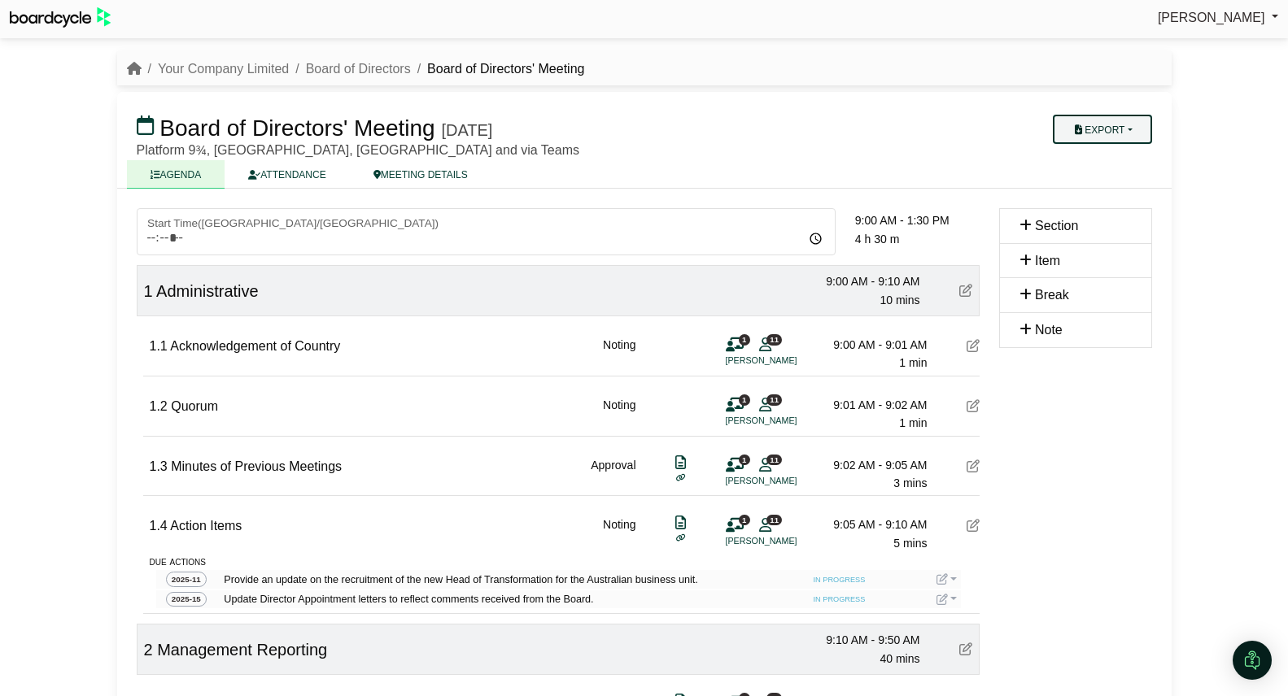
scroll to position [7, 0]
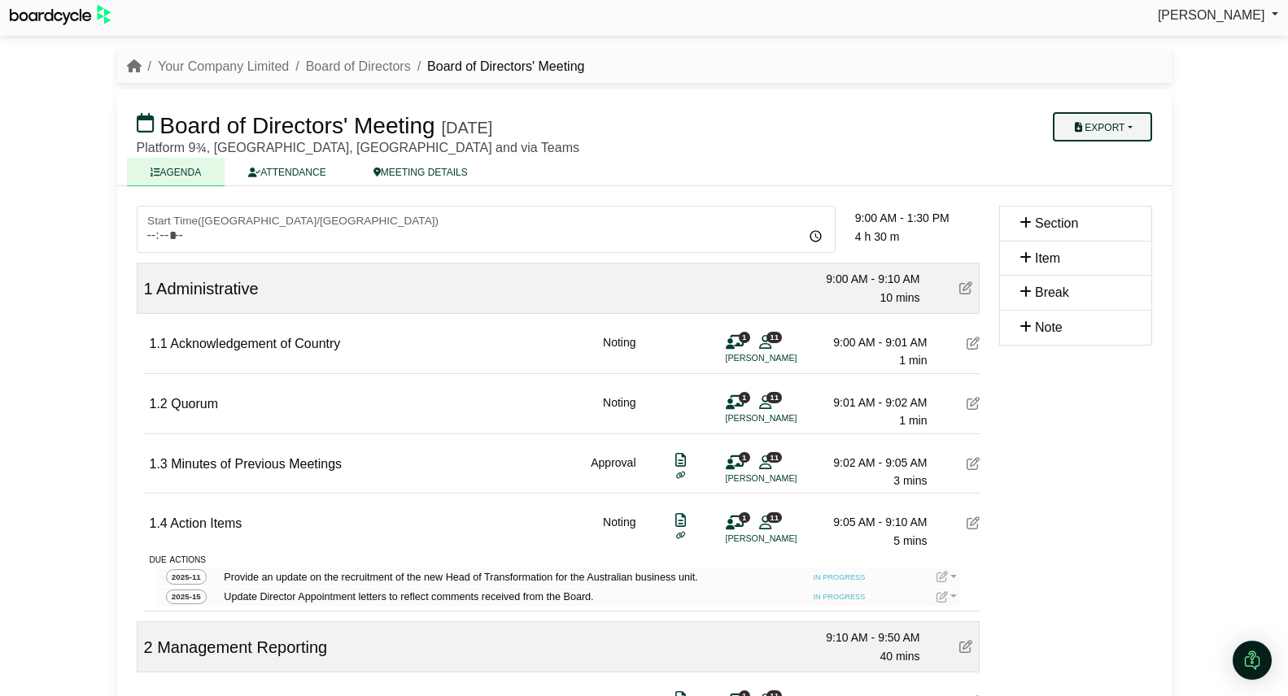
click at [1093, 124] on button "Export" at bounding box center [1102, 126] width 98 height 29
click at [1105, 185] on link "Run Sheet" at bounding box center [1118, 180] width 142 height 24
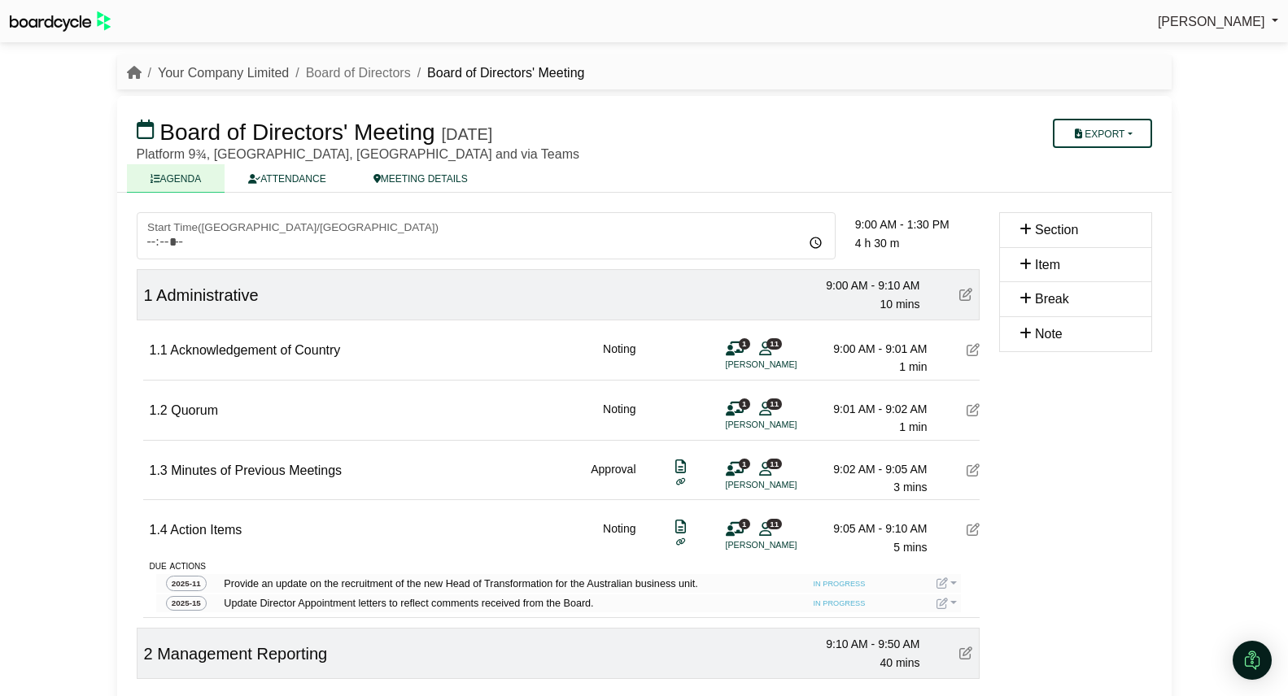
click at [259, 75] on link "Your Company Limited" at bounding box center [223, 73] width 131 height 14
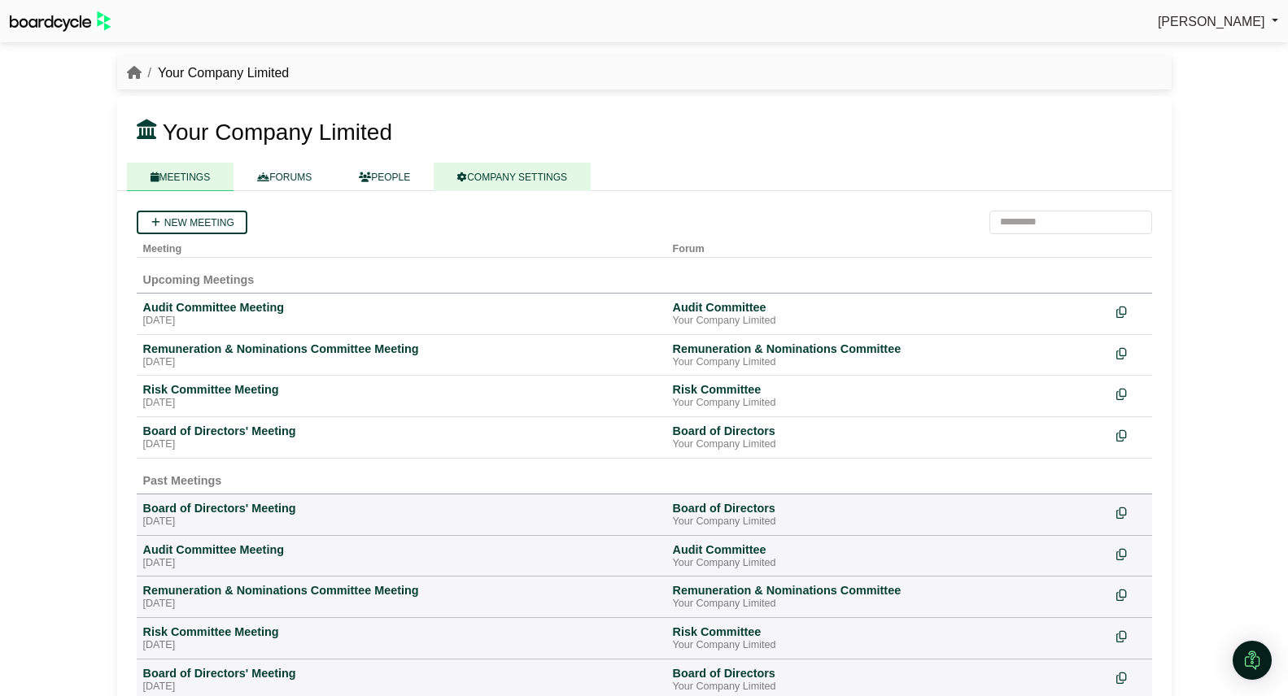
click at [513, 176] on link "COMPANY SETTINGS" at bounding box center [512, 177] width 157 height 28
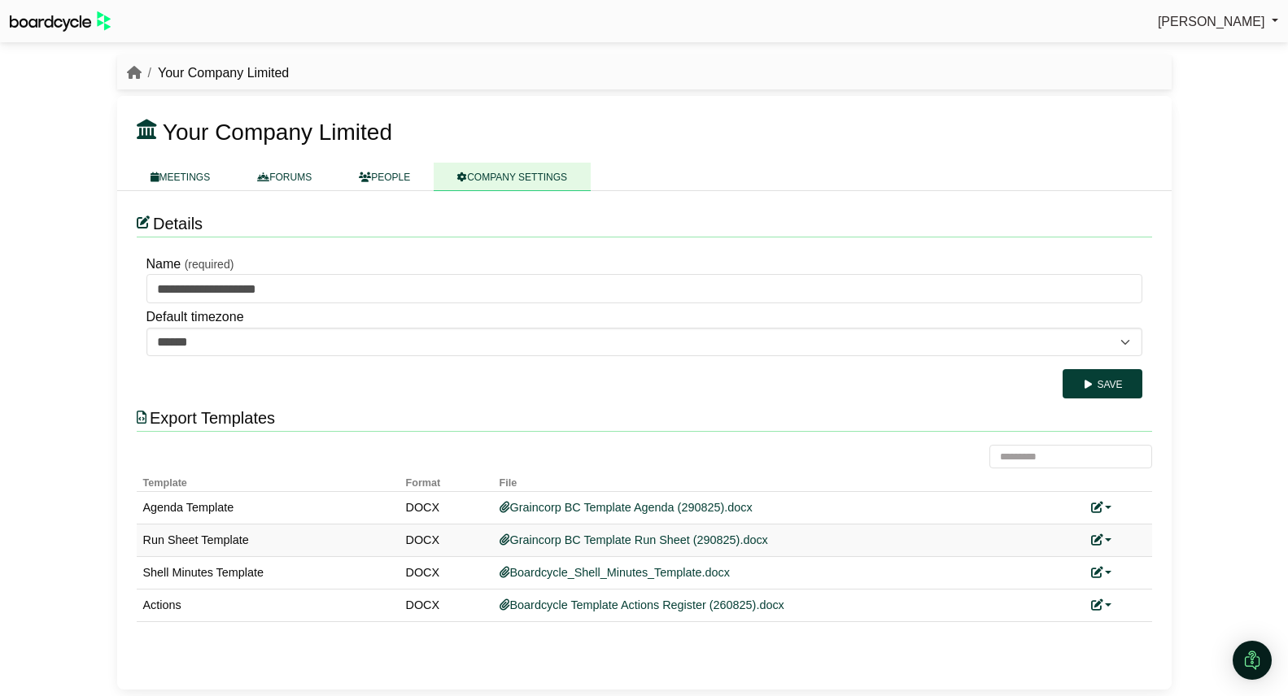
click at [1109, 539] on link at bounding box center [1101, 540] width 21 height 13
click at [1146, 556] on link "Replace custom template" at bounding box center [1174, 564] width 166 height 31
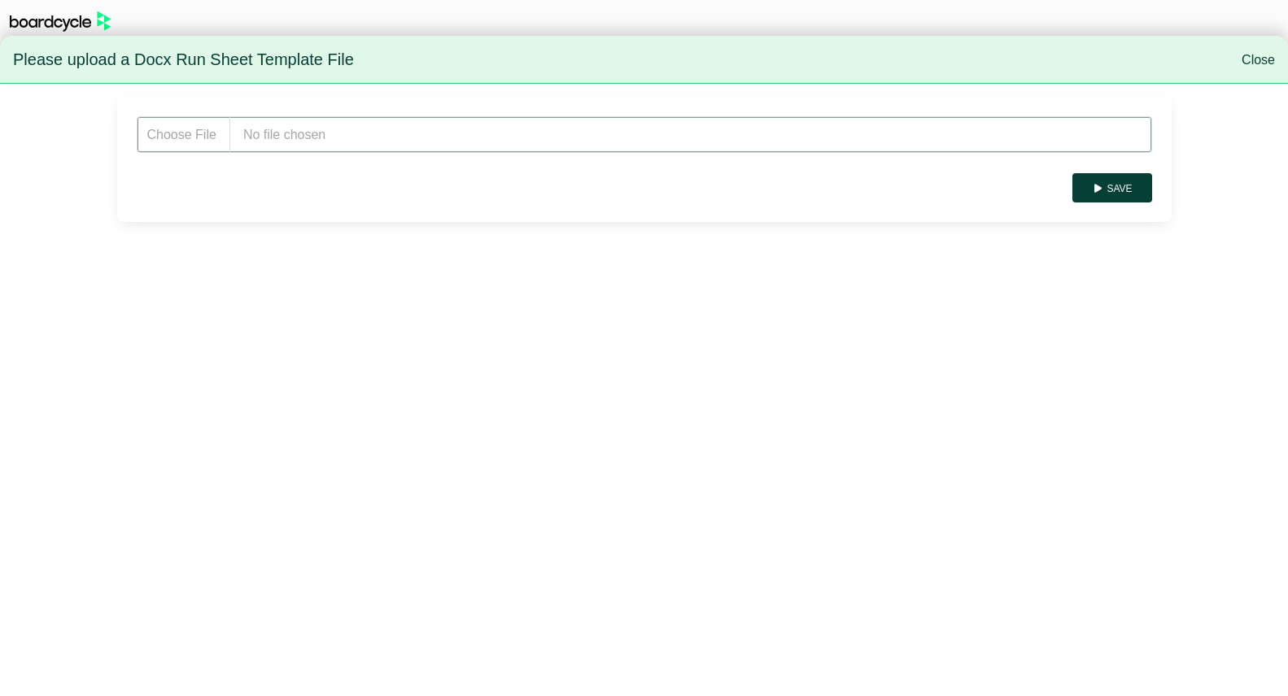
click at [334, 139] on input "file" at bounding box center [644, 134] width 1015 height 37
click at [295, 135] on input "file" at bounding box center [644, 134] width 1015 height 37
type input "**********"
click at [1131, 186] on button "Save" at bounding box center [1111, 187] width 79 height 29
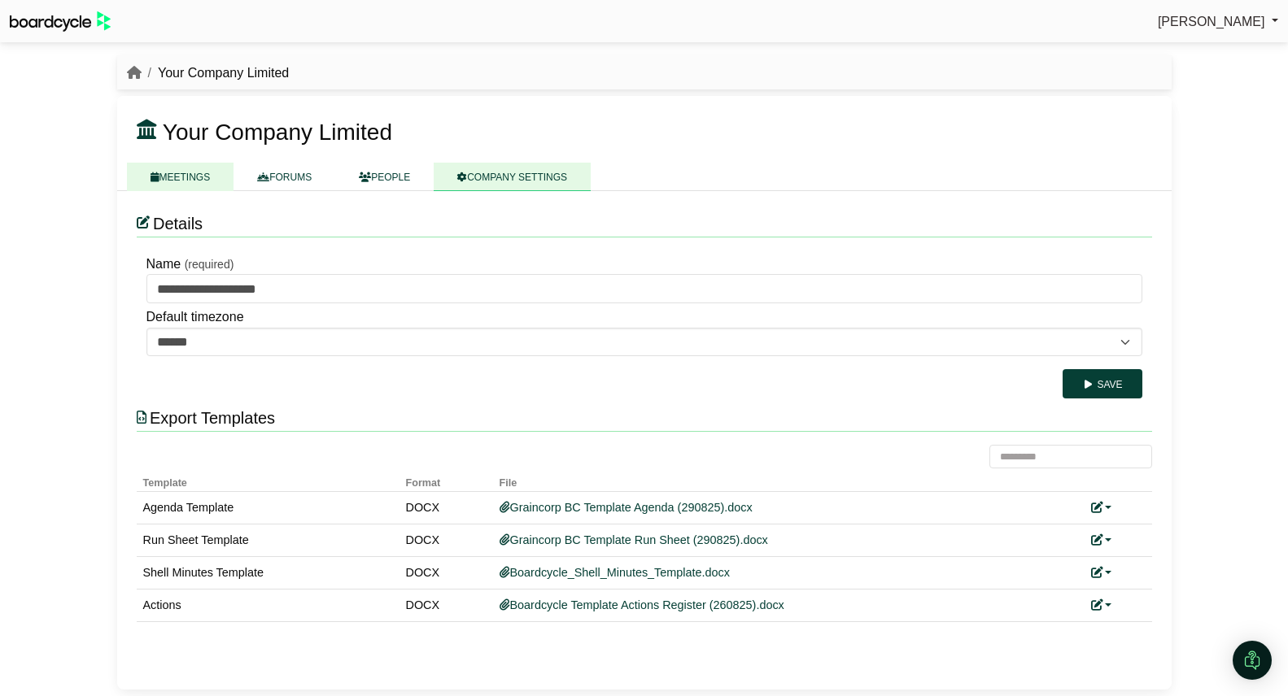
click at [172, 175] on link "MEETINGS" at bounding box center [180, 177] width 107 height 28
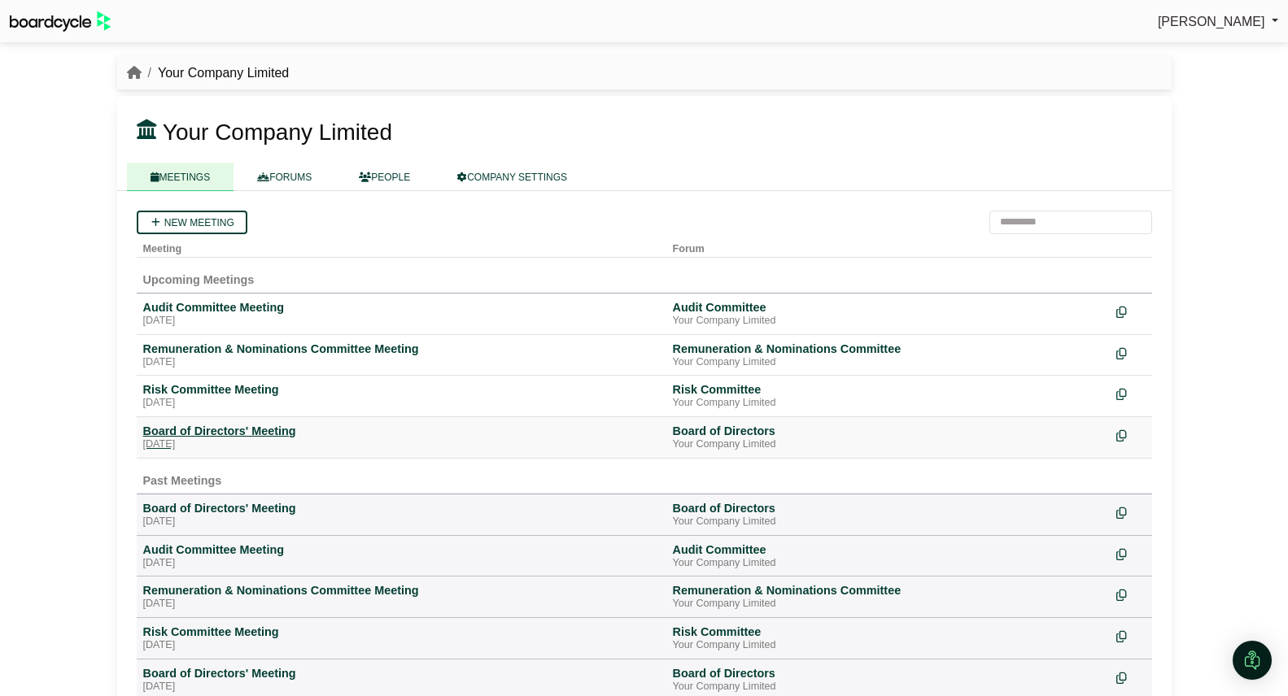
click at [238, 451] on div "[DATE]" at bounding box center [401, 445] width 517 height 13
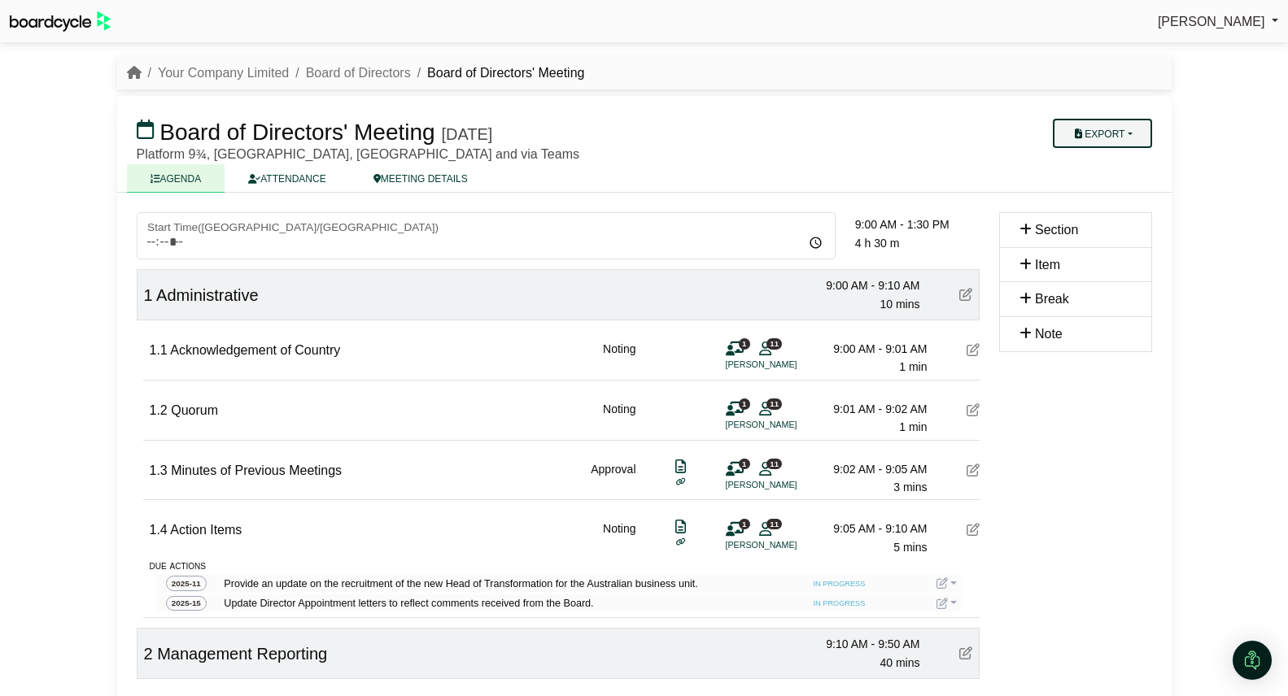
click at [1119, 139] on button "Export" at bounding box center [1102, 133] width 98 height 29
click at [1115, 183] on link "Run Sheet" at bounding box center [1118, 186] width 142 height 24
click at [207, 73] on link "Your Company Limited" at bounding box center [223, 73] width 131 height 14
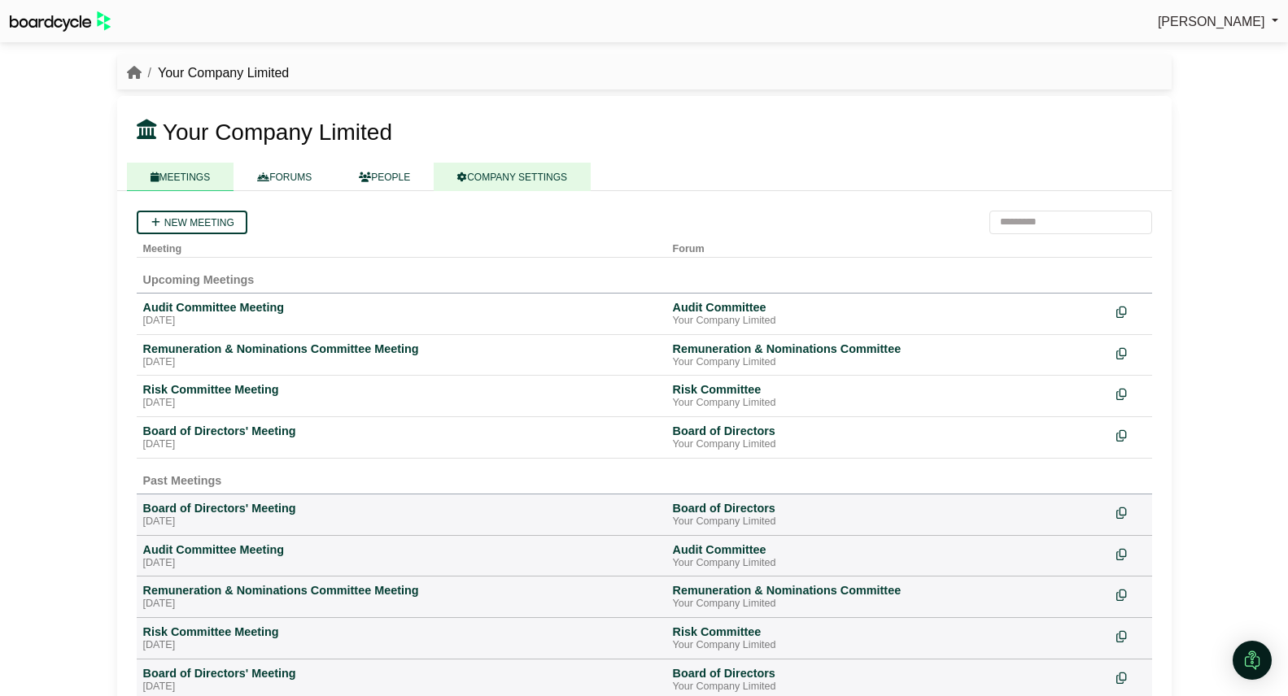
click at [556, 184] on link "COMPANY SETTINGS" at bounding box center [512, 177] width 157 height 28
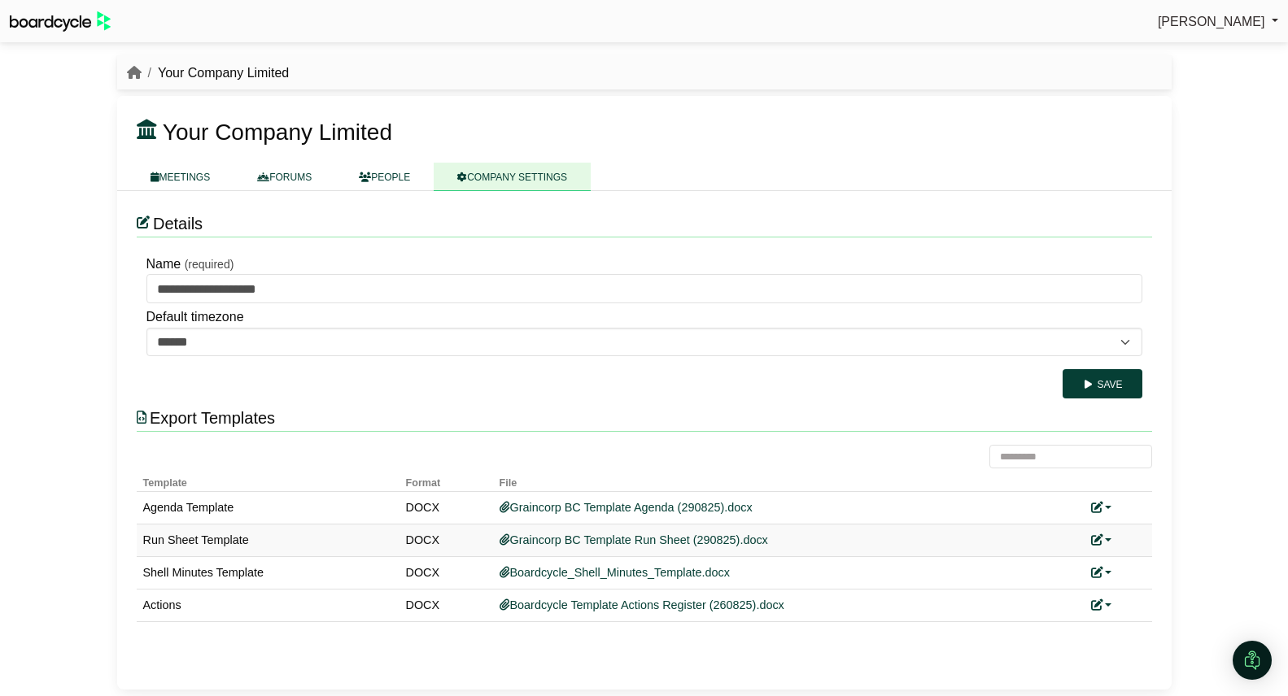
click at [1102, 539] on icon at bounding box center [1096, 540] width 11 height 11
click at [1138, 565] on link "Replace custom template" at bounding box center [1174, 564] width 166 height 31
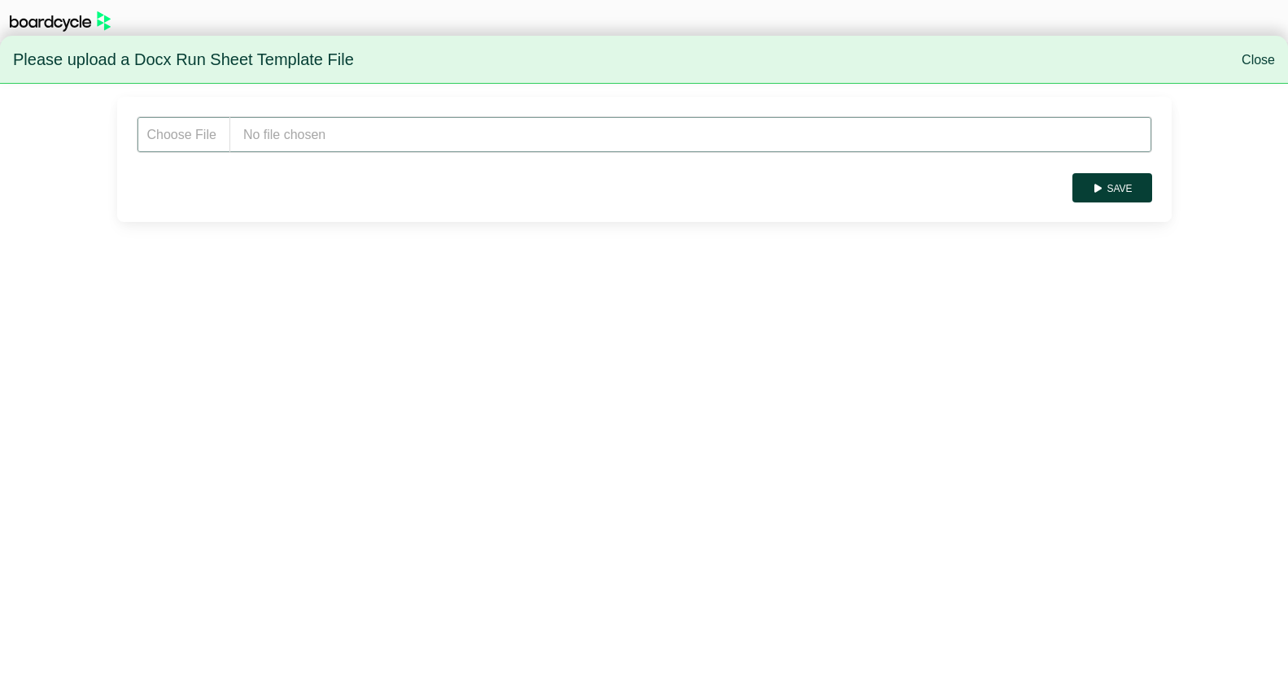
click at [465, 146] on input "file" at bounding box center [644, 134] width 1015 height 37
click at [361, 135] on input "file" at bounding box center [644, 134] width 1015 height 37
type input "**********"
click at [1118, 181] on button "Save" at bounding box center [1111, 187] width 79 height 29
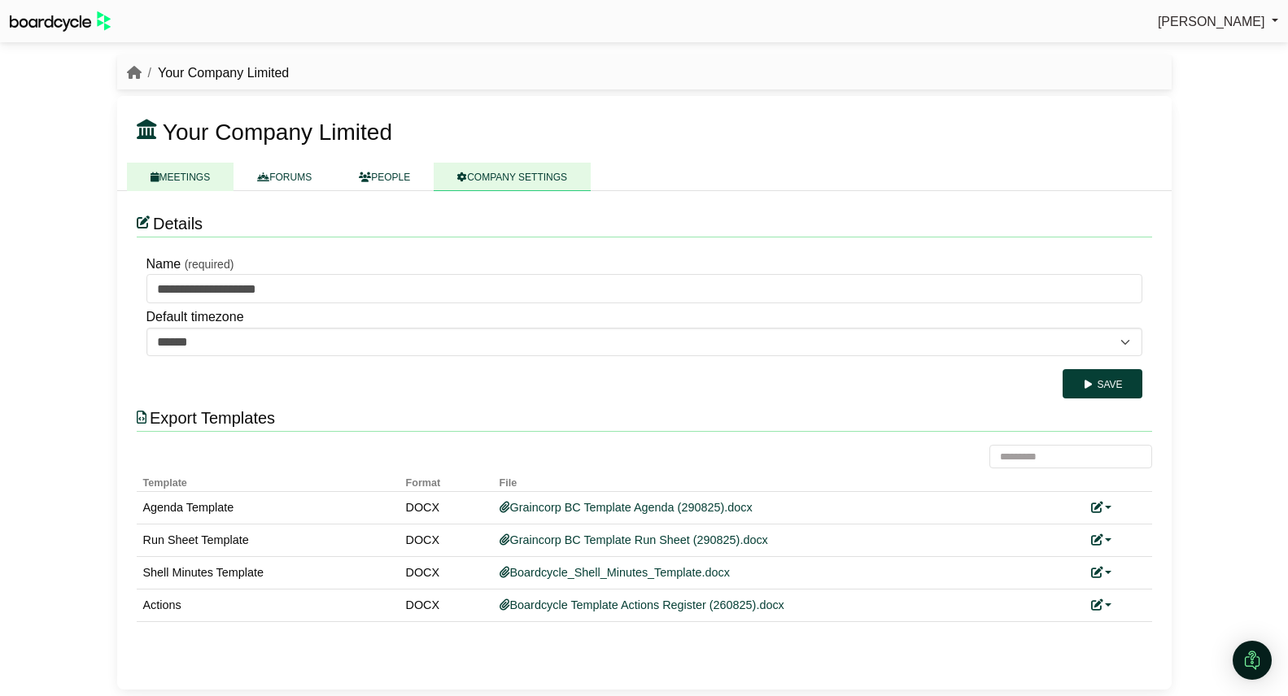
click at [196, 178] on link "MEETINGS" at bounding box center [180, 177] width 107 height 28
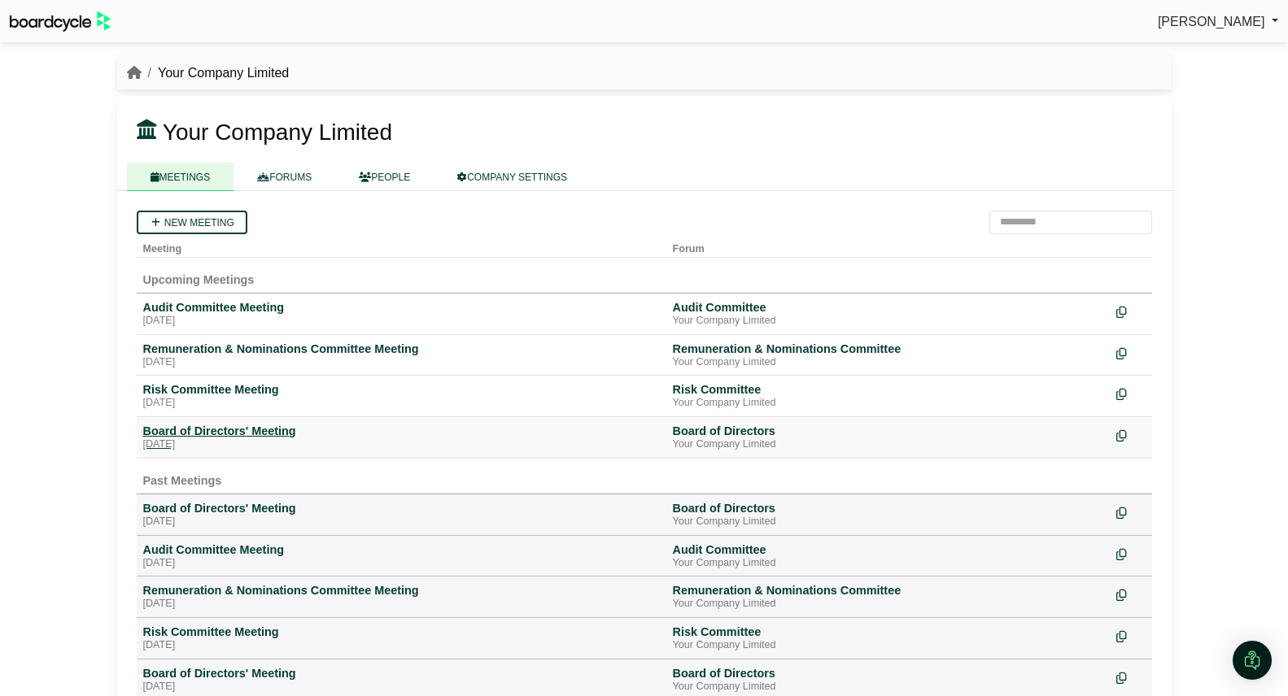
click at [216, 426] on div "Board of Directors' Meeting" at bounding box center [401, 431] width 517 height 15
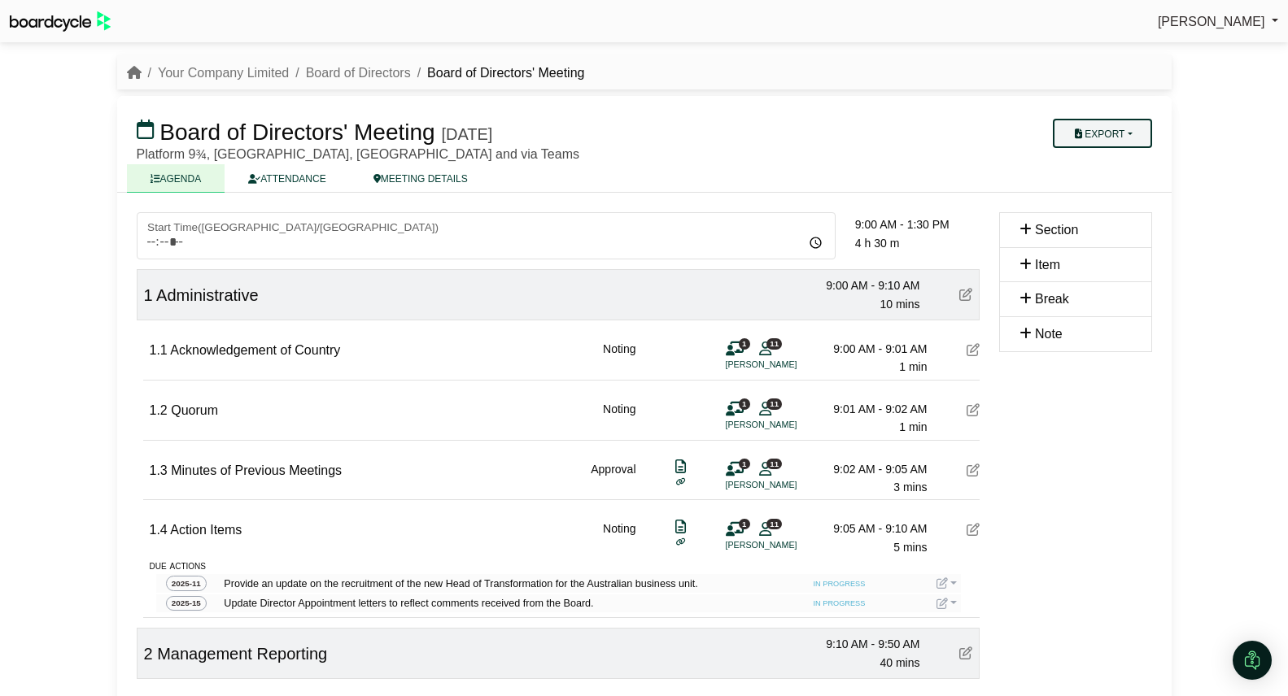
click at [1096, 136] on button "Export" at bounding box center [1102, 133] width 98 height 29
click at [1119, 188] on link "Run Sheet" at bounding box center [1118, 186] width 142 height 24
click at [182, 69] on link "Your Company Limited" at bounding box center [223, 73] width 131 height 14
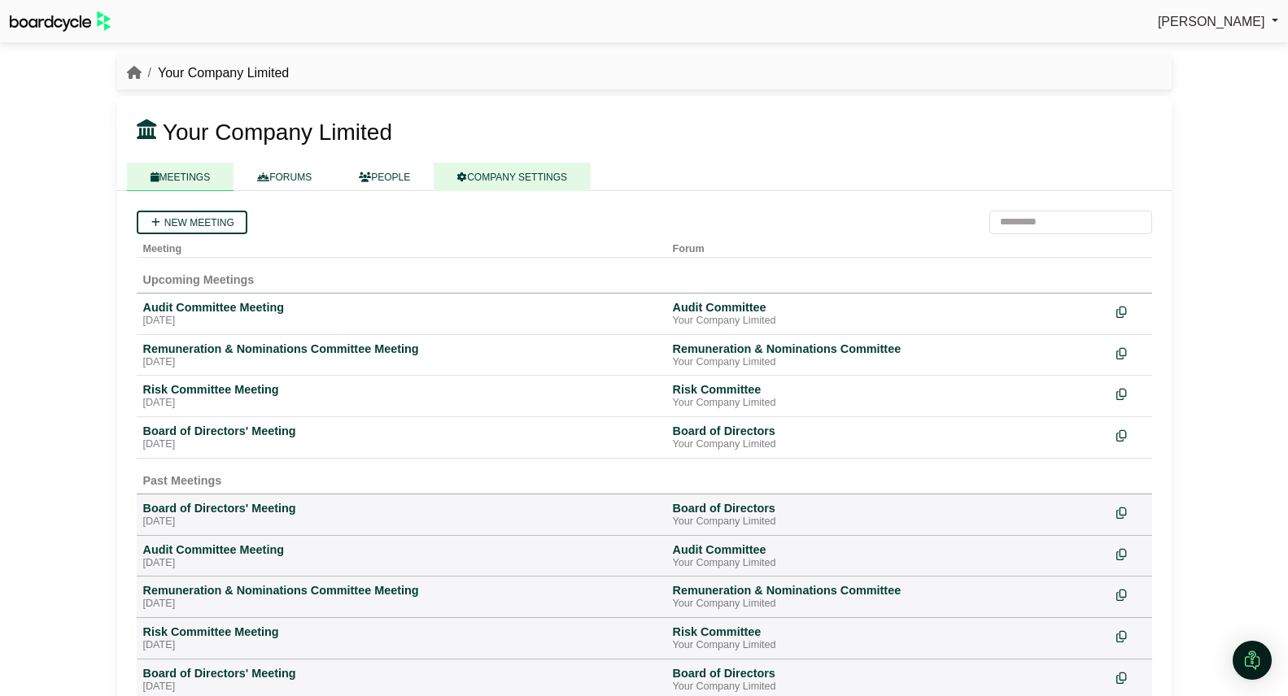
click at [535, 172] on link "COMPANY SETTINGS" at bounding box center [512, 177] width 157 height 28
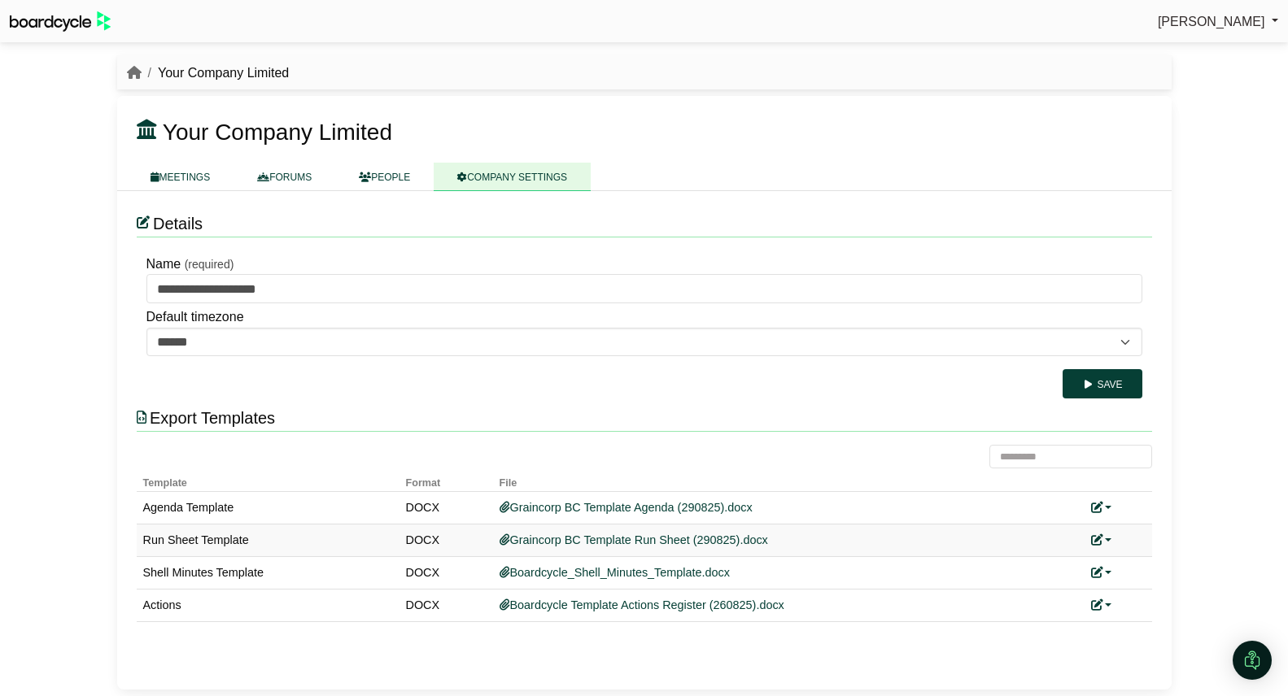
click at [1110, 541] on link at bounding box center [1101, 540] width 21 height 13
click at [1115, 565] on link "Replace custom template" at bounding box center [1174, 564] width 166 height 31
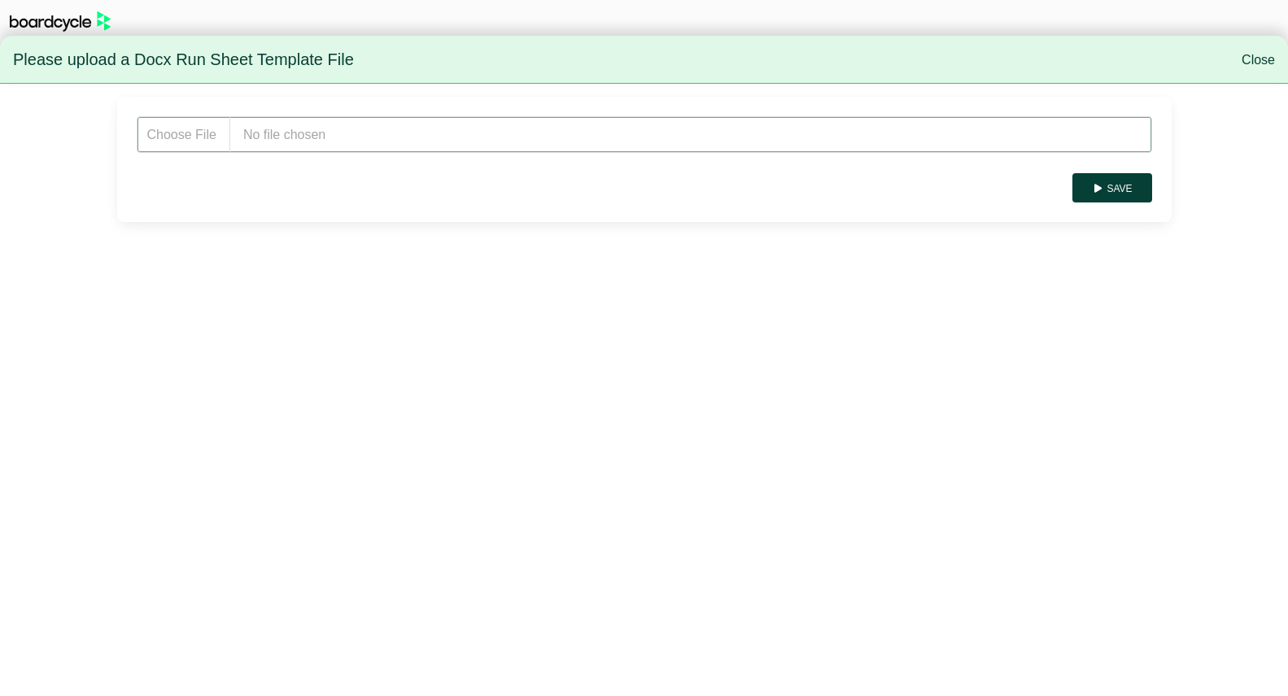
click at [359, 141] on input "file" at bounding box center [644, 134] width 1015 height 37
click at [329, 136] on input "file" at bounding box center [644, 134] width 1015 height 37
type input "**********"
click at [1128, 182] on button "Save" at bounding box center [1111, 187] width 79 height 29
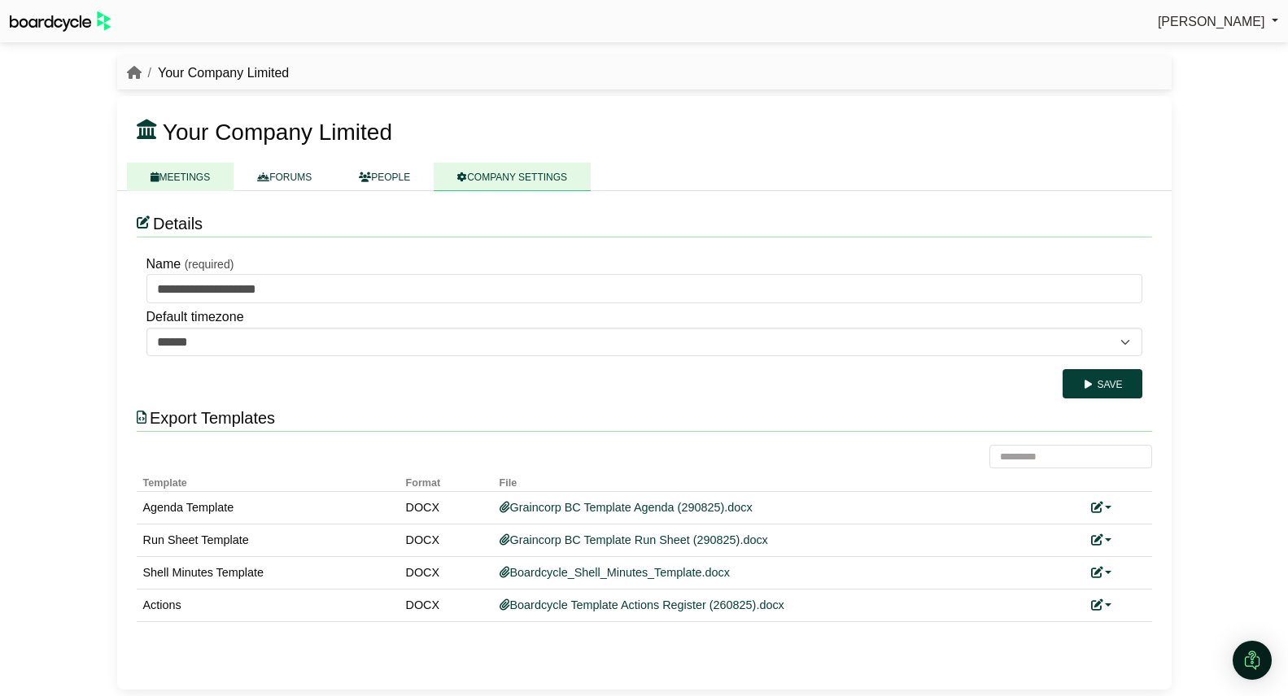
click at [181, 176] on link "MEETINGS" at bounding box center [180, 177] width 107 height 28
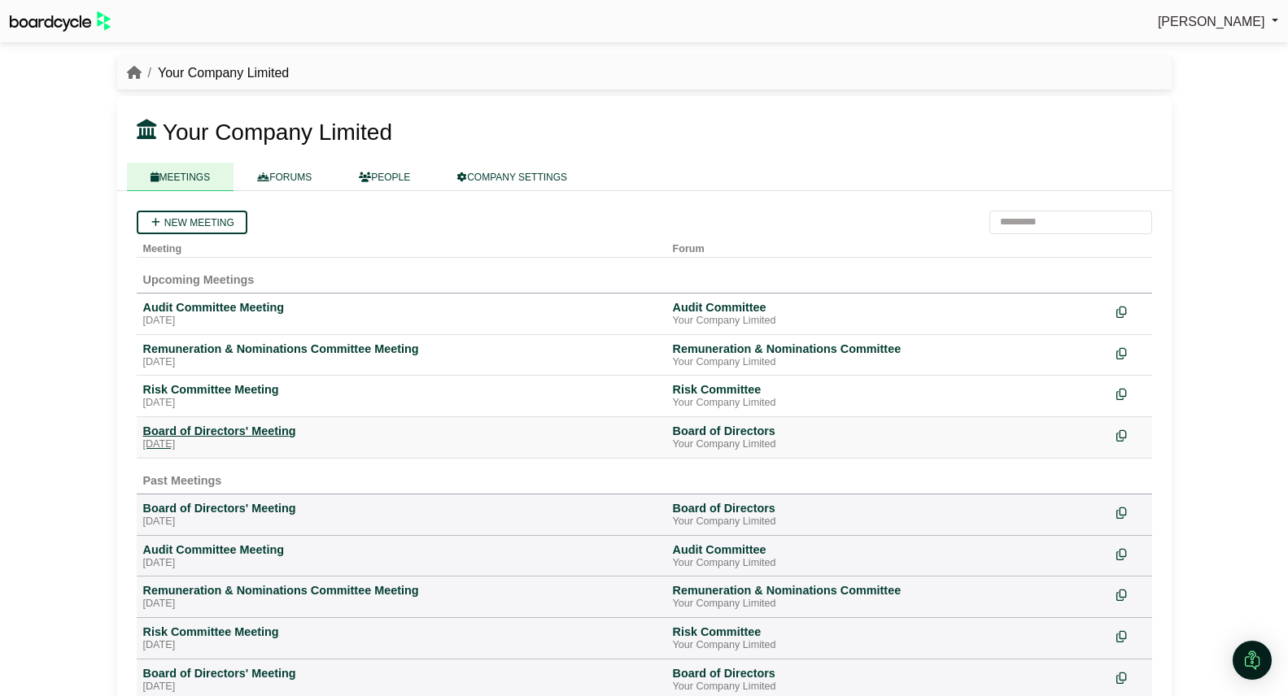
click at [231, 434] on div "Board of Directors' Meeting" at bounding box center [401, 431] width 517 height 15
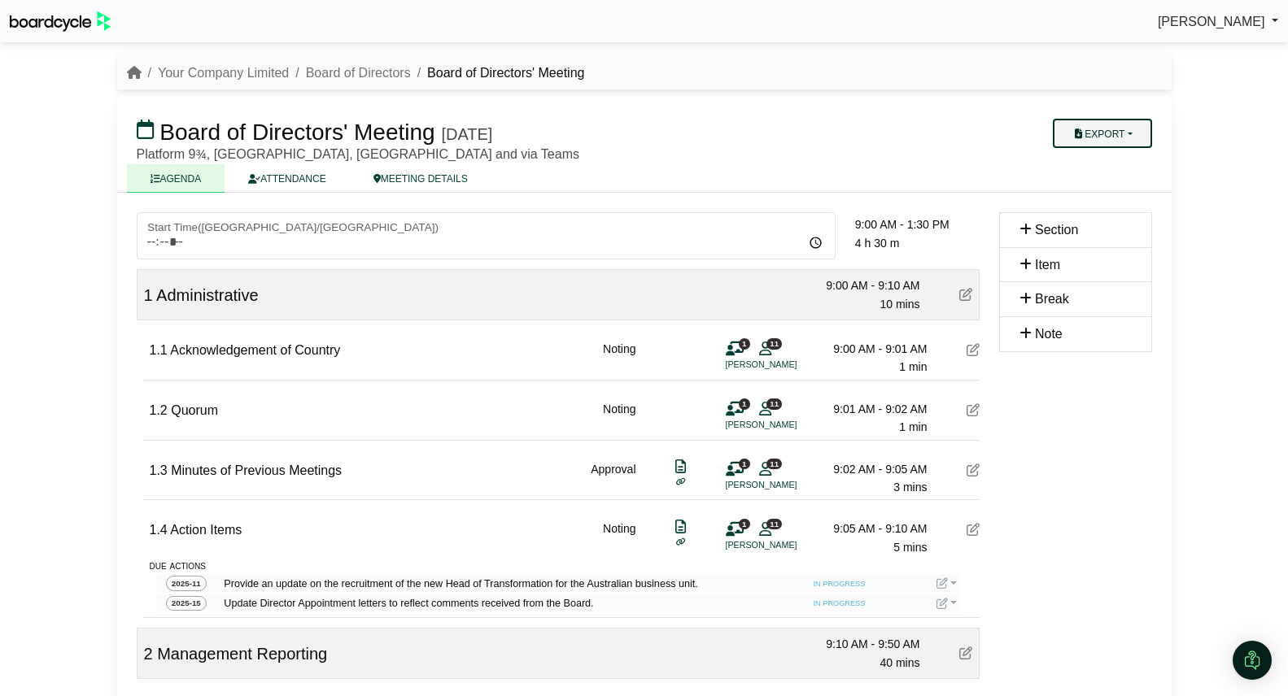
click at [1117, 127] on button "Export" at bounding box center [1102, 133] width 98 height 29
click at [1122, 183] on link "Run Sheet" at bounding box center [1118, 186] width 142 height 24
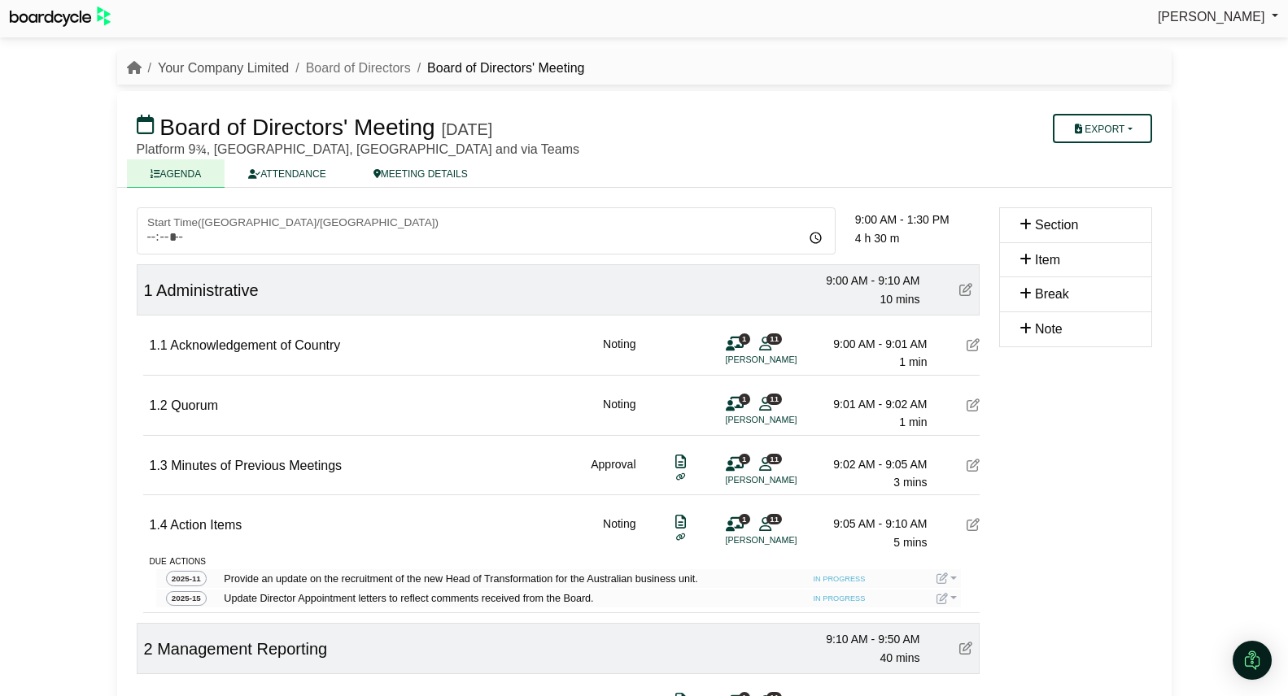
click at [214, 69] on link "Your Company Limited" at bounding box center [223, 68] width 131 height 14
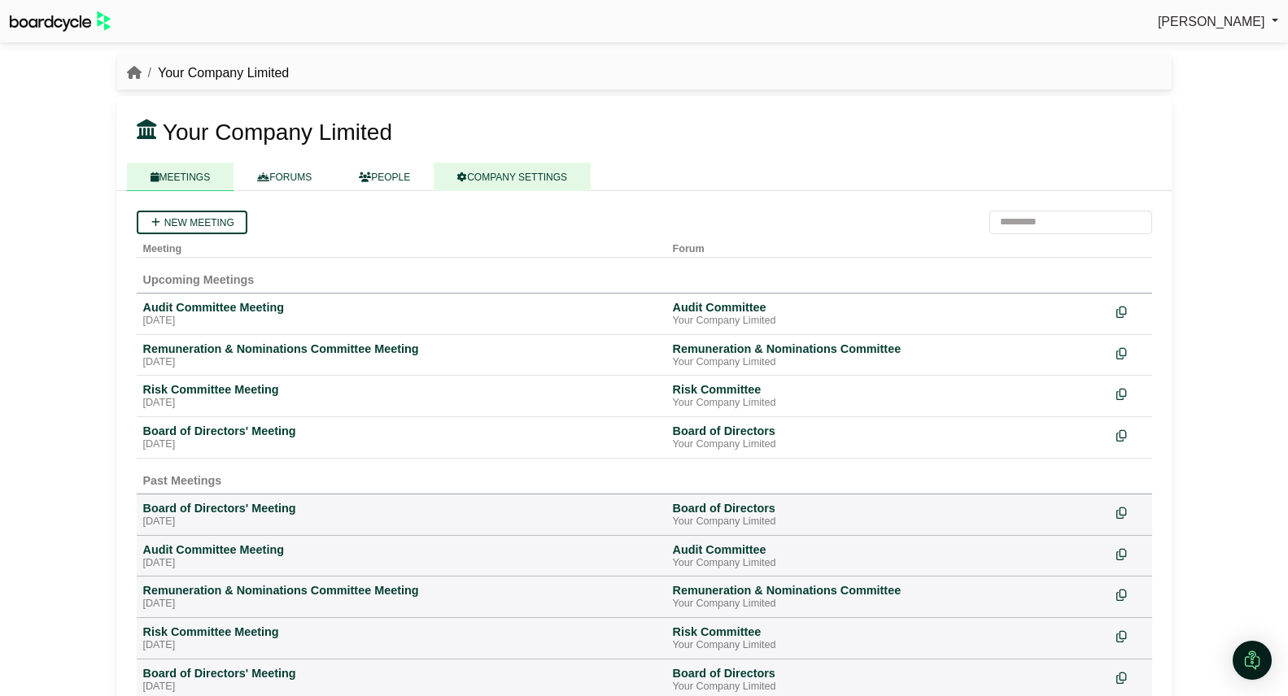
click at [513, 169] on link "COMPANY SETTINGS" at bounding box center [512, 177] width 157 height 28
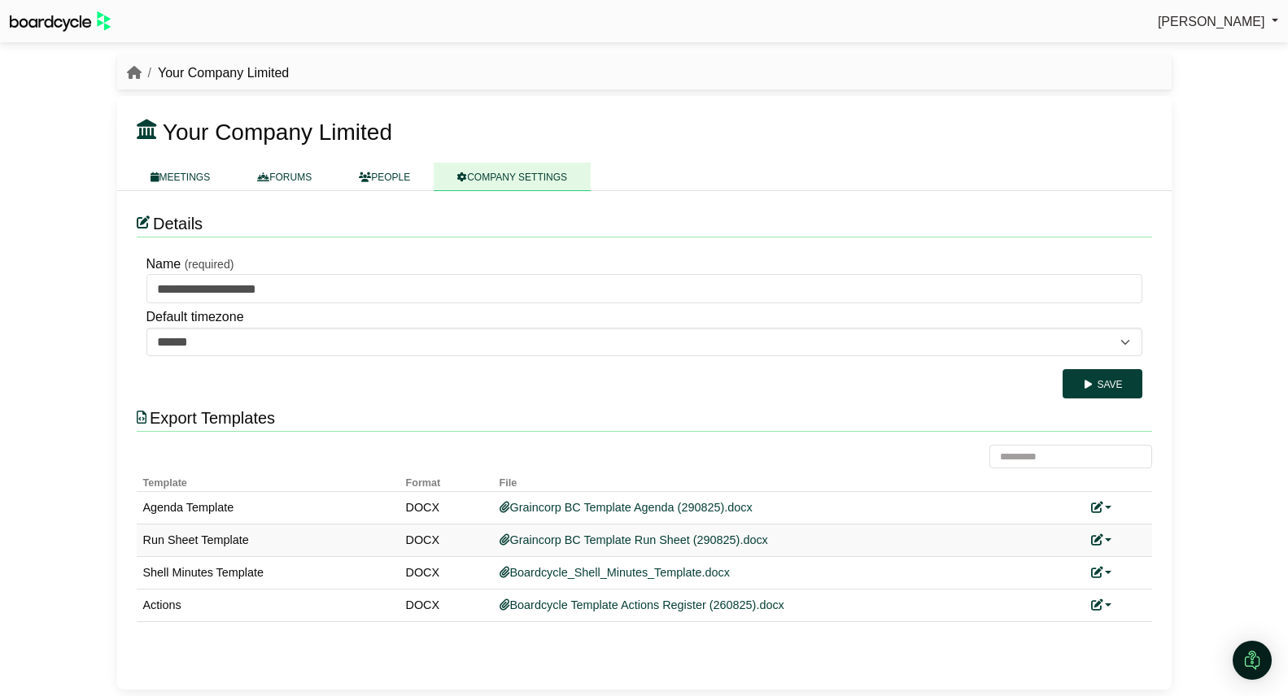
click at [1111, 540] on link at bounding box center [1101, 540] width 21 height 13
click at [1124, 566] on link "Replace custom template" at bounding box center [1174, 564] width 166 height 31
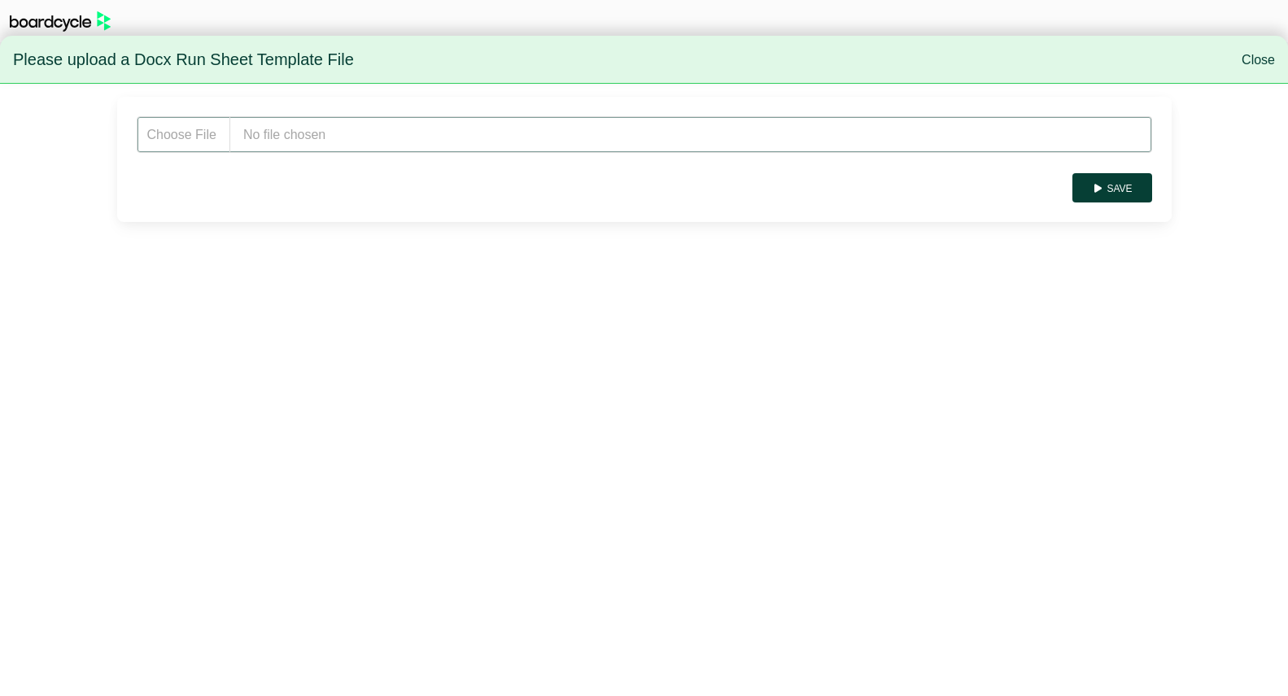
click at [295, 147] on input "file" at bounding box center [644, 134] width 1015 height 37
click at [314, 146] on input "file" at bounding box center [644, 134] width 1015 height 37
type input "**********"
click at [1133, 188] on button "Save" at bounding box center [1111, 187] width 79 height 29
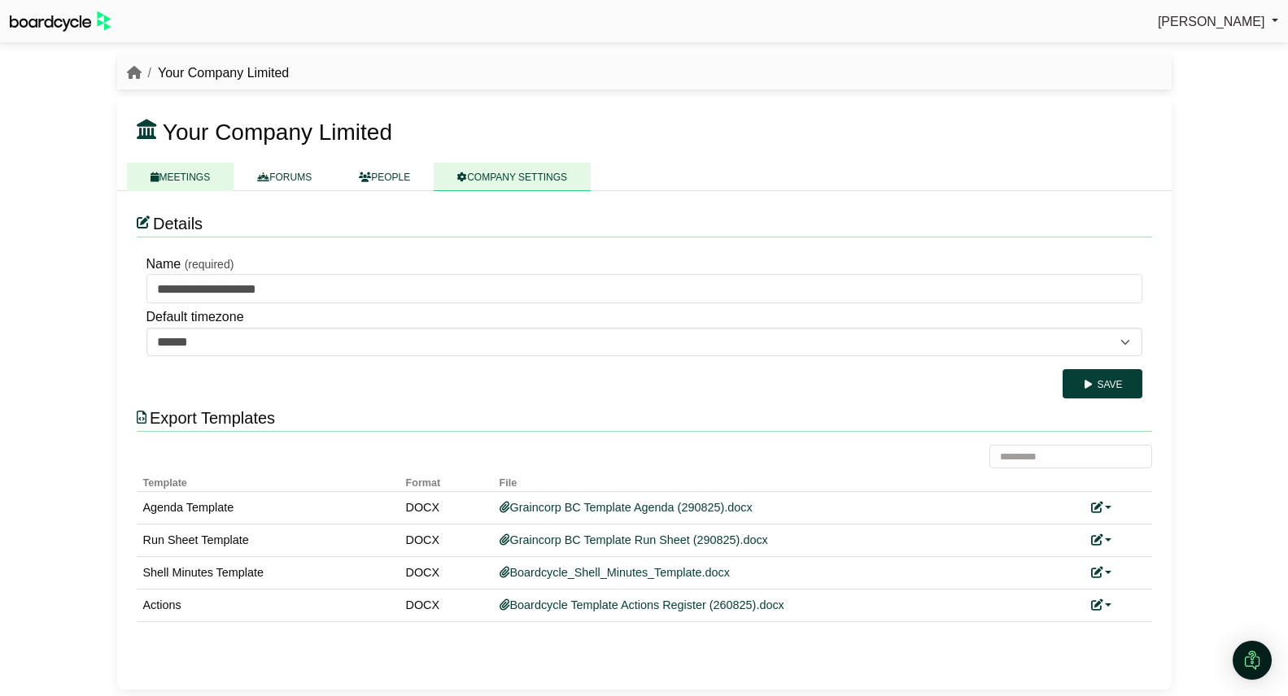
click at [194, 181] on link "MEETINGS" at bounding box center [180, 177] width 107 height 28
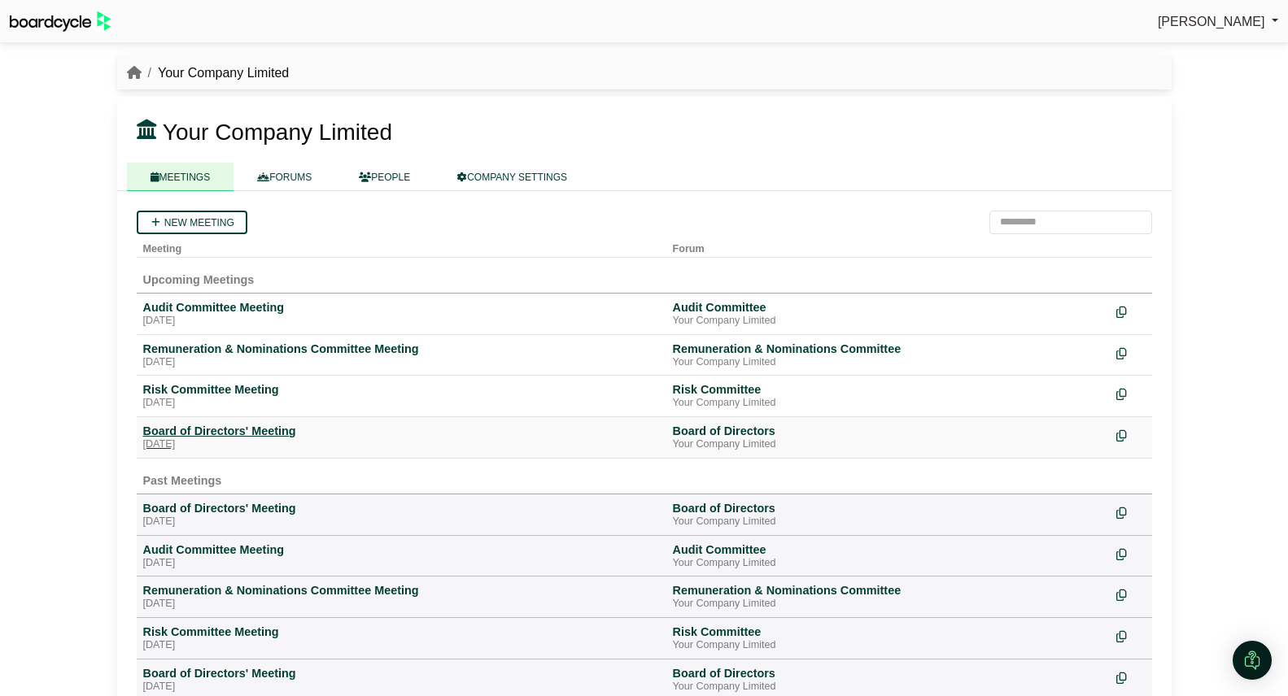
click at [241, 430] on div "Board of Directors' Meeting" at bounding box center [401, 431] width 517 height 15
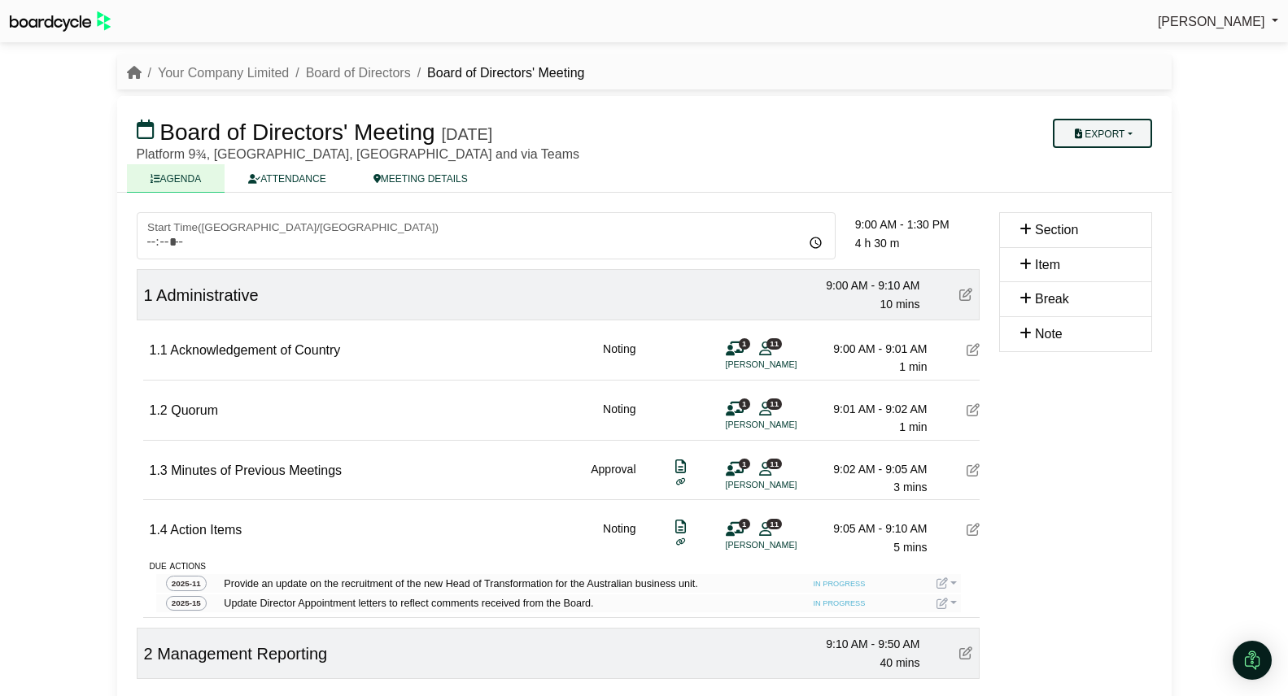
click at [1118, 133] on button "Export" at bounding box center [1102, 133] width 98 height 29
click at [1124, 191] on link "Run Sheet" at bounding box center [1118, 186] width 142 height 24
click at [268, 76] on link "Your Company Limited" at bounding box center [223, 73] width 131 height 14
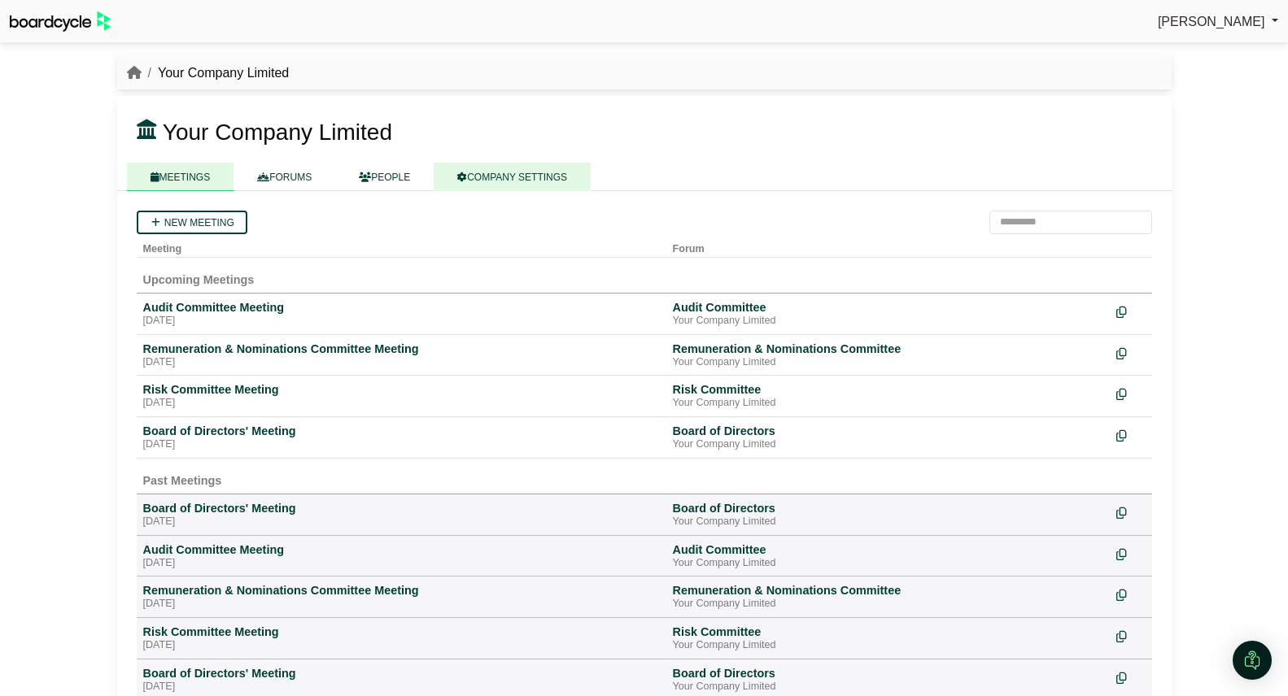
click at [508, 169] on link "COMPANY SETTINGS" at bounding box center [512, 177] width 157 height 28
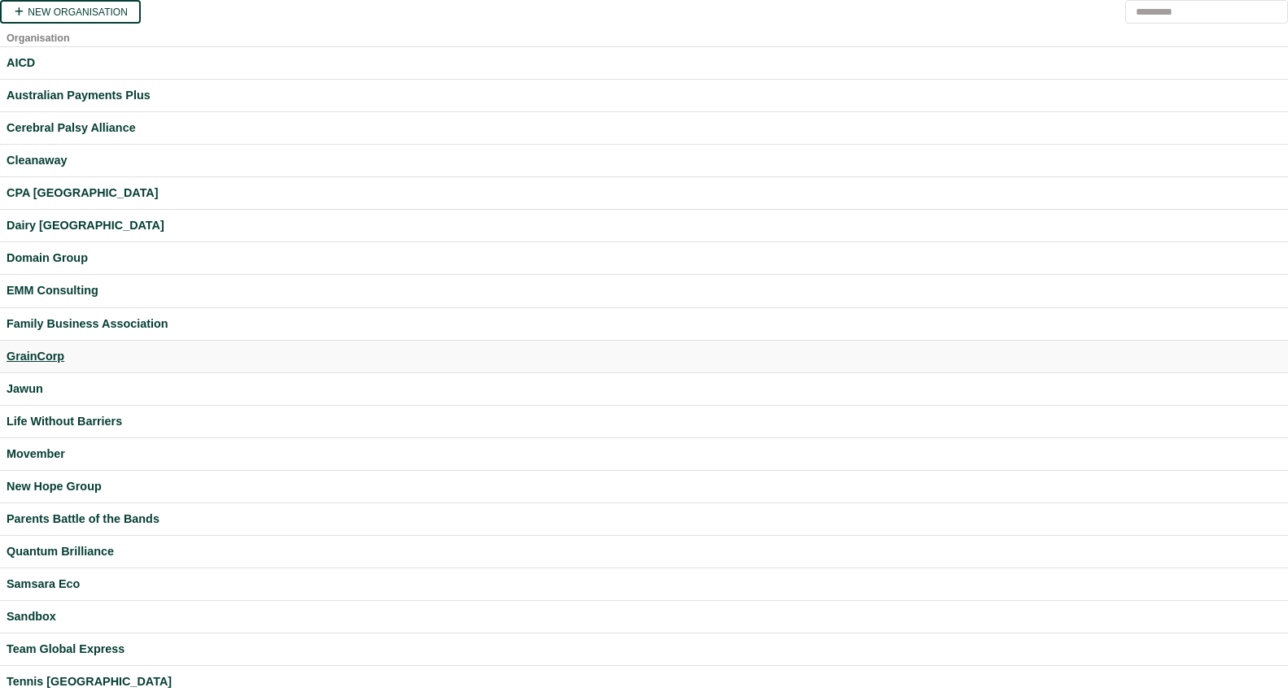
click at [26, 351] on div "GrainCorp" at bounding box center [644, 356] width 1275 height 19
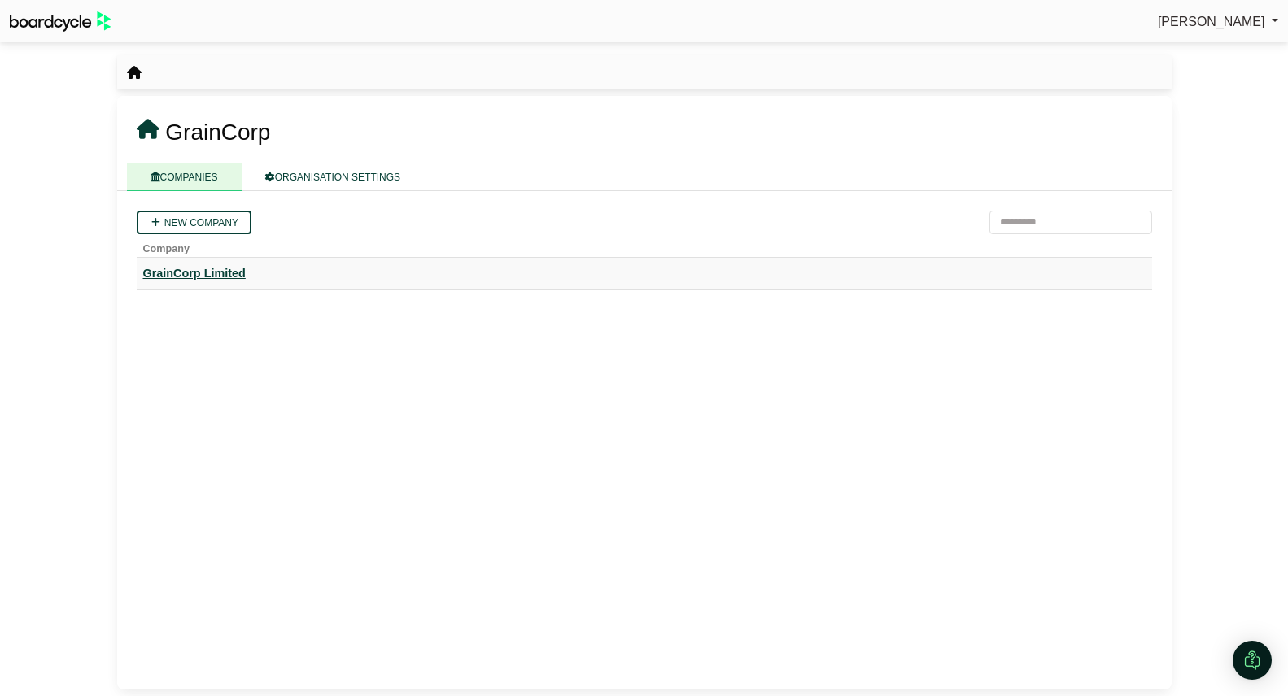
click at [243, 272] on div "GrainCorp Limited" at bounding box center [644, 273] width 1002 height 19
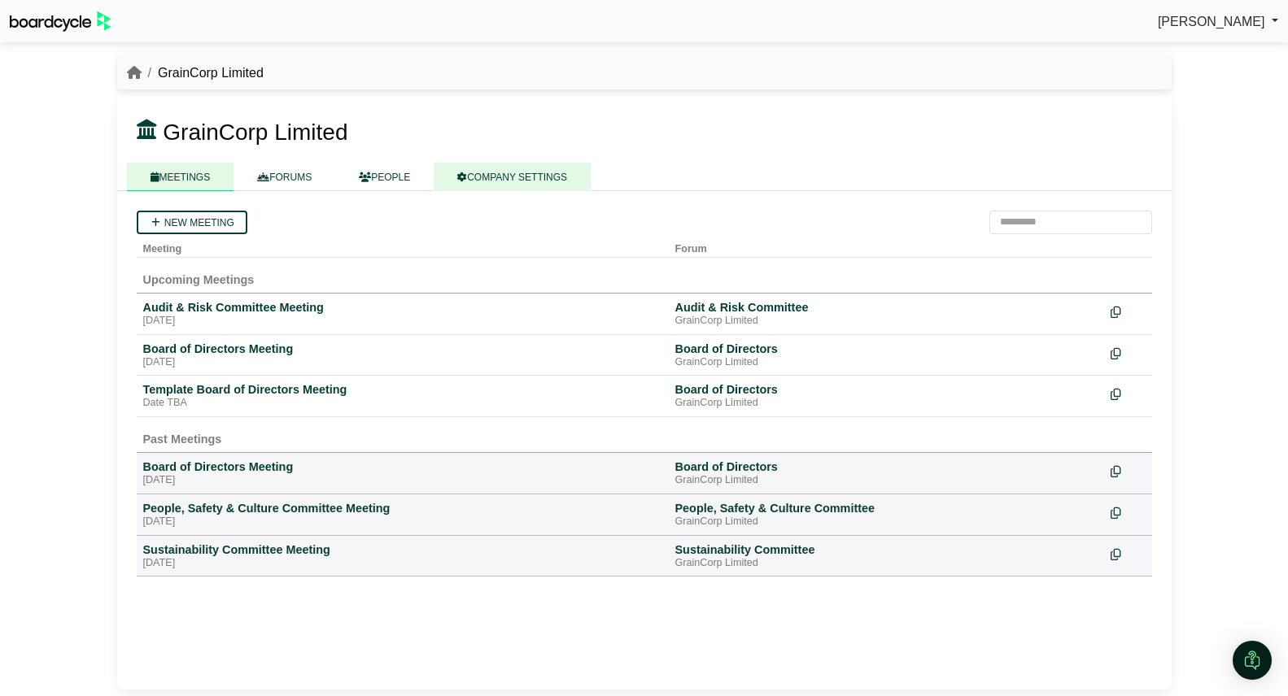
click at [513, 178] on link "COMPANY SETTINGS" at bounding box center [512, 177] width 157 height 28
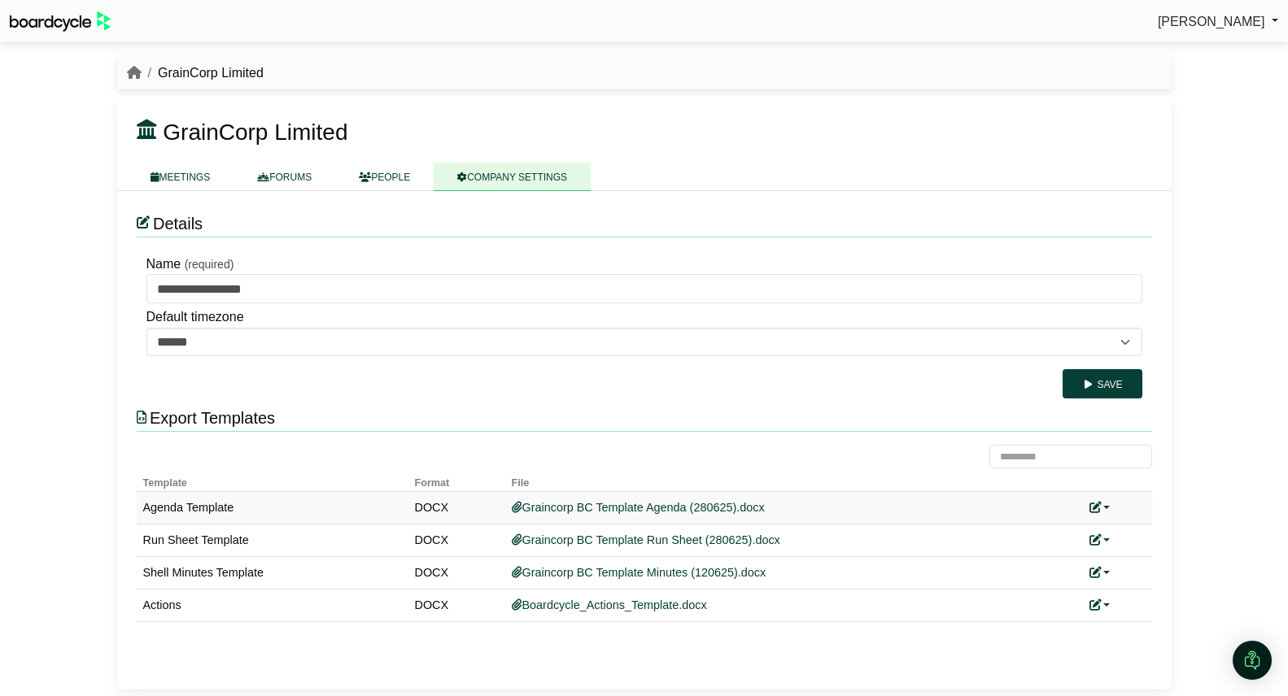
click at [1110, 507] on link at bounding box center [1099, 507] width 21 height 13
click at [1130, 531] on link "Replace custom template" at bounding box center [1172, 532] width 166 height 31
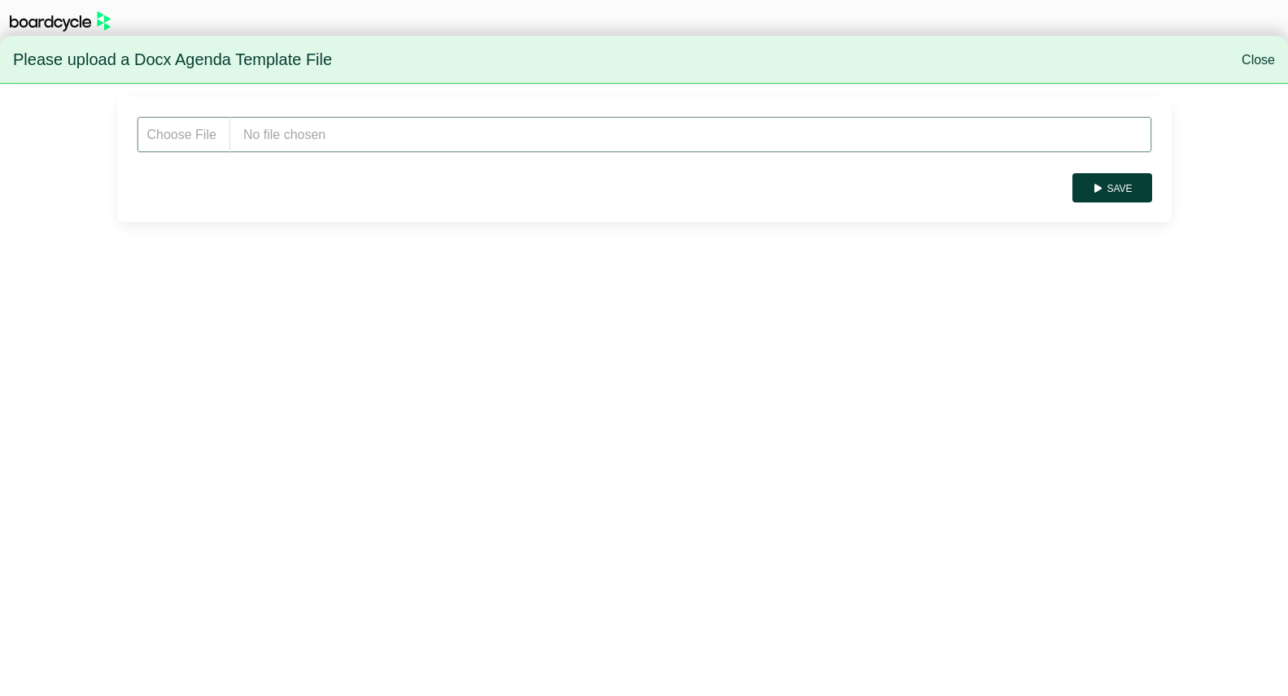
click at [278, 124] on input "file" at bounding box center [644, 134] width 1015 height 37
type input "**********"
click at [1127, 179] on button "Save" at bounding box center [1111, 187] width 79 height 29
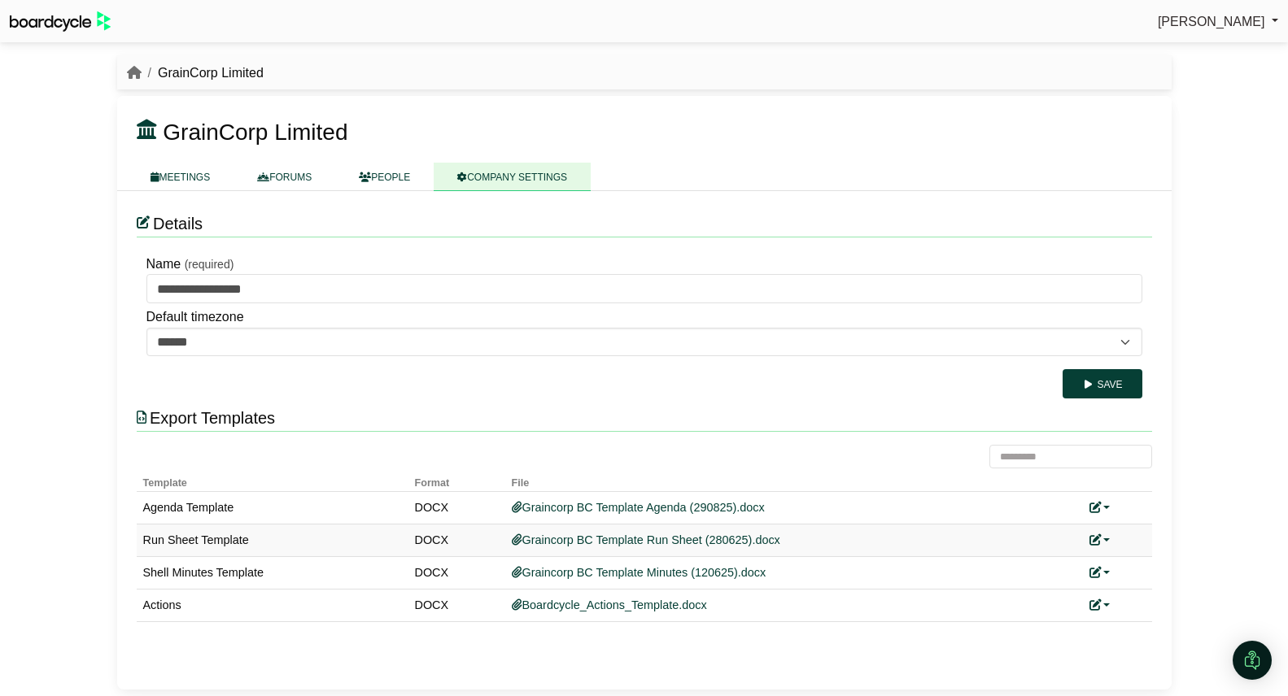
click at [1109, 543] on link at bounding box center [1099, 540] width 21 height 13
click at [1150, 557] on link "Replace custom template" at bounding box center [1172, 564] width 166 height 31
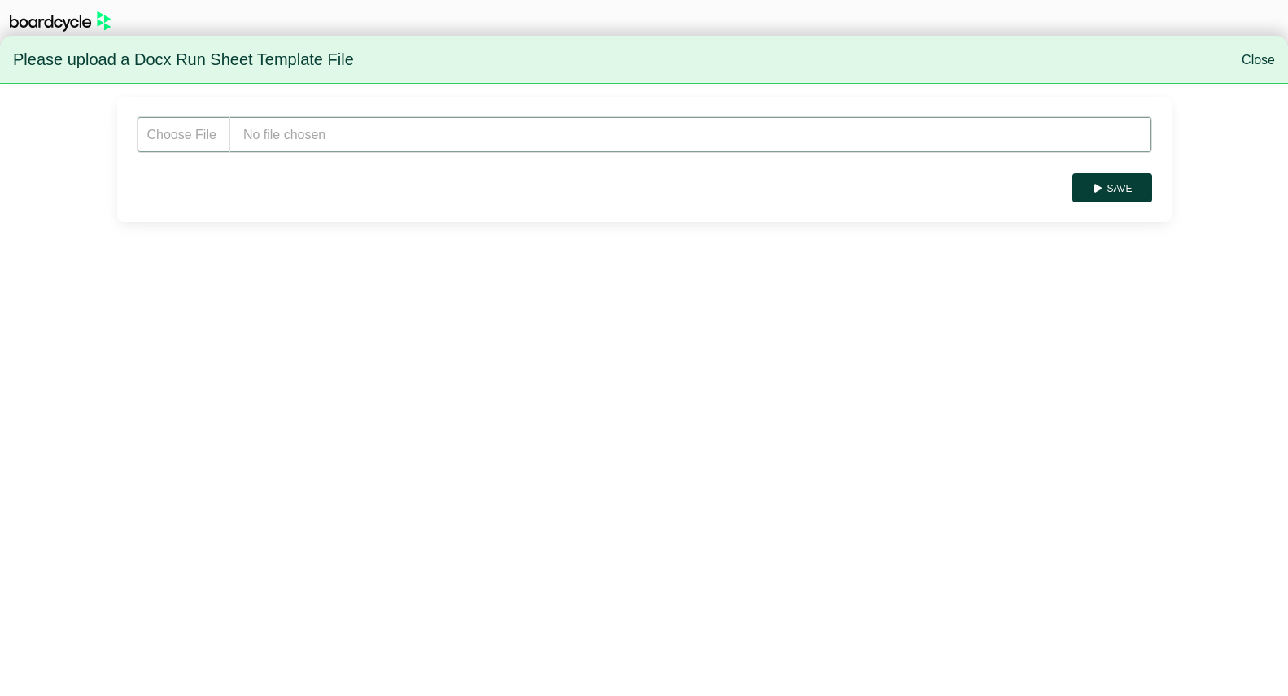
click at [283, 143] on input "file" at bounding box center [644, 134] width 1015 height 37
type input "**********"
click at [1099, 185] on icon "submit" at bounding box center [1098, 189] width 12 height 10
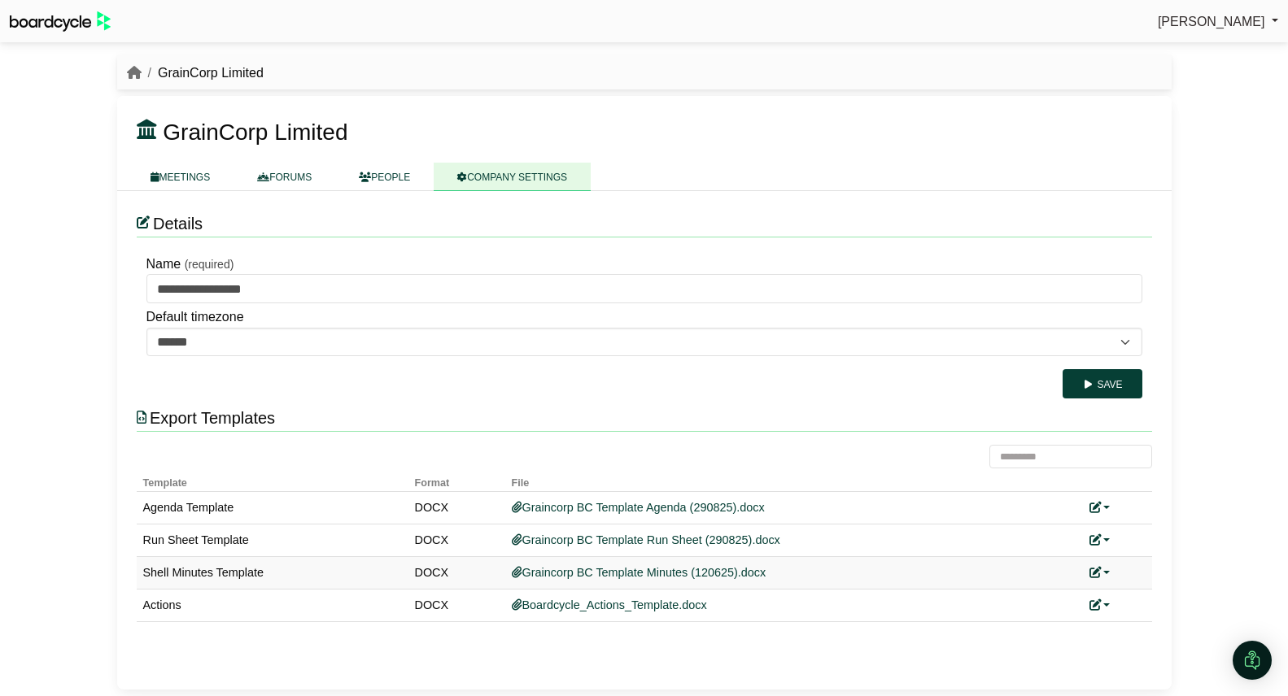
click at [1107, 574] on link at bounding box center [1099, 572] width 21 height 13
click at [1124, 591] on link "Replace custom template" at bounding box center [1172, 597] width 166 height 31
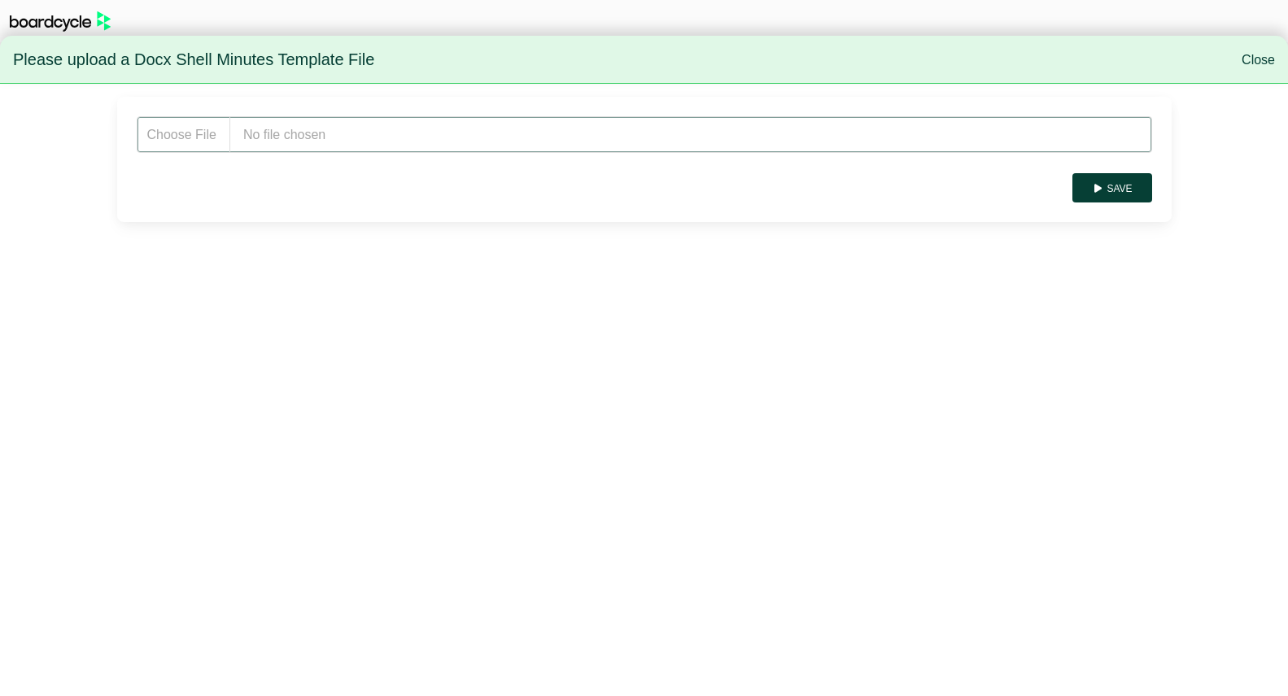
click at [374, 131] on input "file" at bounding box center [644, 134] width 1015 height 37
type input "**********"
click at [1119, 190] on button "Save" at bounding box center [1111, 187] width 79 height 29
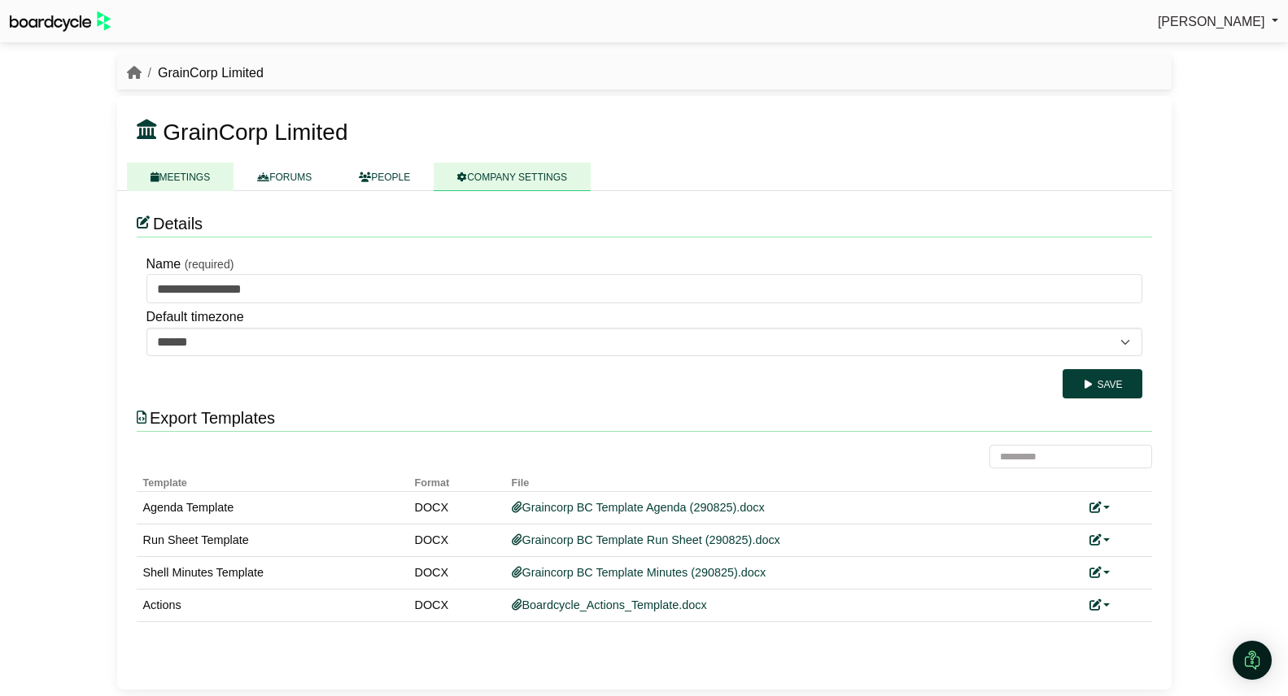
click at [189, 166] on link "MEETINGS" at bounding box center [180, 177] width 107 height 28
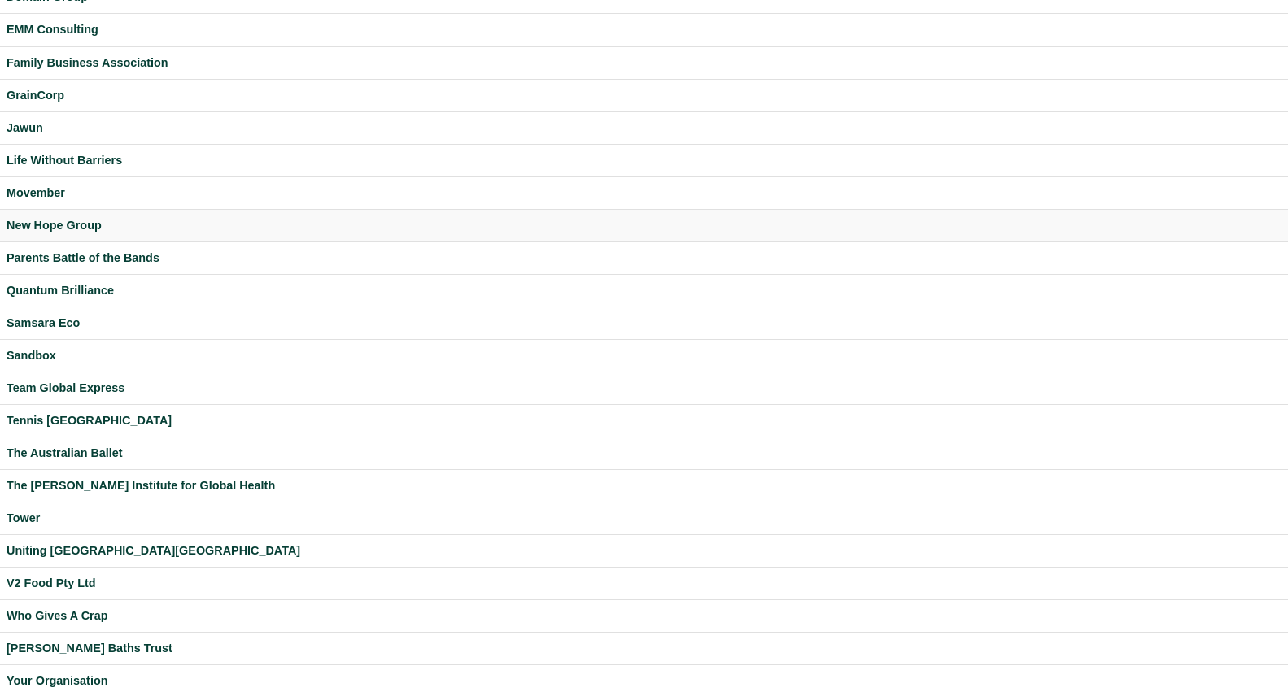
scroll to position [276, 0]
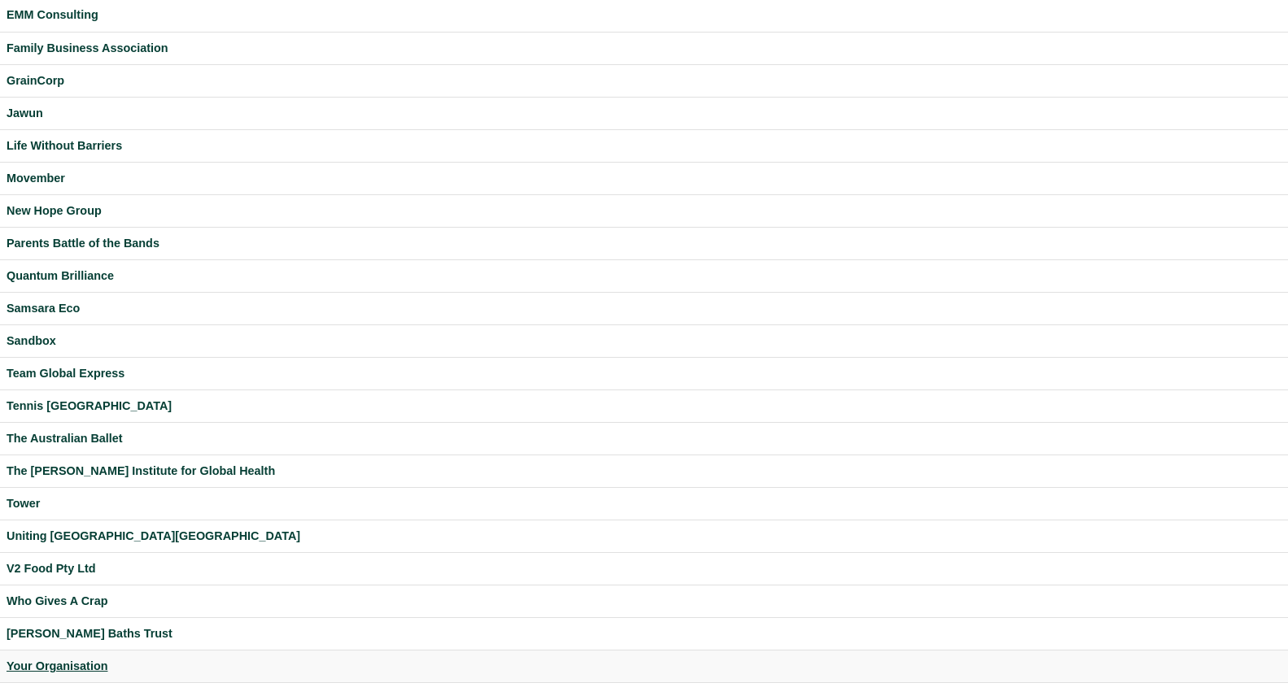
click at [81, 661] on div "Your Organisation" at bounding box center [644, 666] width 1275 height 19
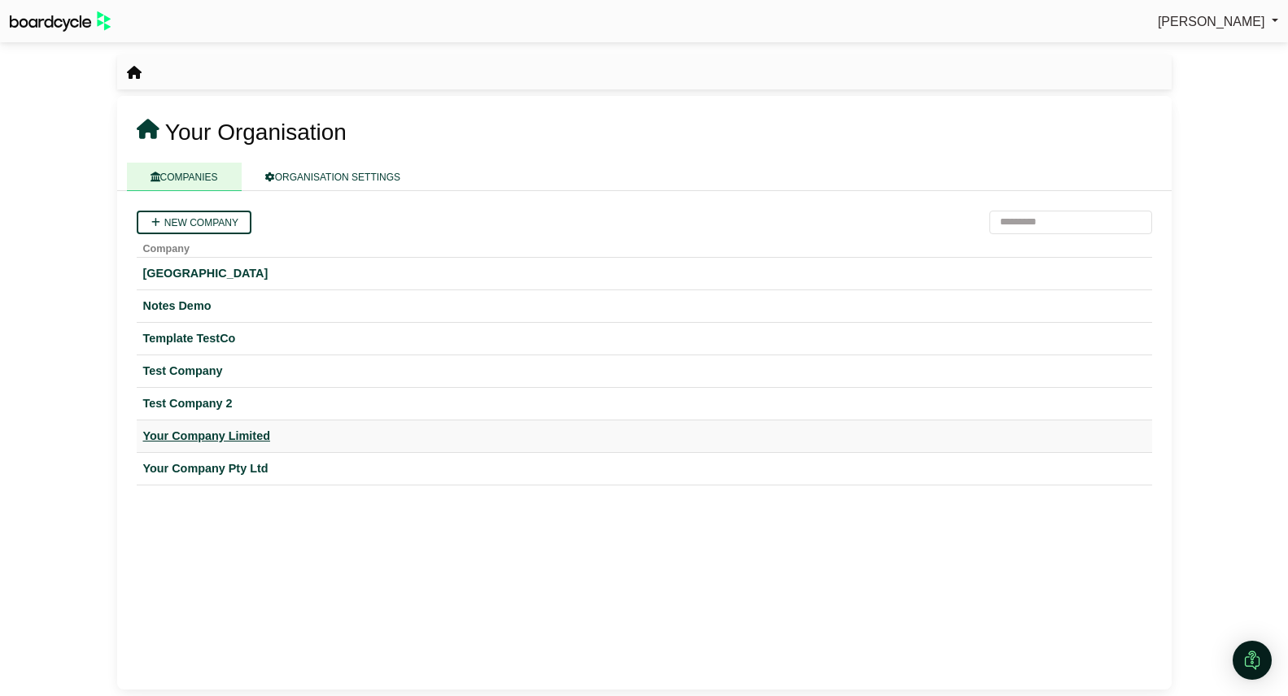
click at [235, 429] on div "Your Company Limited" at bounding box center [644, 436] width 1002 height 19
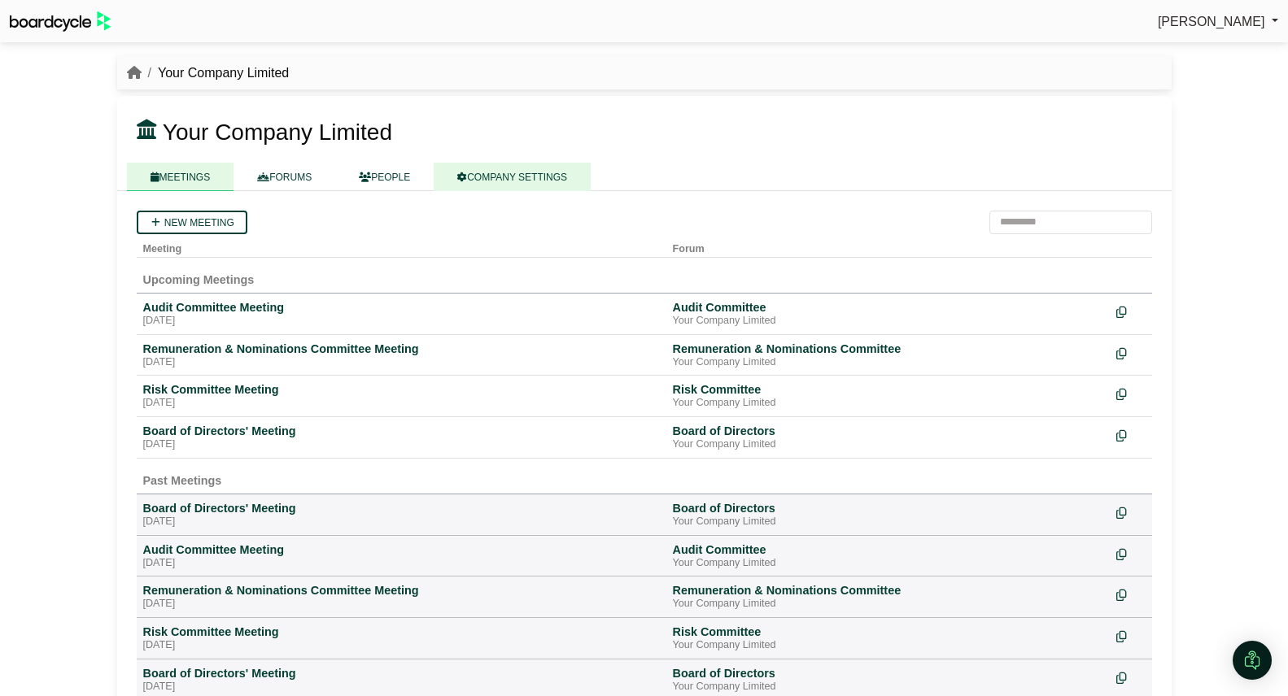
click at [530, 177] on link "COMPANY SETTINGS" at bounding box center [512, 177] width 157 height 28
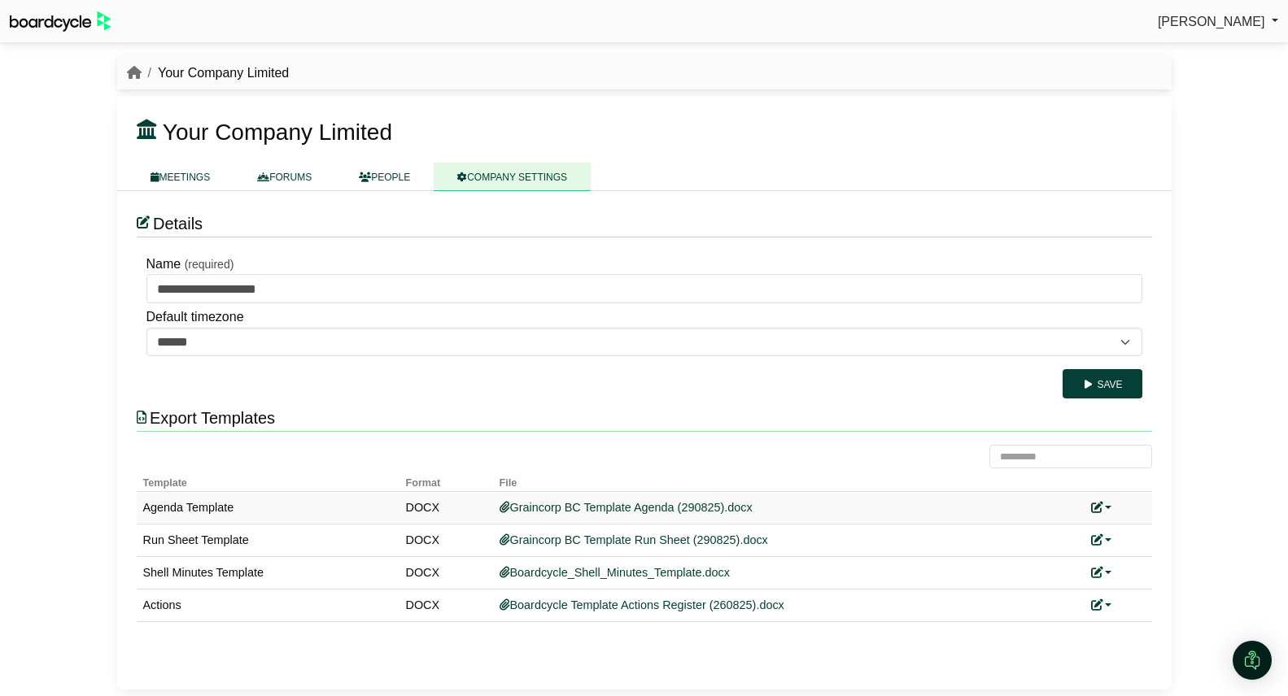
click at [1107, 507] on link at bounding box center [1101, 507] width 21 height 13
click at [1119, 524] on link "Replace custom template" at bounding box center [1174, 532] width 166 height 31
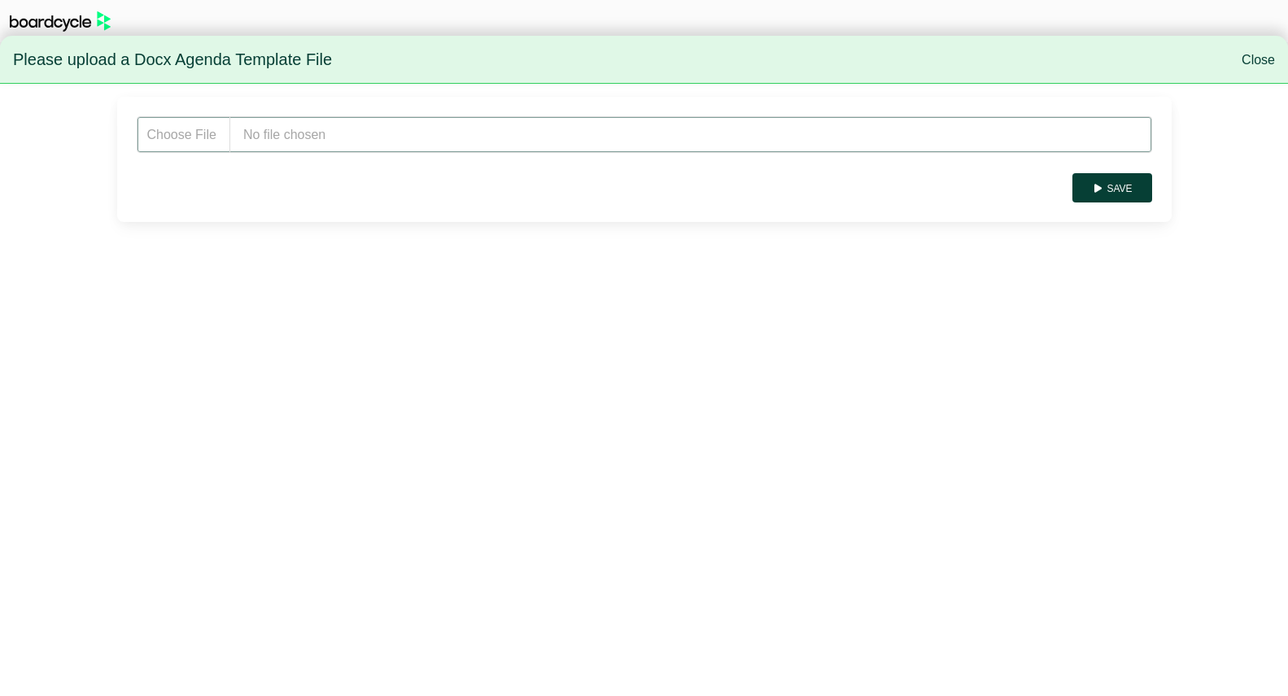
click at [294, 137] on input "file" at bounding box center [644, 134] width 1015 height 37
type input "**********"
click at [1112, 187] on button "Save" at bounding box center [1111, 187] width 79 height 29
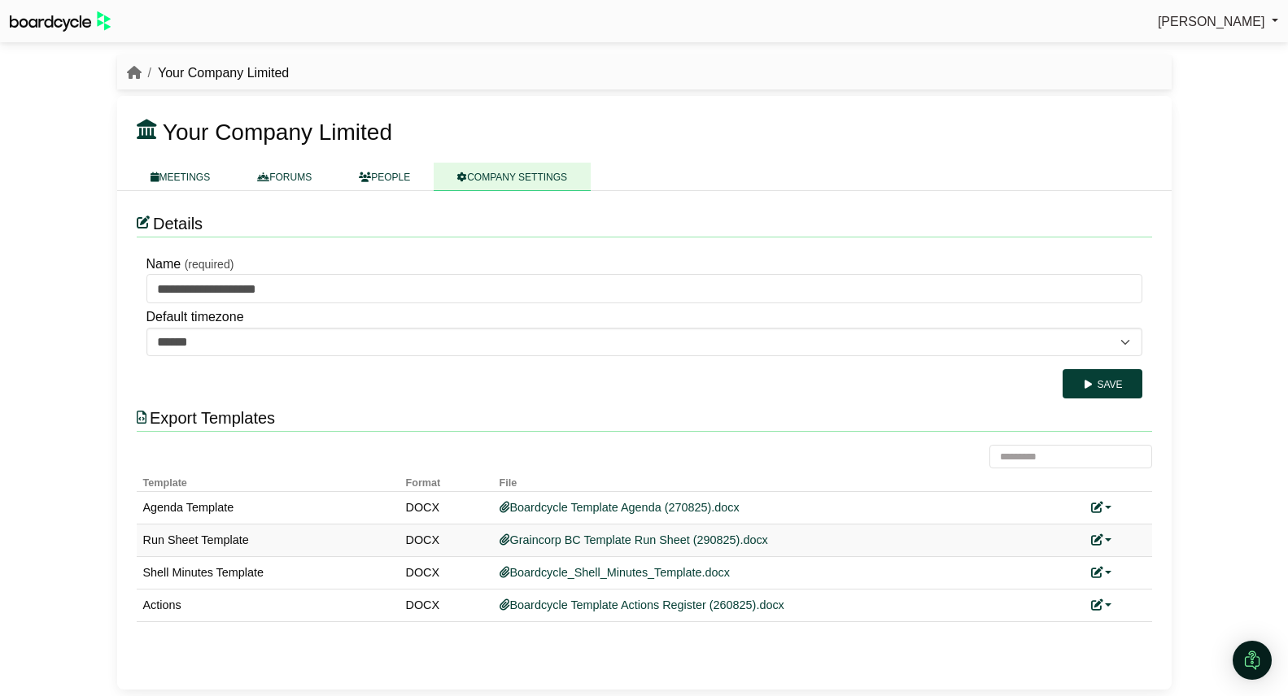
click at [1107, 537] on link at bounding box center [1101, 540] width 21 height 13
click at [1163, 565] on link "Replace custom template" at bounding box center [1174, 564] width 166 height 31
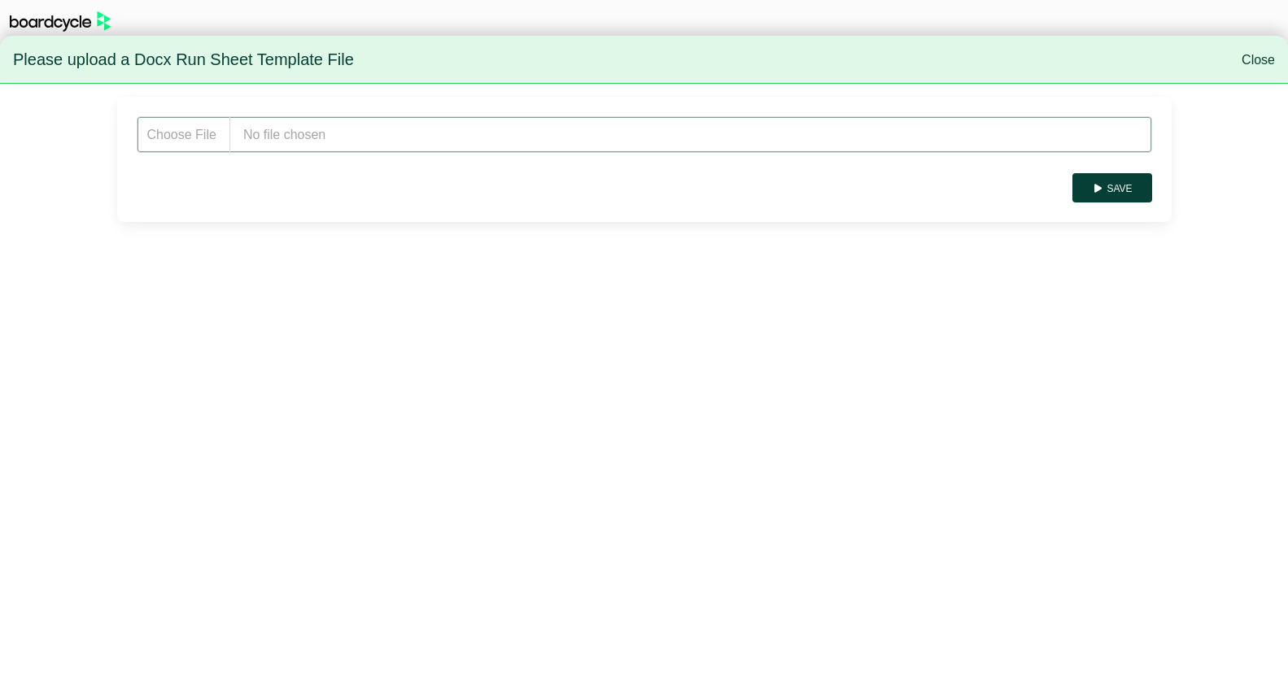
click at [334, 137] on input "file" at bounding box center [644, 134] width 1015 height 37
type input "**********"
click at [1129, 179] on button "Save" at bounding box center [1111, 187] width 79 height 29
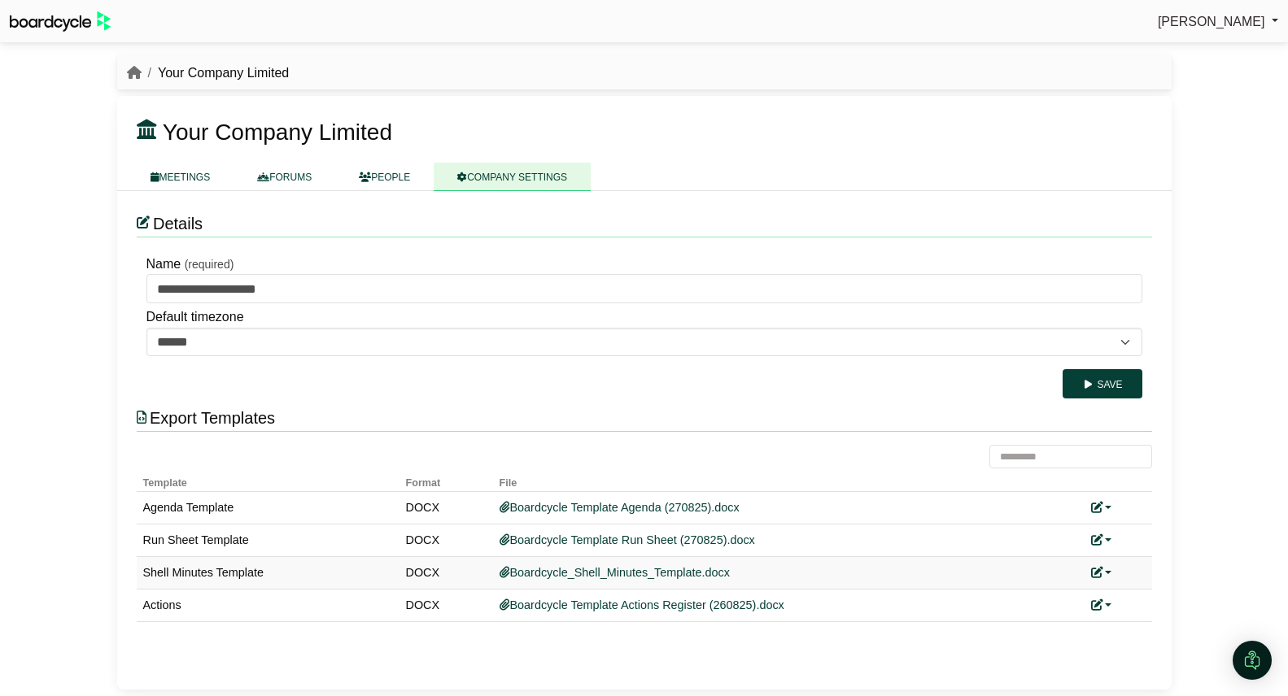
click at [1109, 574] on link at bounding box center [1101, 572] width 21 height 13
click at [1170, 591] on link "Add custom template" at bounding box center [1163, 597] width 144 height 31
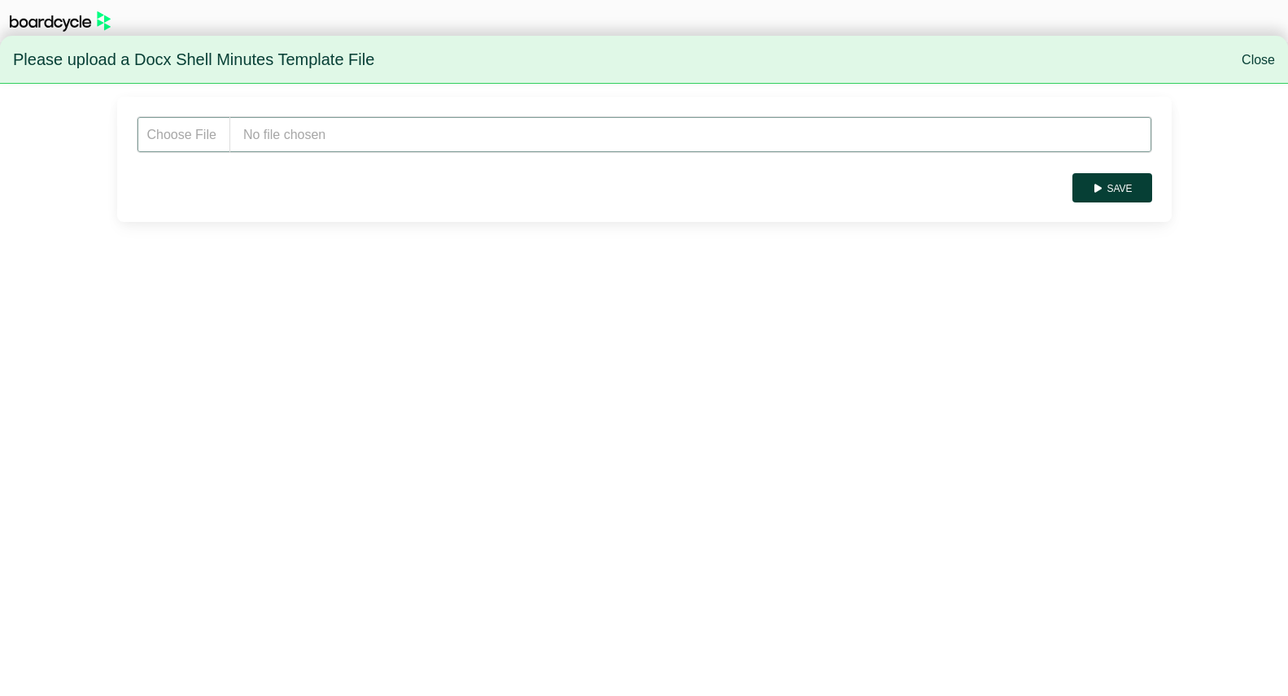
click at [333, 129] on input "file" at bounding box center [644, 134] width 1015 height 37
type input "**********"
click at [1119, 177] on button "Save" at bounding box center [1111, 187] width 79 height 29
